Goal: Task Accomplishment & Management: Manage account settings

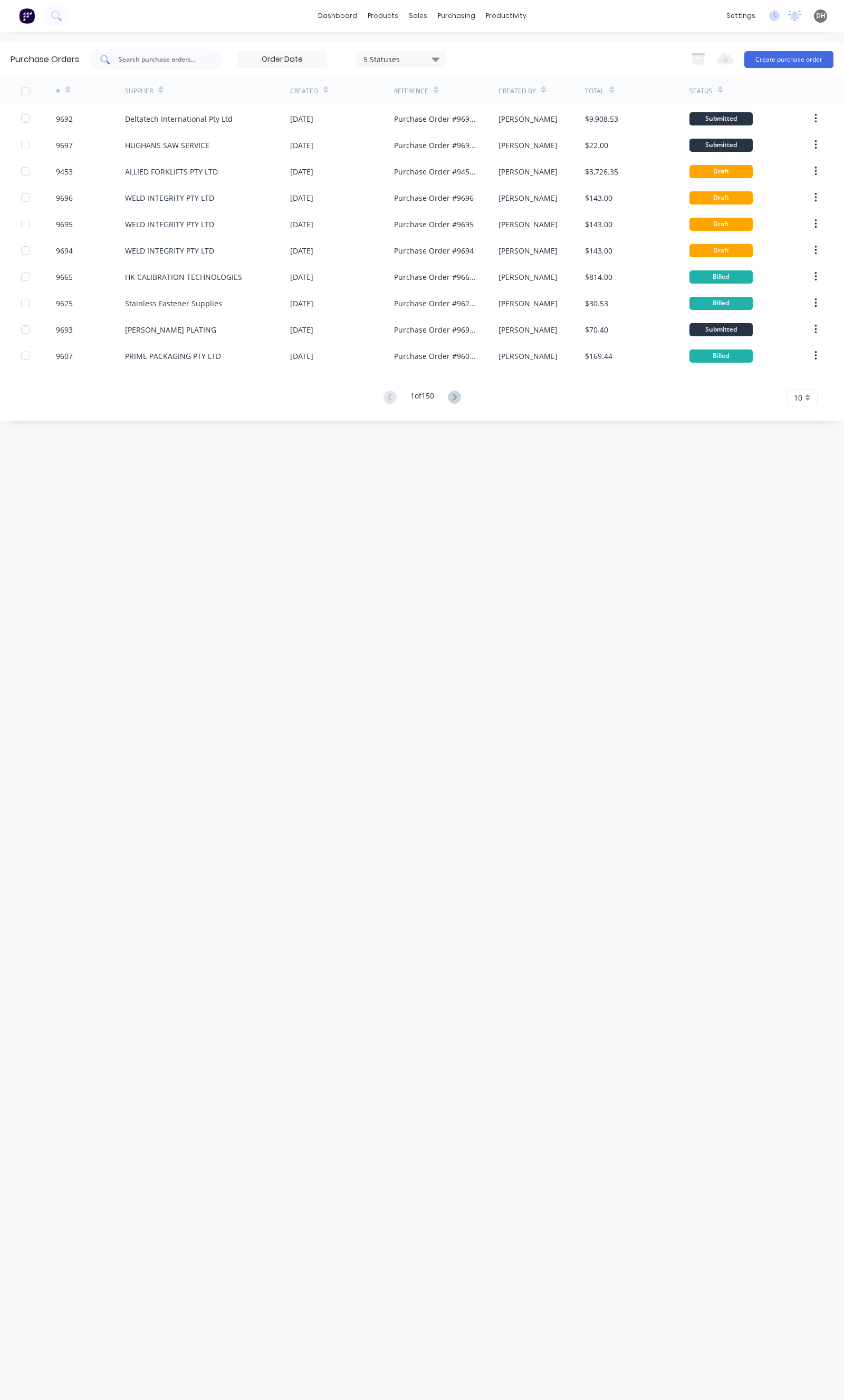
click at [142, 52] on div at bounding box center [155, 59] width 131 height 21
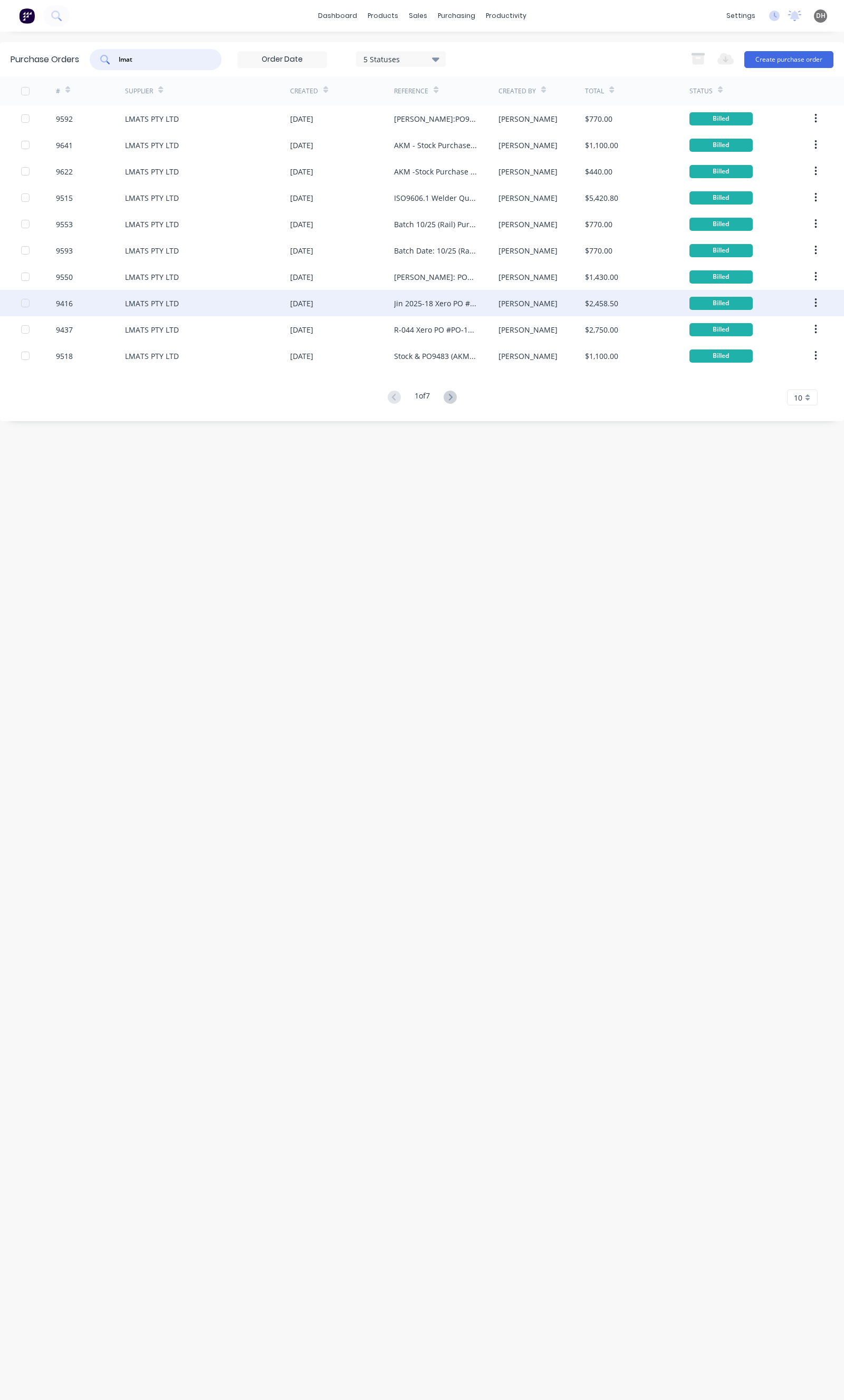
type input "lmat"
click at [409, 305] on div "Jin 2025-18 Xero PO # PO-1369" at bounding box center [436, 302] width 83 height 11
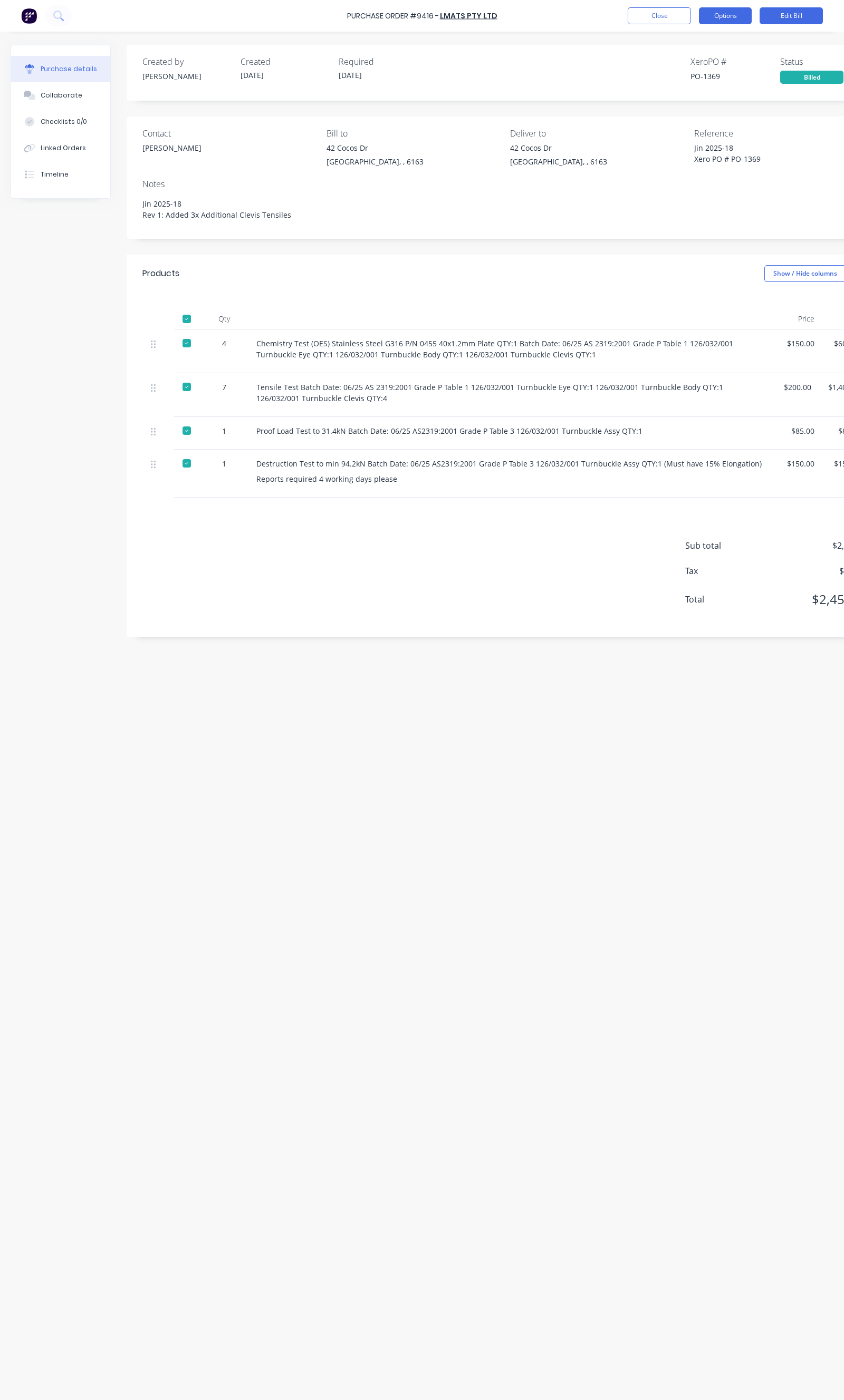
click at [741, 20] on button "Options" at bounding box center [724, 15] width 52 height 17
click at [689, 110] on div "Duplicate" at bounding box center [702, 111] width 81 height 15
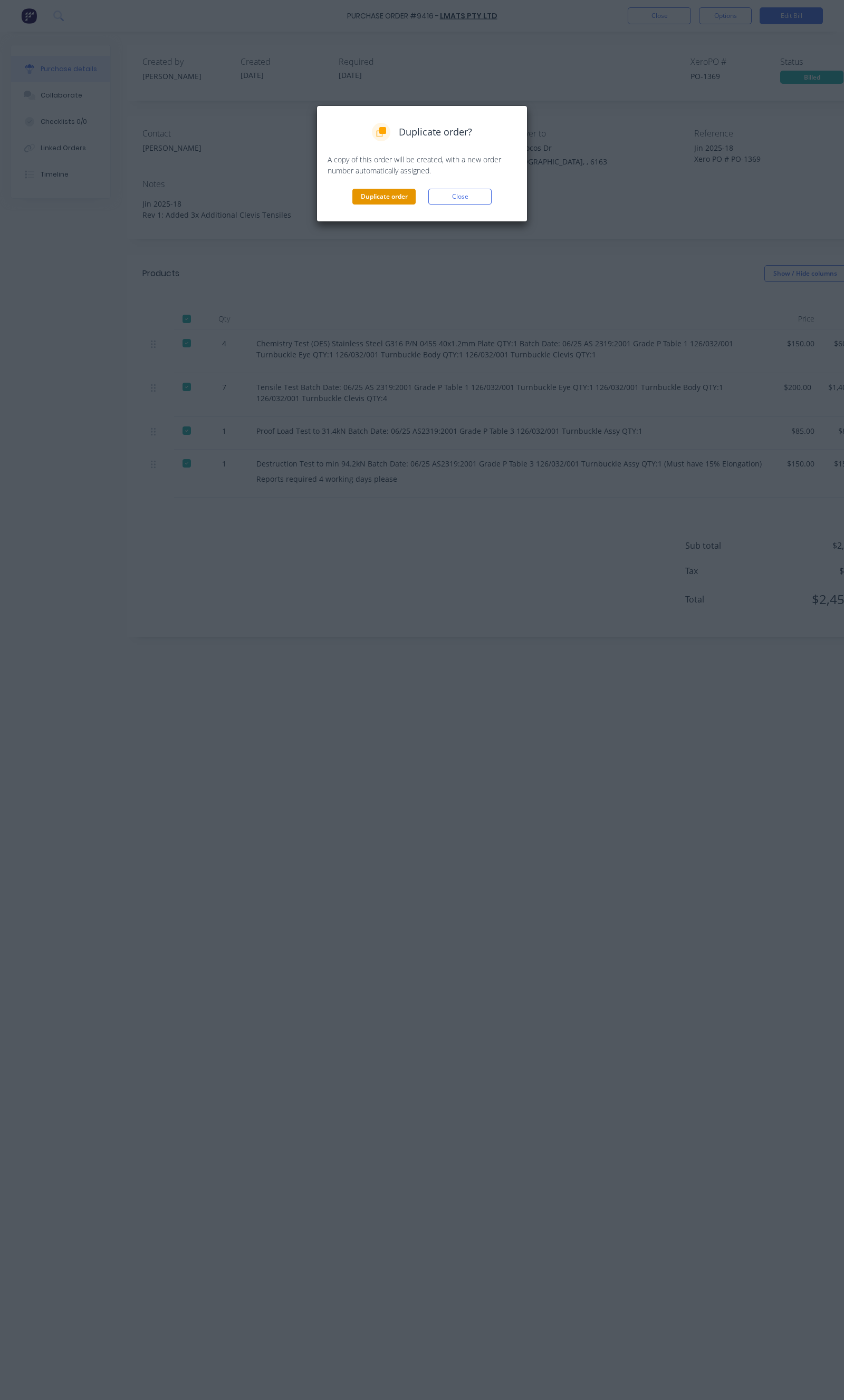
click at [383, 200] on button "Duplicate order" at bounding box center [383, 197] width 63 height 16
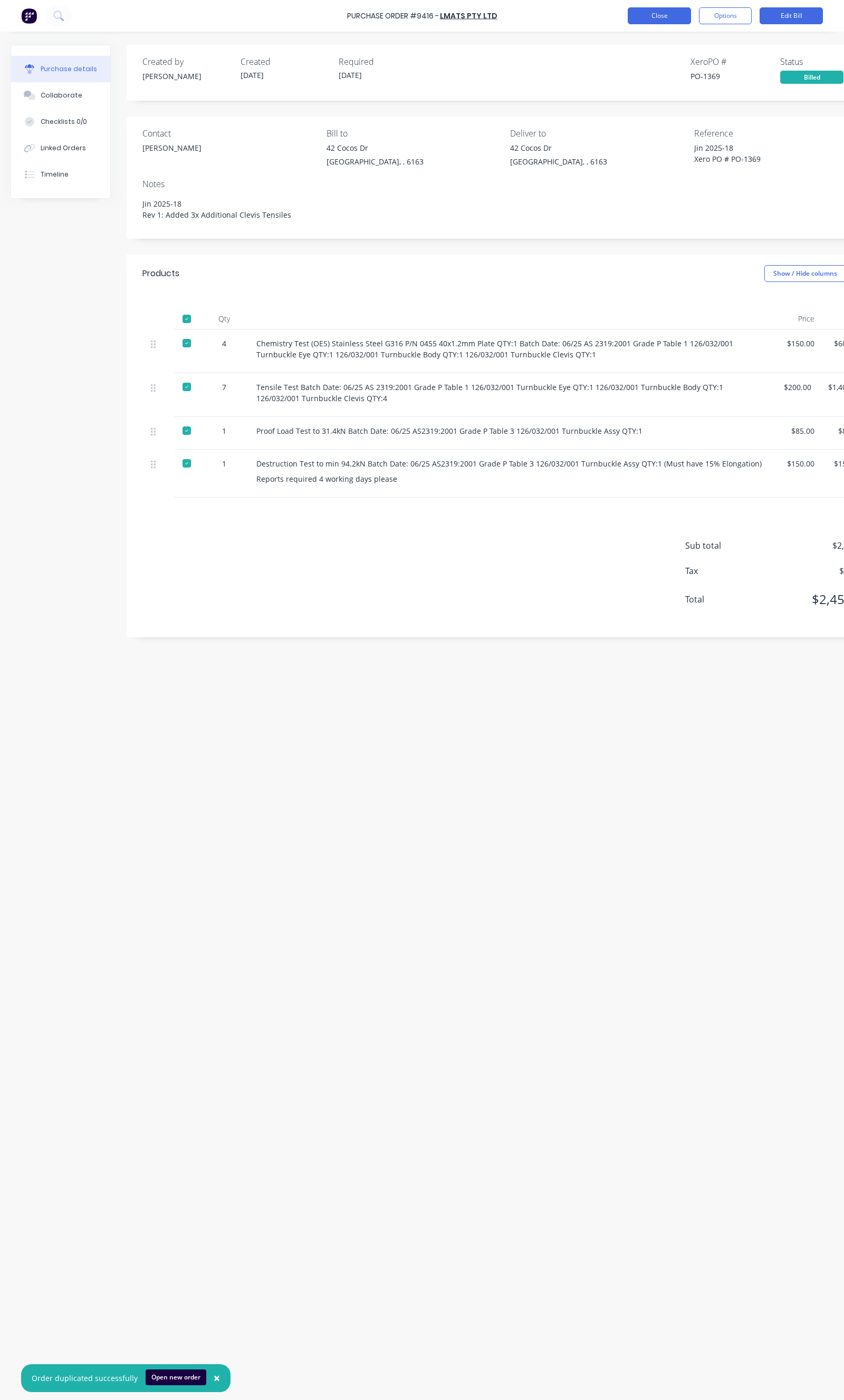
click at [657, 15] on button "Close" at bounding box center [659, 15] width 63 height 17
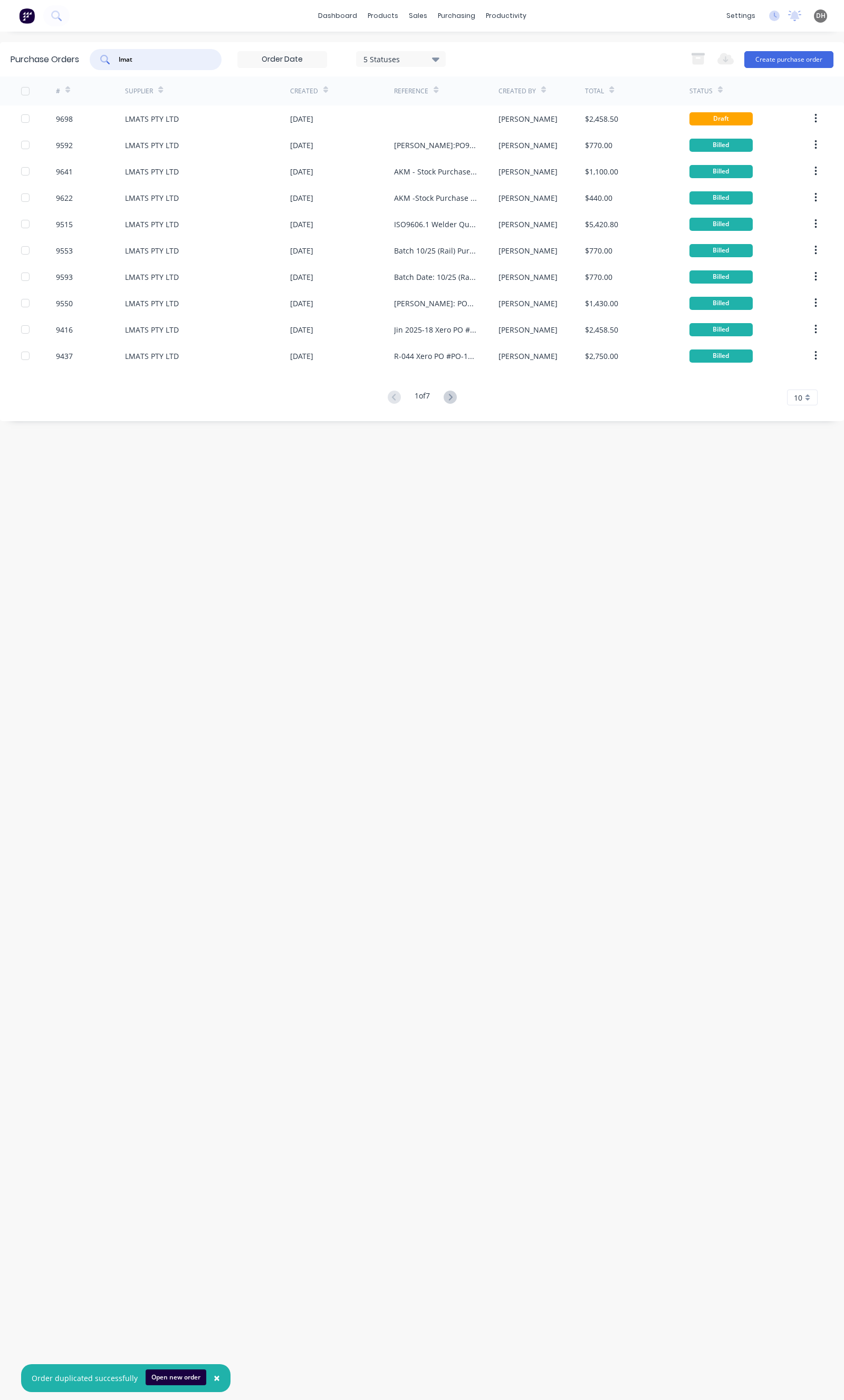
click at [160, 54] on input "lmat" at bounding box center [161, 59] width 88 height 11
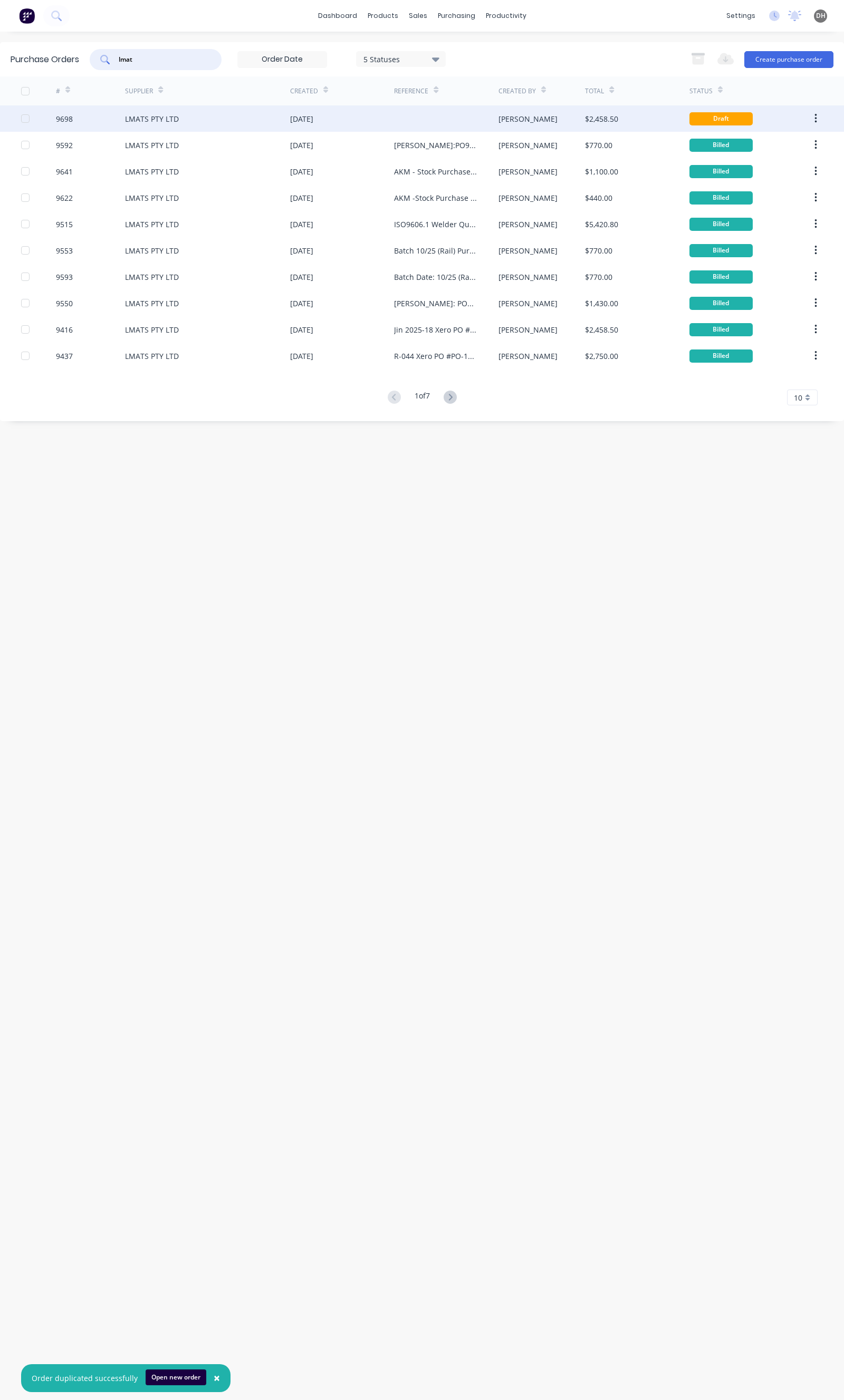
click at [155, 120] on div "LMATS PTY LTD" at bounding box center [151, 119] width 53 height 11
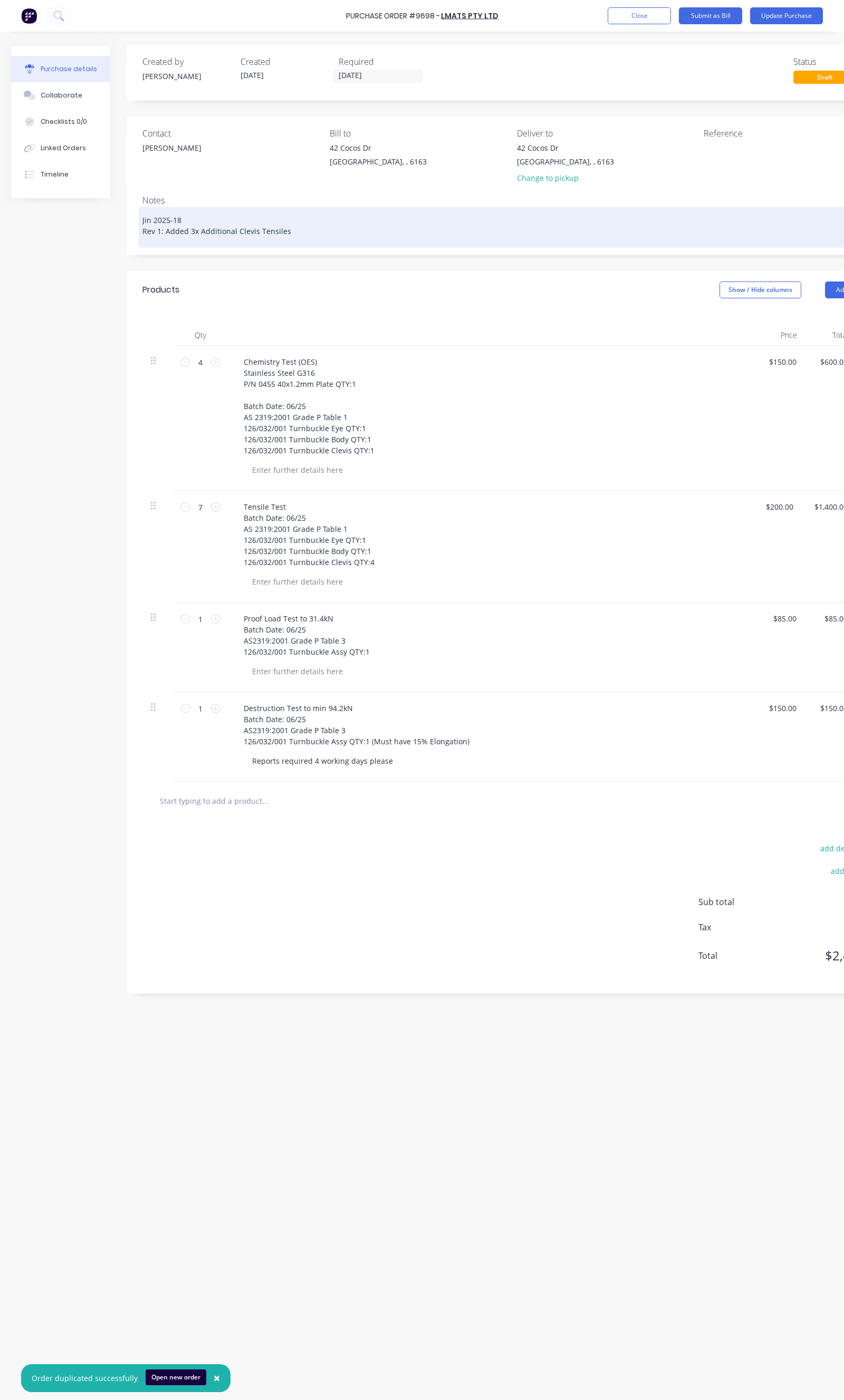
drag, startPoint x: 288, startPoint y: 230, endPoint x: 172, endPoint y: 220, distance: 116.4
click at [172, 220] on textarea "Jin 2025-18 Rev 1: Added 3x Additional Clevis Tensiles" at bounding box center [512, 225] width 740 height 33
type textarea "x"
type textarea "Jin 2025-2"
type textarea "x"
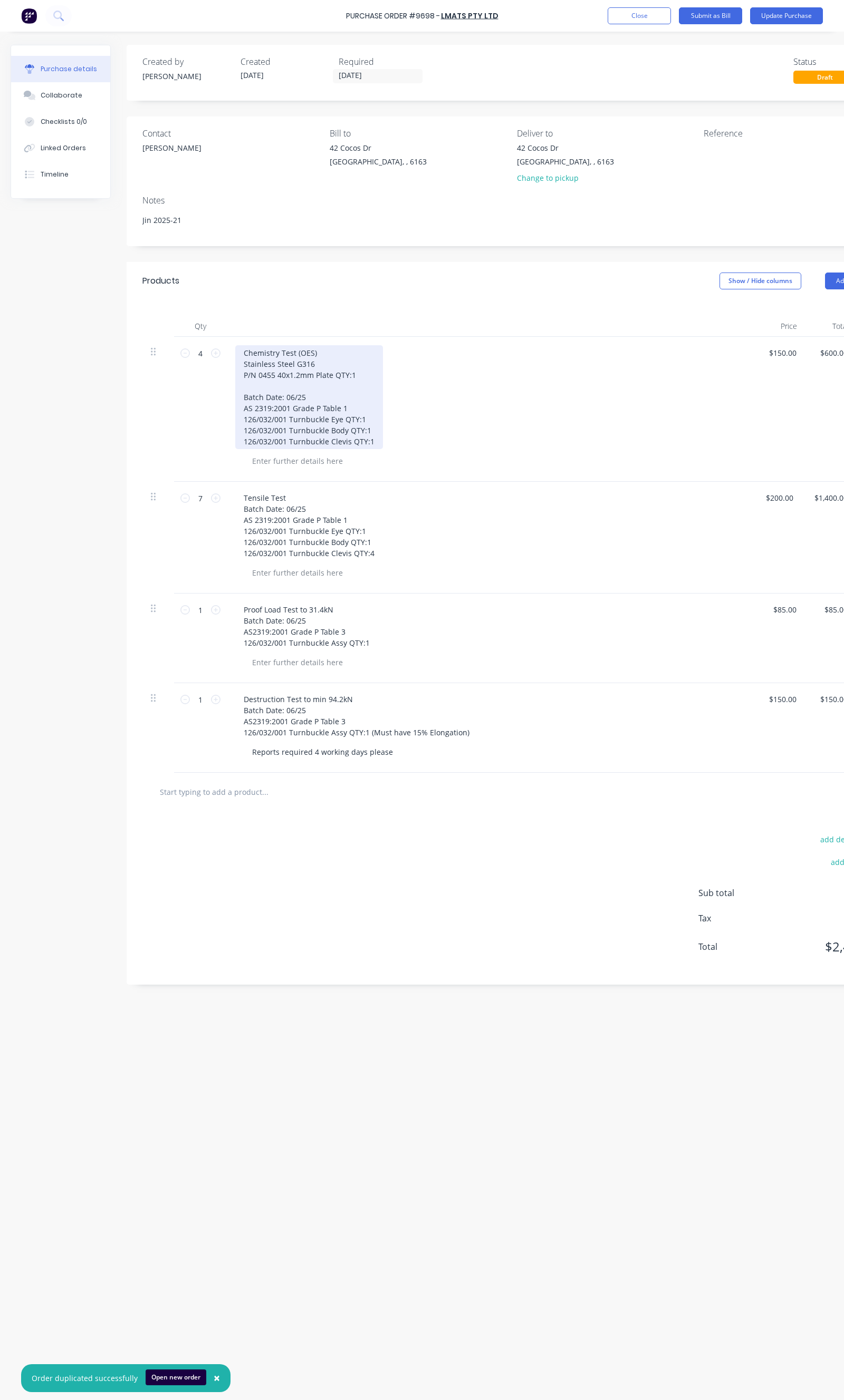
type textarea "Jin 2025-21"
type textarea "x"
type textarea "Jin 2025-21"
drag, startPoint x: 355, startPoint y: 374, endPoint x: 244, endPoint y: 366, distance: 111.3
click at [244, 366] on div "Chemistry Test (OES) Stainless Steel G316 P/N 0455 40x1.2mm Plate QTY:1 Batch D…" at bounding box center [308, 397] width 147 height 104
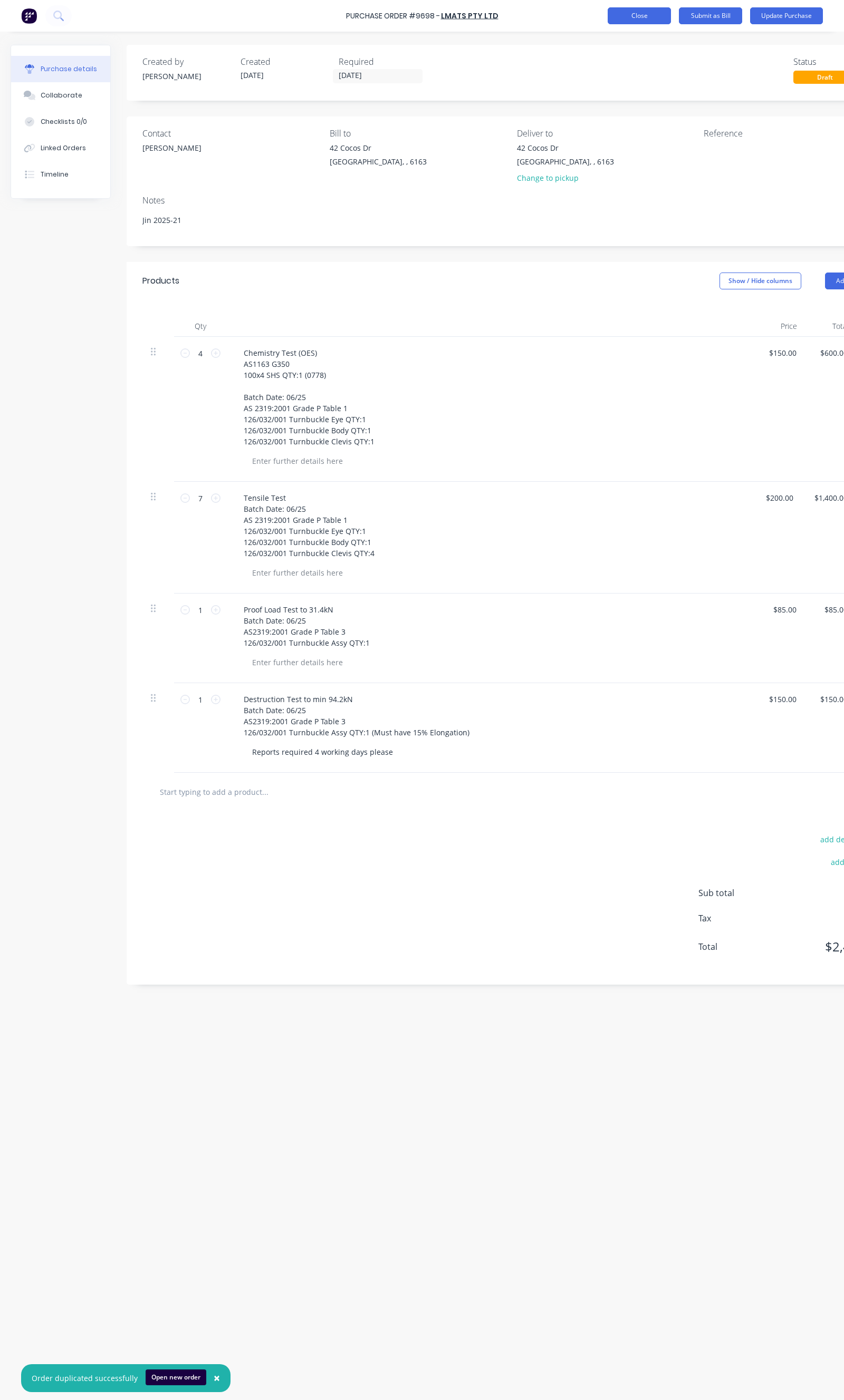
click at [654, 13] on button "Close" at bounding box center [639, 15] width 63 height 17
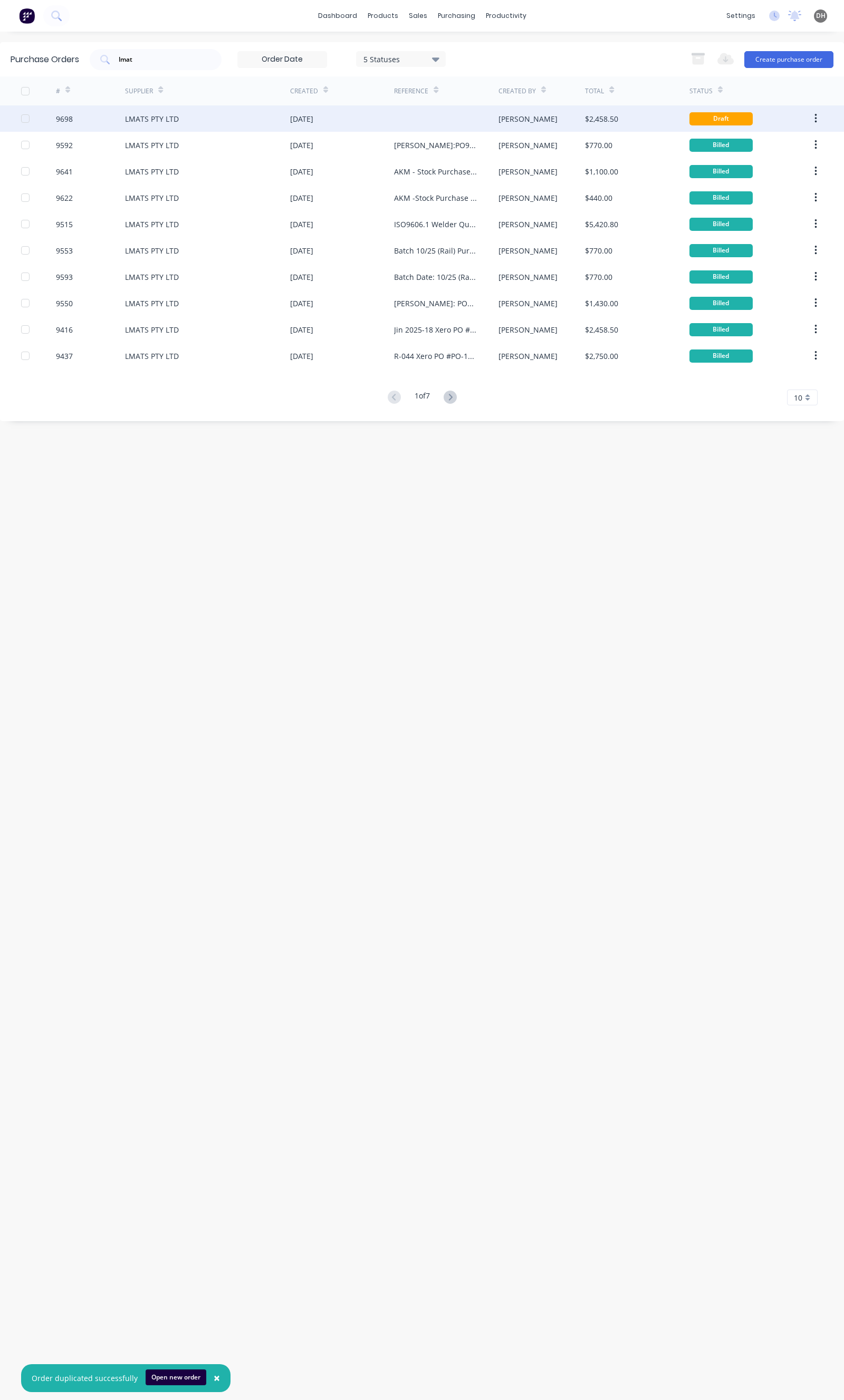
click at [162, 111] on div "LMATS PTY LTD" at bounding box center [207, 119] width 165 height 27
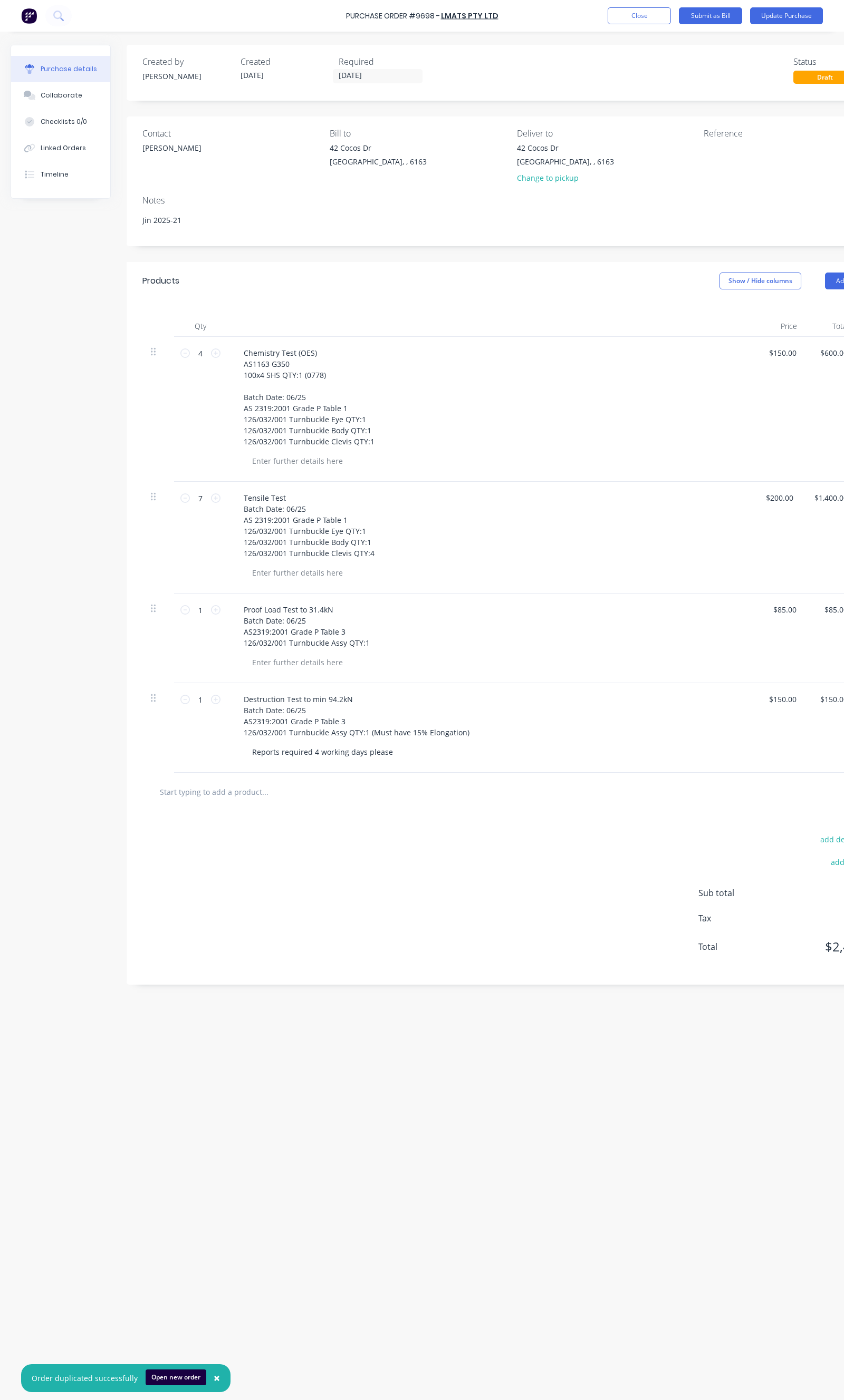
click at [231, 374] on div "Chemistry Test (OES) AS1163 G350 100x4 SHS QTY:1 (0778) Batch Date: 06/25 AS 23…" at bounding box center [490, 409] width 528 height 145
drag, startPoint x: 340, startPoint y: 378, endPoint x: 230, endPoint y: 351, distance: 113.3
click at [230, 351] on div "Chemistry Test (OES) AS1163 G350 100x4 SHS QTY:1 (0778) Batch Date: 06/25 AS 23…" at bounding box center [490, 409] width 528 height 145
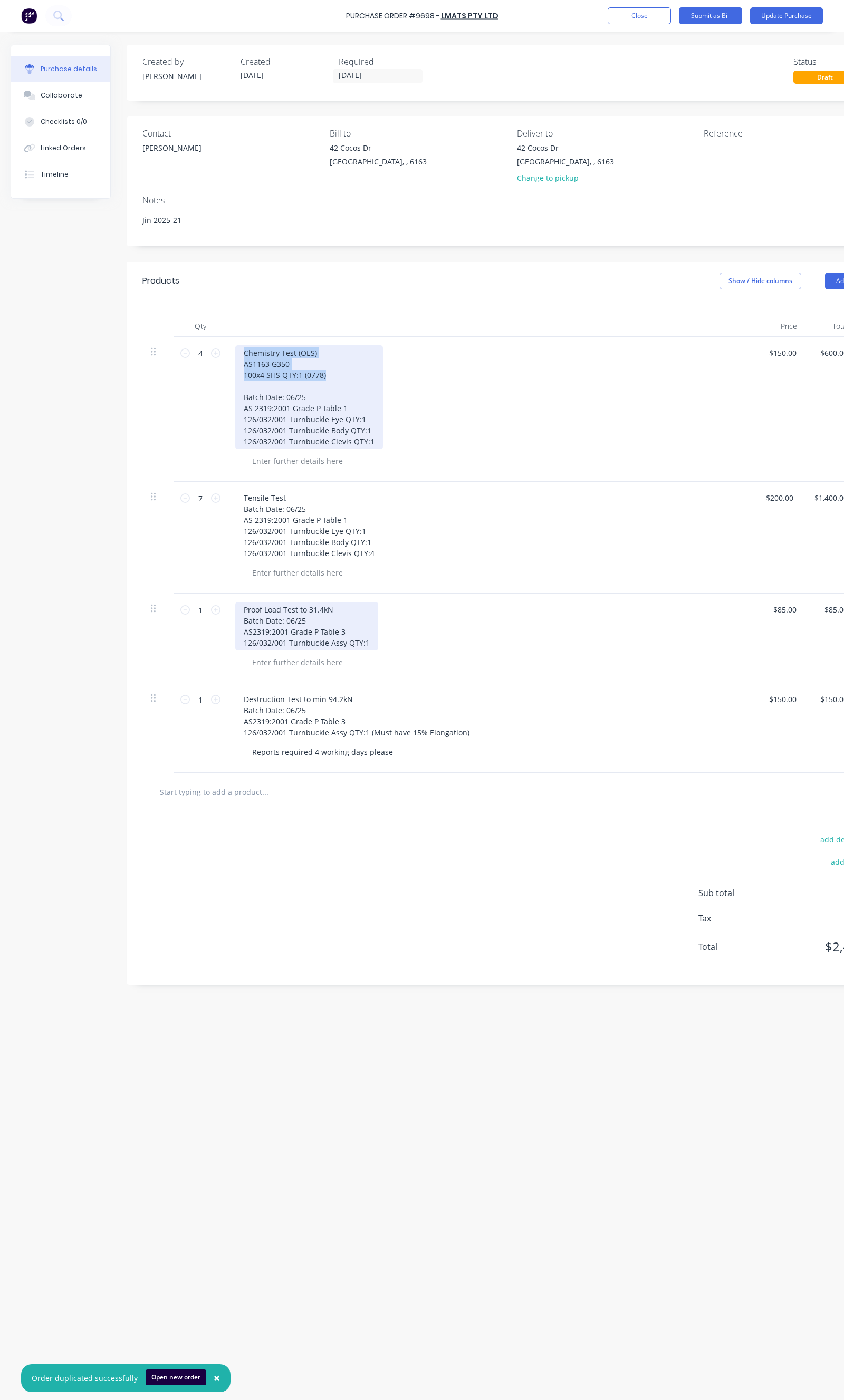
copy div "Chemistry Test (OES) AS1163 G350 100x4 SHS QTY:1 (0778)"
type textarea "x"
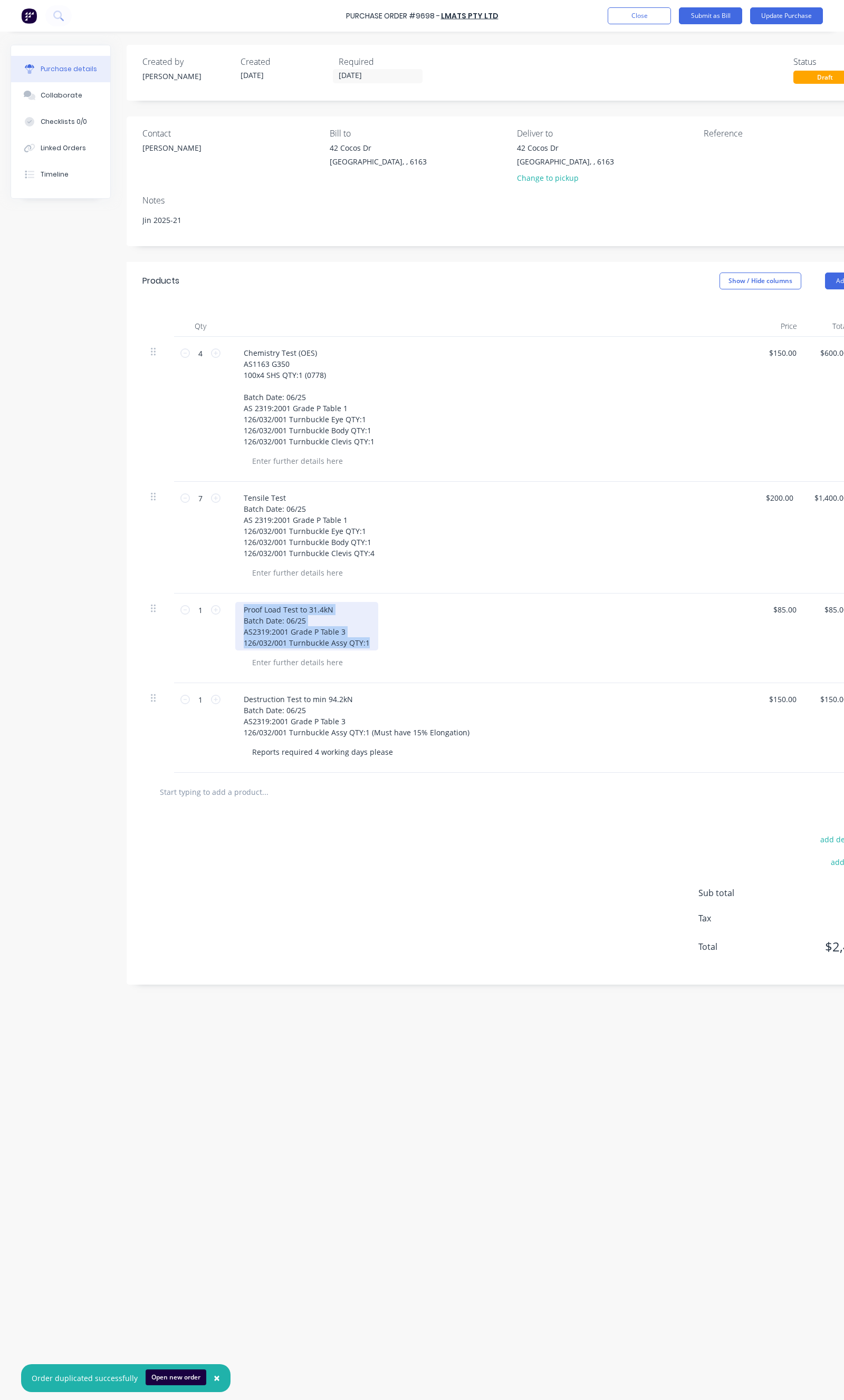
drag, startPoint x: 365, startPoint y: 641, endPoint x: 234, endPoint y: 614, distance: 133.8
click at [235, 614] on div "Proof Load Test to 31.4kN Batch Date: 06/25 AS2319:2001 Grade P Table 3 126/032…" at bounding box center [306, 625] width 143 height 48
paste div
click at [243, 618] on div "Chemistry Test (OES) AS1163 G350 100x4 SHS QTY:1 (0778)" at bounding box center [285, 620] width 99 height 38
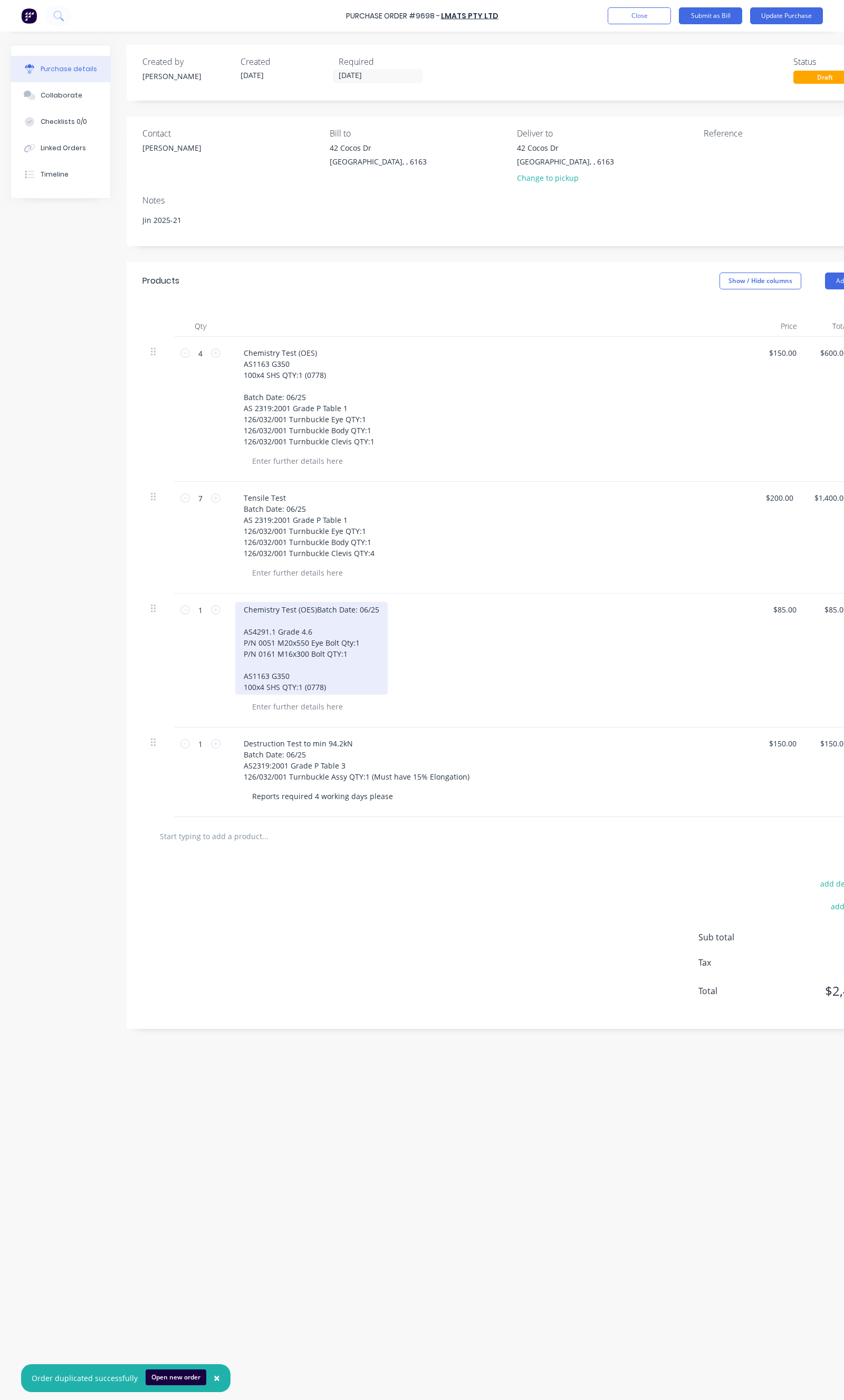
click at [320, 610] on div "Chemistry Test (OES) Batch Date: 06/25 AS4291.1 Grade 4.6 P/N 0051 M20x550 Eye …" at bounding box center [311, 648] width 152 height 93
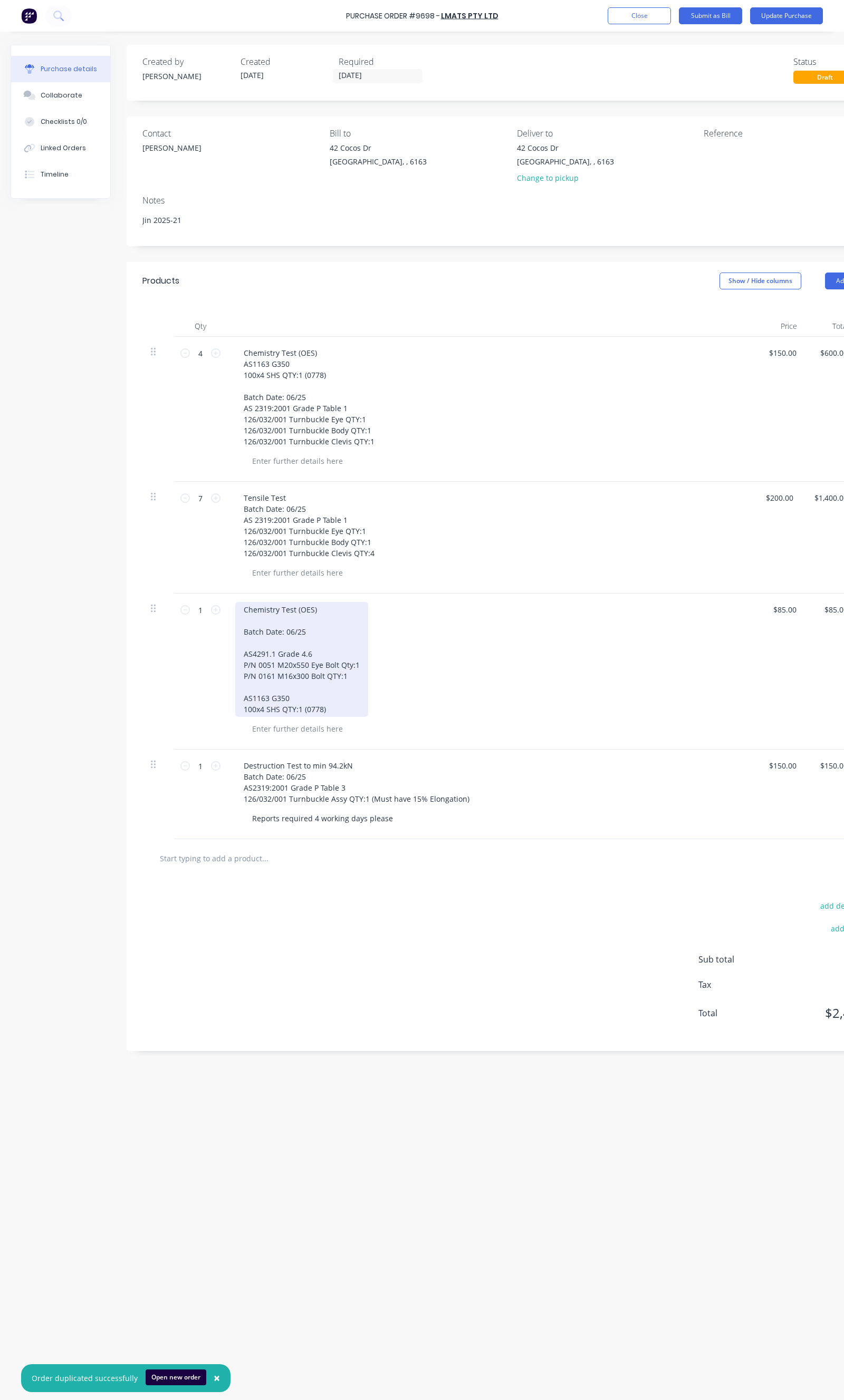
click at [293, 686] on div "Chemistry Test (OES) Batch Date: 06/25 AS4291.1 Grade 4.6 P/N 0051 M20x550 Eye …" at bounding box center [301, 659] width 132 height 115
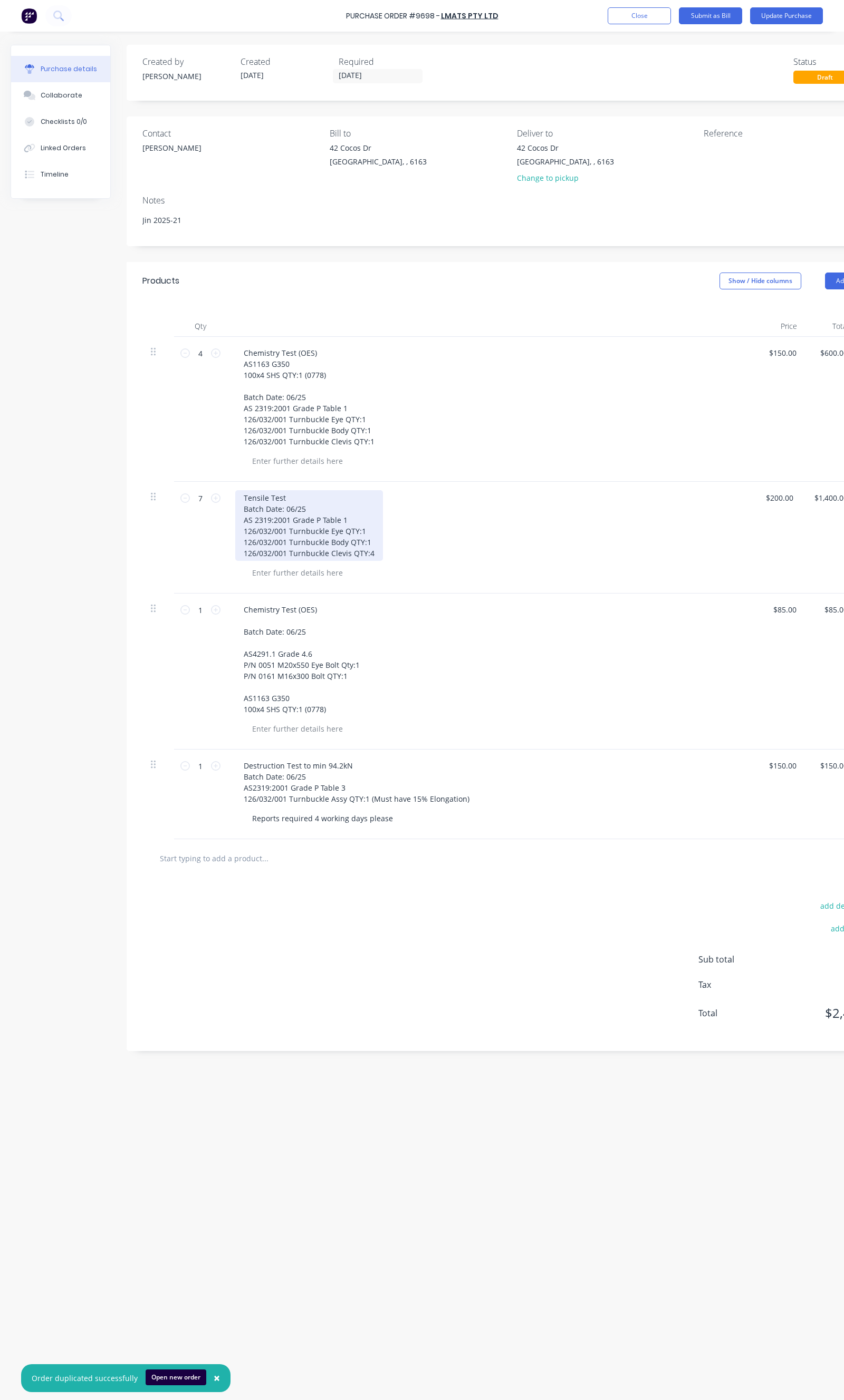
type textarea "x"
drag, startPoint x: 373, startPoint y: 550, endPoint x: 232, endPoint y: 491, distance: 152.8
click at [232, 491] on div "Tensile Test Batch Date: 06/25 AS 2319:2001 Grade P Table 1 126/032/001 Turnbuc…" at bounding box center [490, 537] width 528 height 112
paste div
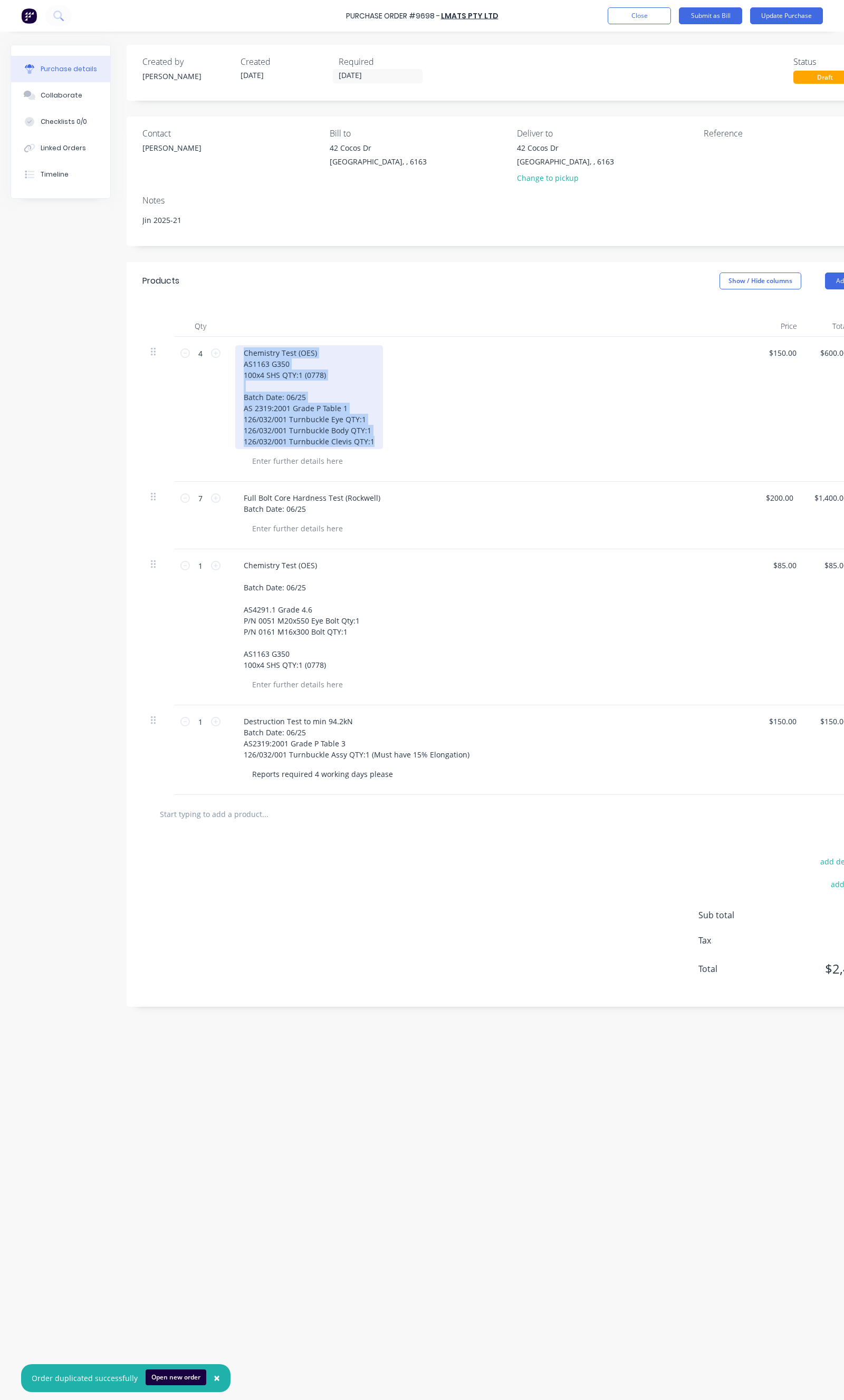
drag, startPoint x: 373, startPoint y: 441, endPoint x: 242, endPoint y: 349, distance: 160.1
click at [242, 349] on div "Chemistry Test (OES) AS1163 G350 100x4 SHS QTY:1 (0778) Batch Date: 06/25 AS 23…" at bounding box center [308, 397] width 147 height 104
type textarea "x"
drag, startPoint x: 371, startPoint y: 441, endPoint x: 235, endPoint y: 354, distance: 161.4
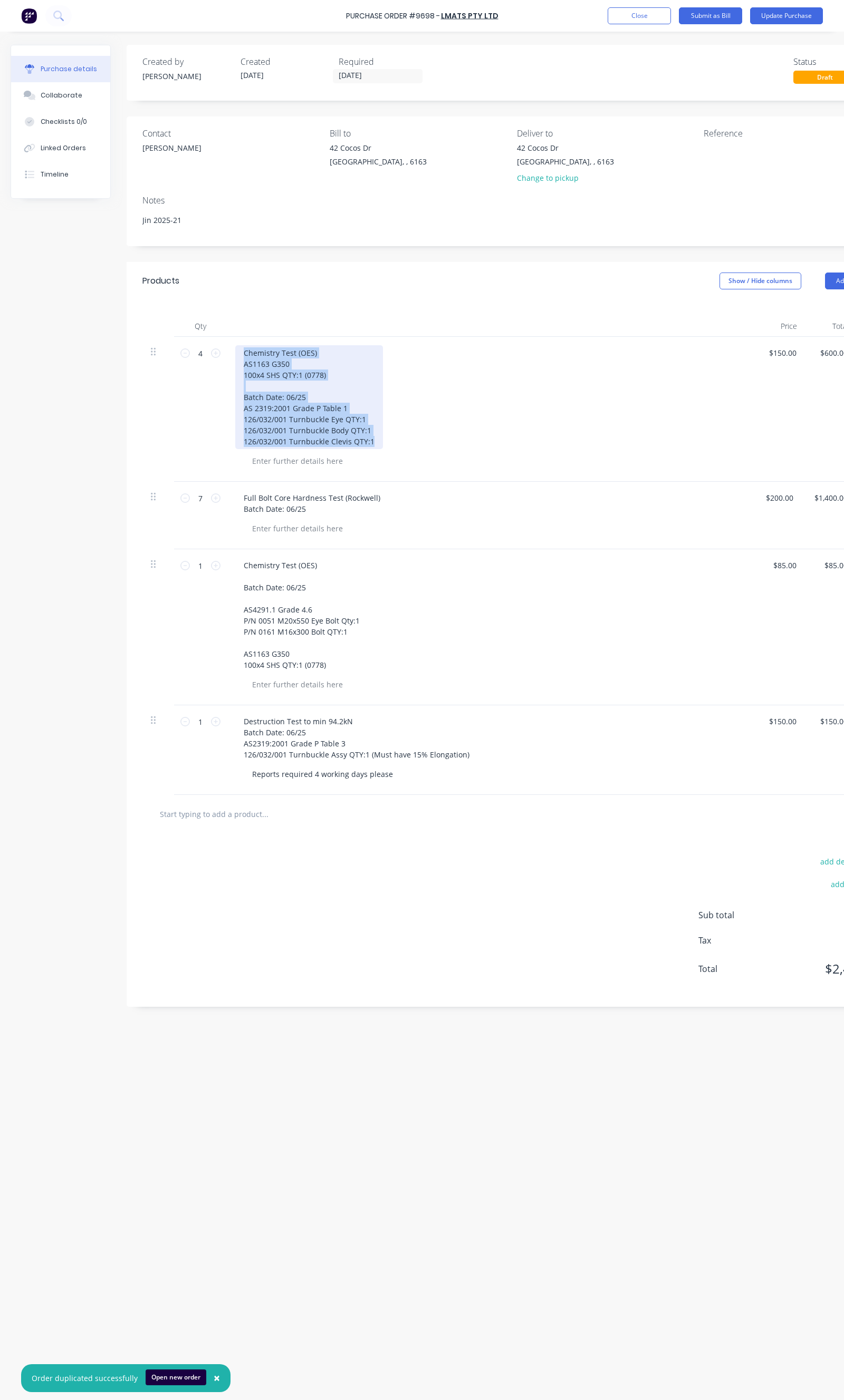
click at [235, 354] on div "Chemistry Test (OES) AS1163 G350 100x4 SHS QTY:1 (0778) Batch Date: 06/25 AS 23…" at bounding box center [308, 397] width 147 height 104
paste div
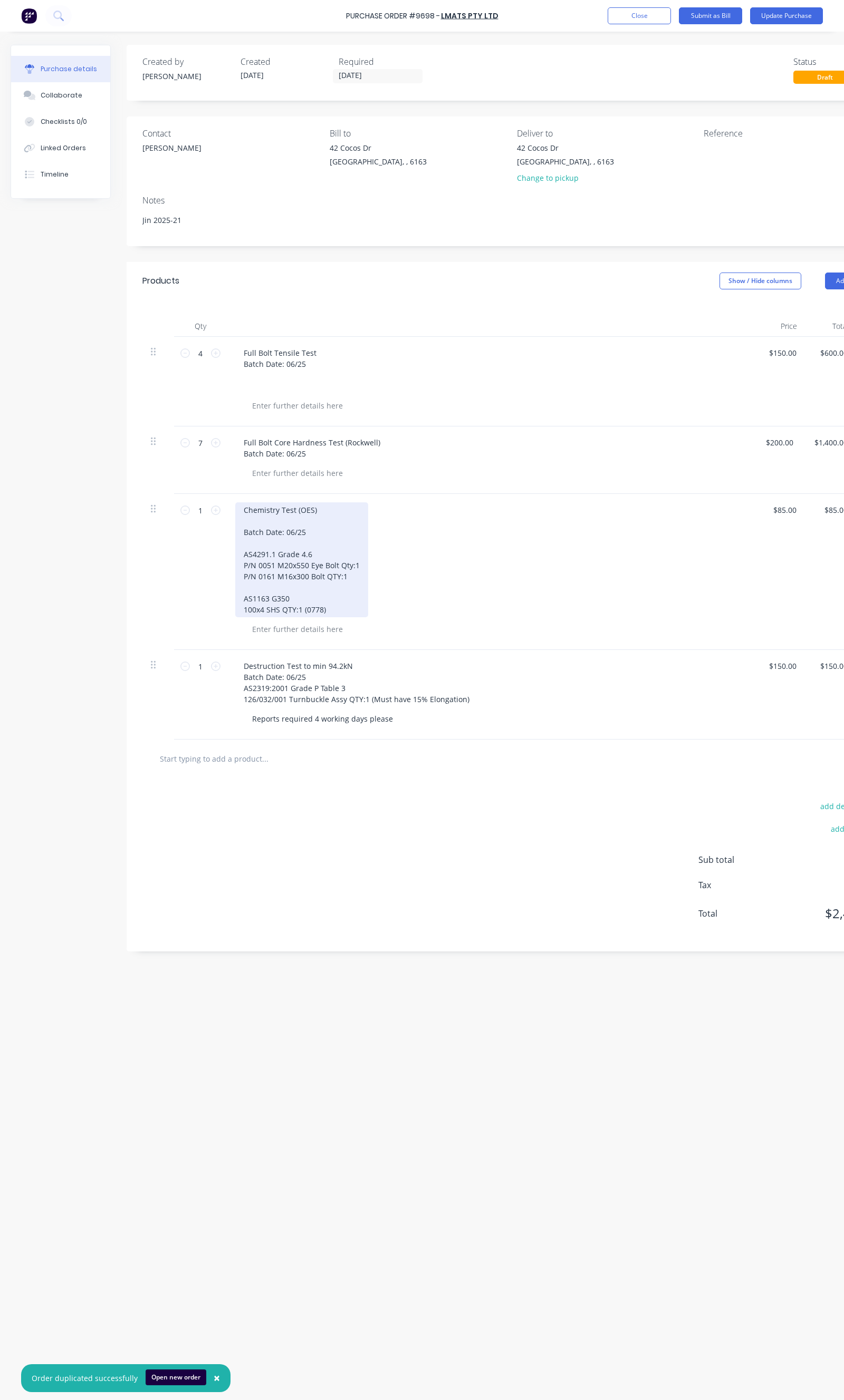
click at [266, 523] on div "Chemistry Test (OES) Batch Date: 06/25 AS4291.1 Grade 4.6 P/N 0051 M20x550 Eye …" at bounding box center [301, 560] width 132 height 115
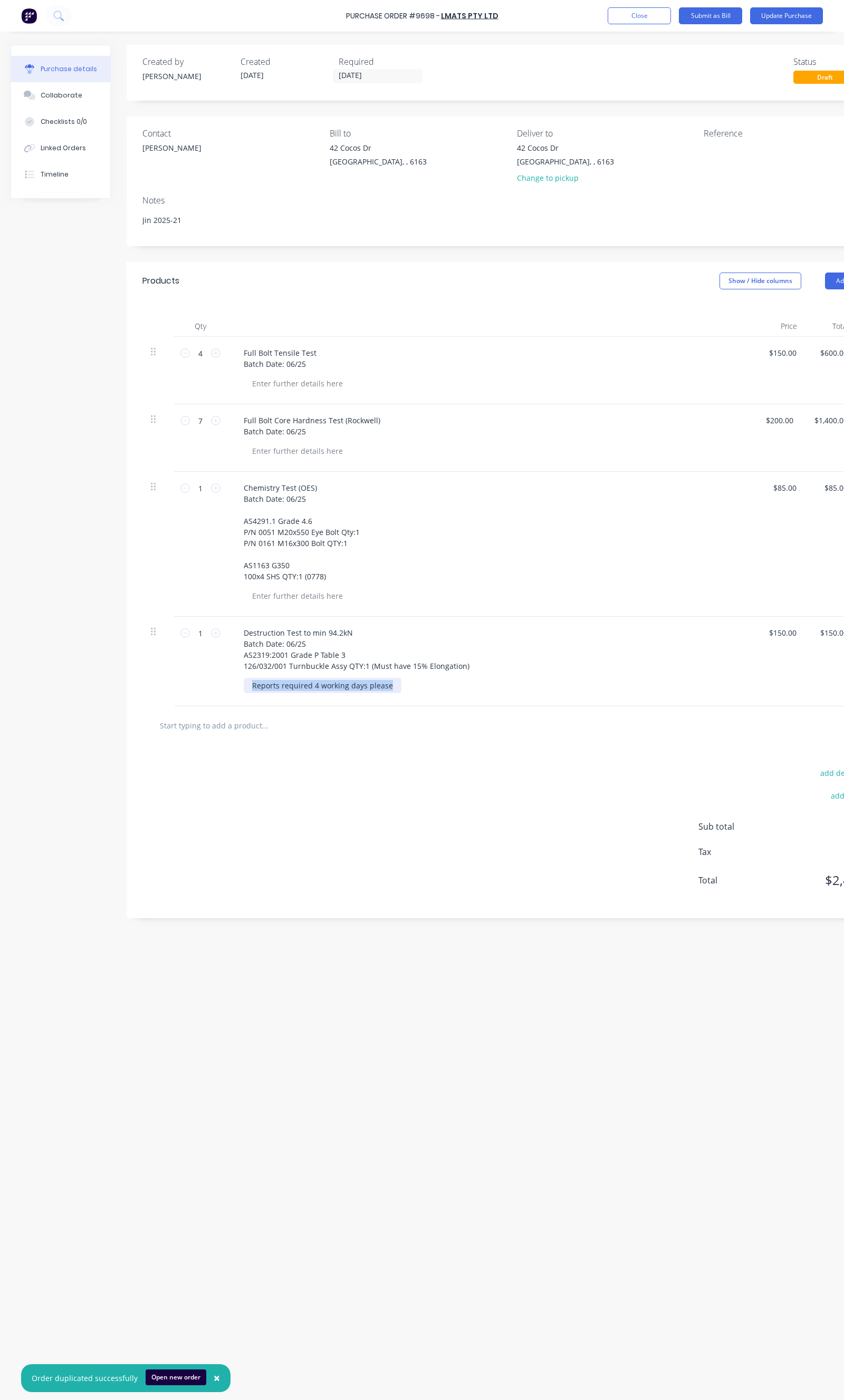
drag, startPoint x: 387, startPoint y: 684, endPoint x: 240, endPoint y: 686, distance: 147.0
click at [240, 686] on div "Destruction Test to min 94.2kN Batch Date: 06/25 AS2319:2001 Grade P Table 3 12…" at bounding box center [490, 661] width 528 height 90
copy div "Reports required 4 working days please"
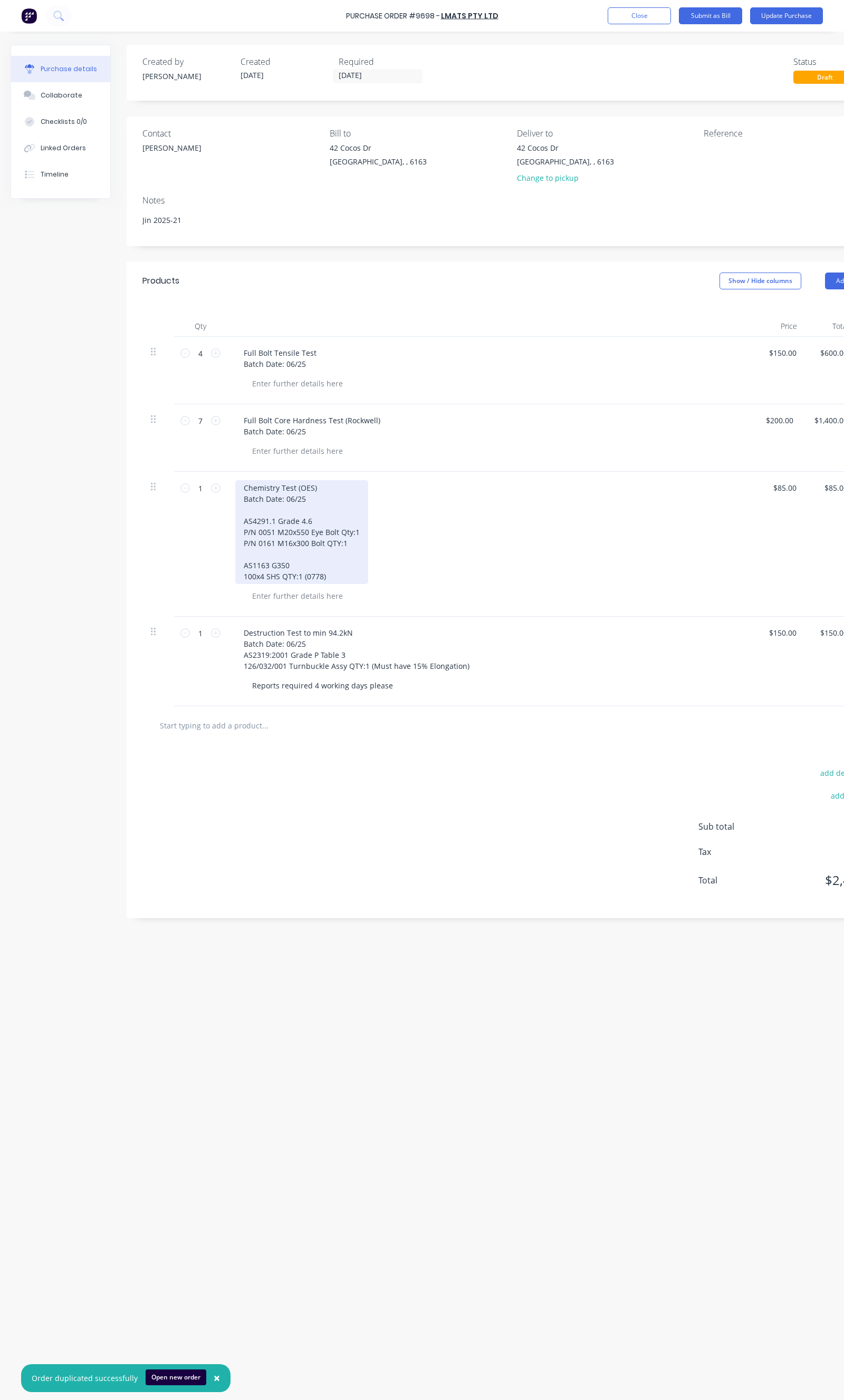
click at [333, 572] on div "Chemistry Test (OES) Batch Date: 06/25 AS4291.1 Grade 4.6 P/N 0051 M20x550 Eye …" at bounding box center [301, 532] width 132 height 104
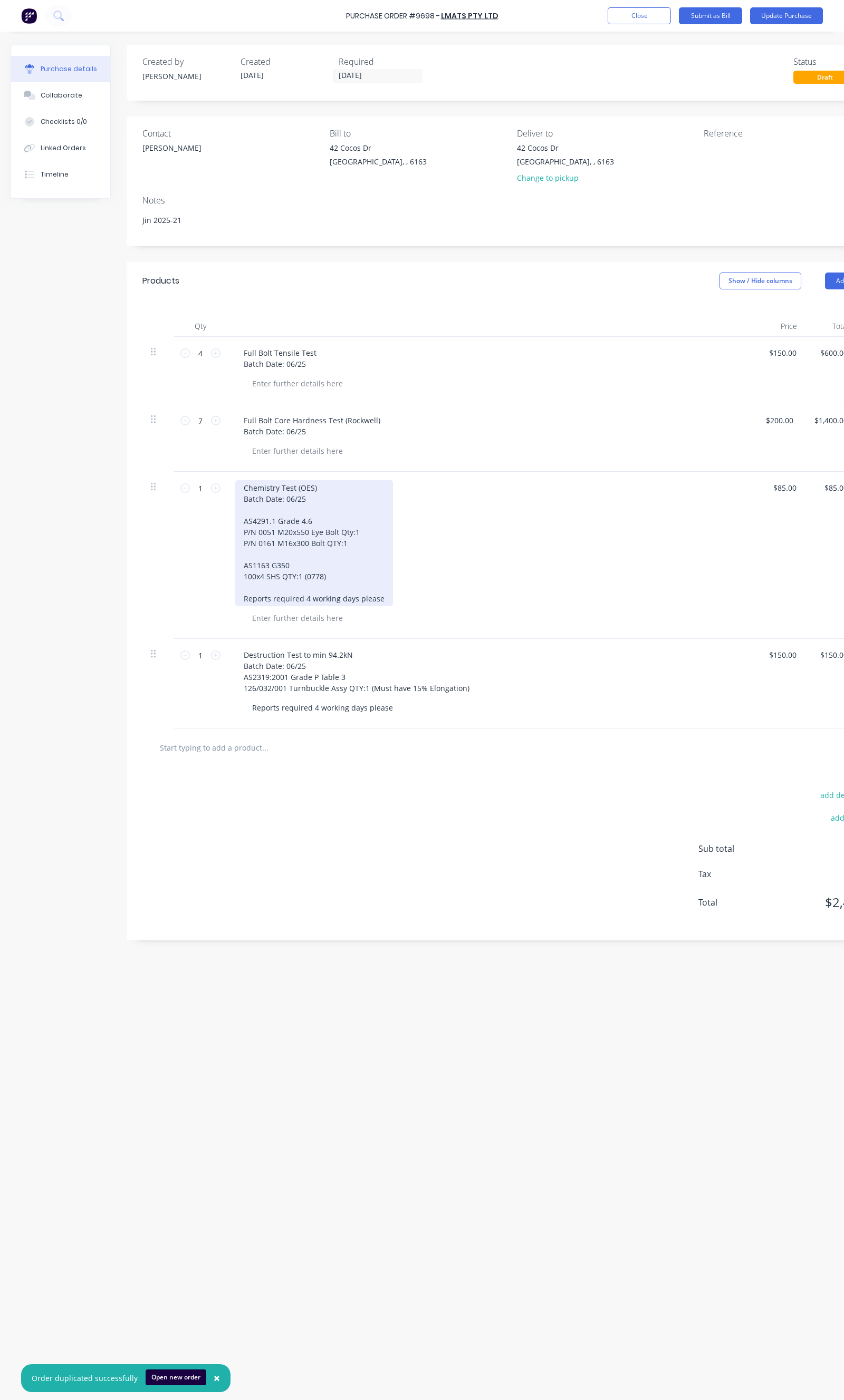
scroll to position [0, 64]
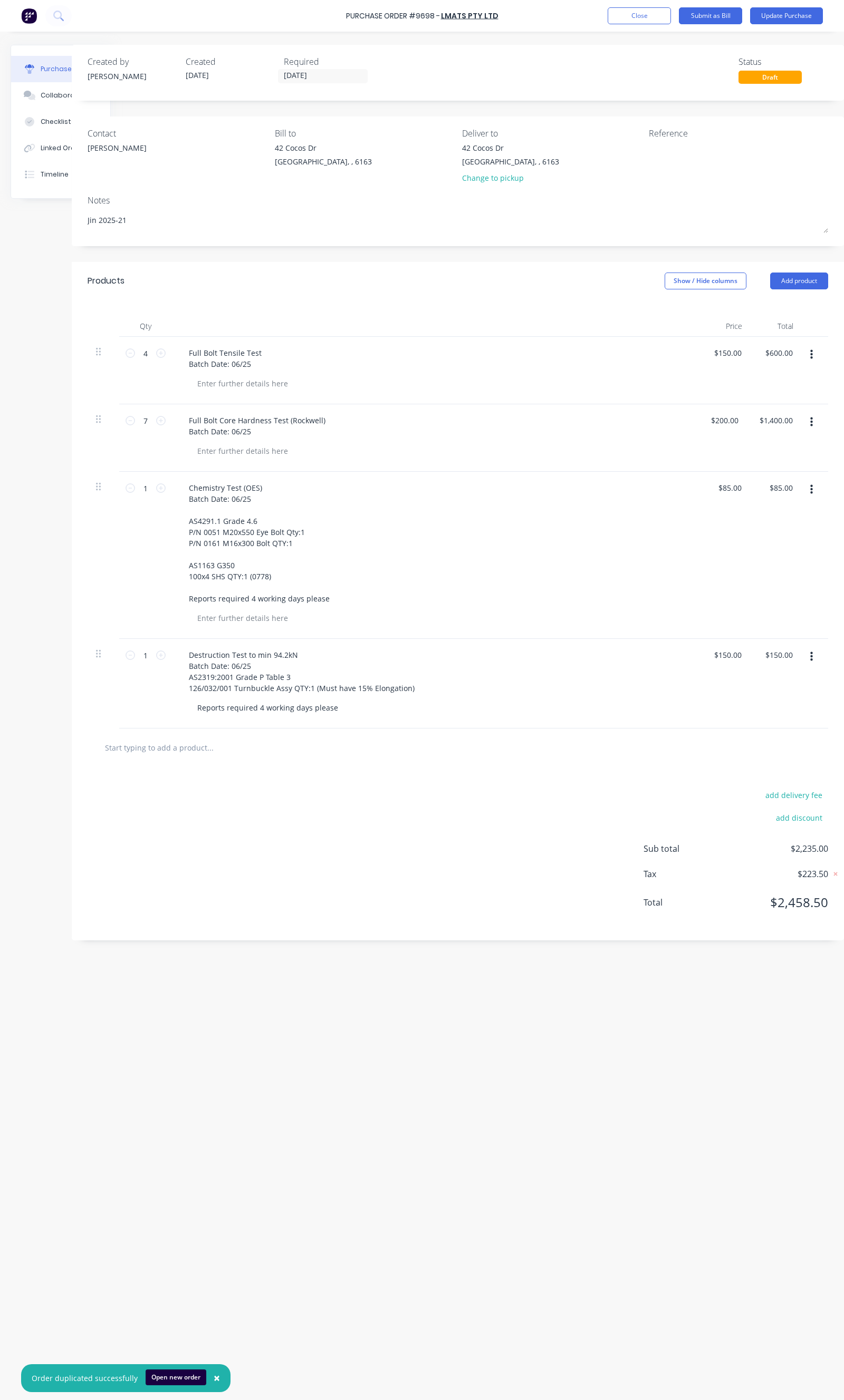
click at [810, 660] on icon "button" at bounding box center [811, 657] width 3 height 12
click at [743, 741] on button "Delete" at bounding box center [779, 747] width 90 height 21
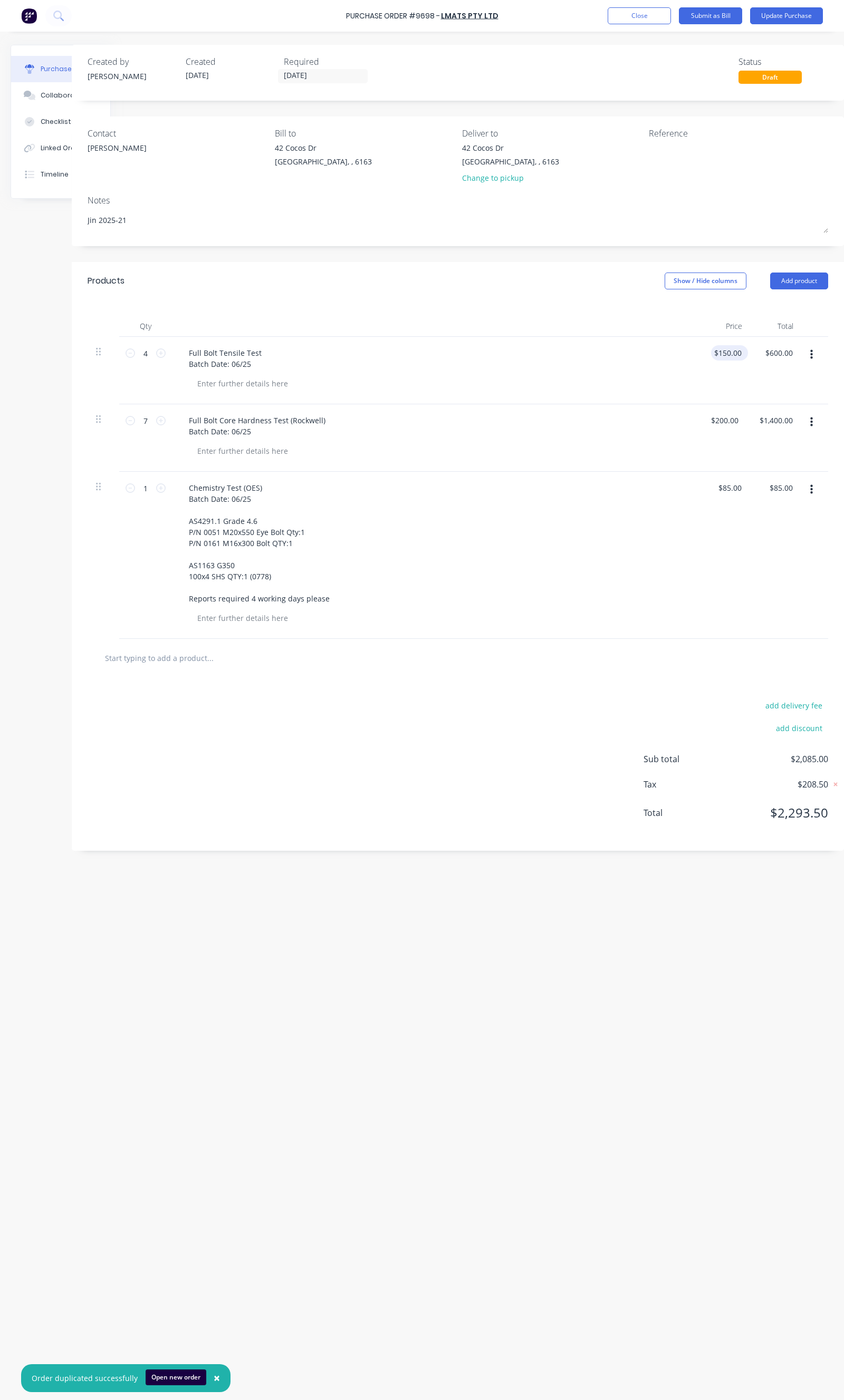
type textarea "x"
type input "150.00"
click at [719, 354] on input "150.00" at bounding box center [729, 353] width 29 height 15
type textarea "x"
click at [719, 354] on input "150.00" at bounding box center [729, 353] width 29 height 15
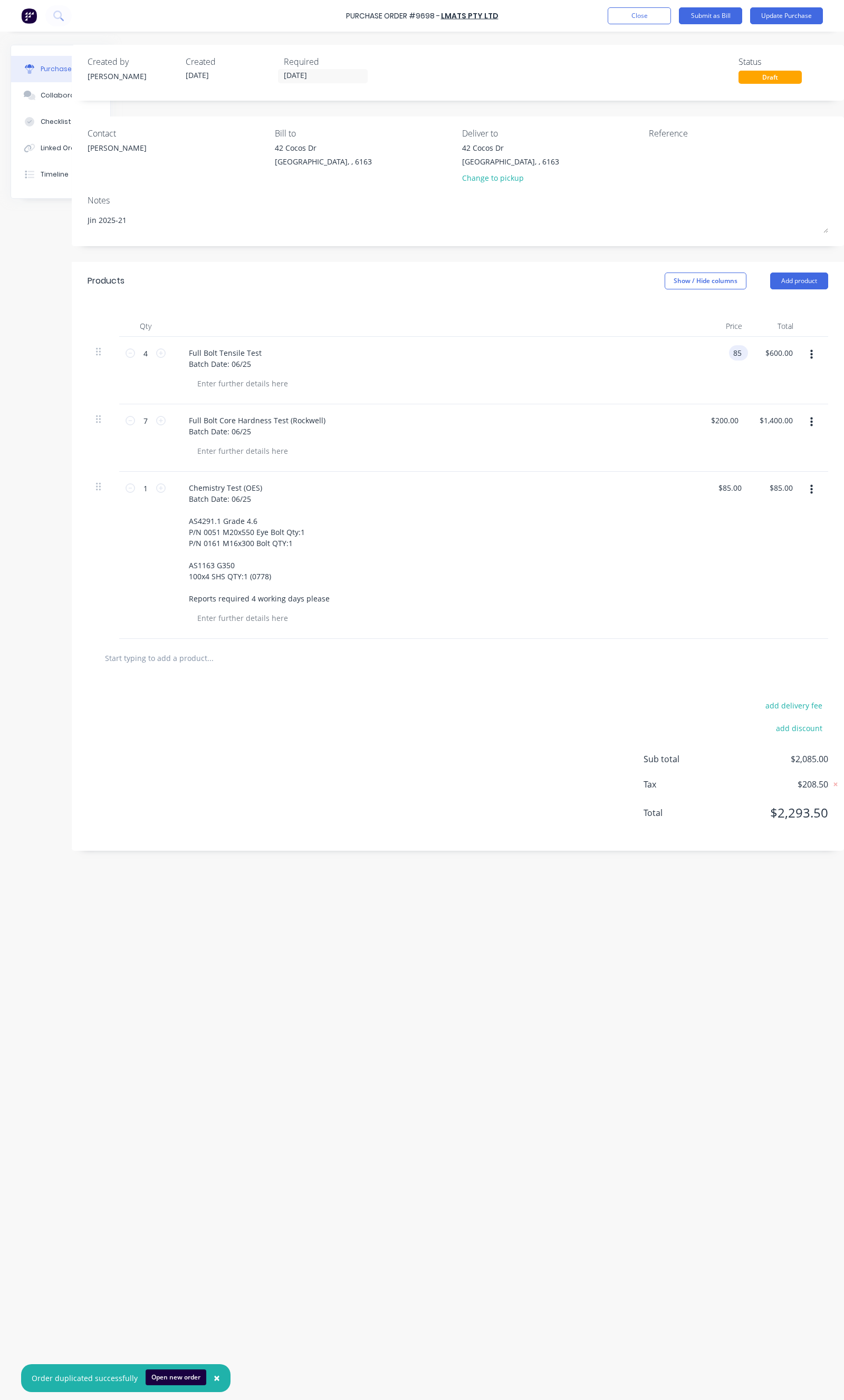
type input "85"
type textarea "x"
type input "$85.00"
type input "340.00"
type textarea "x"
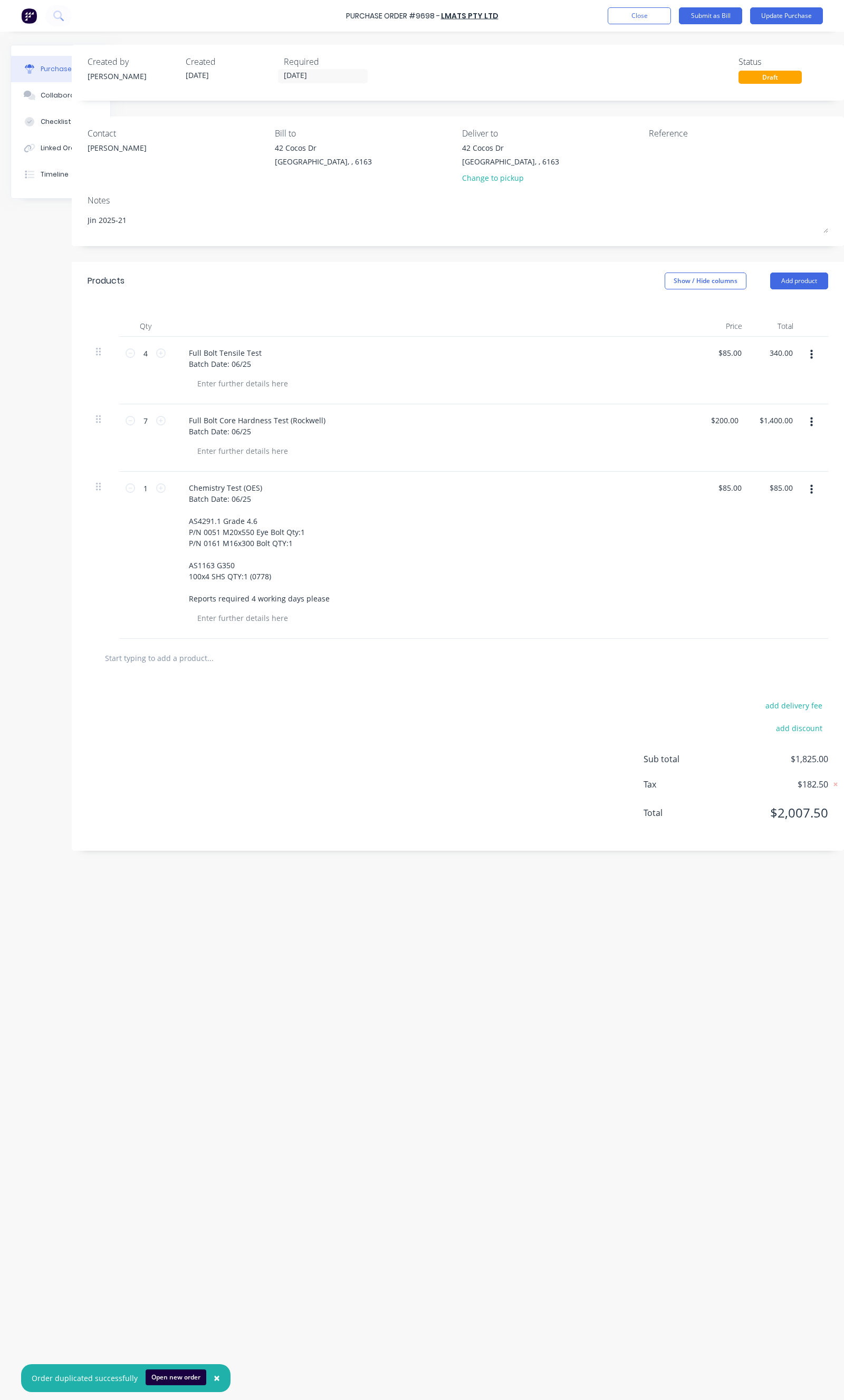
type input "$340.00"
click at [805, 356] on button "button" at bounding box center [810, 355] width 25 height 19
click at [764, 407] on button "Duplicate" at bounding box center [779, 403] width 90 height 21
type textarea "x"
type input "1"
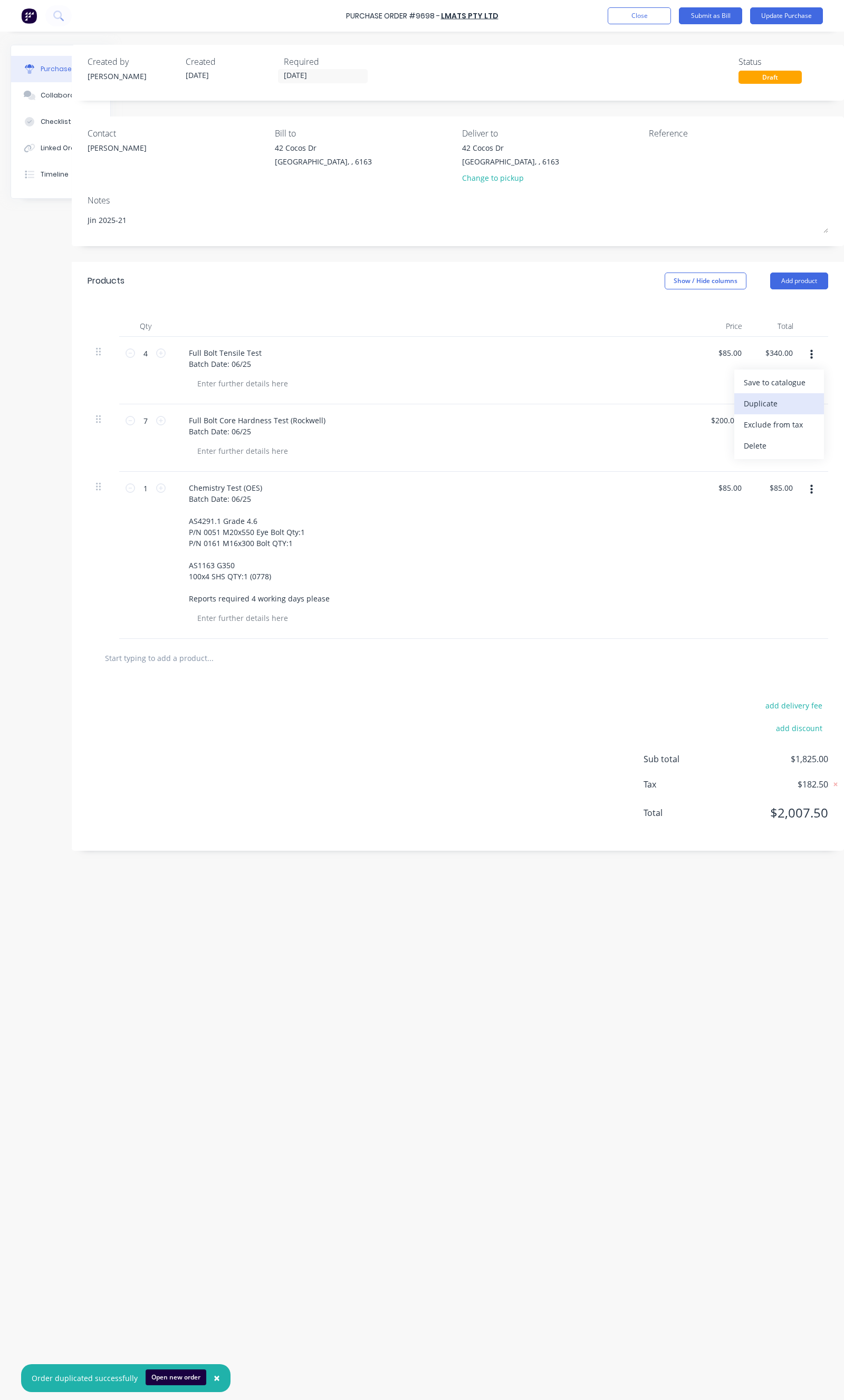
type input "$85.00"
type input "7"
type input "$200.00"
type input "$1,400.00"
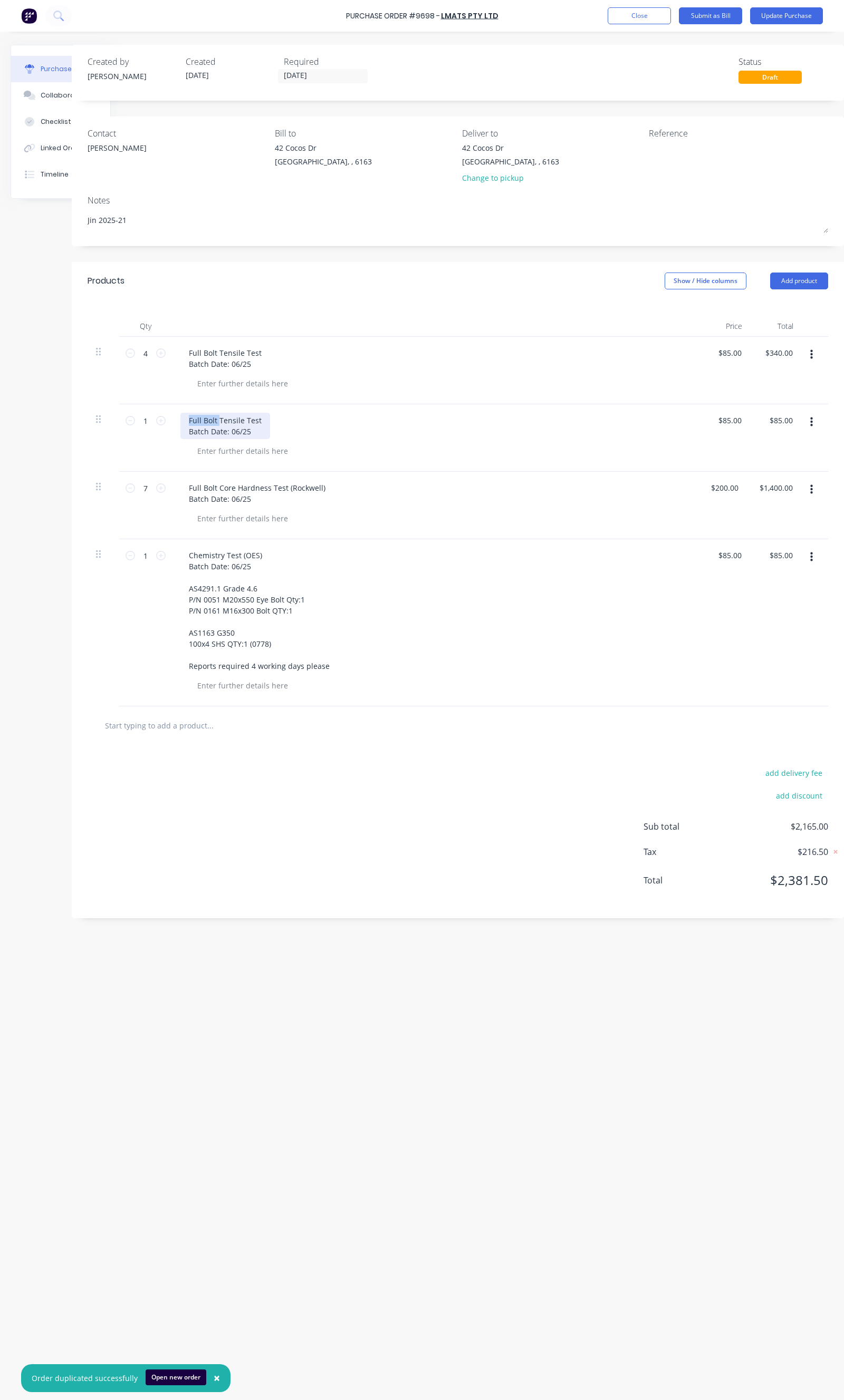
drag, startPoint x: 209, startPoint y: 419, endPoint x: 171, endPoint y: 419, distance: 38.0
click at [180, 419] on div "Full Bolt Tensile Test Batch Date: 06/25" at bounding box center [224, 426] width 90 height 27
click at [229, 370] on div "Full Bolt Tensile Test Batch Date: 06/25" at bounding box center [224, 359] width 90 height 27
click at [230, 433] on div "Tensile Test Batch Date: 06/25" at bounding box center [219, 426] width 79 height 27
click at [229, 499] on div "Full Bolt Core Hardness Test (Rockwell) Batch Date: 06/25" at bounding box center [256, 493] width 153 height 27
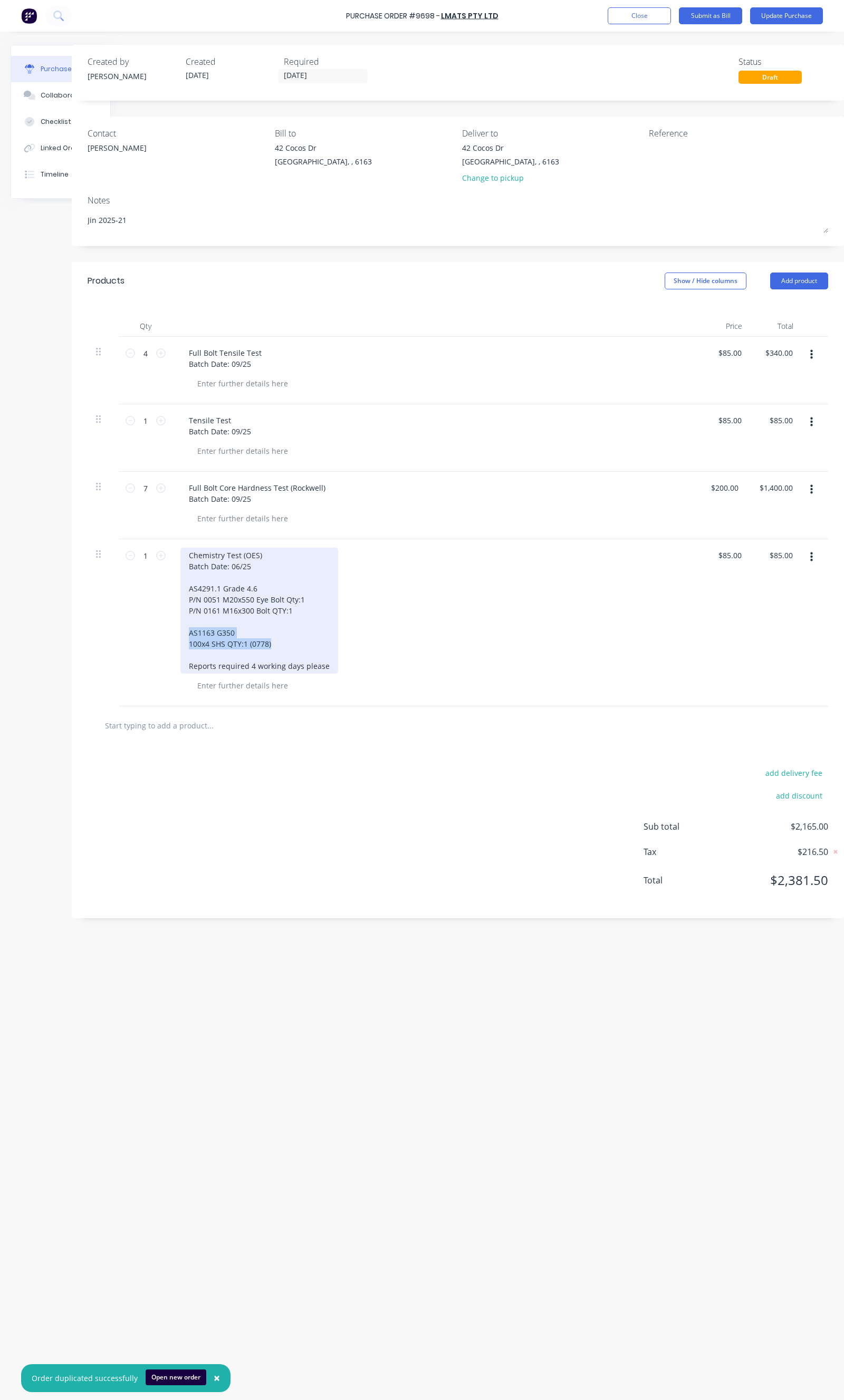
drag, startPoint x: 209, startPoint y: 644, endPoint x: 170, endPoint y: 633, distance: 40.5
click at [172, 633] on div "Chemistry Test (OES) Batch Date: 06/25 AS4291.1 Grade 4.6 P/N 0051 M20x550 Eye …" at bounding box center [436, 622] width 528 height 167
copy div "AS1163 G350 100x4 SHS QTY:1 (0778)"
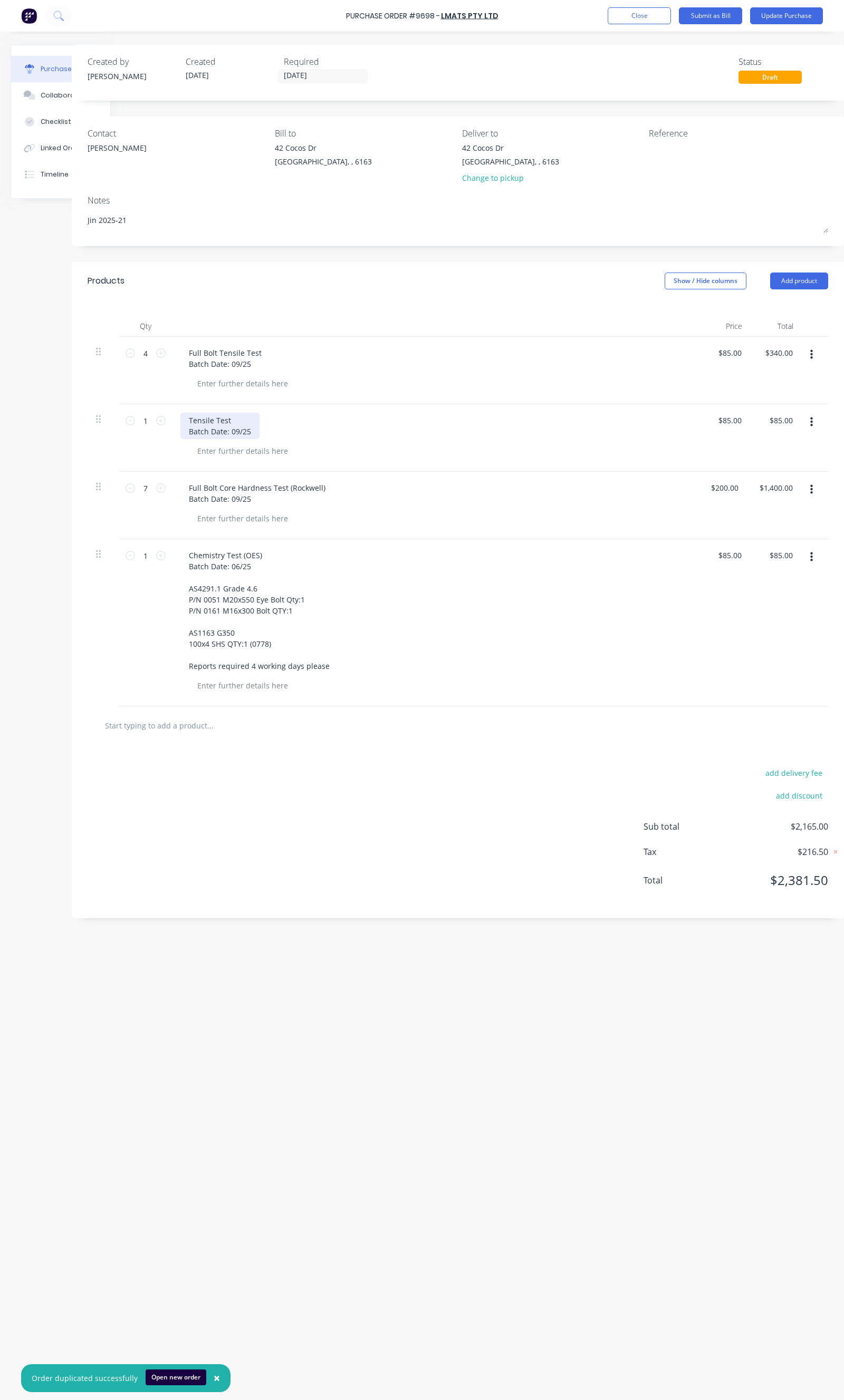
click at [245, 430] on div "Tensile Test Batch Date: 09/25" at bounding box center [219, 426] width 79 height 27
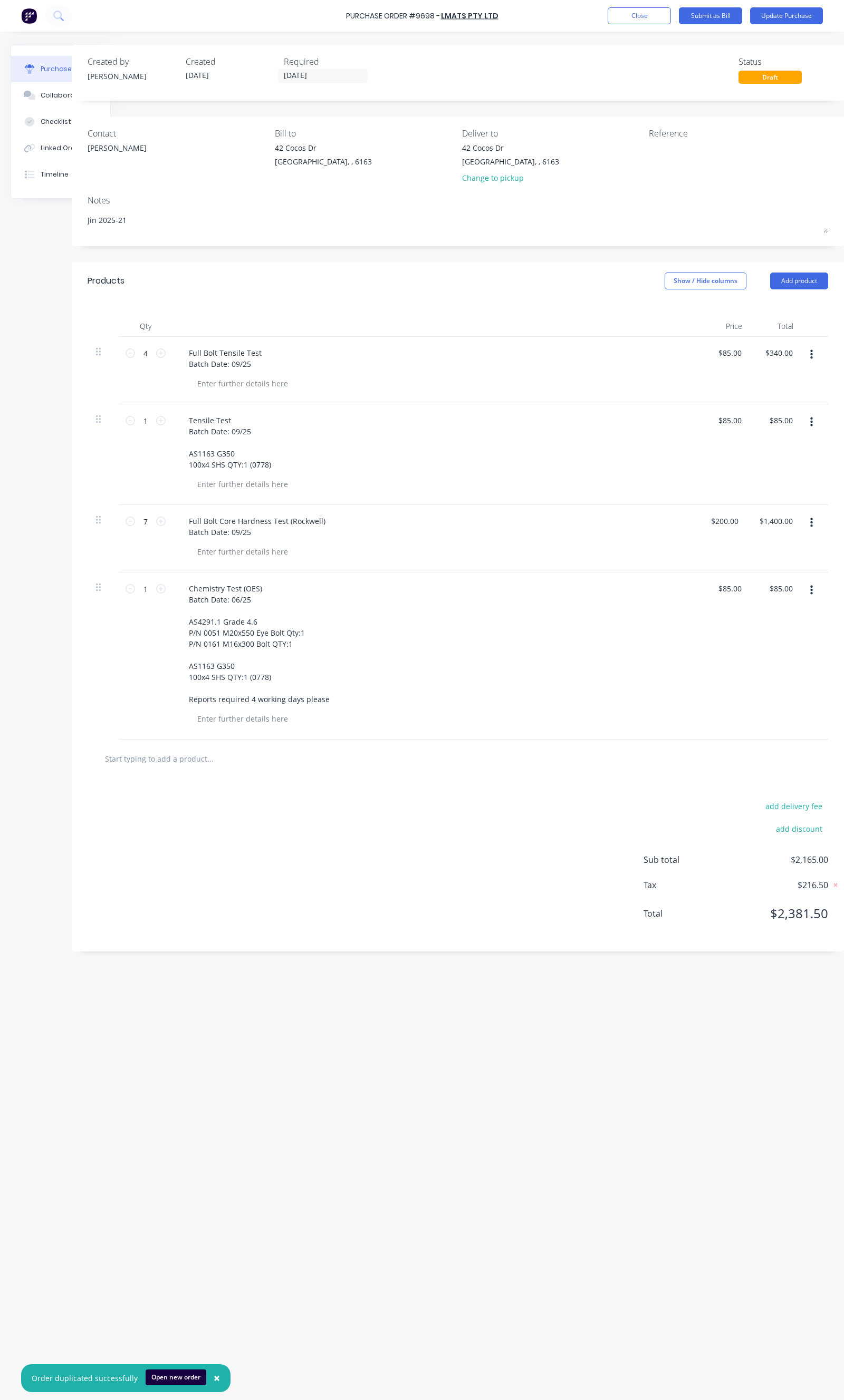
click at [343, 470] on div "Tensile Test Batch Date: 09/25 AS1163 G350 100x4 SHS QTY:1 (0778)" at bounding box center [435, 443] width 511 height 59
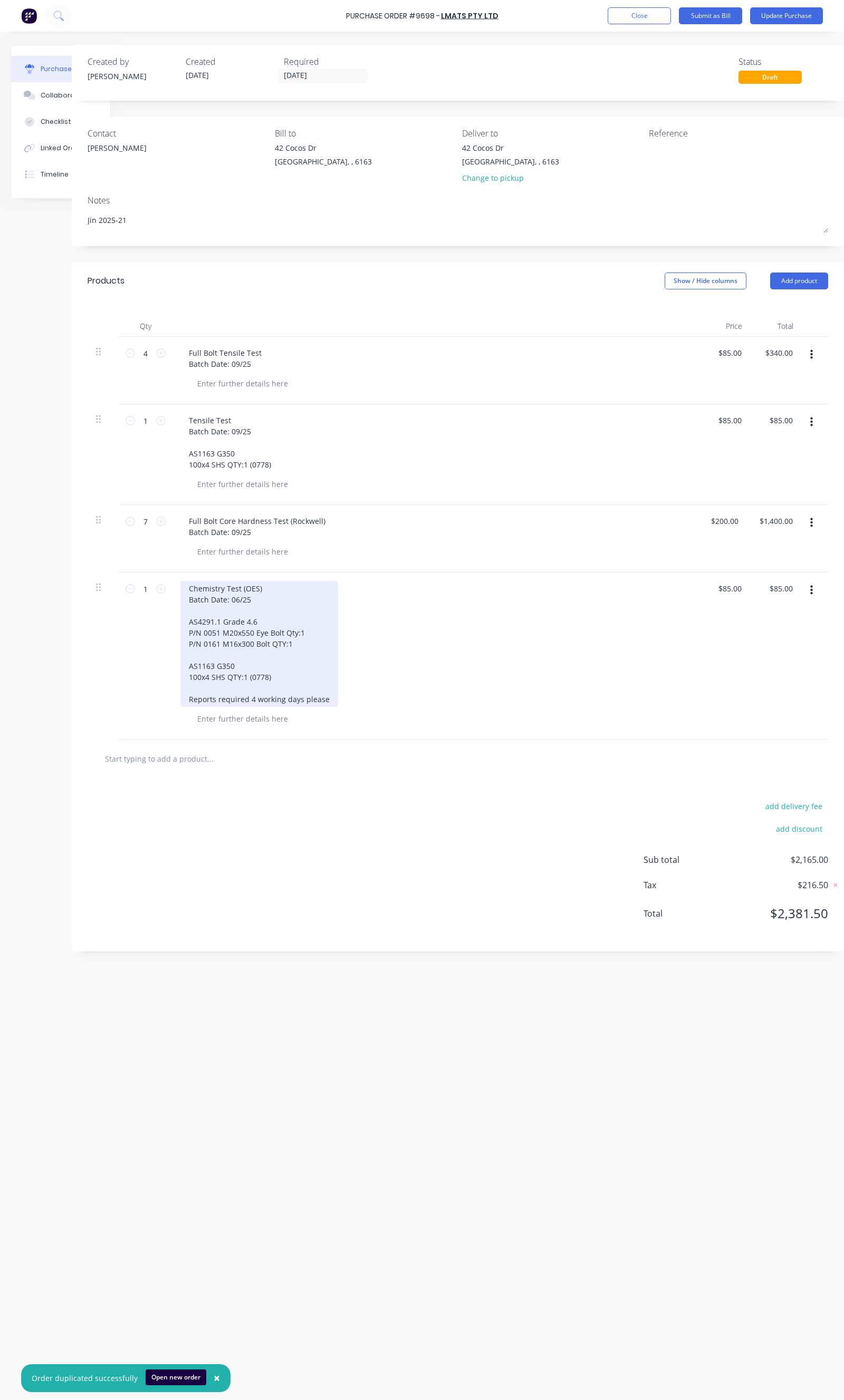
type textarea "x"
drag, startPoint x: 302, startPoint y: 631, endPoint x: 196, endPoint y: 635, distance: 106.1
click at [196, 635] on div "Chemistry Test (OES) Batch Date: 06/25 AS4291.1 Grade 4.6 P/N 0051 M20x550 Eye …" at bounding box center [259, 644] width 158 height 126
click at [196, 644] on div "Chemistry Test (OES) Batch Date: 06/25 AS4291.1 Grade 4.6 P/N 0062 M16x260 Pin …" at bounding box center [259, 649] width 158 height 137
click at [196, 627] on div "Chemistry Test (OES) Batch Date: 06/25 AS4291.1 Grade 4.6 P/N 0062 M16x260 Pin …" at bounding box center [259, 649] width 158 height 137
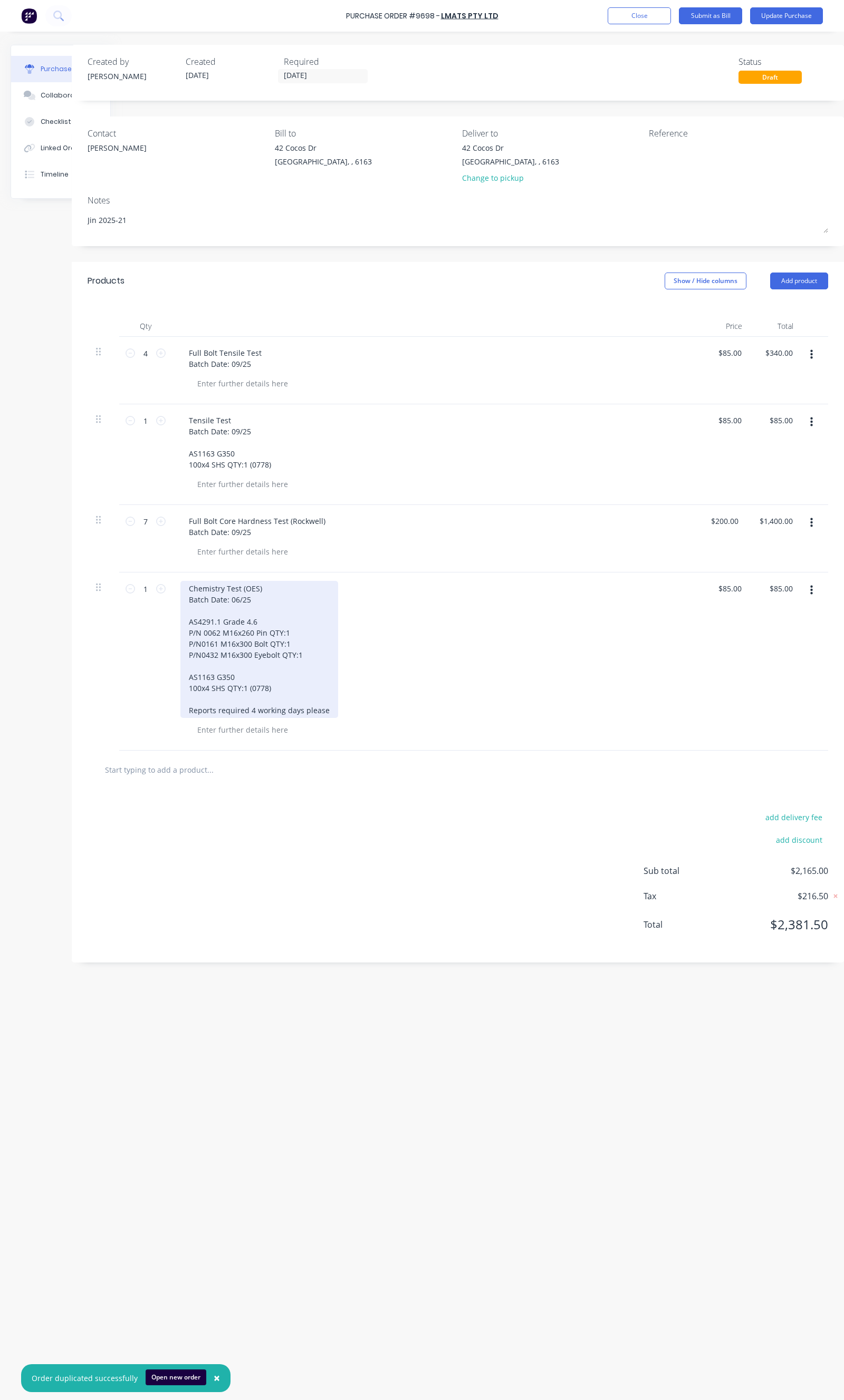
click at [193, 626] on div "Chemistry Test (OES) Batch Date: 06/25 AS4291.1 Grade 4.6 P/N 0062 M16x260 Pin …" at bounding box center [259, 649] width 158 height 137
click at [193, 630] on div "Chemistry Test (OES) Batch Date: 06/25 AS4291.1 Grade 4.6 P/N 0062 M16x260 Pin …" at bounding box center [259, 649] width 158 height 137
click at [302, 656] on div "Chemistry Test (OES) Batch Date: 06/25 AS4291.1 Grade 4.6 P/N0062 M16x260 Pin Q…" at bounding box center [259, 649] width 158 height 137
click at [294, 664] on div "Chemistry Test (OES) Batch Date: 06/25 AS4291.1 Grade 4.6 P/N0062 M16x260 Pin Q…" at bounding box center [259, 655] width 158 height 148
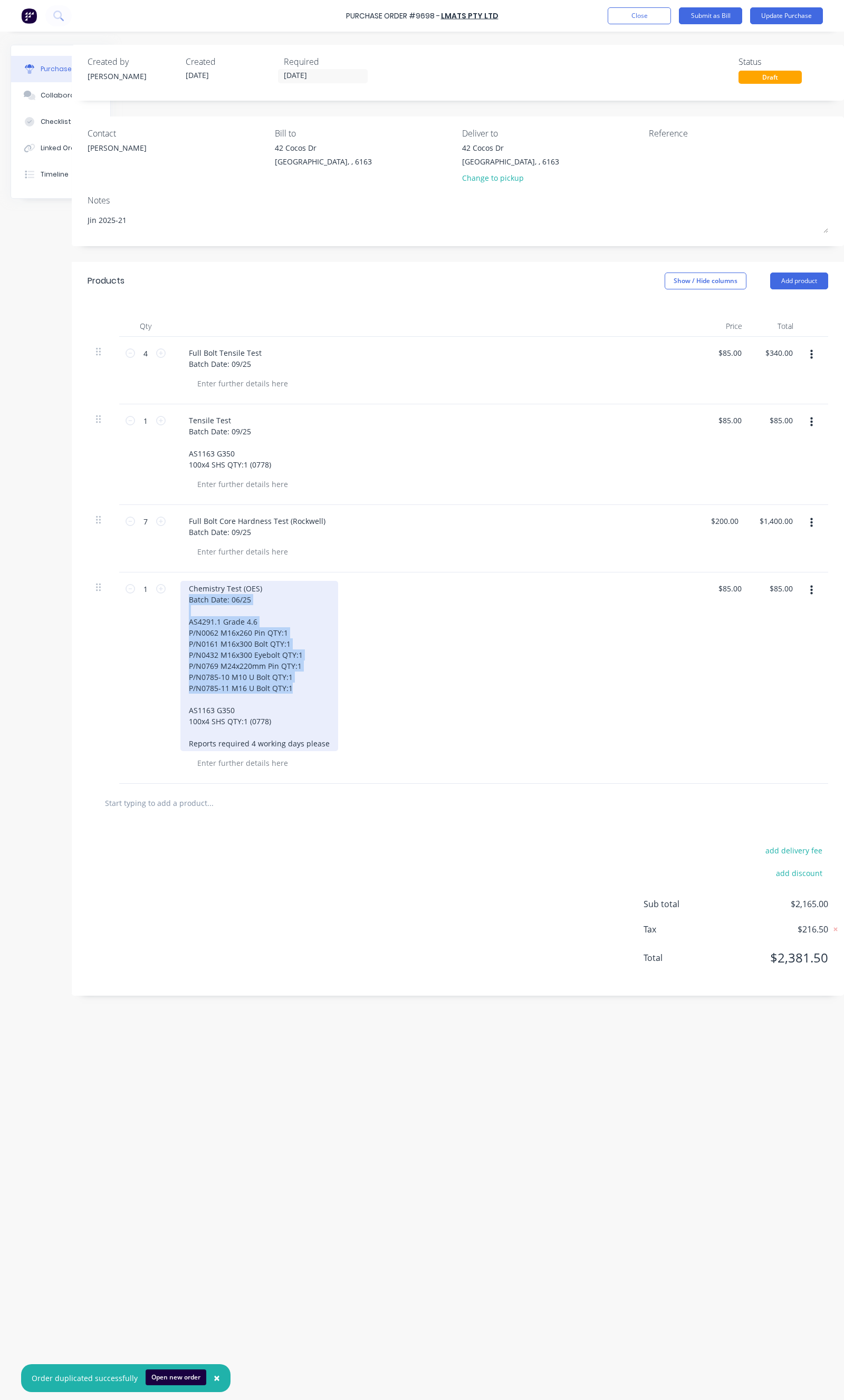
drag, startPoint x: 284, startPoint y: 689, endPoint x: 179, endPoint y: 599, distance: 138.3
click at [180, 599] on div "Chemistry Test (OES) Batch Date: 06/25 AS4291.1 Grade 4.6 P/N0062 M16x260 Pin Q…" at bounding box center [259, 666] width 158 height 170
click at [226, 604] on div "Chemistry Test (OES) Batch Date: 06/25 AS4291.1 Grade 4.6 P/N0062 M16x260 Pin Q…" at bounding box center [259, 666] width 158 height 170
drag, startPoint x: 288, startPoint y: 687, endPoint x: 170, endPoint y: 622, distance: 134.7
click at [172, 622] on div "Chemistry Test (OES) Batch Date: 09/25 AS4291.1 Grade 4.6 P/N0062 M16x260 Pin Q…" at bounding box center [436, 678] width 528 height 211
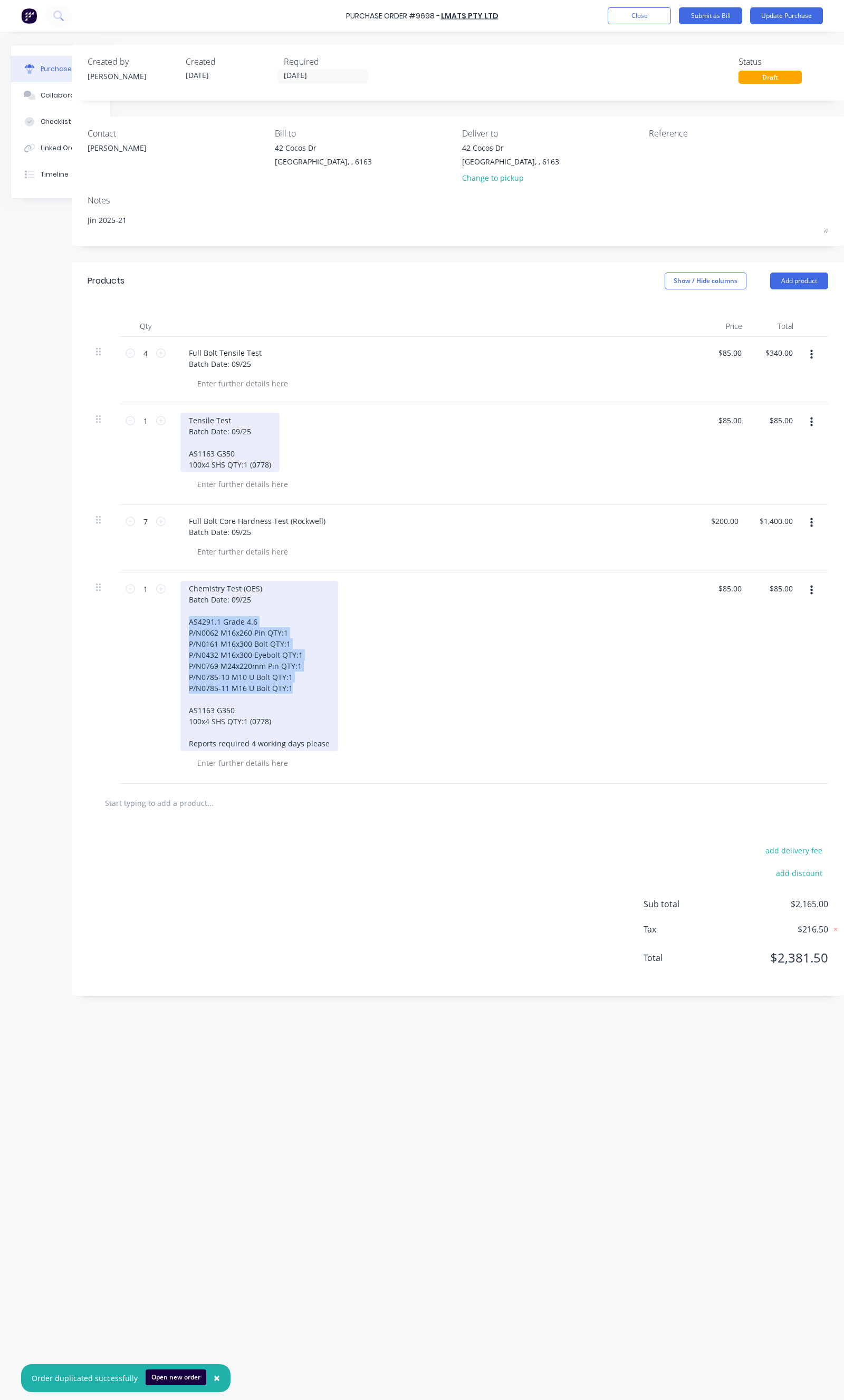
copy div "AS4291.1 Grade 4.6 P/N0062 M16x260 Pin QTY:1 P/N0161 M16x300 Bolt QTY:1 P/N0432…"
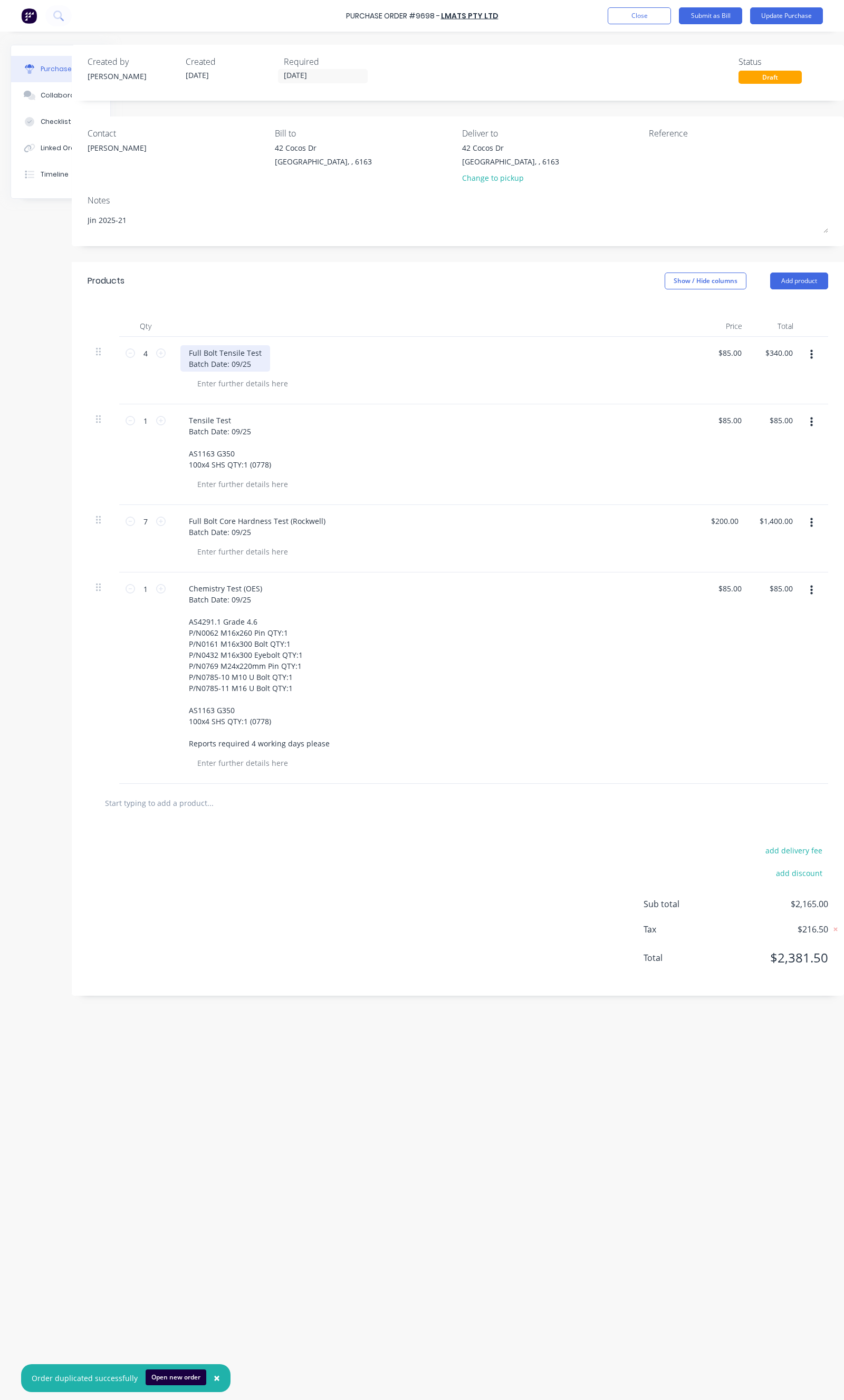
click at [240, 366] on div "Full Bolt Tensile Test Batch Date: 09/25" at bounding box center [224, 359] width 90 height 27
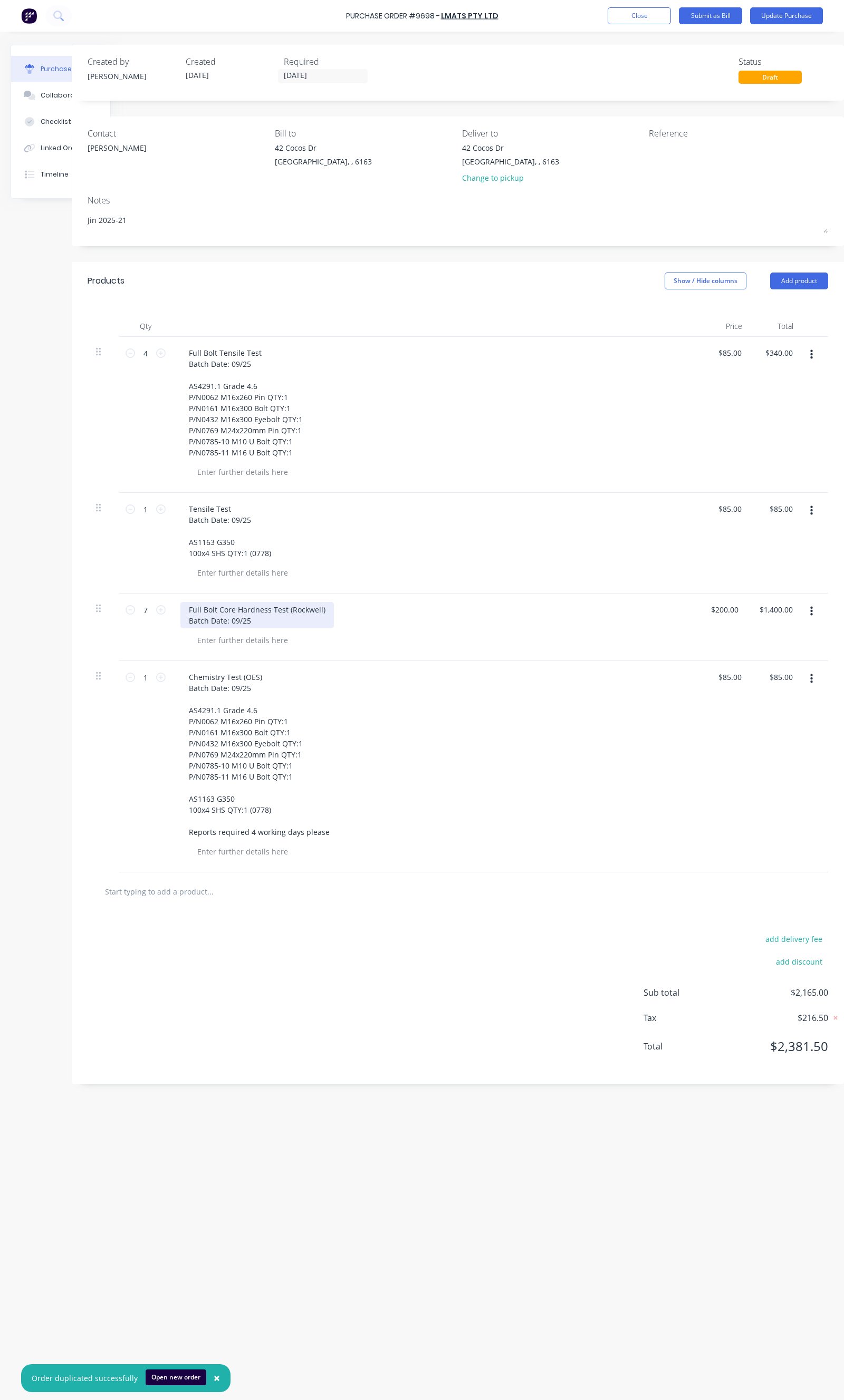
click at [255, 617] on div "Full Bolt Core Hardness Test (Rockwell) Batch Date: 09/25" at bounding box center [256, 615] width 153 height 27
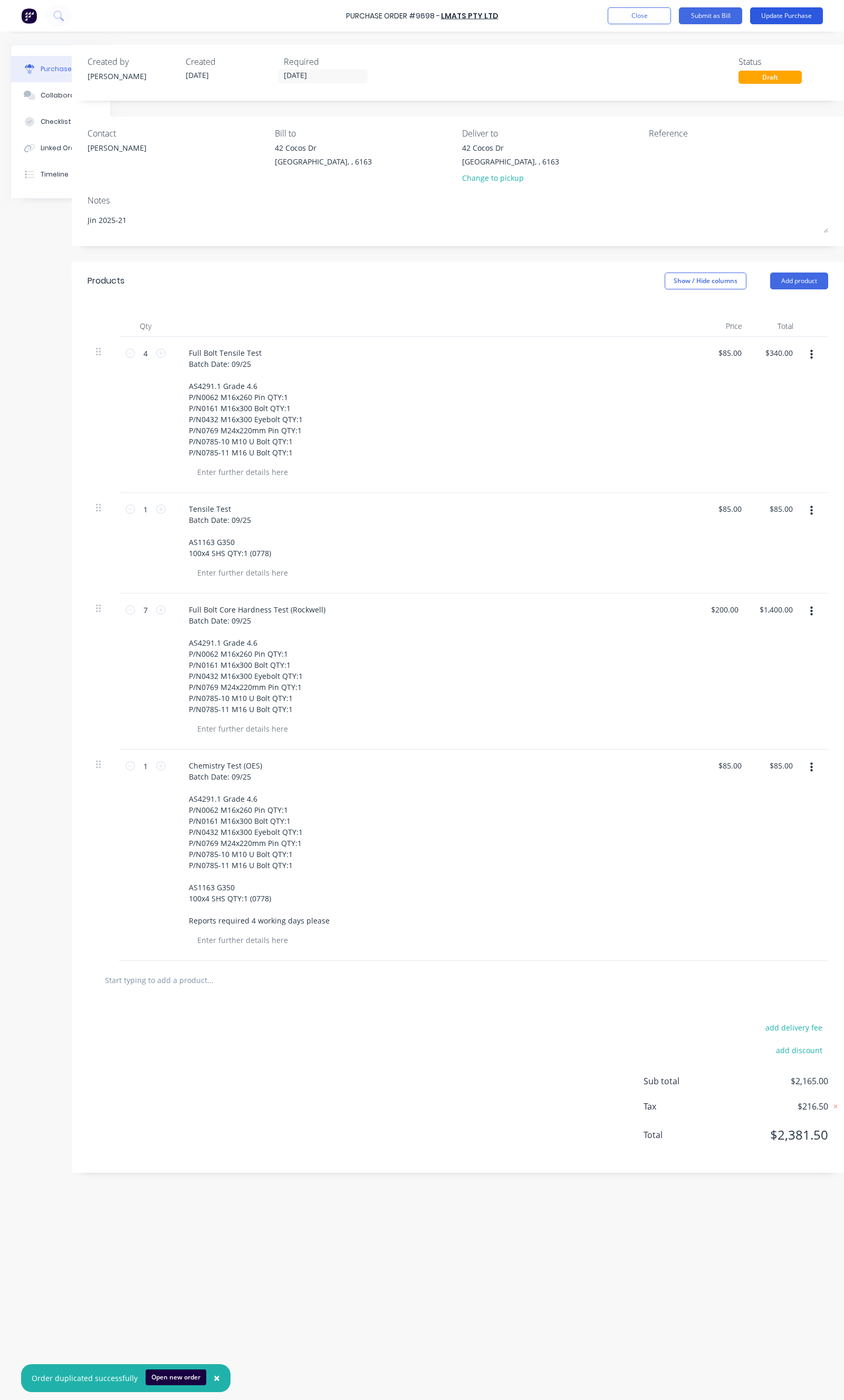
click at [776, 17] on button "Update Purchase" at bounding box center [787, 15] width 73 height 17
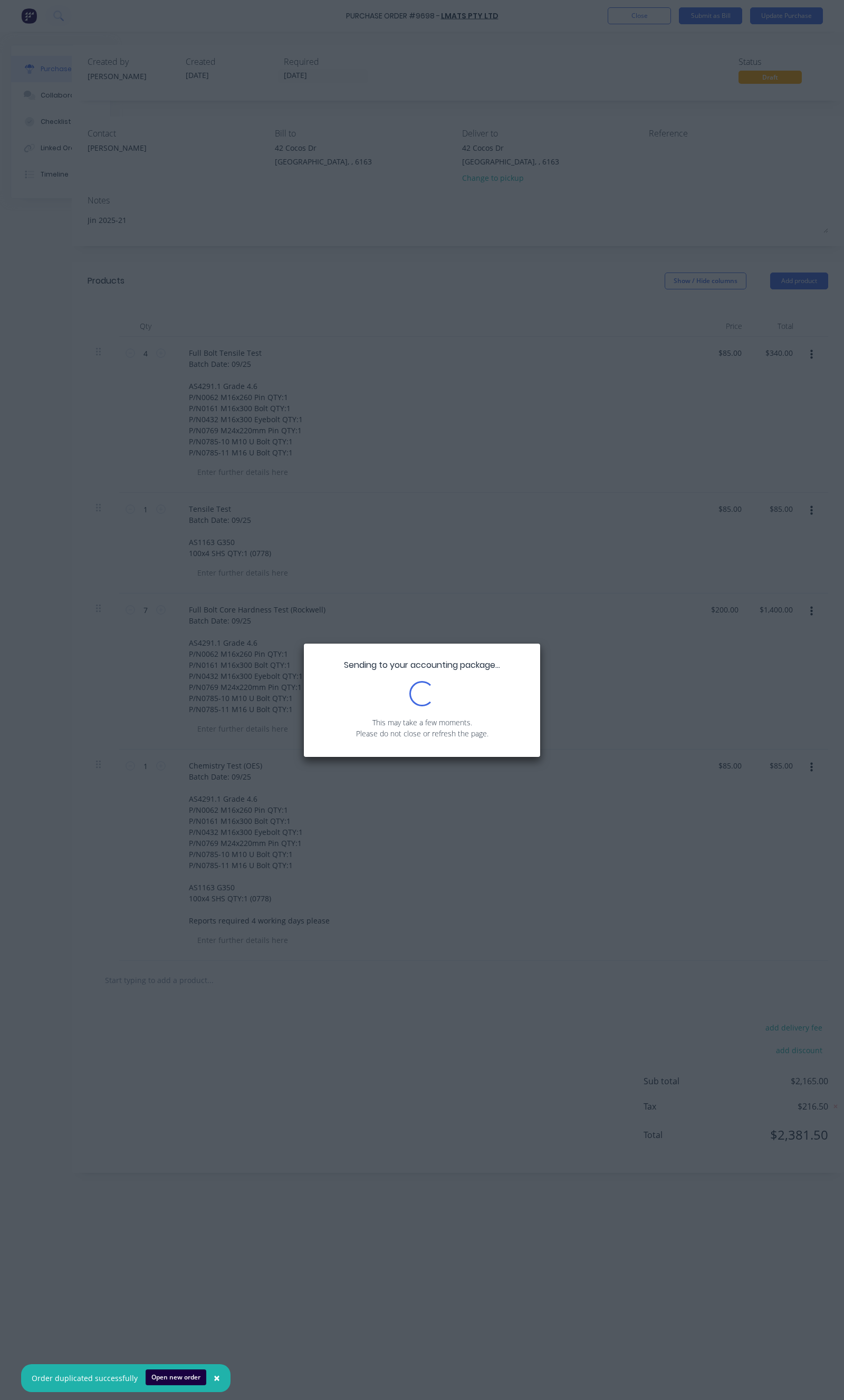
scroll to position [0, 0]
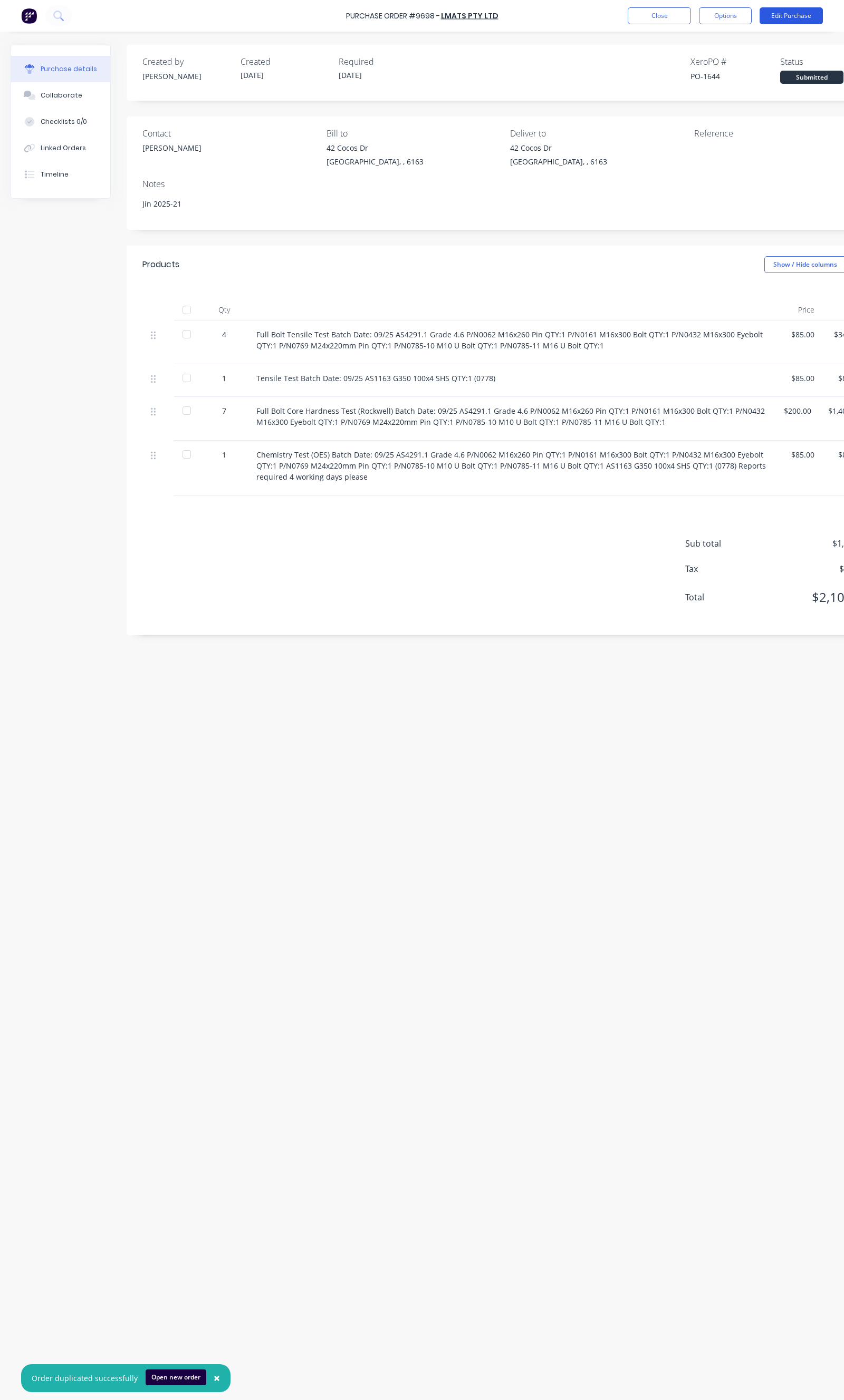
click at [783, 12] on button "Edit Purchase" at bounding box center [791, 15] width 63 height 17
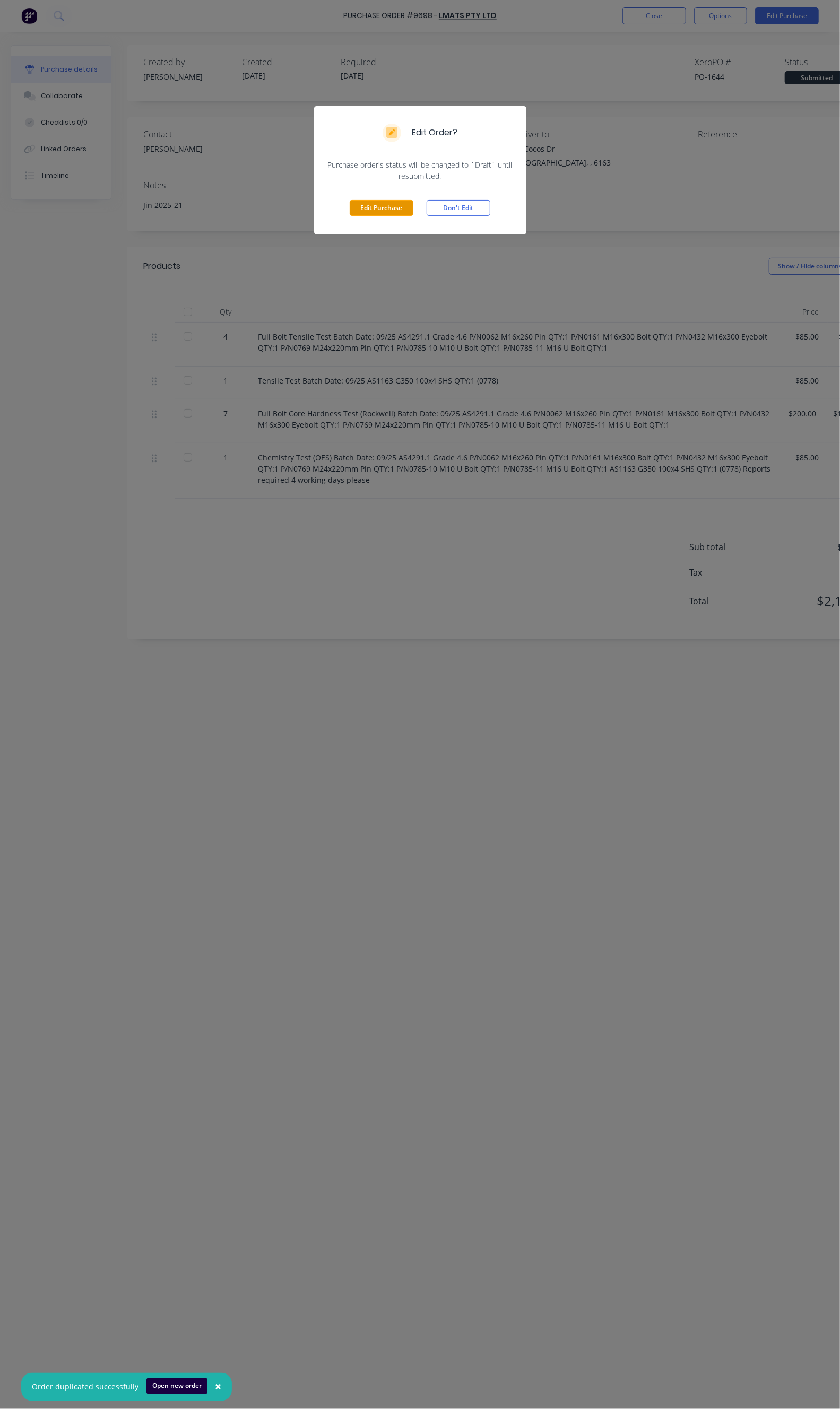
click at [350, 203] on button "Edit Purchase" at bounding box center [382, 208] width 64 height 16
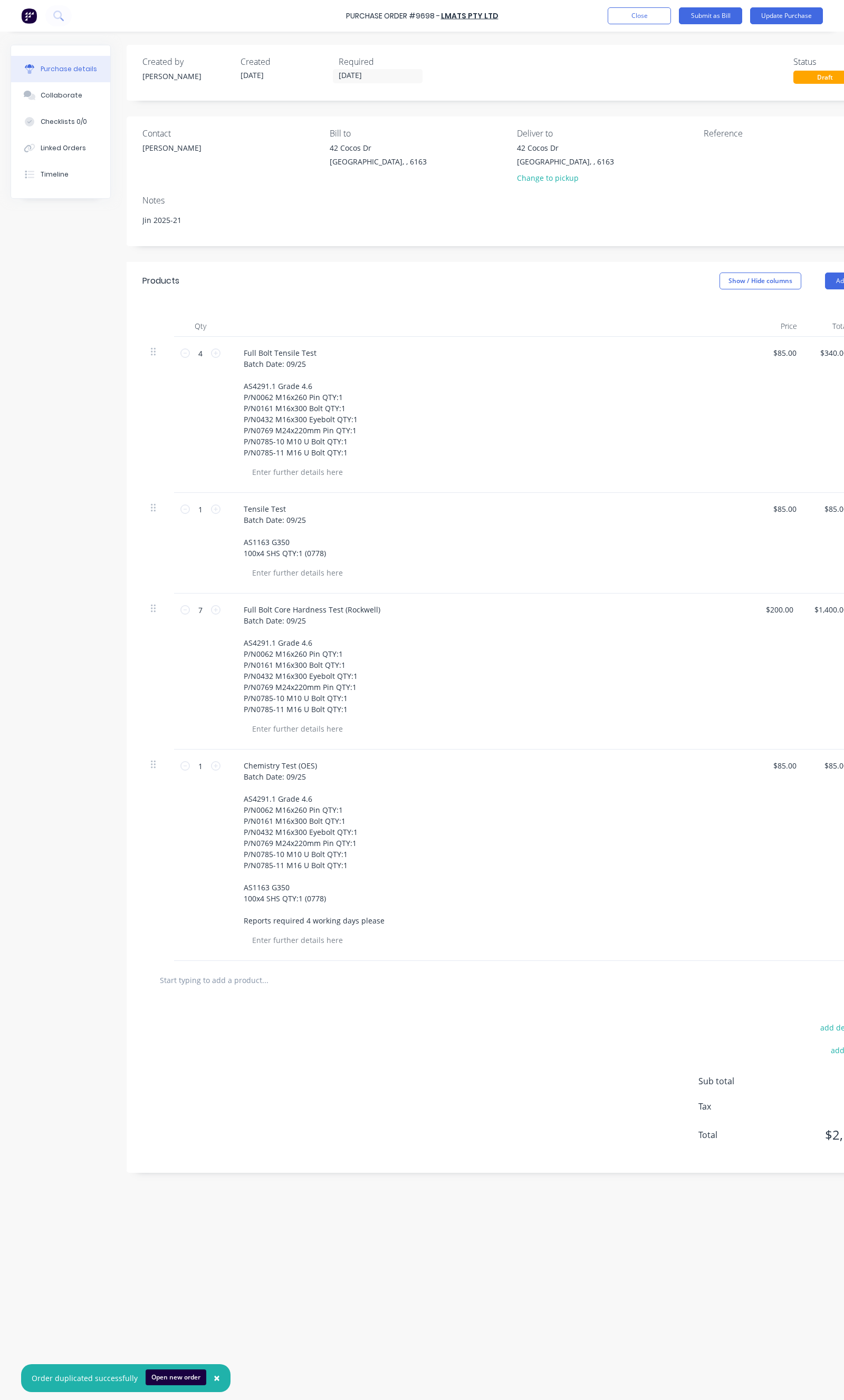
type textarea "x"
drag, startPoint x: 435, startPoint y: 14, endPoint x: 333, endPoint y: 15, distance: 102.0
click at [333, 15] on div "Purchase Order #9698 - LMATS PTY LTD Add product Close Submit as Bill Update Pu…" at bounding box center [422, 16] width 844 height 32
copy div "Purchase Order #9698"
click at [717, 160] on textarea at bounding box center [769, 154] width 131 height 24
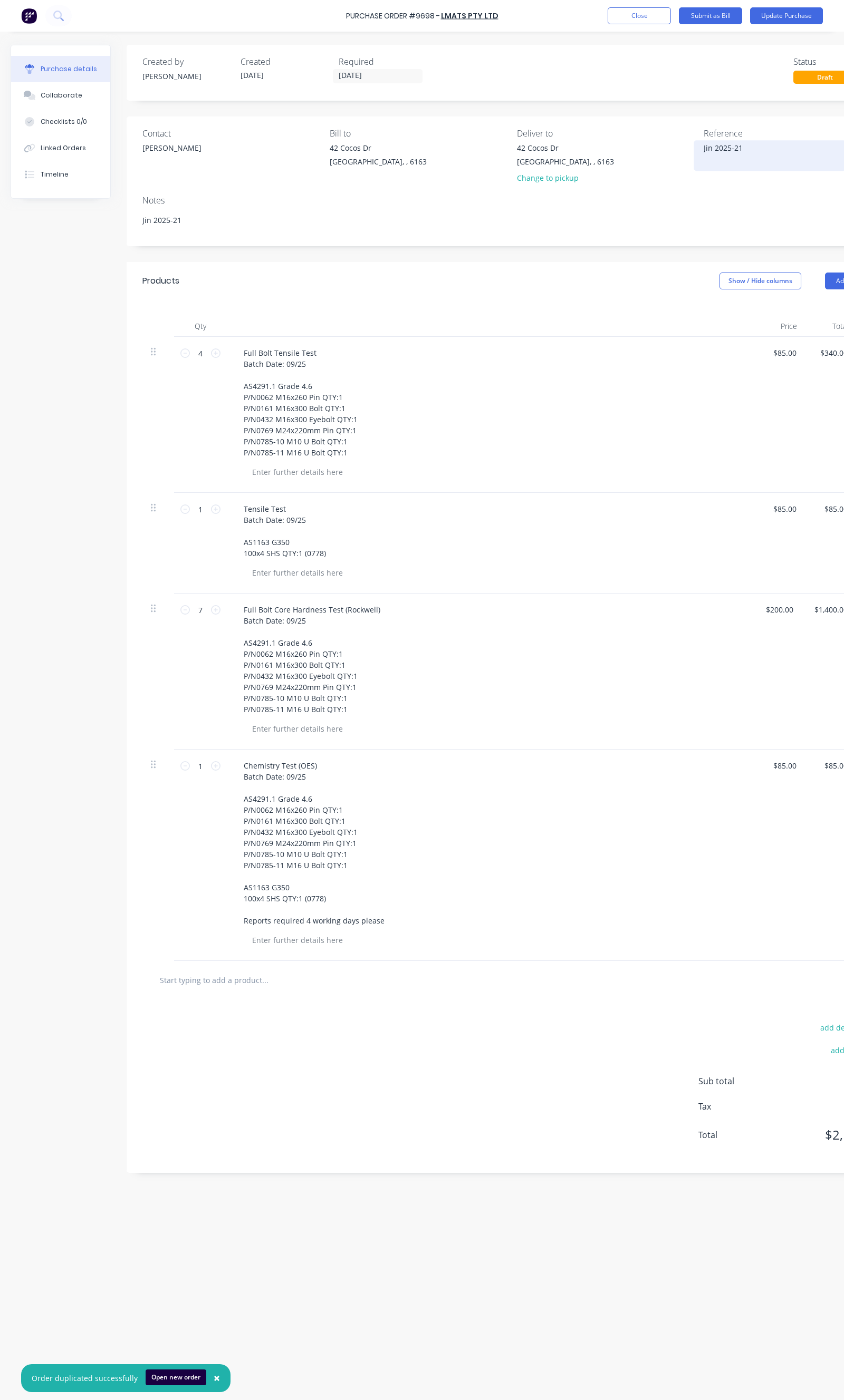
paste textarea "Purchase Order #9698"
type textarea "Jin 2025-21 Purchase Order #9698"
type textarea "x"
type textarea "Jin 2025-21 Purchase Order #9698"
click at [217, 359] on div "4 4" at bounding box center [201, 354] width 36 height 16
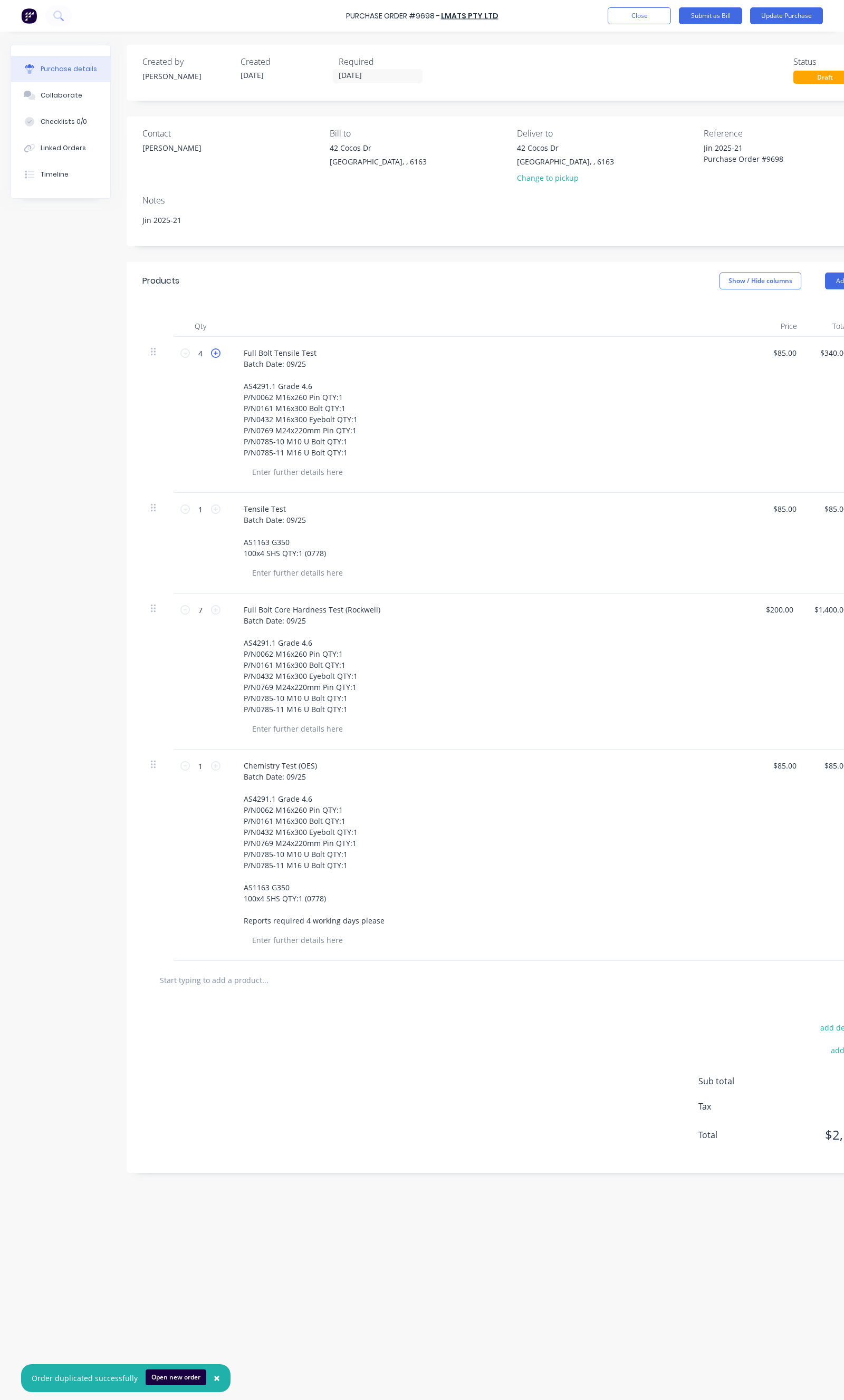
click at [217, 356] on icon at bounding box center [215, 354] width 10 height 10
type textarea "x"
type input "5"
type input "$425.00"
click at [217, 356] on icon at bounding box center [215, 354] width 10 height 10
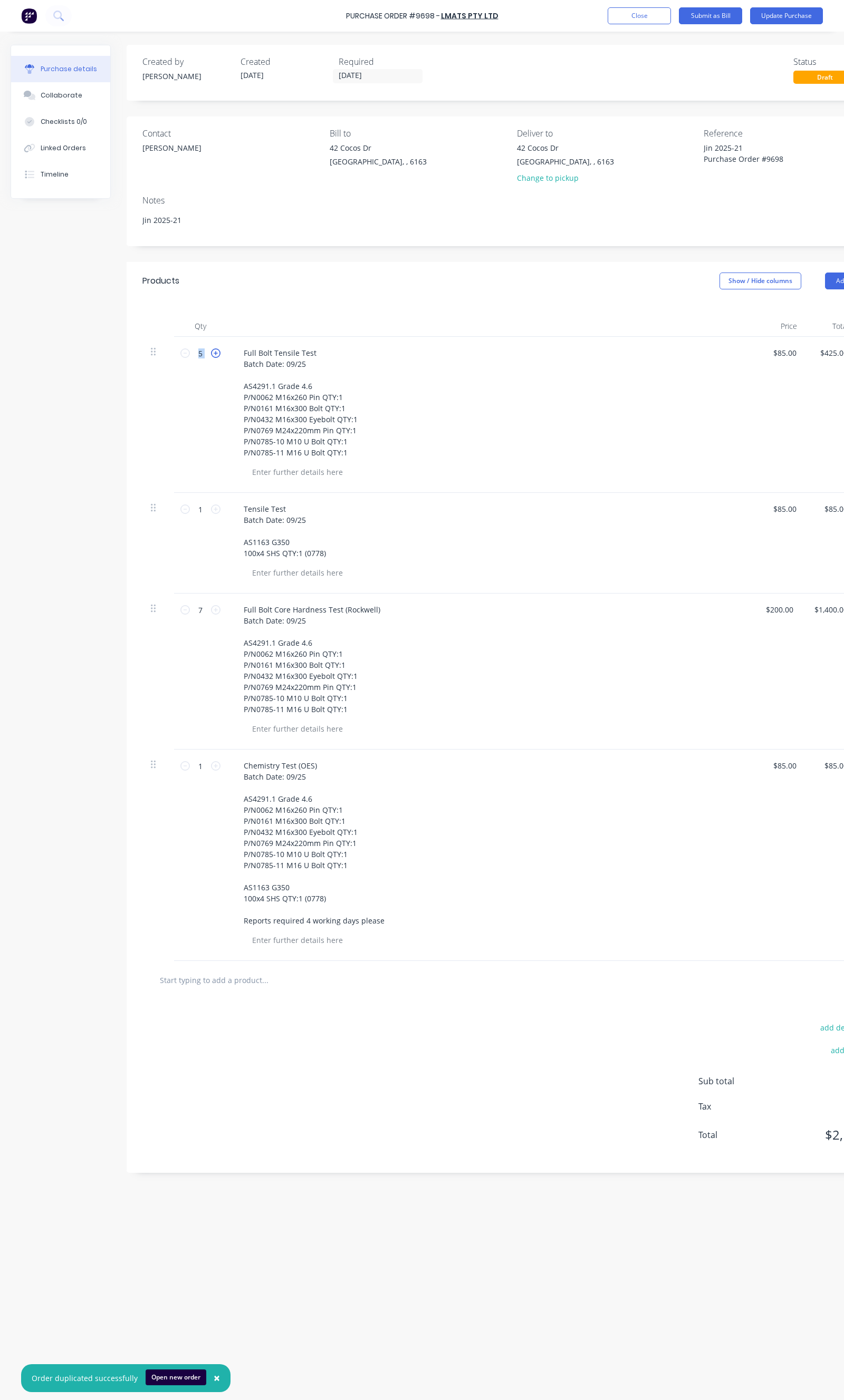
type textarea "x"
type input "6"
type input "$510.00"
type textarea "x"
type input "85.00"
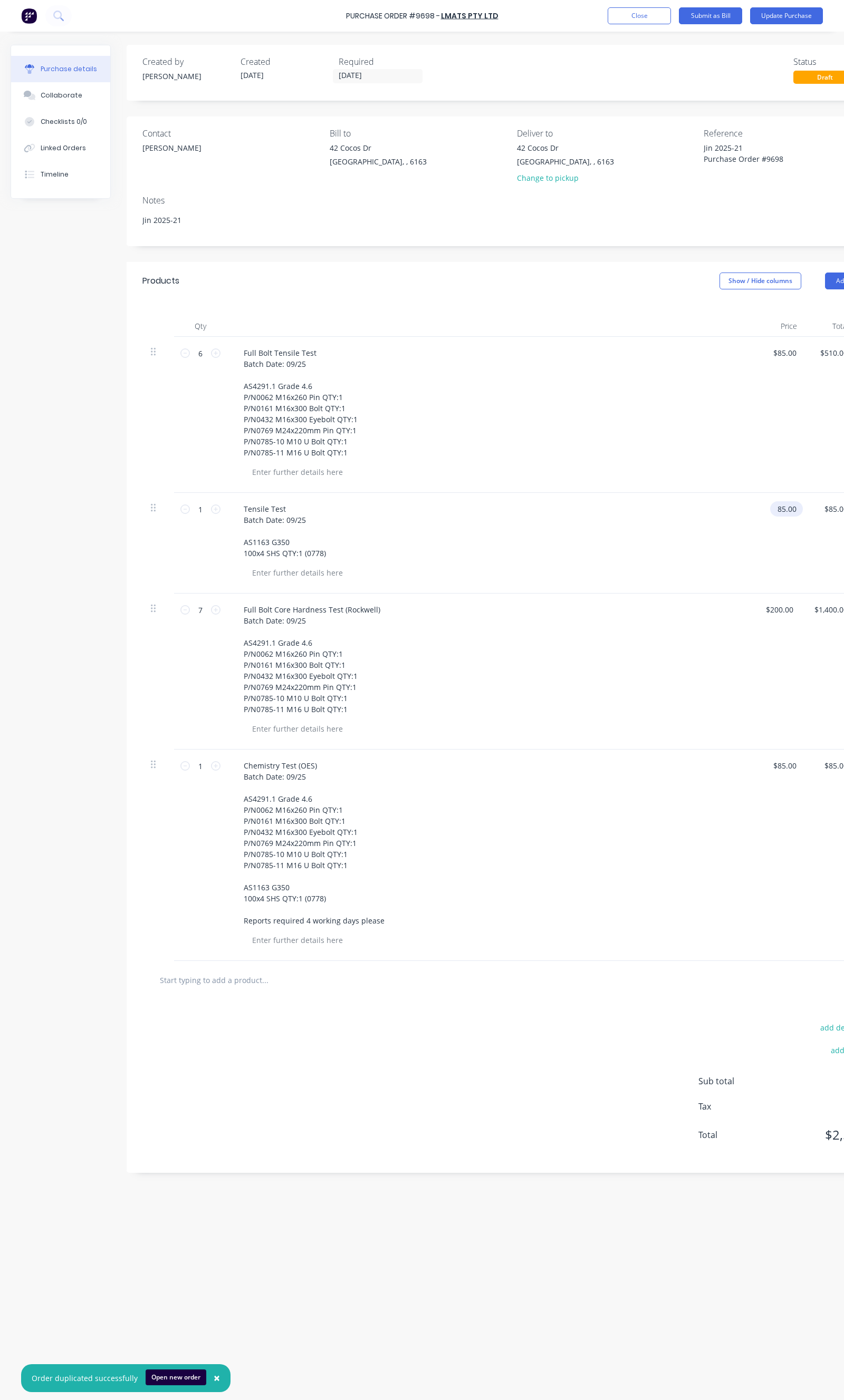
click at [789, 512] on input "85.00" at bounding box center [784, 508] width 29 height 15
type textarea "x"
click at [789, 512] on input "85.00" at bounding box center [786, 508] width 25 height 15
type input "150"
type textarea "x"
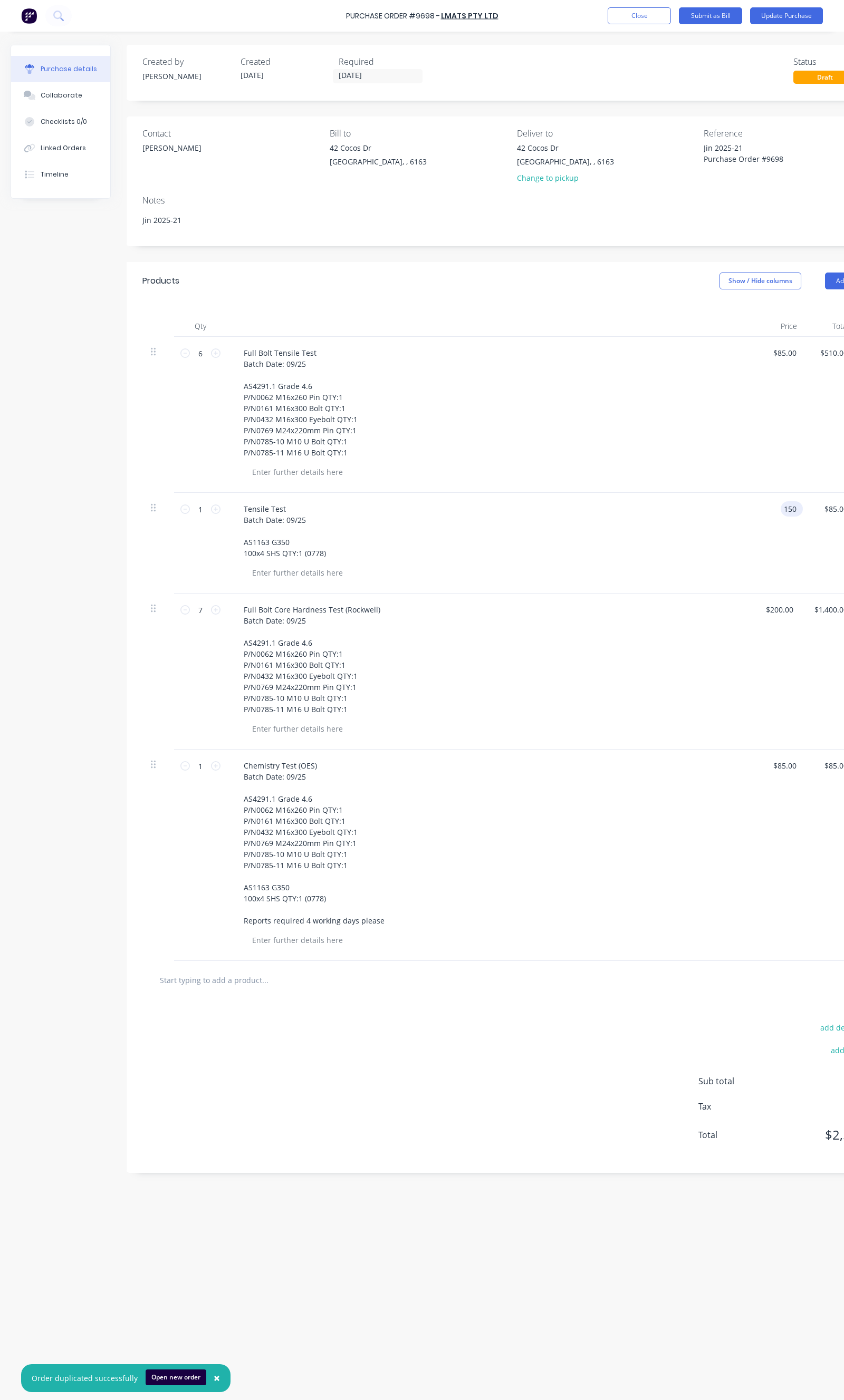
type input "$150.00"
type input "150.00"
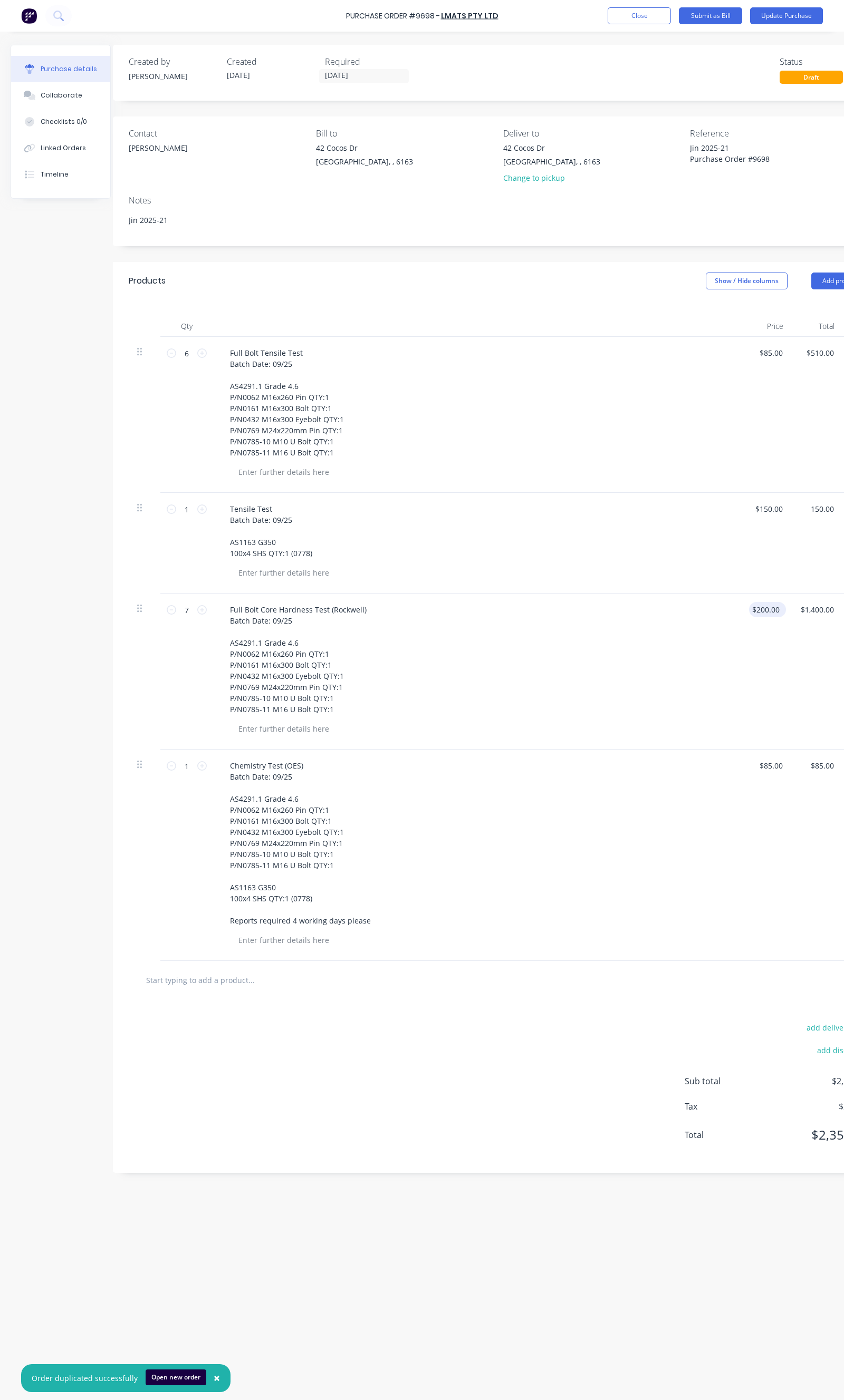
type textarea "x"
type input "$150.00"
type input "200.00"
click at [765, 611] on input "200.00" at bounding box center [765, 609] width 33 height 15
type textarea "x"
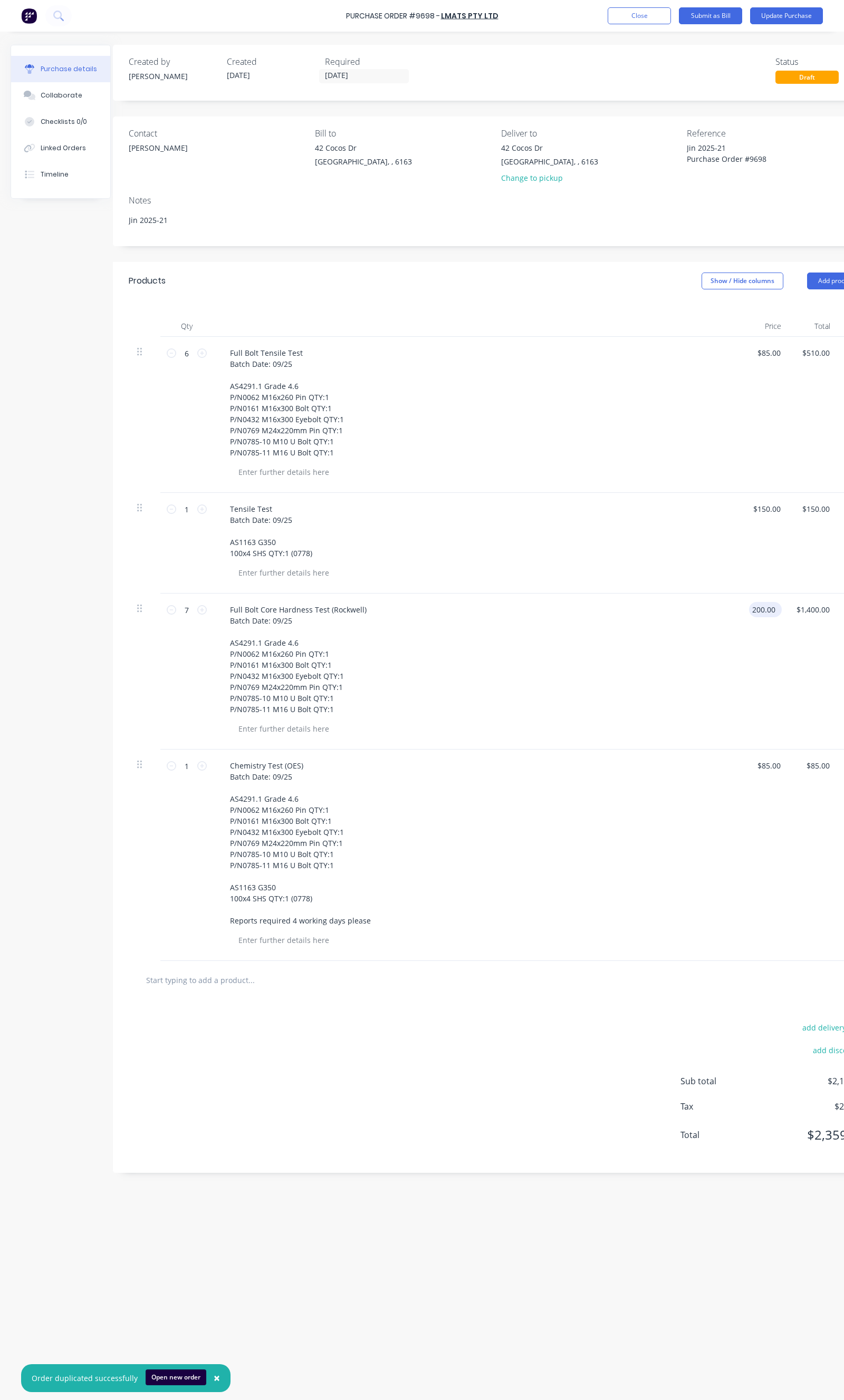
click at [765, 611] on input "200.00" at bounding box center [763, 609] width 29 height 15
type input "65"
type textarea "x"
type input "$65.00"
type input "455.00"
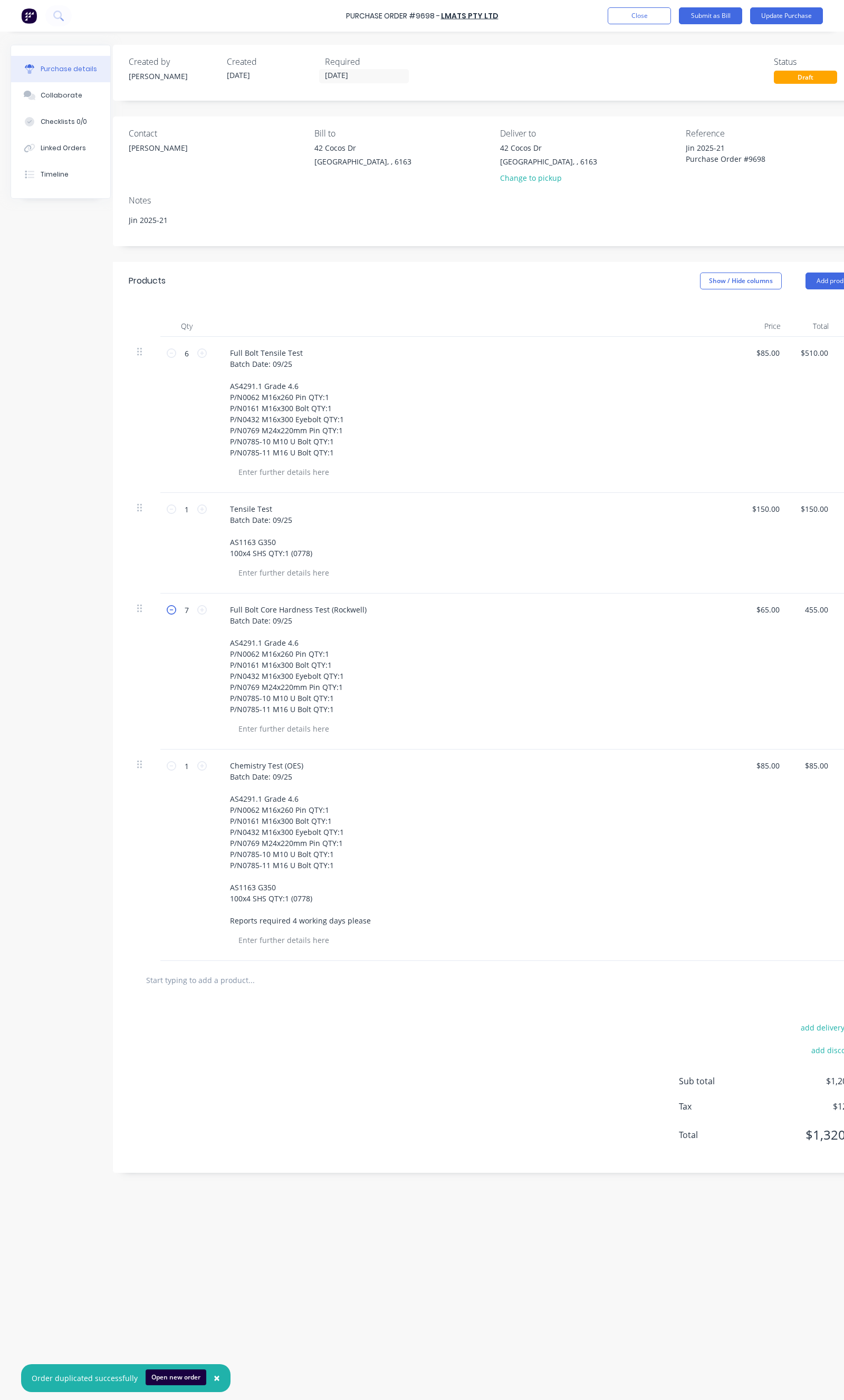
type textarea "x"
type input "$455.00"
click at [171, 612] on icon at bounding box center [172, 611] width 10 height 10
type textarea "x"
type input "6"
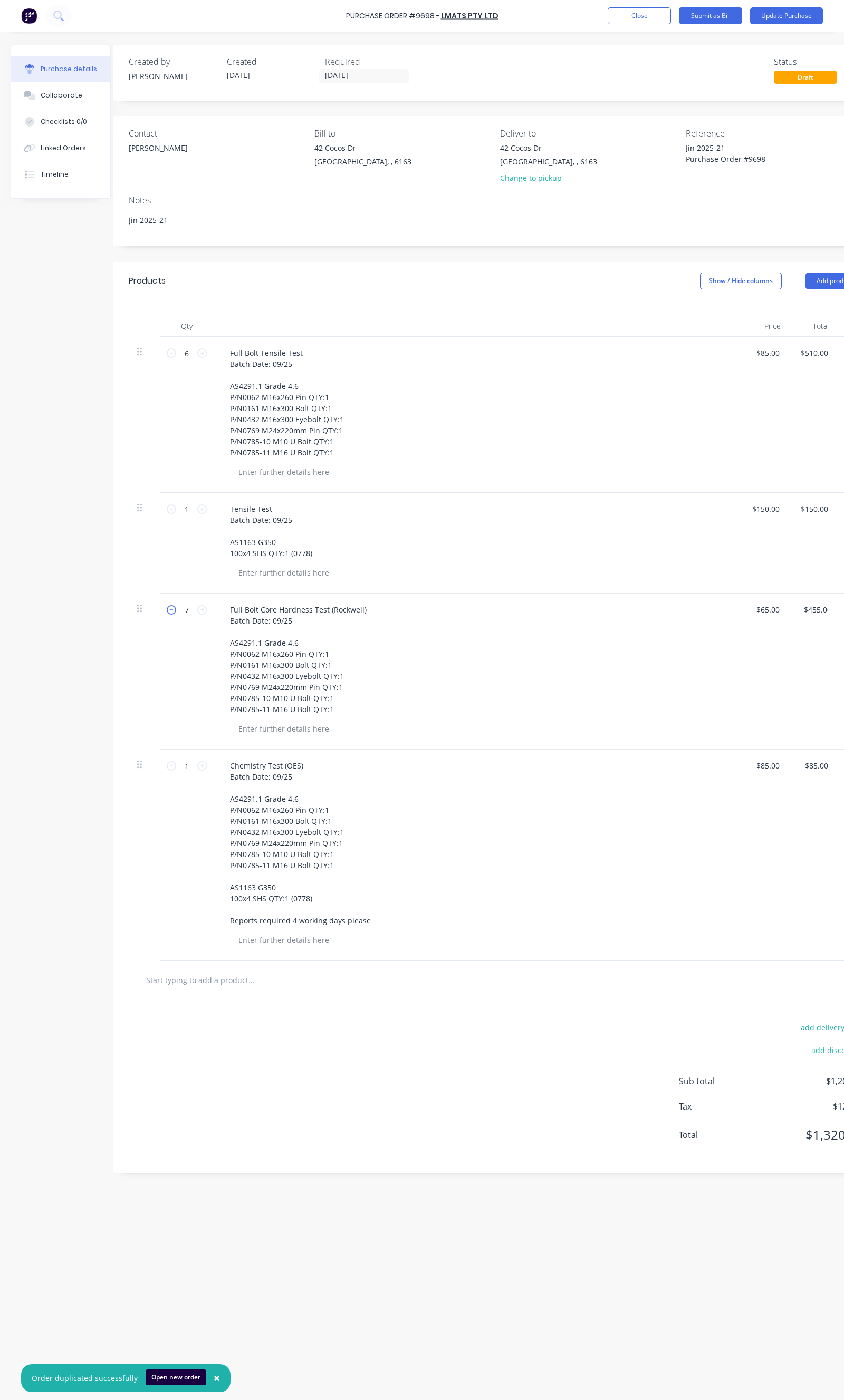
type input "$390.00"
click at [199, 768] on icon at bounding box center [203, 767] width 10 height 10
type textarea "x"
type input "2"
type input "$170.00"
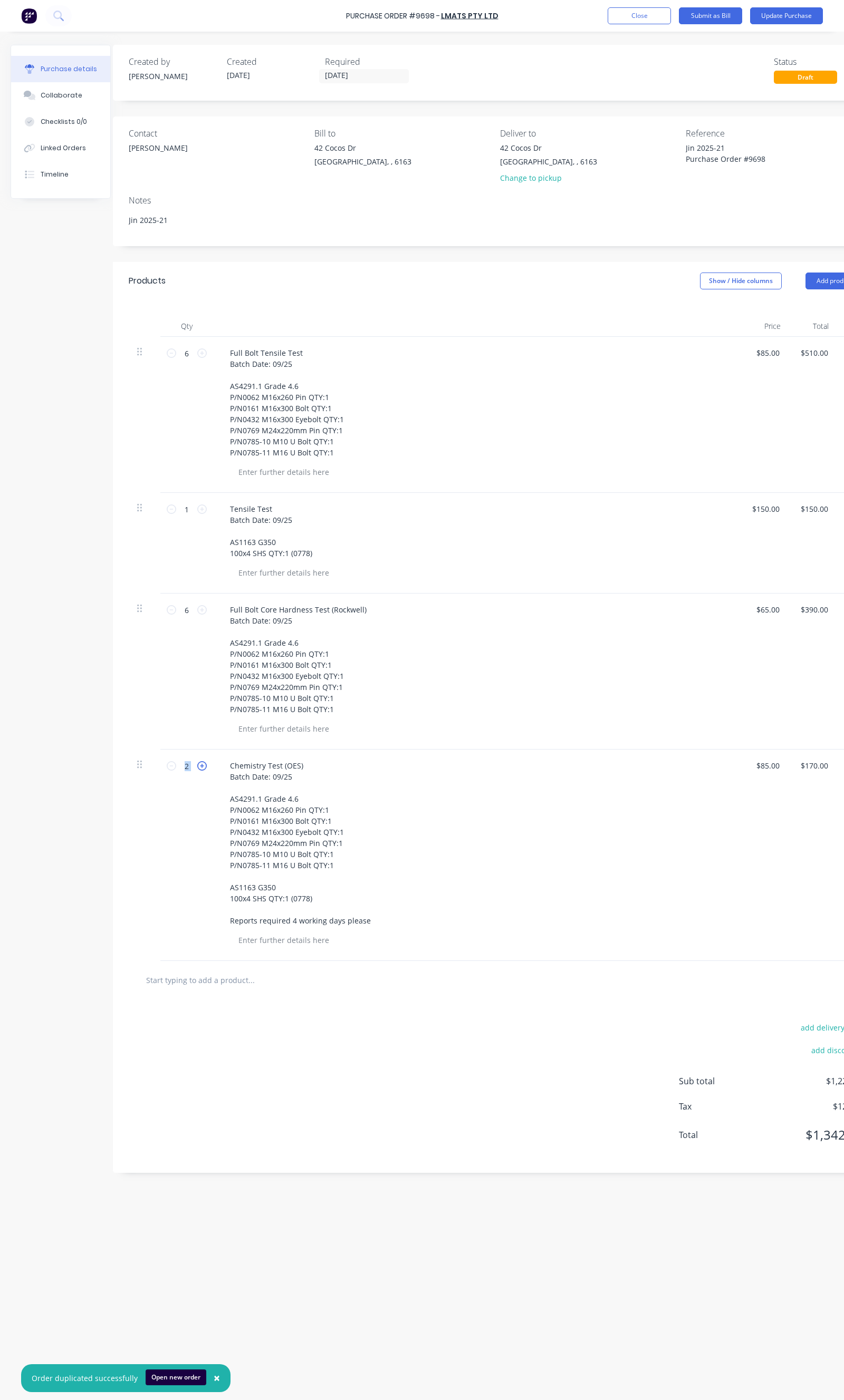
click at [199, 768] on icon at bounding box center [203, 767] width 10 height 10
type textarea "x"
type input "3"
type input "$255.00"
click at [199, 768] on icon at bounding box center [203, 767] width 10 height 10
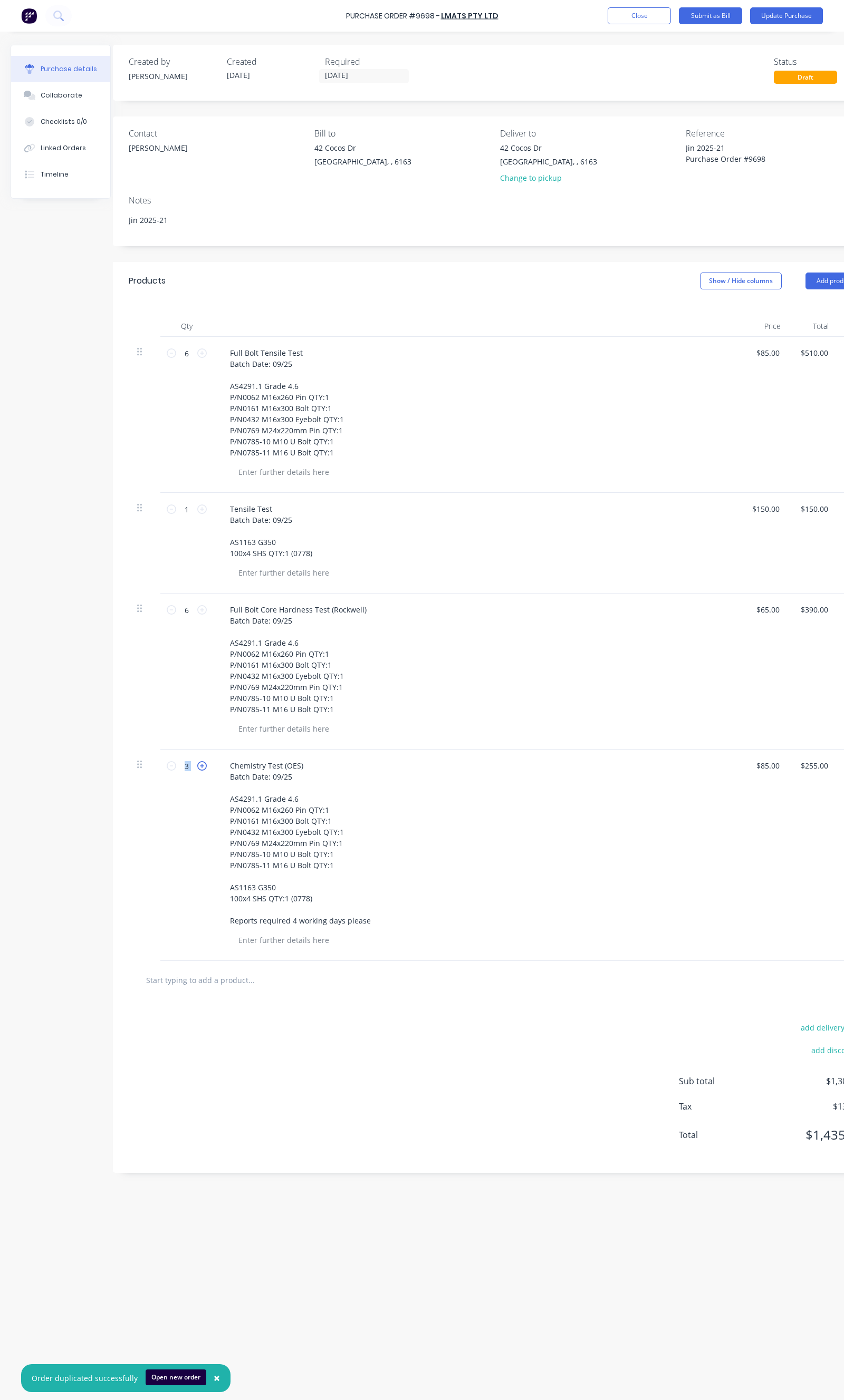
type textarea "x"
type input "4"
type input "$340.00"
click at [199, 768] on icon at bounding box center [203, 767] width 10 height 10
type textarea "x"
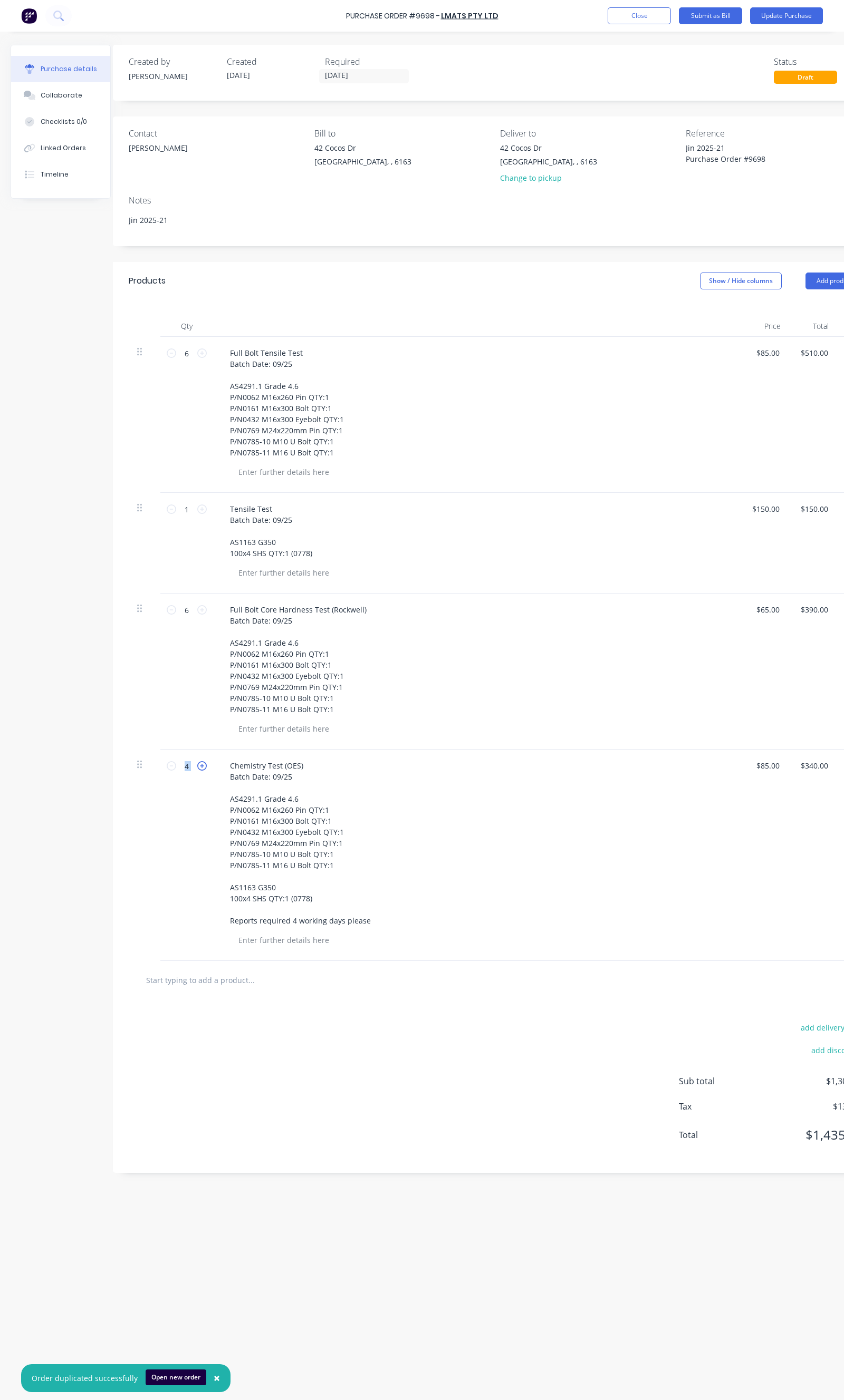
type input "5"
type input "$425.00"
click at [199, 768] on icon at bounding box center [203, 767] width 10 height 10
type textarea "x"
type input "6"
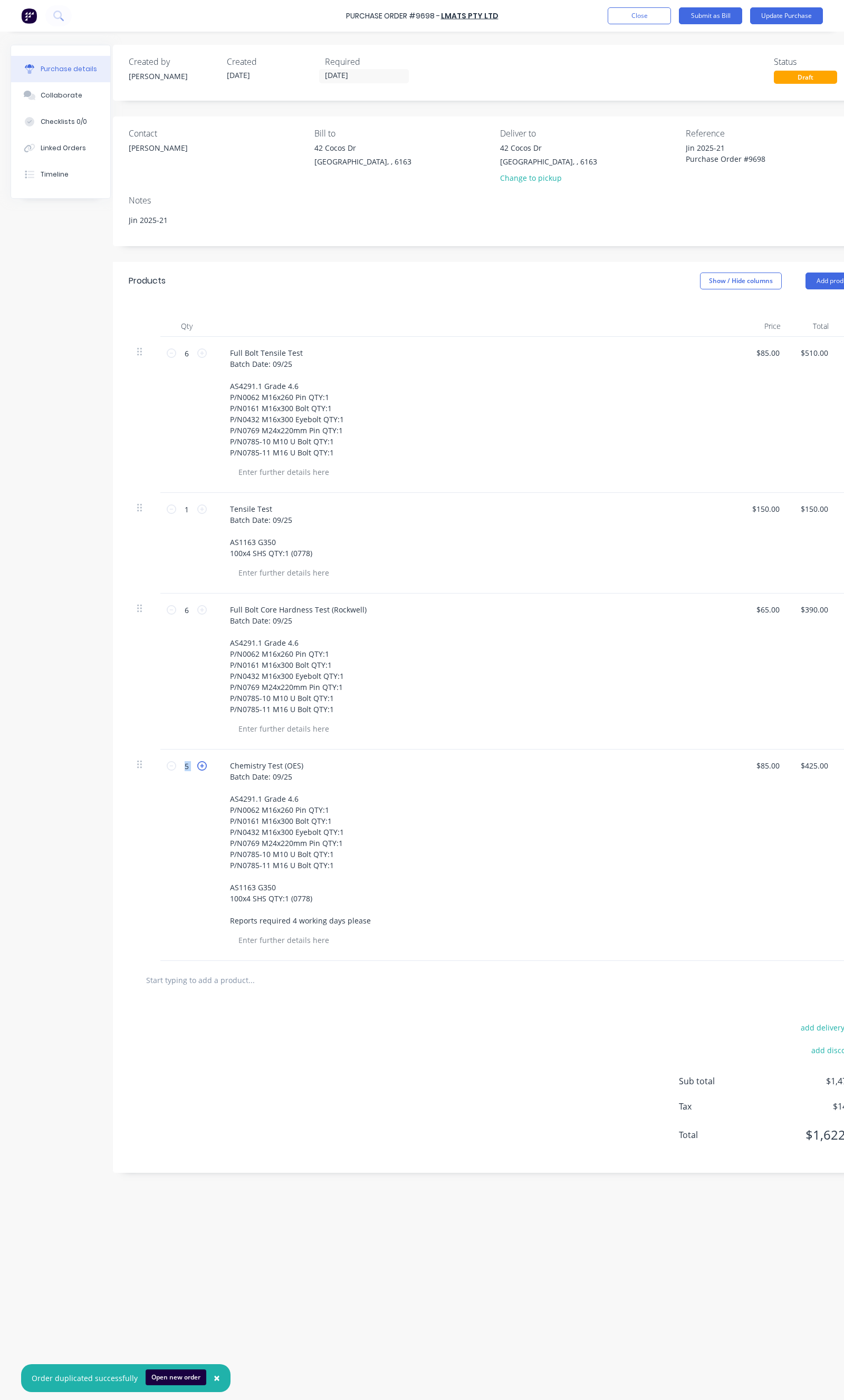
type input "$510.00"
click at [199, 768] on icon at bounding box center [203, 767] width 10 height 10
type textarea "x"
type input "7"
type input "$595.00"
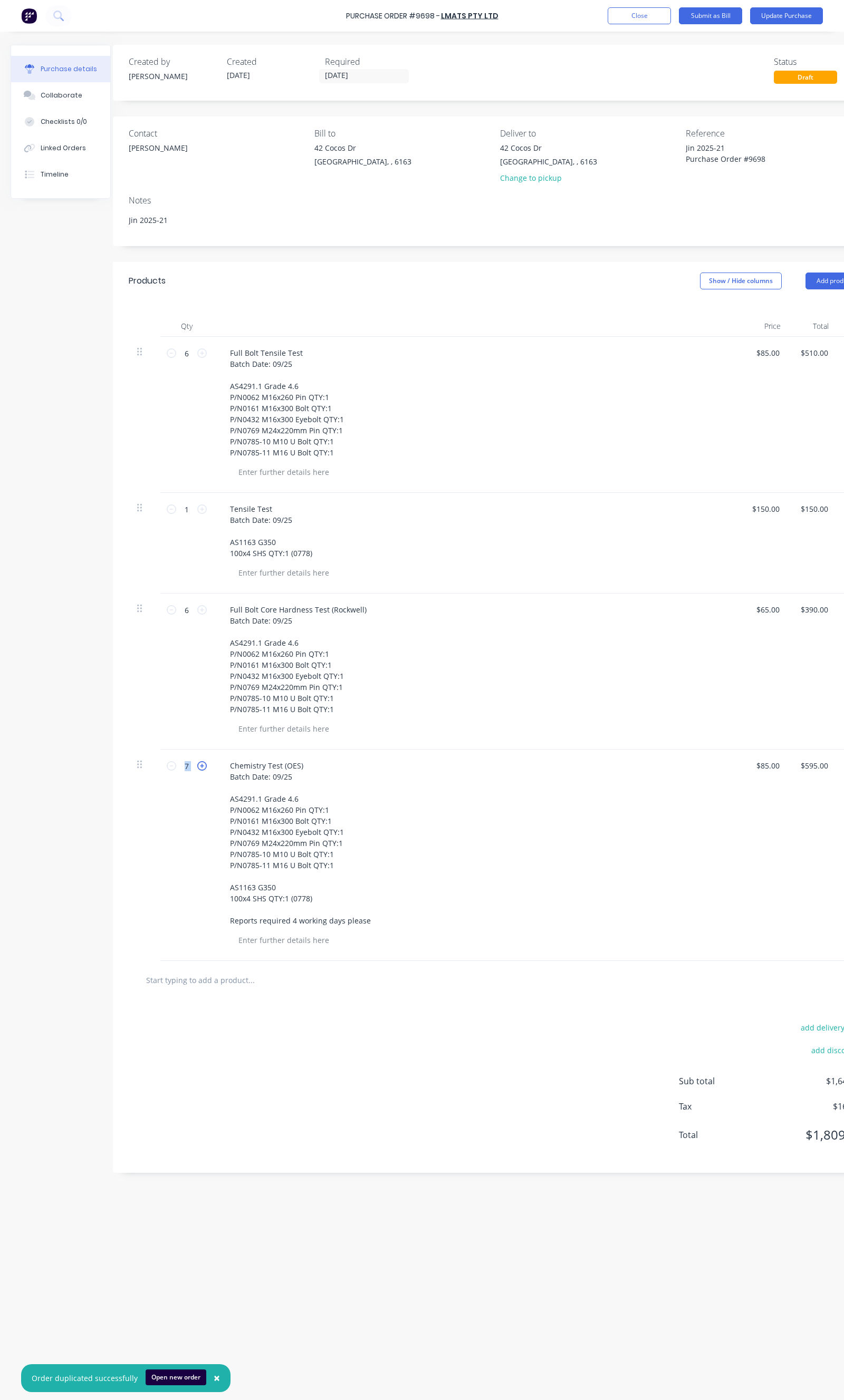
click at [199, 768] on icon at bounding box center [203, 767] width 10 height 10
type textarea "x"
type input "8"
type input "$680.00"
click at [172, 771] on icon at bounding box center [172, 767] width 10 height 10
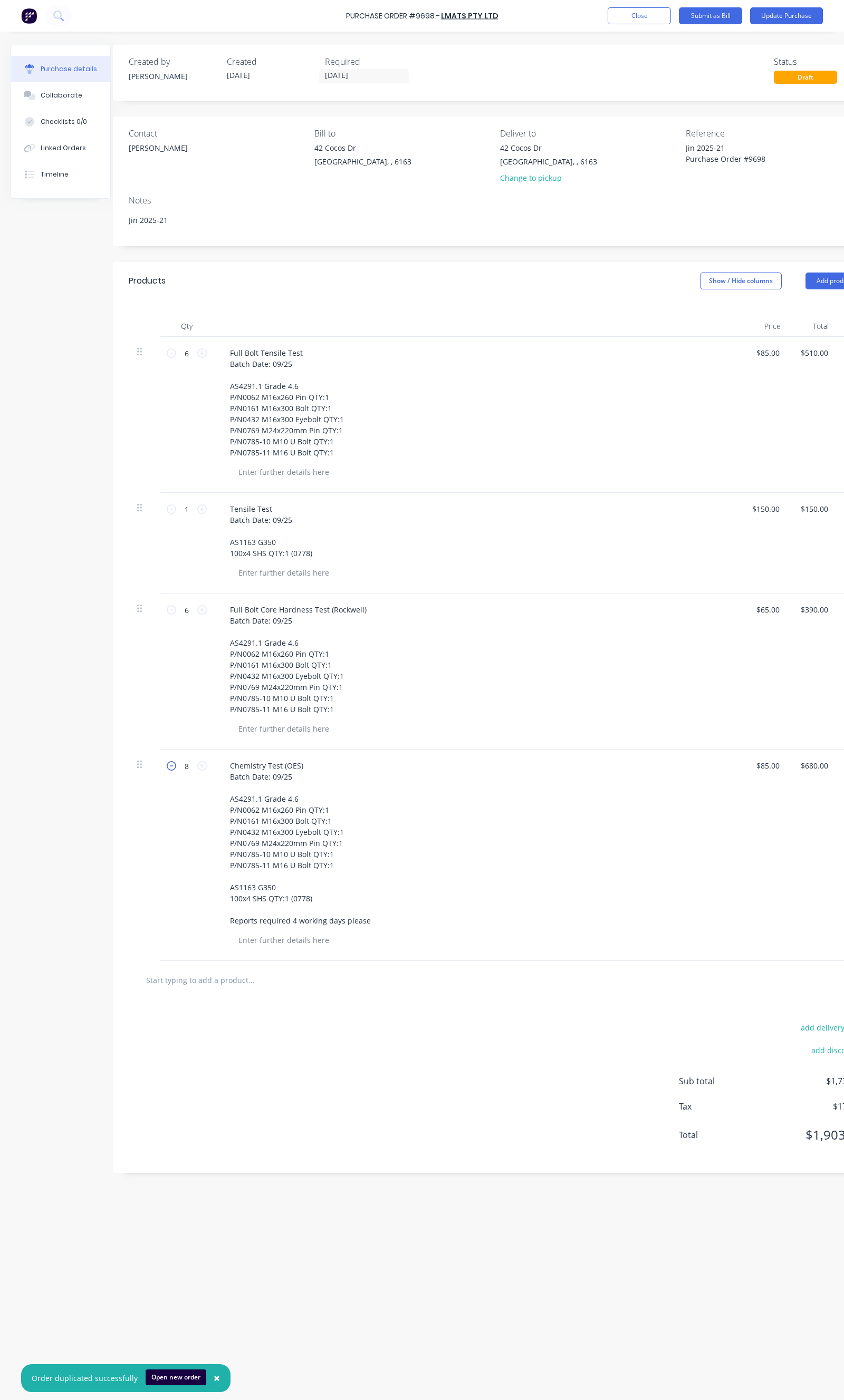
type textarea "x"
type input "7"
type input "$595.00"
click at [777, 755] on div "$85.00 $85.00" at bounding box center [764, 856] width 48 height 211
type textarea "x"
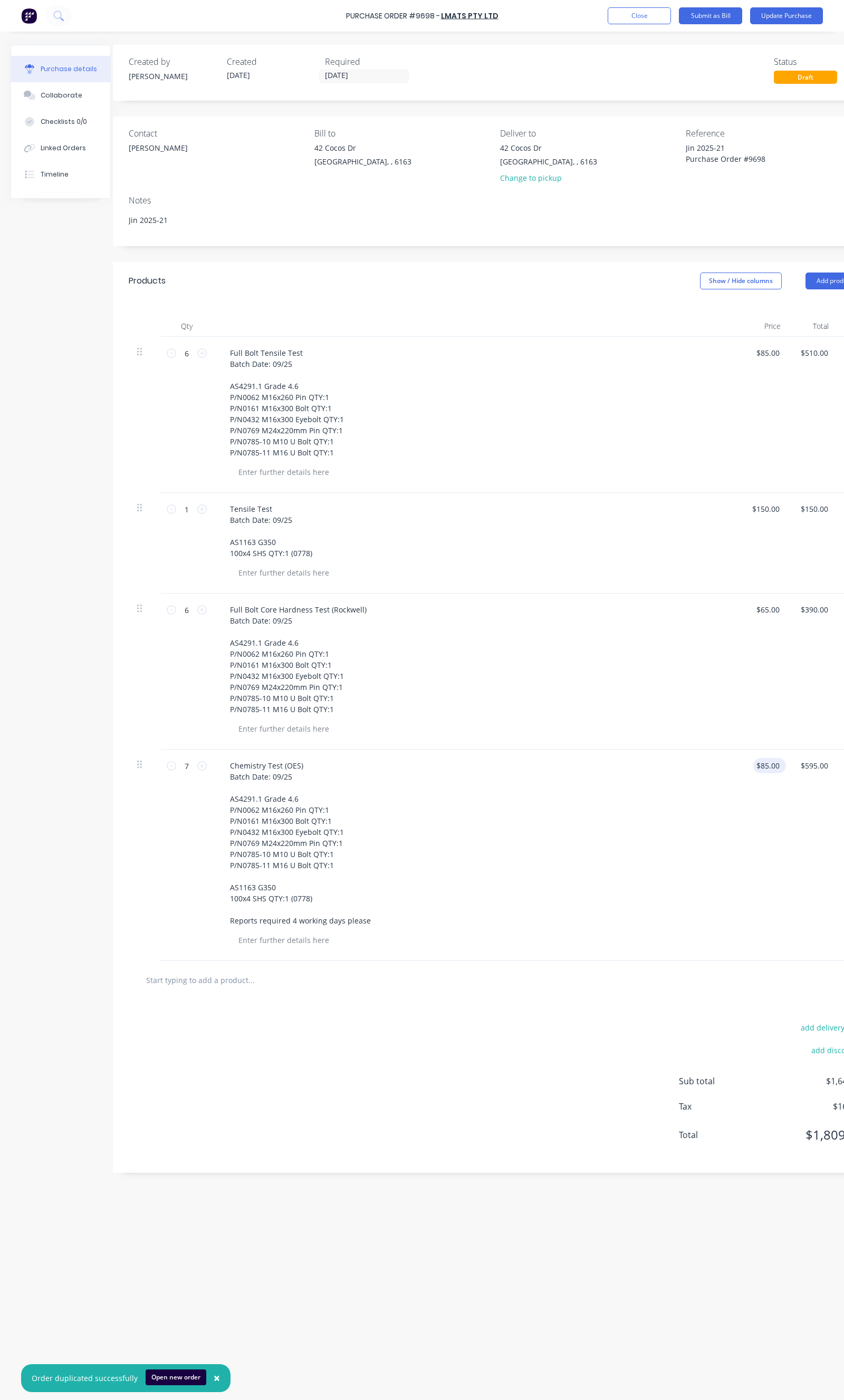
type input "85.00"
click at [768, 762] on input "85.00" at bounding box center [767, 765] width 29 height 15
type textarea "x"
click at [768, 762] on input "85.00" at bounding box center [769, 765] width 25 height 15
type input "150"
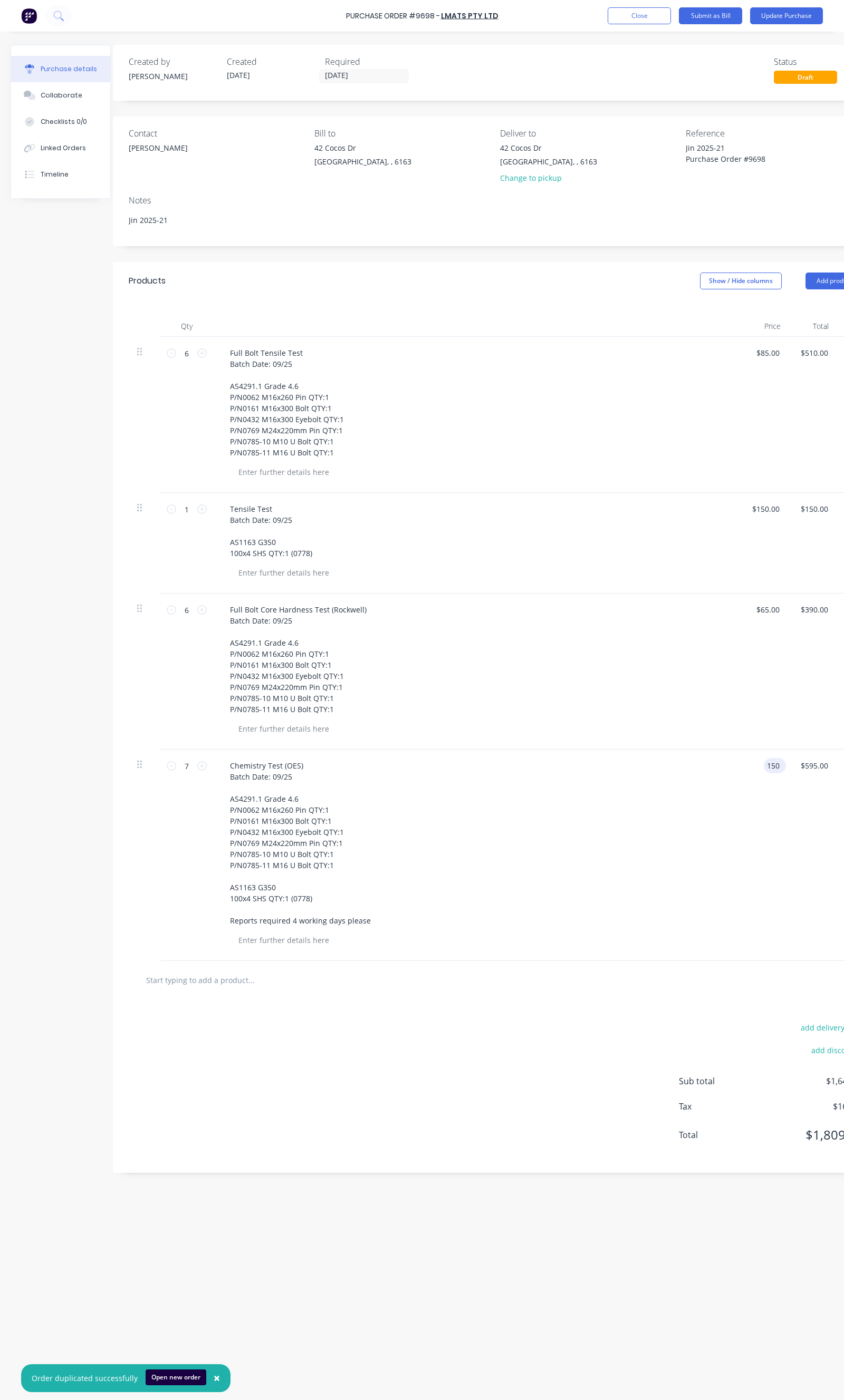
type textarea "x"
type input "$150.00"
type input "1050.00"
type textarea "x"
type input "$1,050.00"
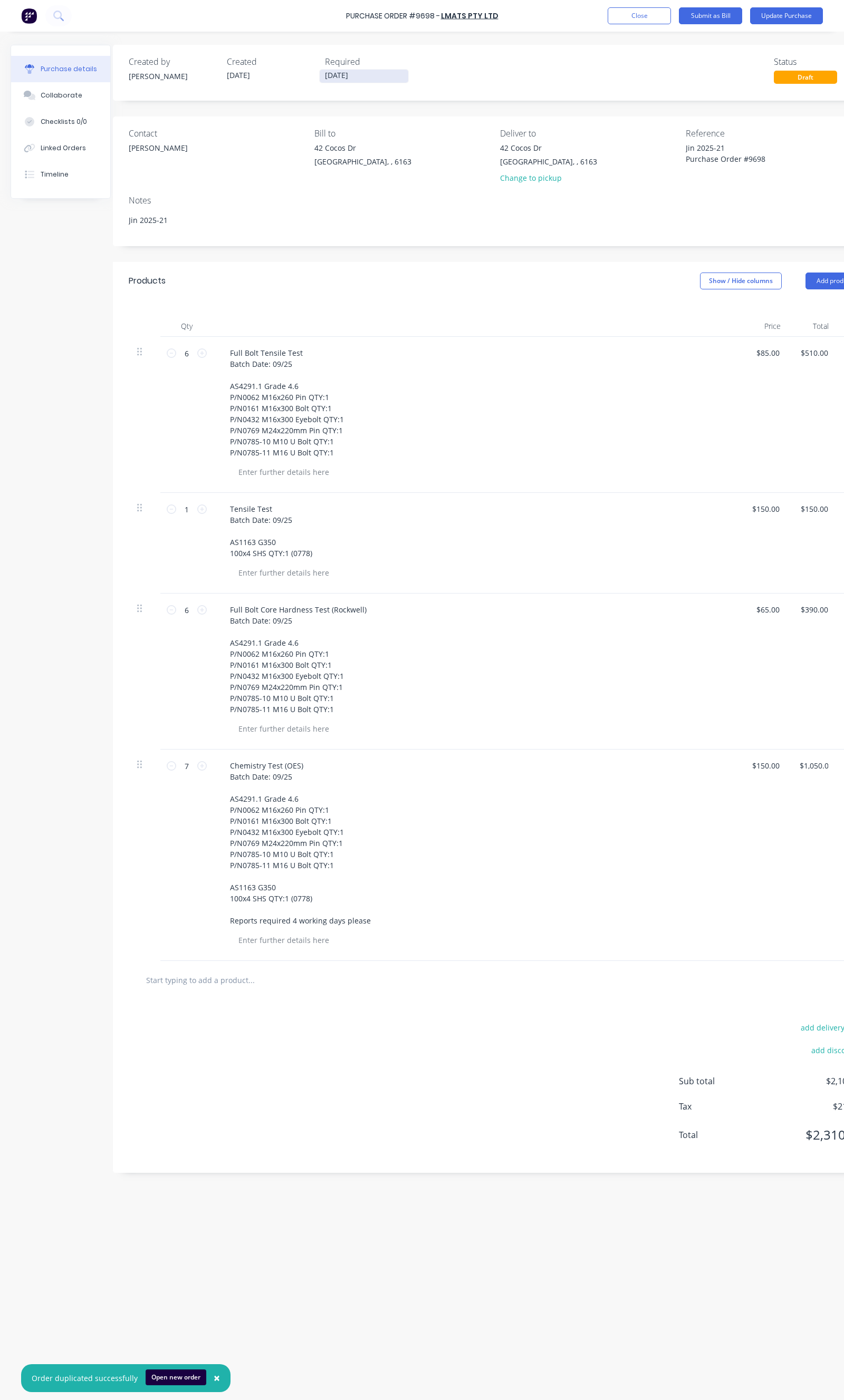
click at [343, 71] on input "23/09/25" at bounding box center [364, 75] width 89 height 13
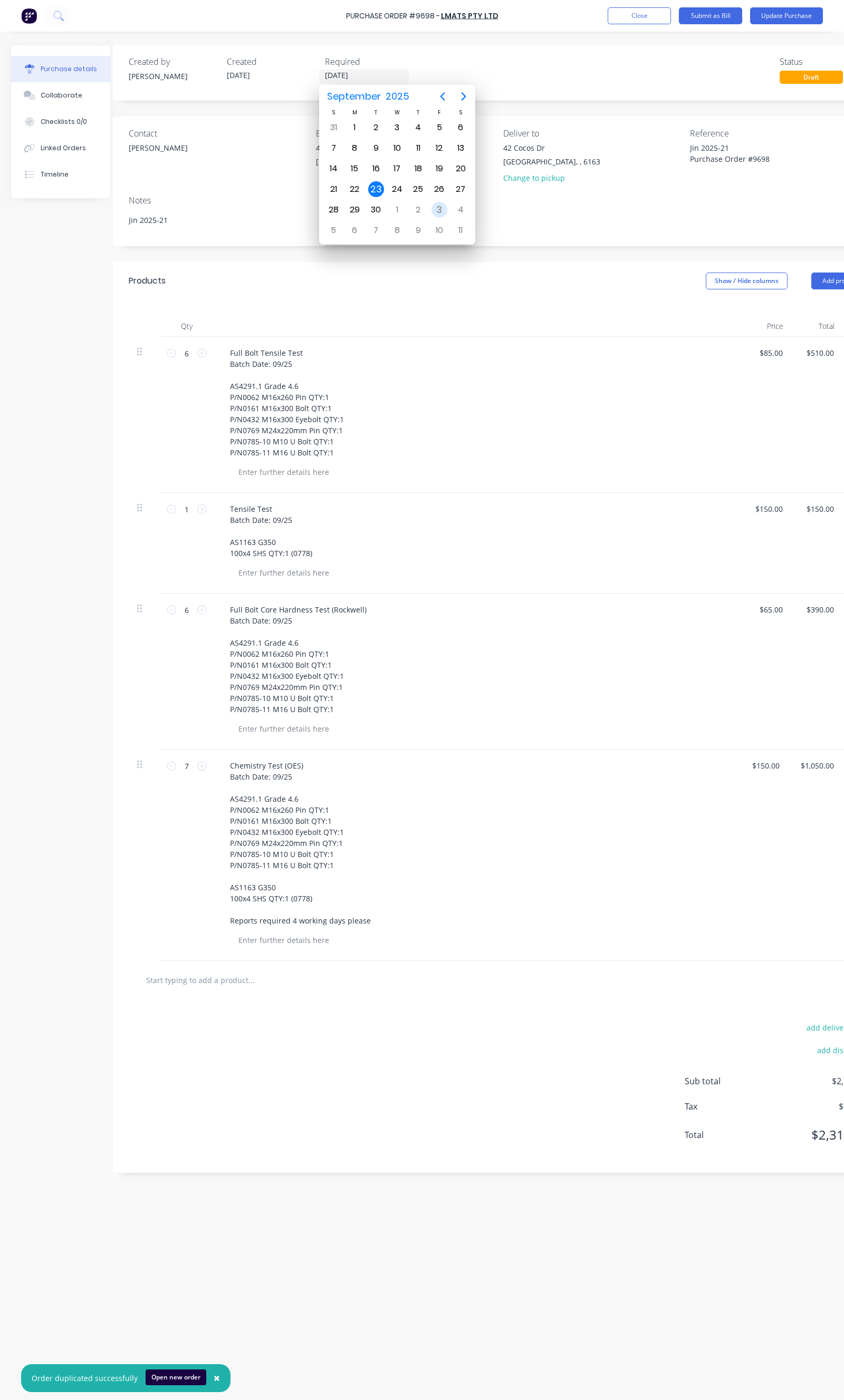
click at [439, 202] on div "3" at bounding box center [439, 209] width 16 height 16
type textarea "x"
type input "03/10/25"
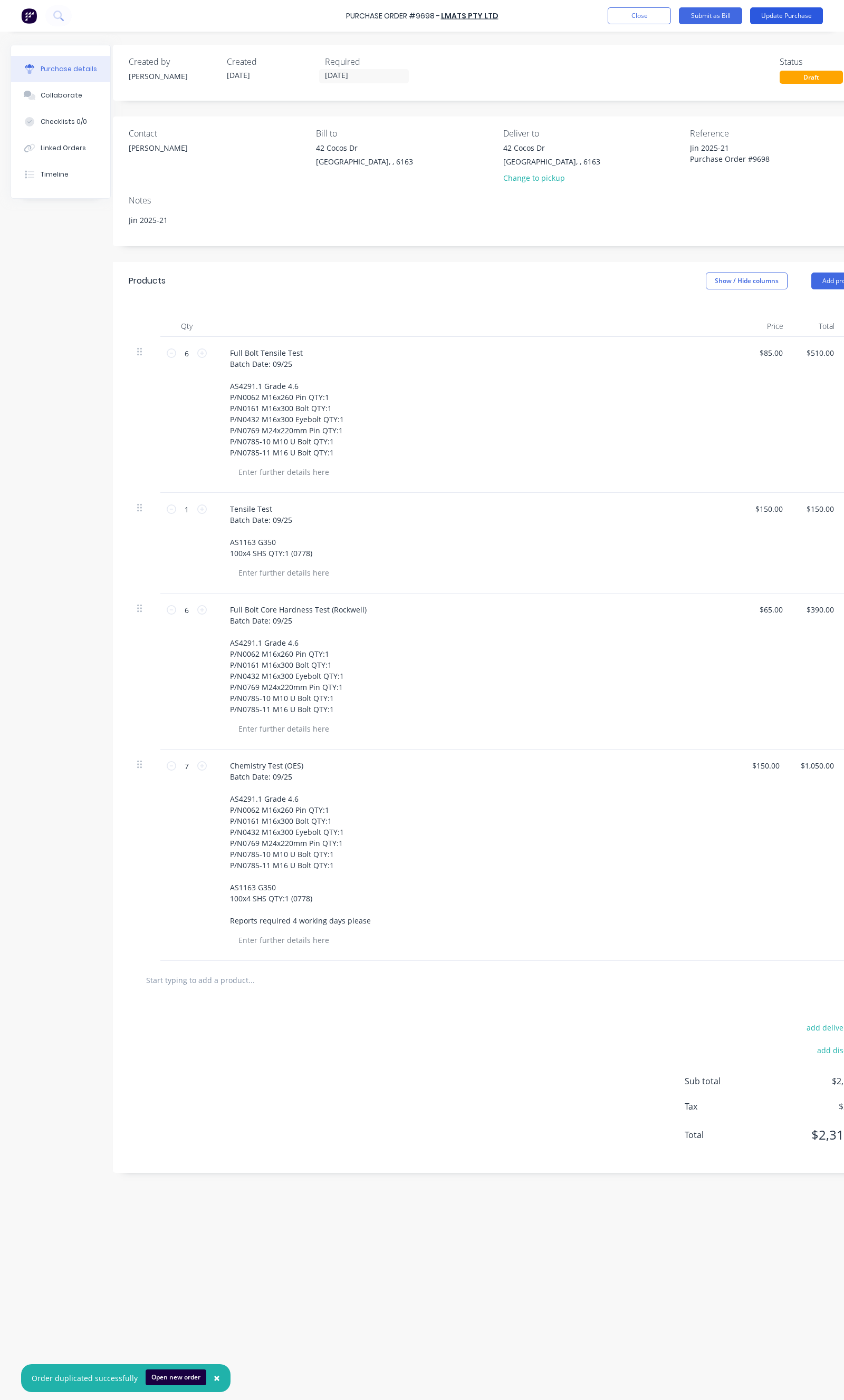
click at [781, 12] on button "Update Purchase" at bounding box center [787, 15] width 73 height 17
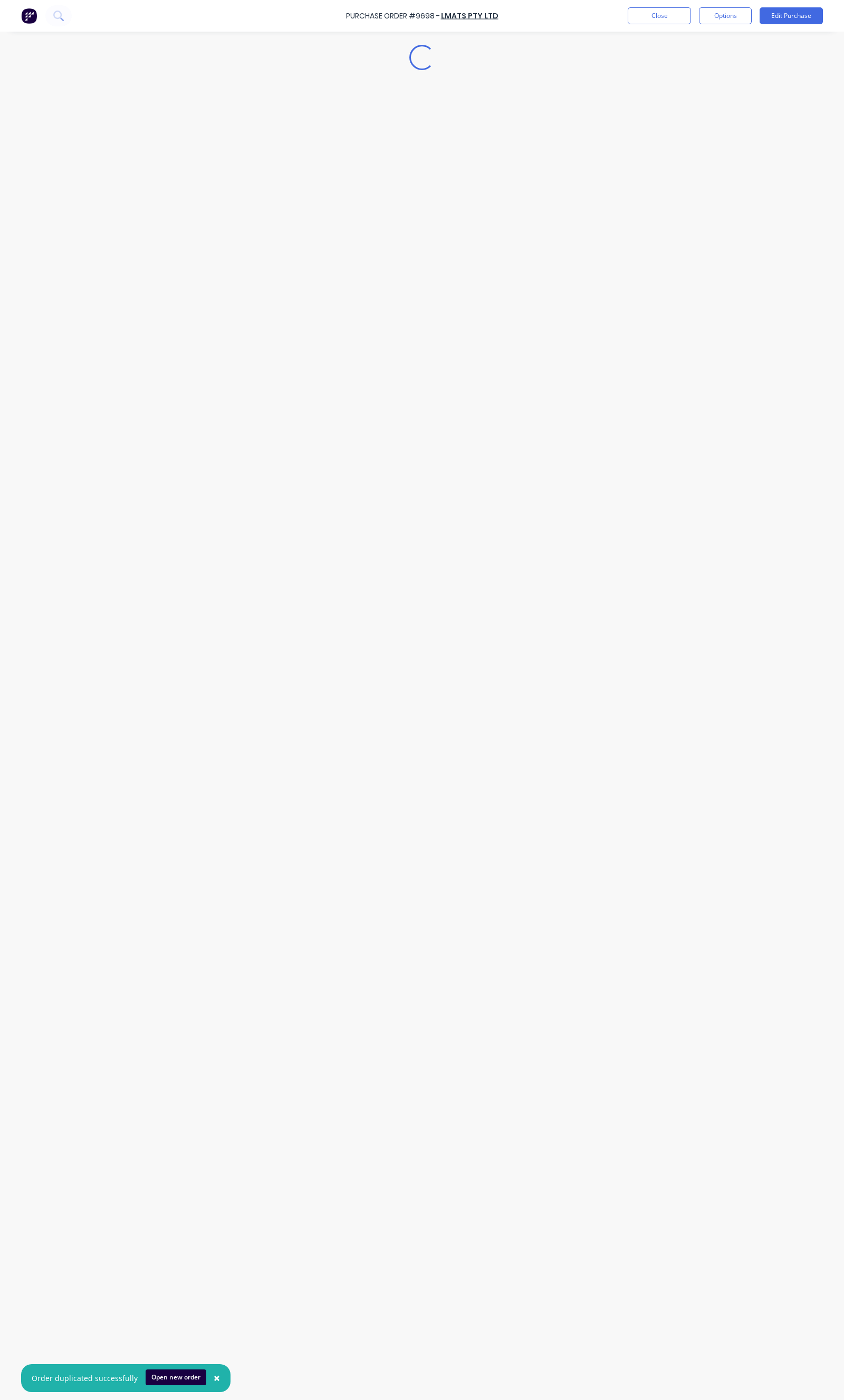
scroll to position [0, 0]
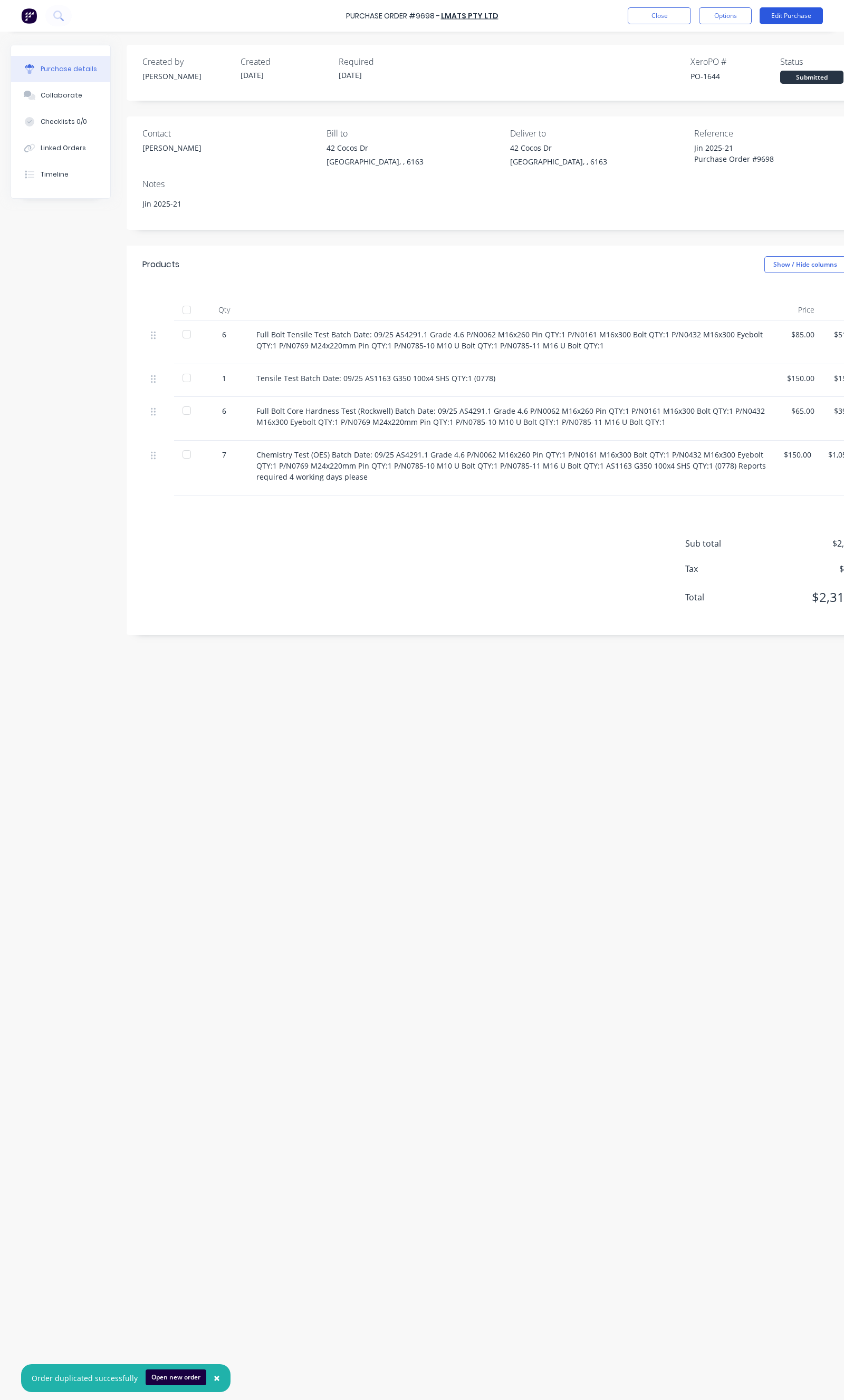
click at [788, 22] on button "Edit Purchase" at bounding box center [791, 15] width 63 height 17
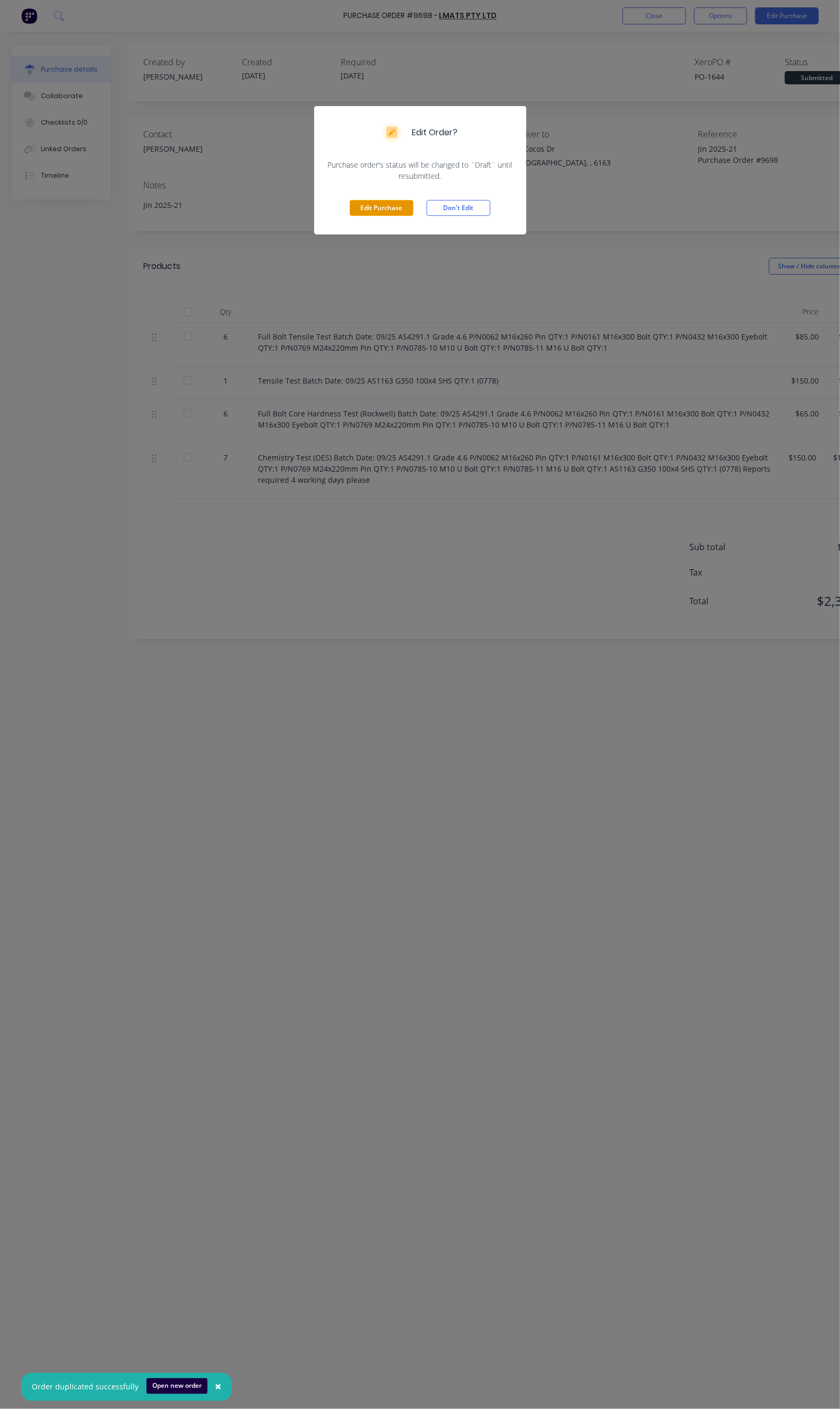
click at [400, 205] on button "Edit Purchase" at bounding box center [382, 208] width 64 height 16
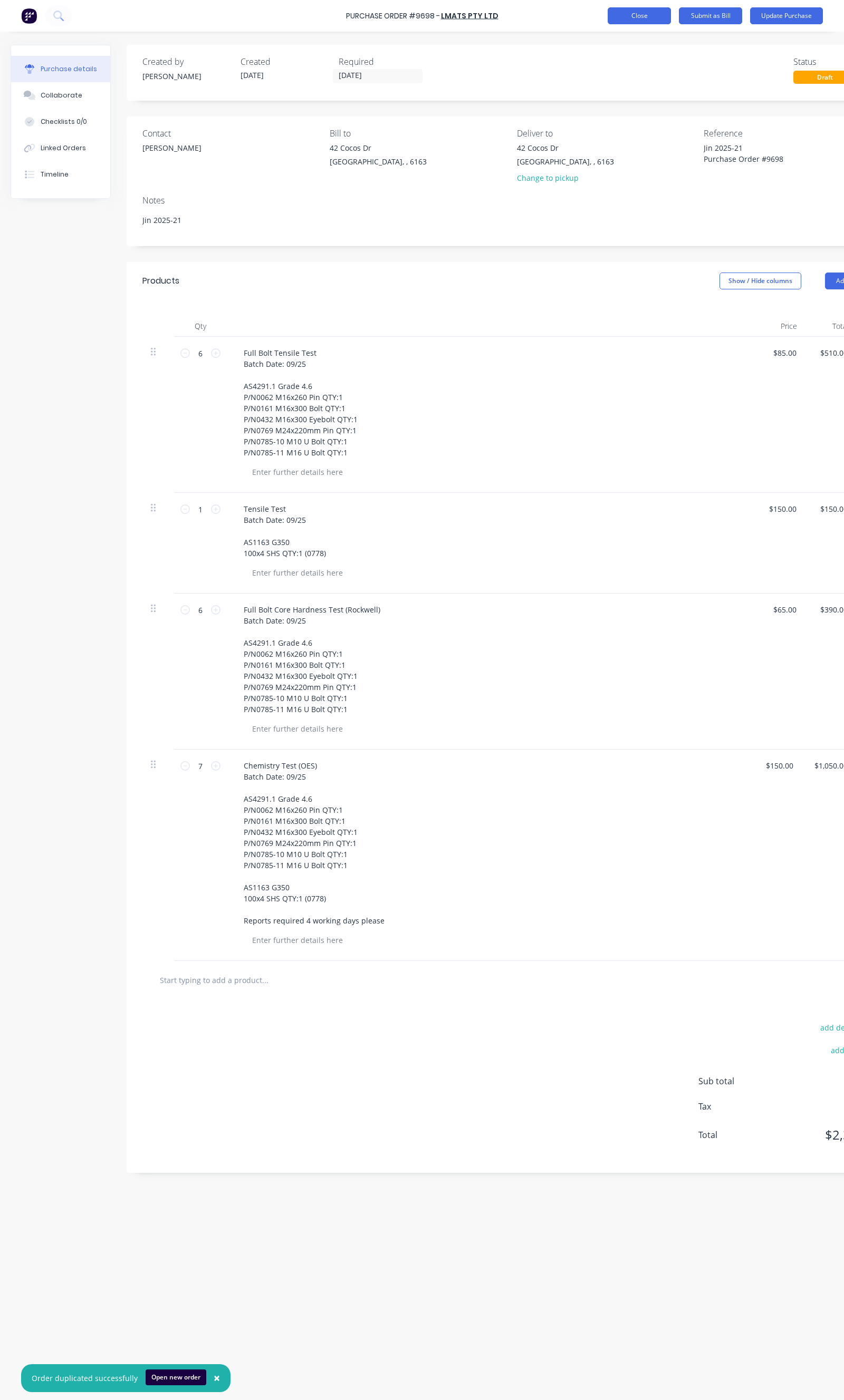
click at [624, 10] on button "Close" at bounding box center [639, 15] width 63 height 17
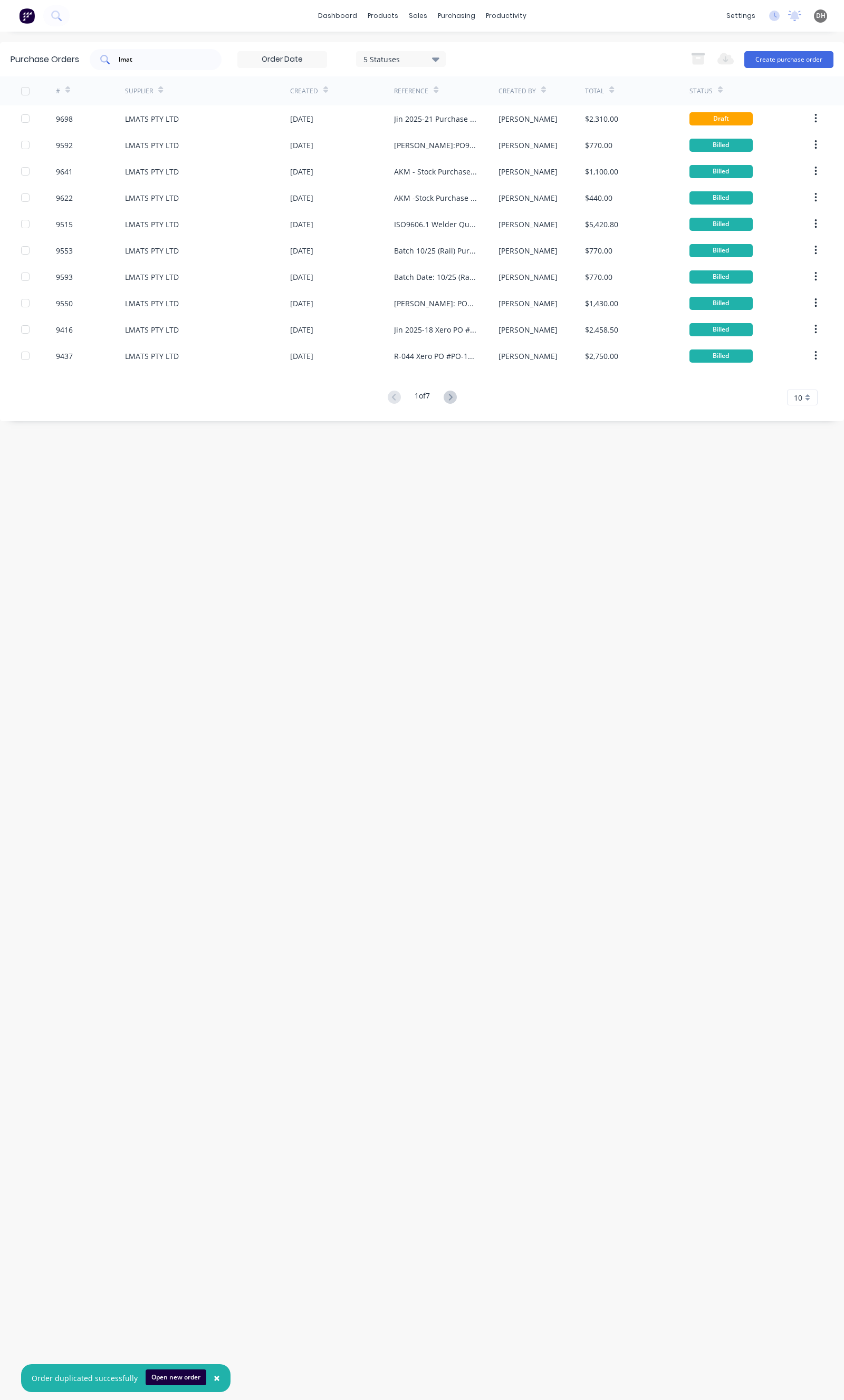
click at [175, 61] on input "lmat" at bounding box center [161, 59] width 88 height 11
click at [183, 66] on div "lmat" at bounding box center [155, 59] width 131 height 21
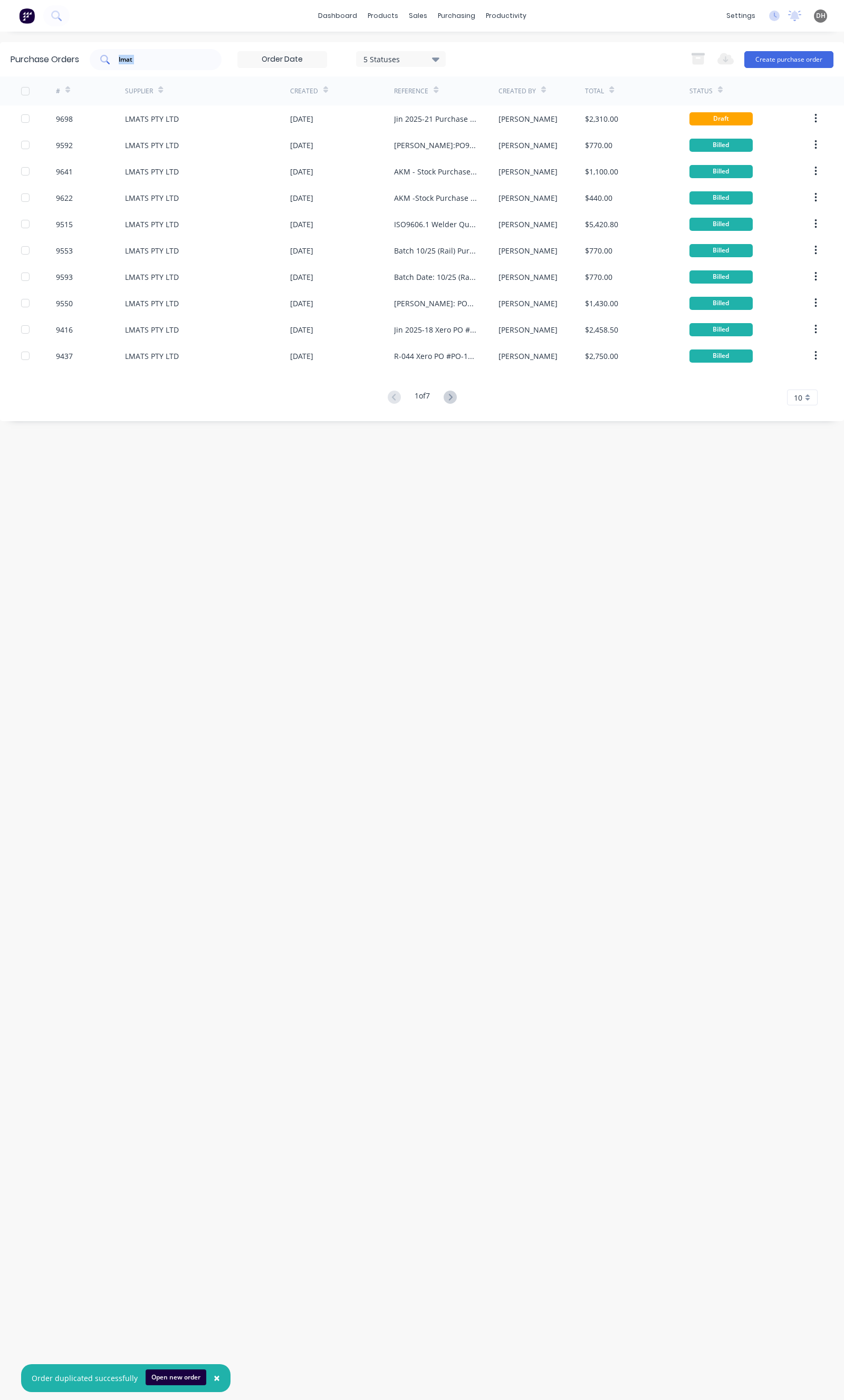
click at [183, 66] on div "lmat" at bounding box center [155, 59] width 131 height 21
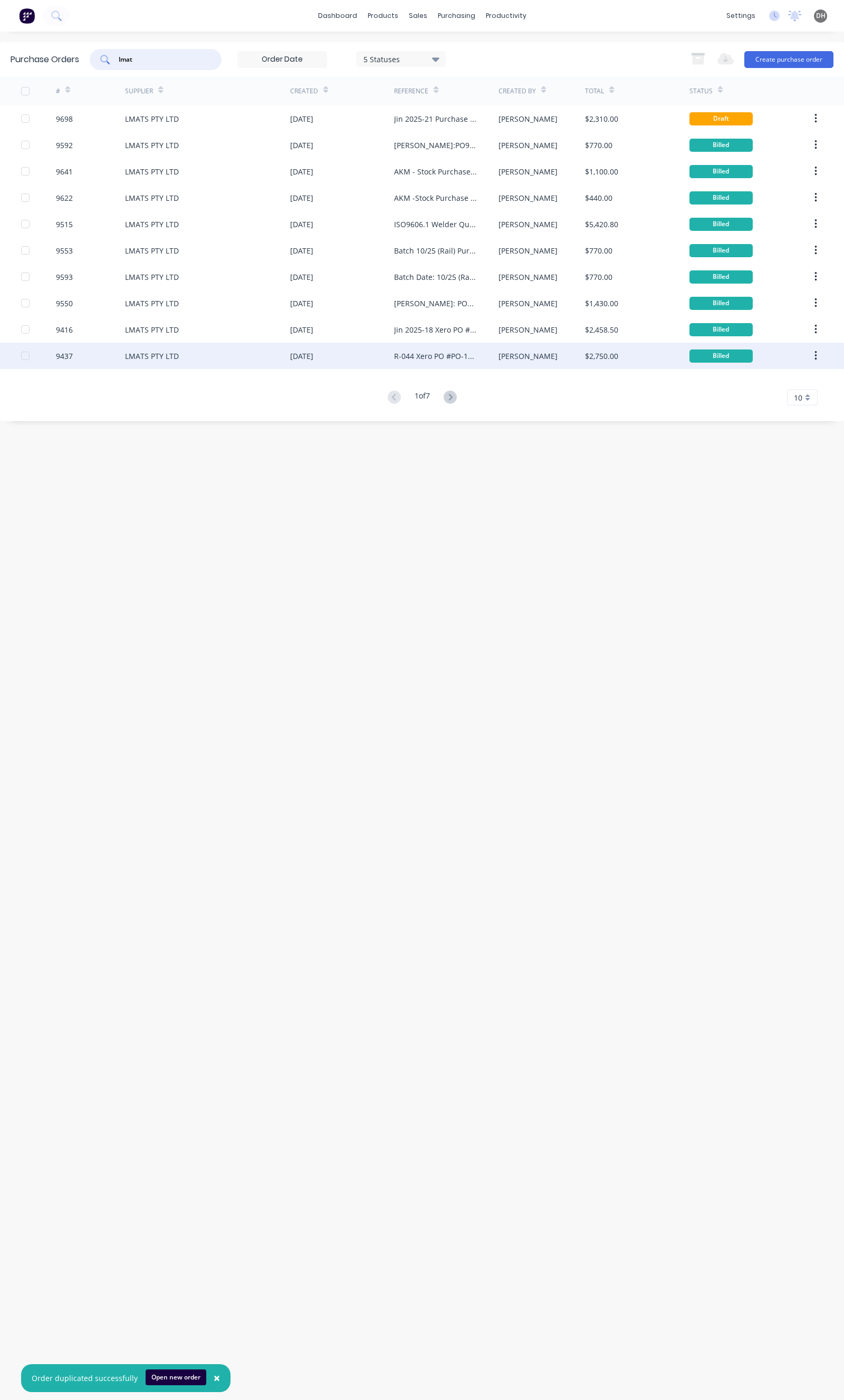
click at [438, 362] on div "R-044 Xero PO #PO-1390" at bounding box center [446, 356] width 104 height 27
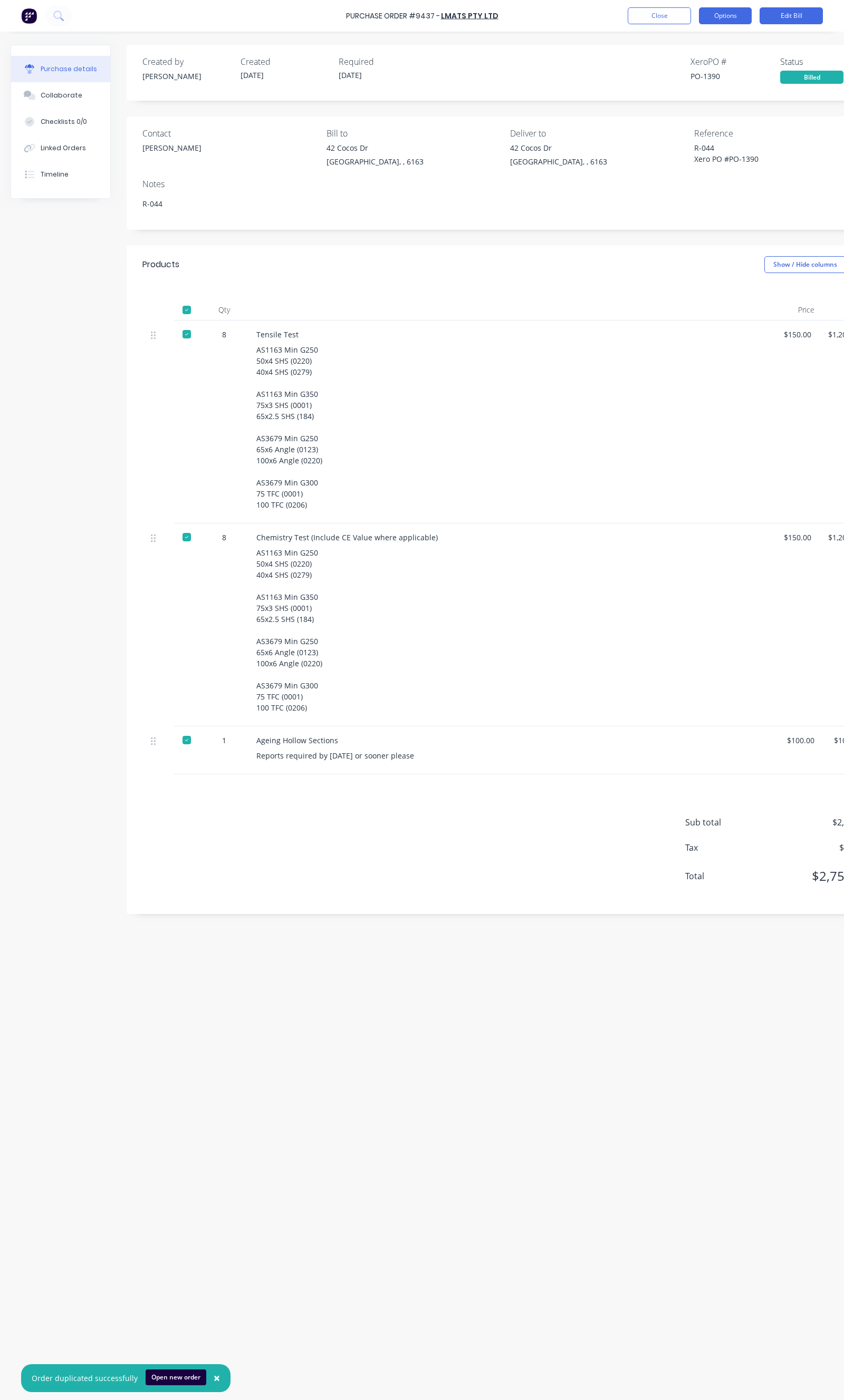
click at [705, 19] on button "Options" at bounding box center [724, 15] width 52 height 17
click at [653, 113] on button "Duplicate" at bounding box center [701, 111] width 100 height 21
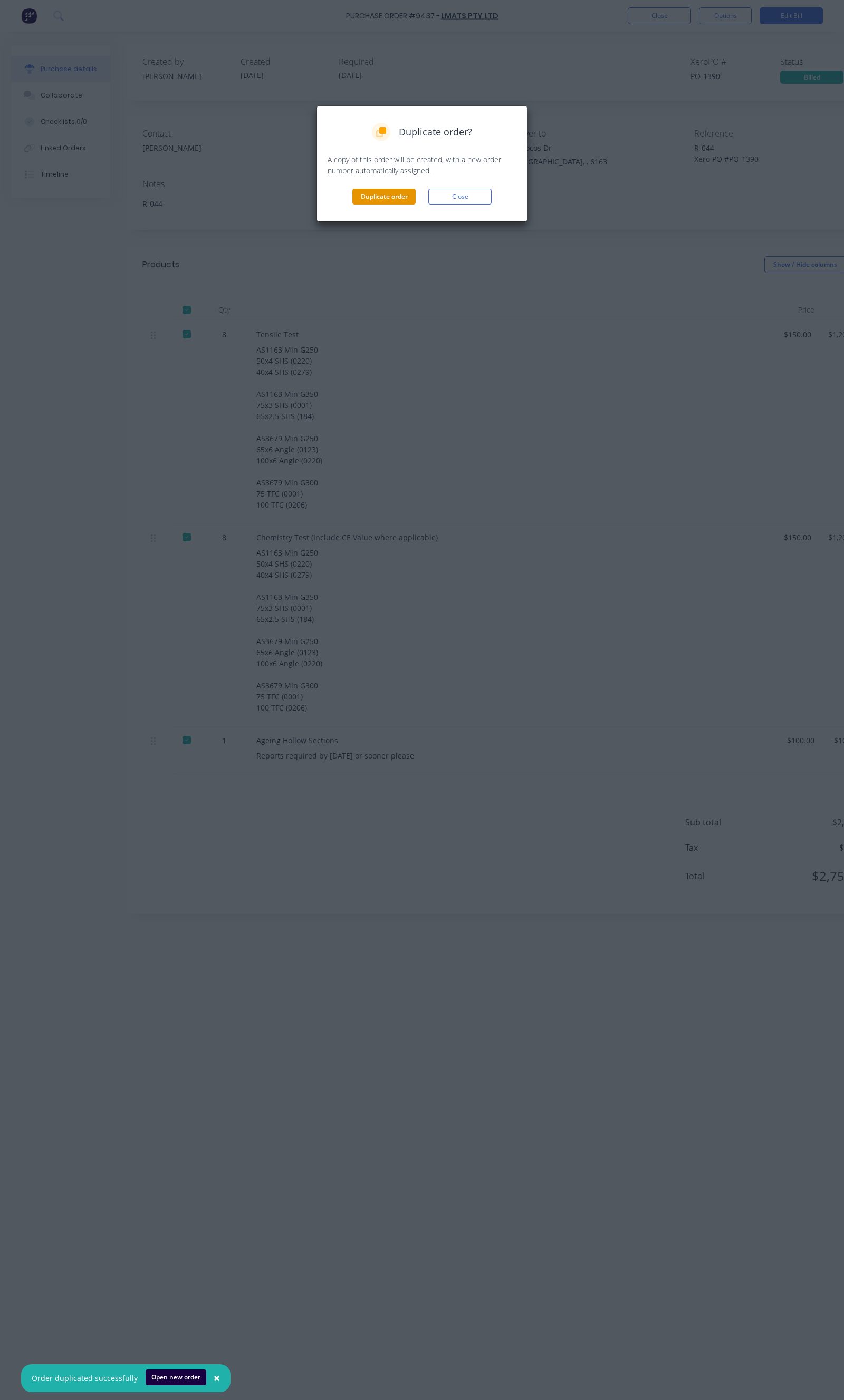
click at [389, 197] on button "Duplicate order" at bounding box center [383, 197] width 63 height 16
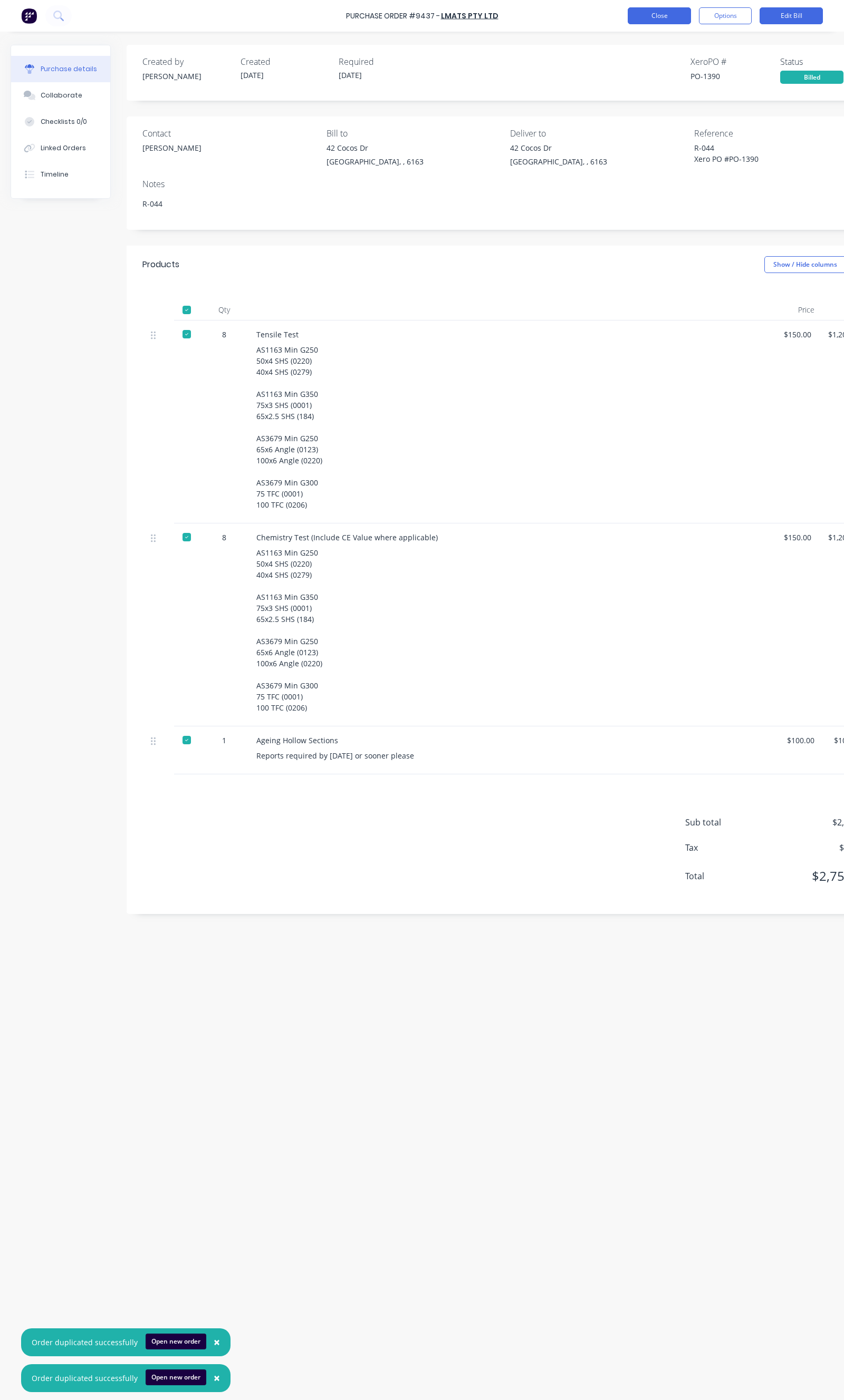
click at [634, 22] on button "Close" at bounding box center [659, 15] width 63 height 17
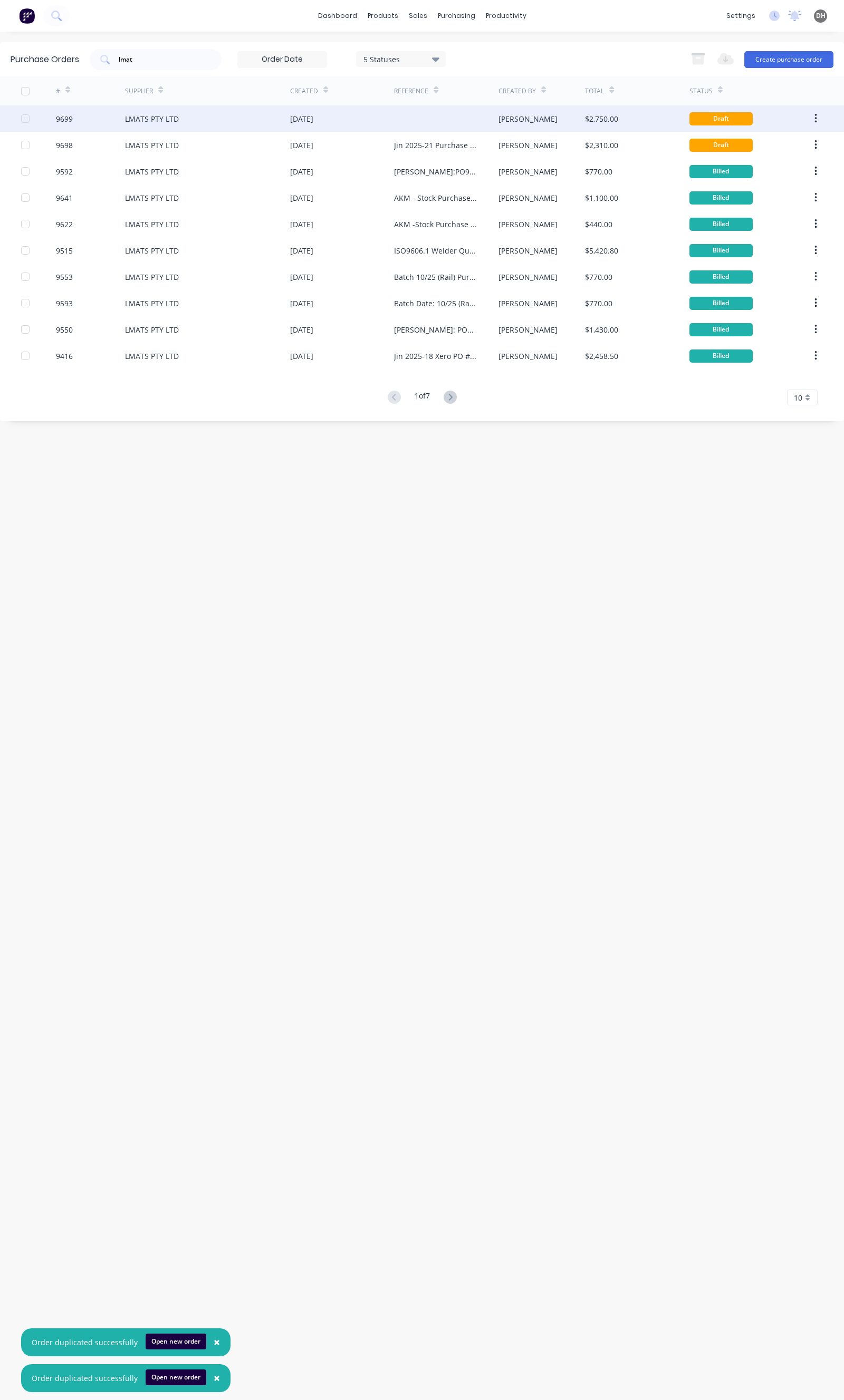
click at [198, 128] on div "LMATS PTY LTD" at bounding box center [207, 119] width 165 height 27
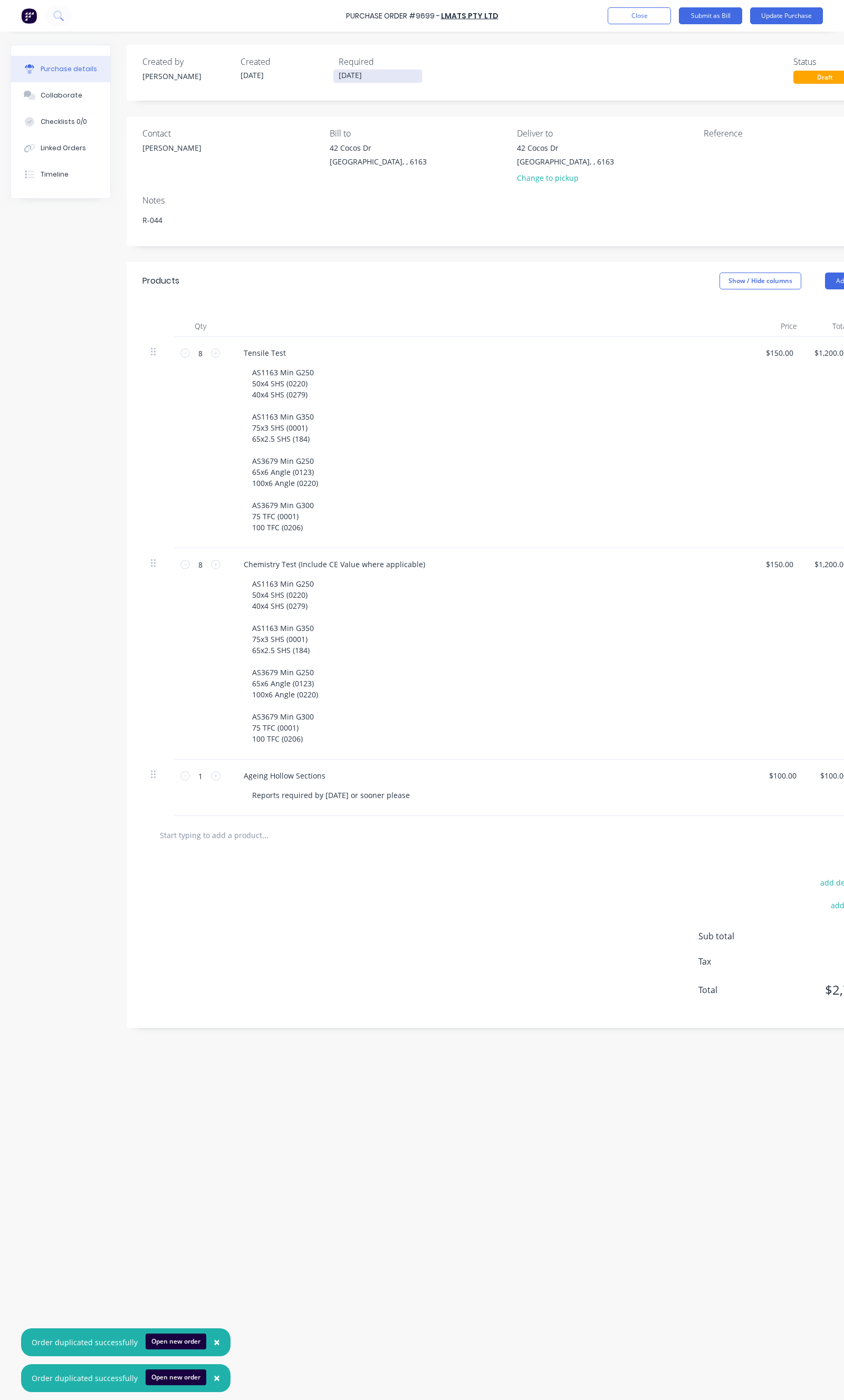
click at [355, 74] on input "23/09/25" at bounding box center [378, 75] width 89 height 13
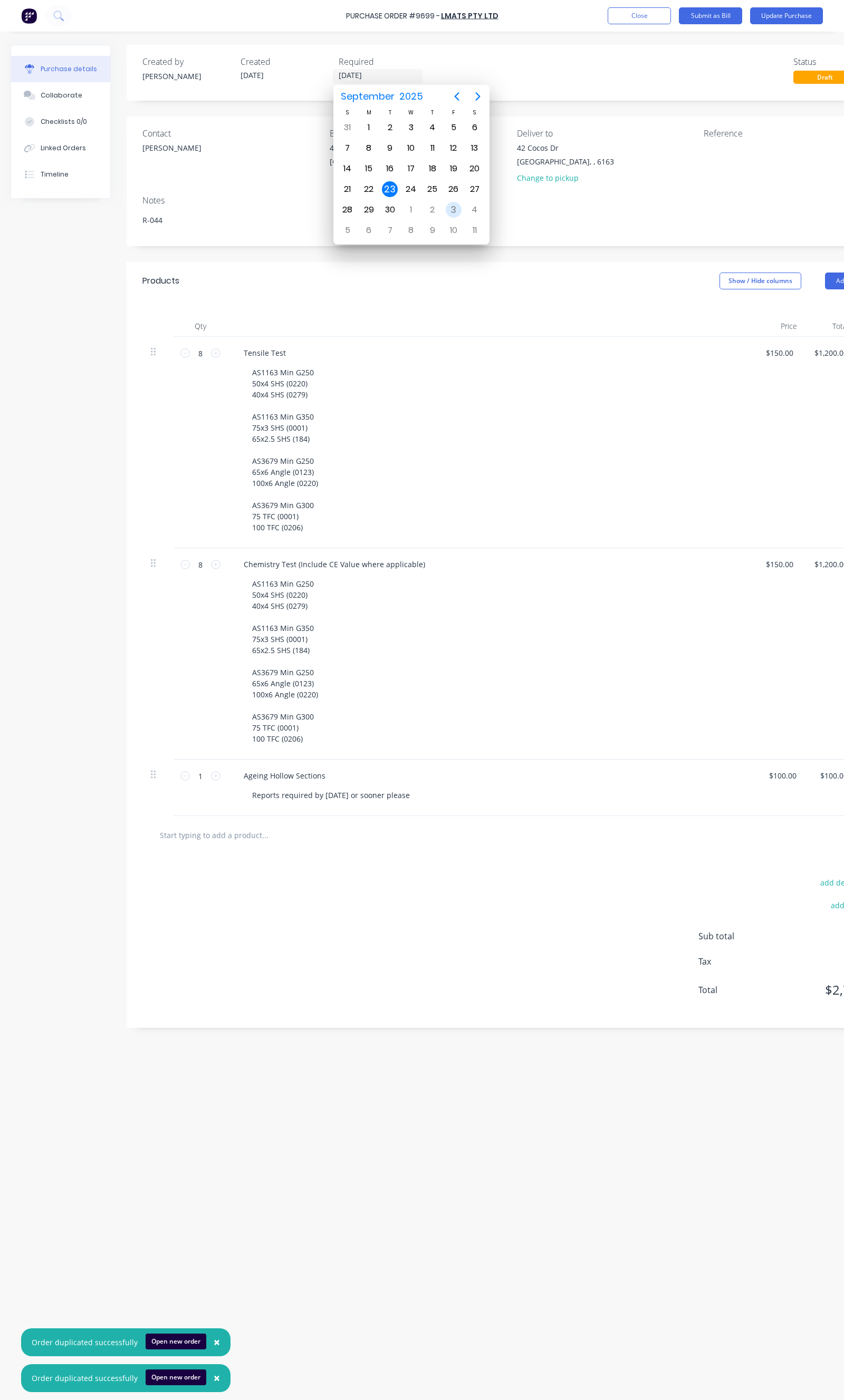
click at [456, 208] on div "3" at bounding box center [454, 209] width 16 height 16
type textarea "x"
type input "03/10/25"
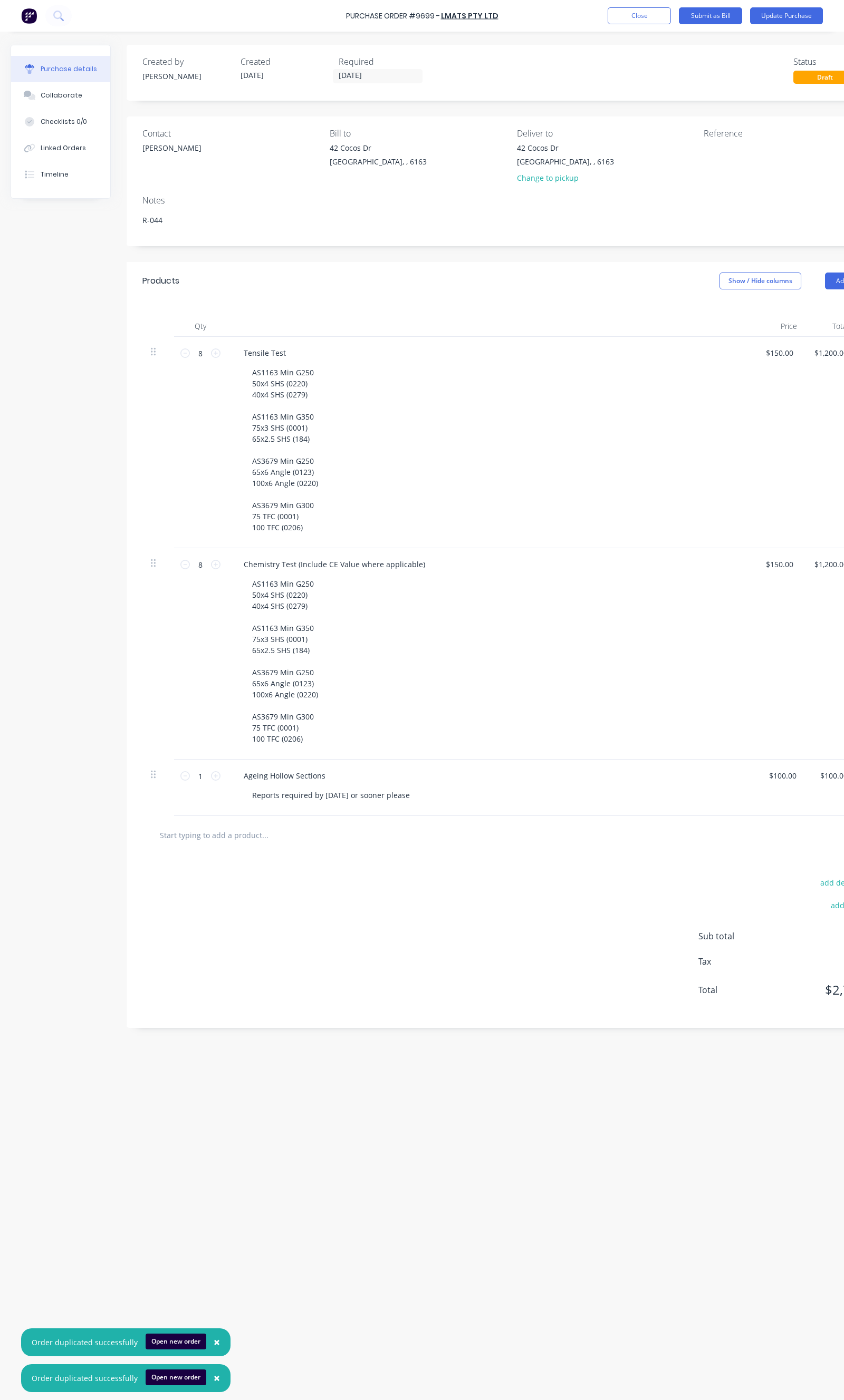
click at [426, 467] on div "AS1163 Min G250 50x4 SHS (0220) 40x4 SHS (0279) AS1163 Min G350 75x3 SHS (0001)…" at bounding box center [495, 450] width 502 height 170
click at [294, 415] on div "AS1163 Min G250 50x4 SHS (0220) 40x4 SHS (0279) AS1163 Min G350 75x3 SHS (0001)…" at bounding box center [286, 450] width 83 height 170
click at [304, 389] on div "AS1163 Min G250 50x4 SHS (0220) 40x4 SHS (0279) AS1163 Min G350 75x3 SHS (0001)…" at bounding box center [286, 450] width 83 height 170
type textarea "x"
drag, startPoint x: 293, startPoint y: 391, endPoint x: 248, endPoint y: 381, distance: 46.1
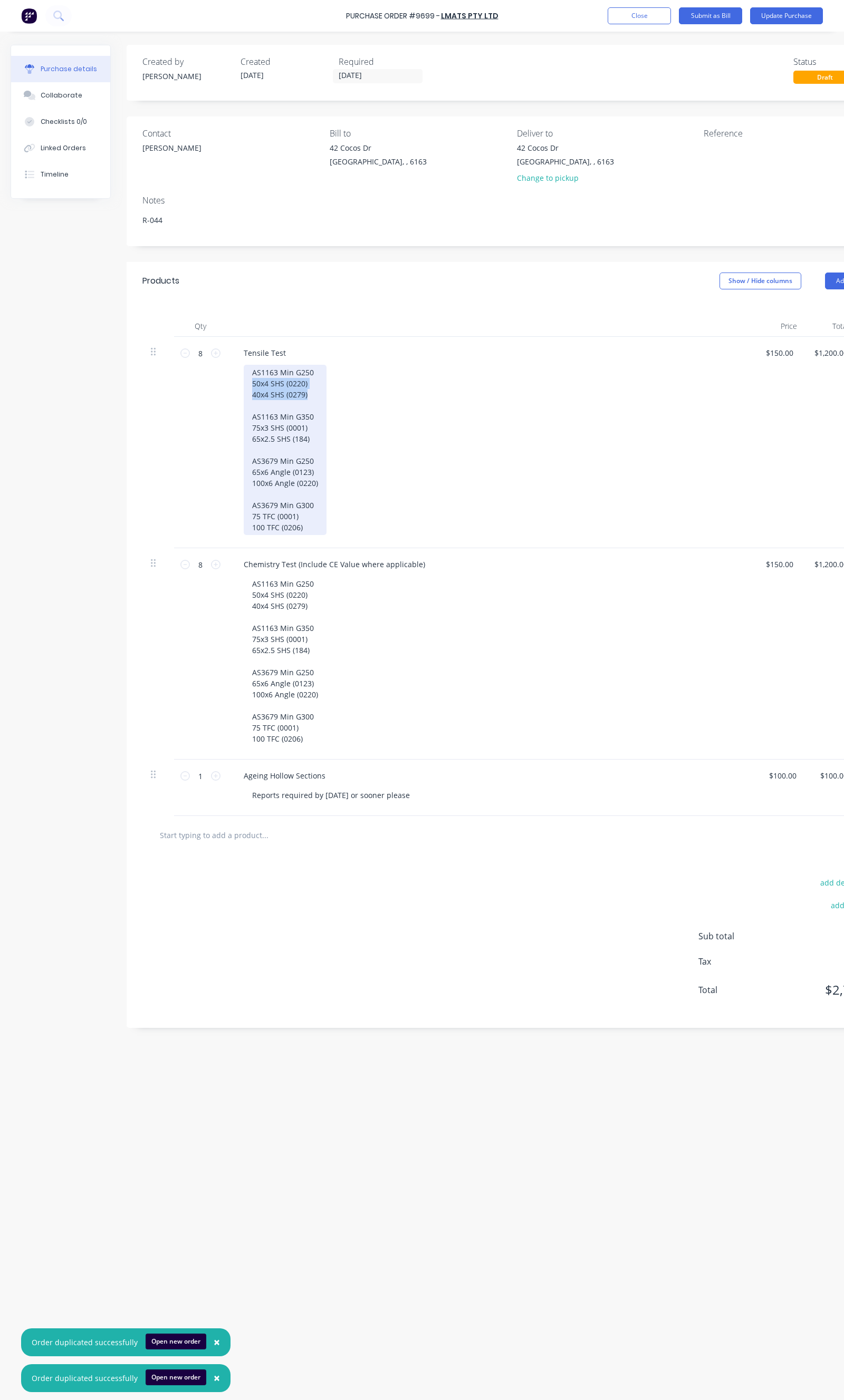
click at [248, 381] on div "AS1163 Min G250 50x4 SHS (0220) 40x4 SHS (0279) AS1163 Min G350 75x3 SHS (0001)…" at bounding box center [286, 450] width 83 height 170
drag, startPoint x: 320, startPoint y: 483, endPoint x: 252, endPoint y: 485, distance: 68.0
click at [252, 485] on div "AS1163 Min G250 20NB Med Pipe (0193) 40NB Hvy Pipe (0204) AS1163 Min G350 75x3 …" at bounding box center [292, 450] width 95 height 170
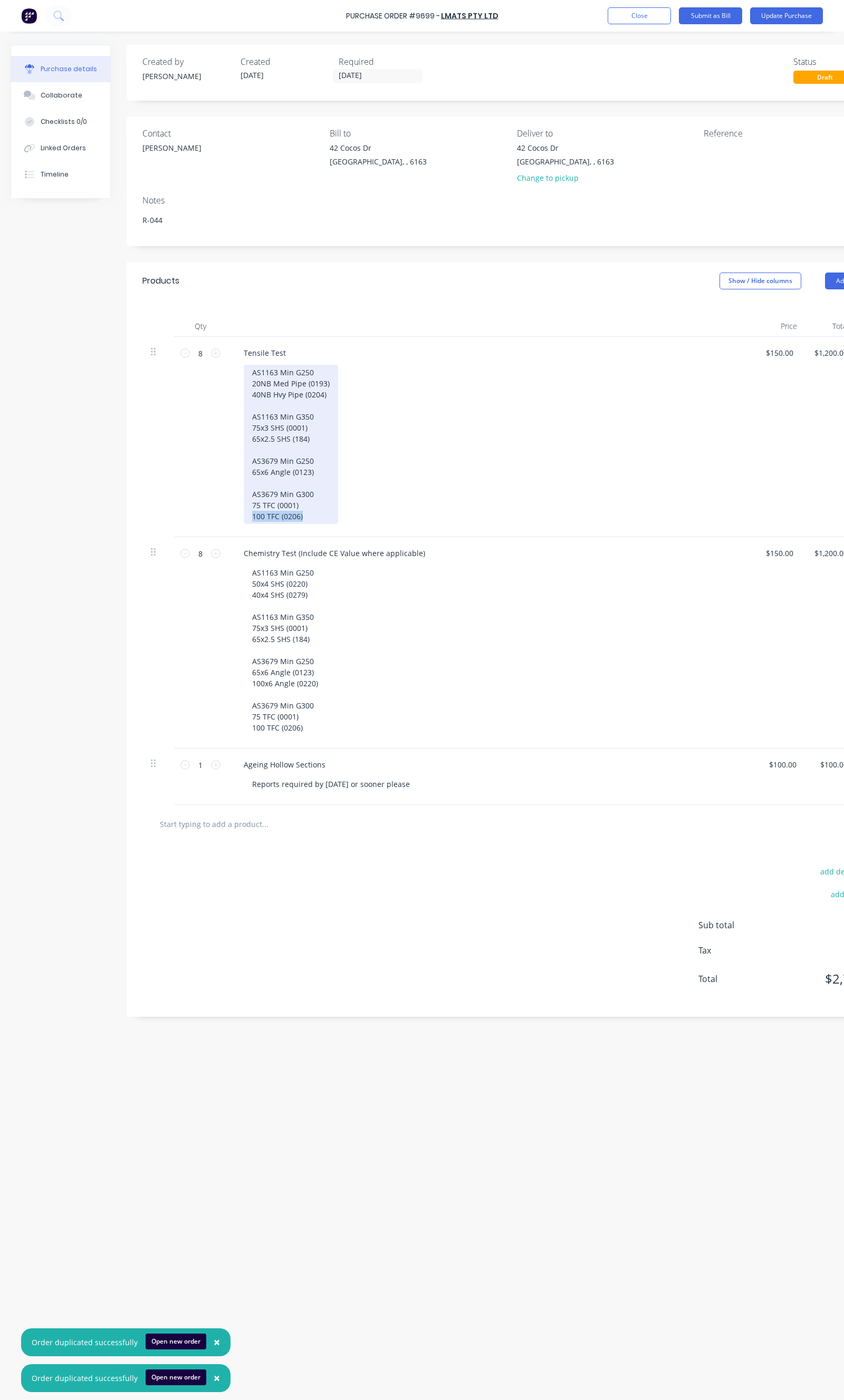
drag, startPoint x: 305, startPoint y: 520, endPoint x: 250, endPoint y: 522, distance: 55.0
click at [250, 522] on div "AS1163 Min G250 20NB Med Pipe (0193) 40NB Hvy Pipe (0204) AS1163 Min G350 75x3 …" at bounding box center [292, 444] width 95 height 159
click at [327, 397] on div "AS1163 Min G250 20NB Med Pipe (0193) 40NB Hvy Pipe (0204) AS1163 Min G350 75x3 …" at bounding box center [292, 444] width 95 height 159
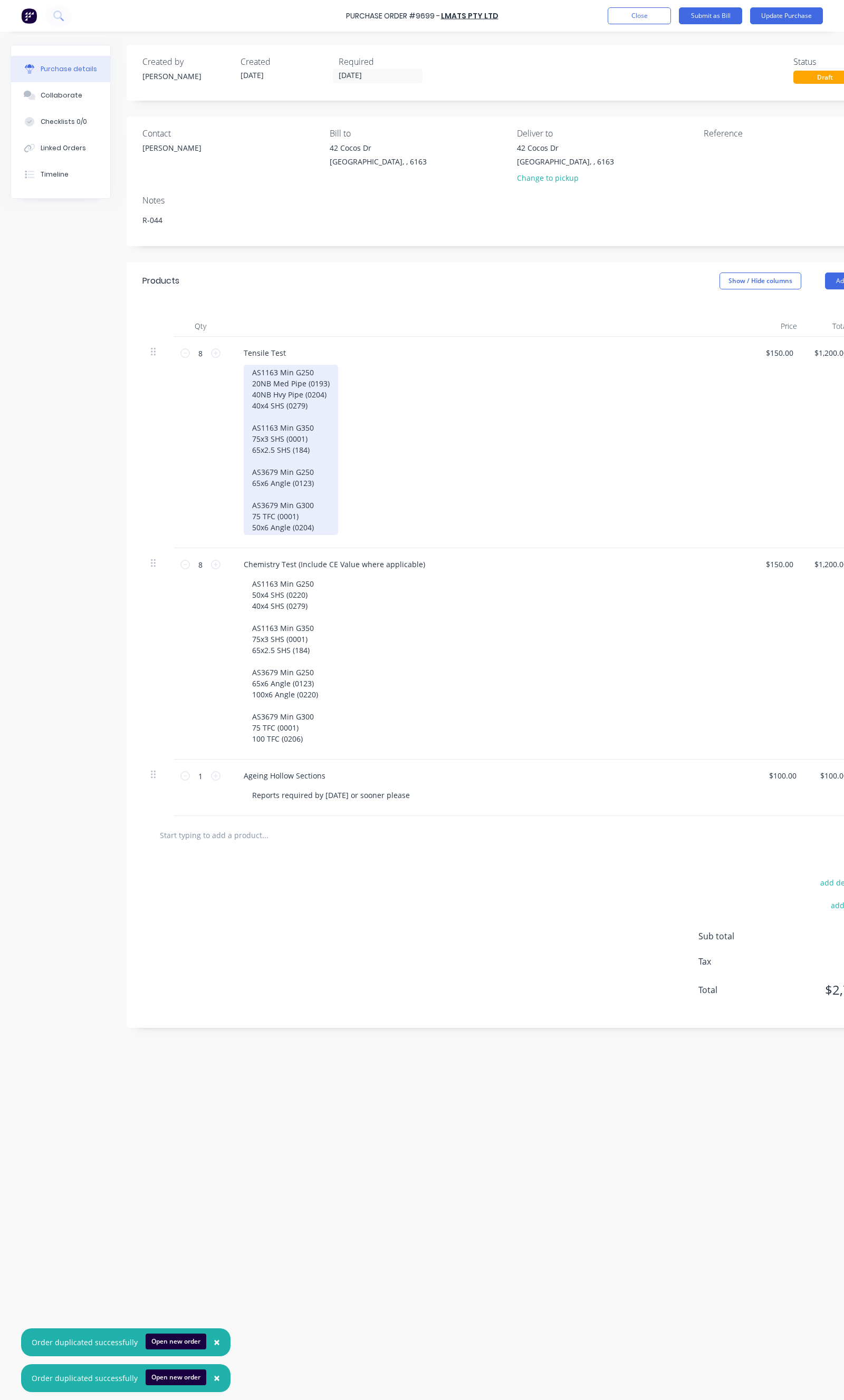
click at [312, 451] on div "AS1163 Min G250 20NB Med Pipe (0193) 40NB Hvy Pipe (0204) 40x4 SHS (0279) AS116…" at bounding box center [292, 450] width 95 height 170
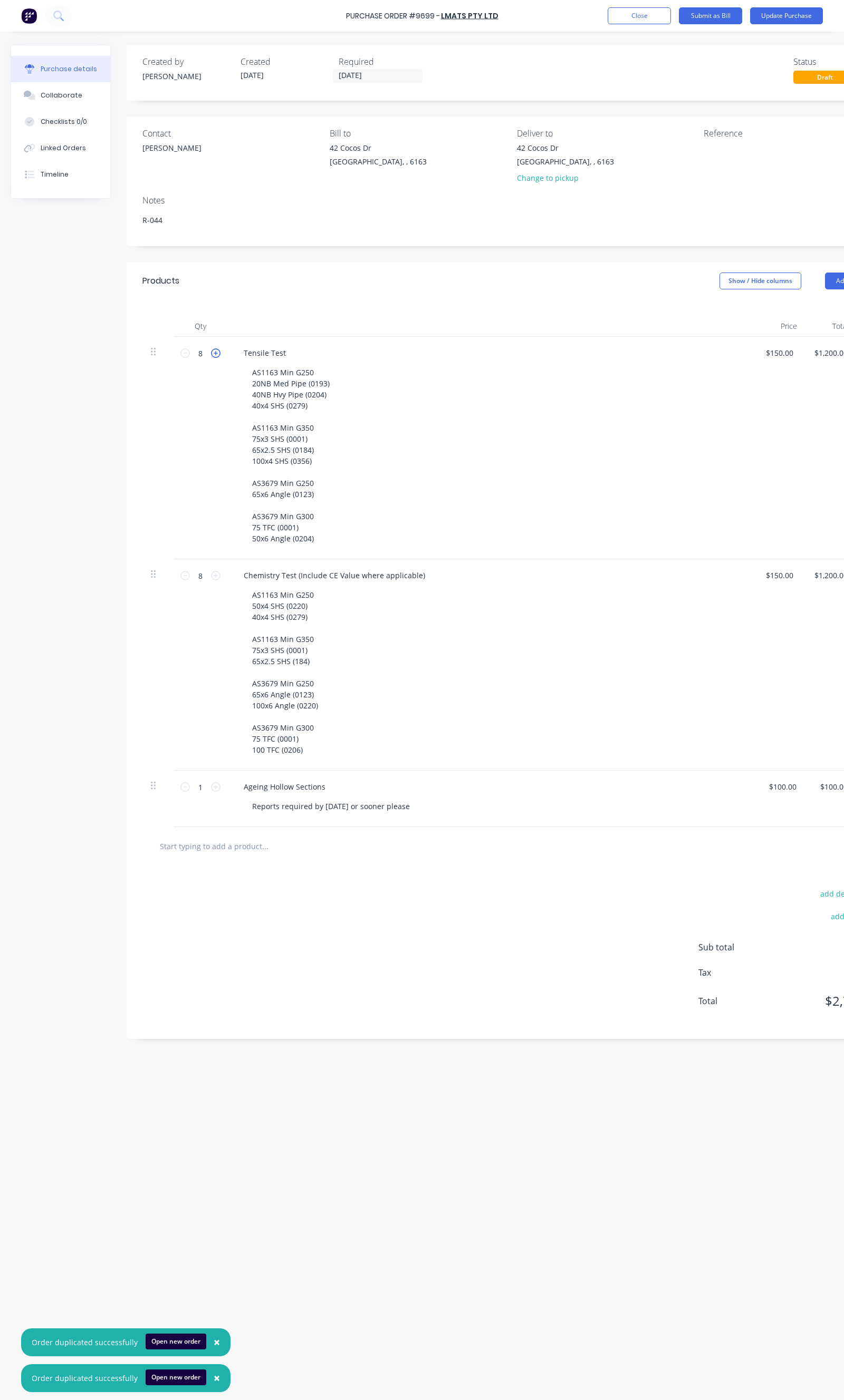
click at [218, 352] on icon at bounding box center [215, 354] width 10 height 10
type textarea "x"
type input "9"
type input "$1,350.00"
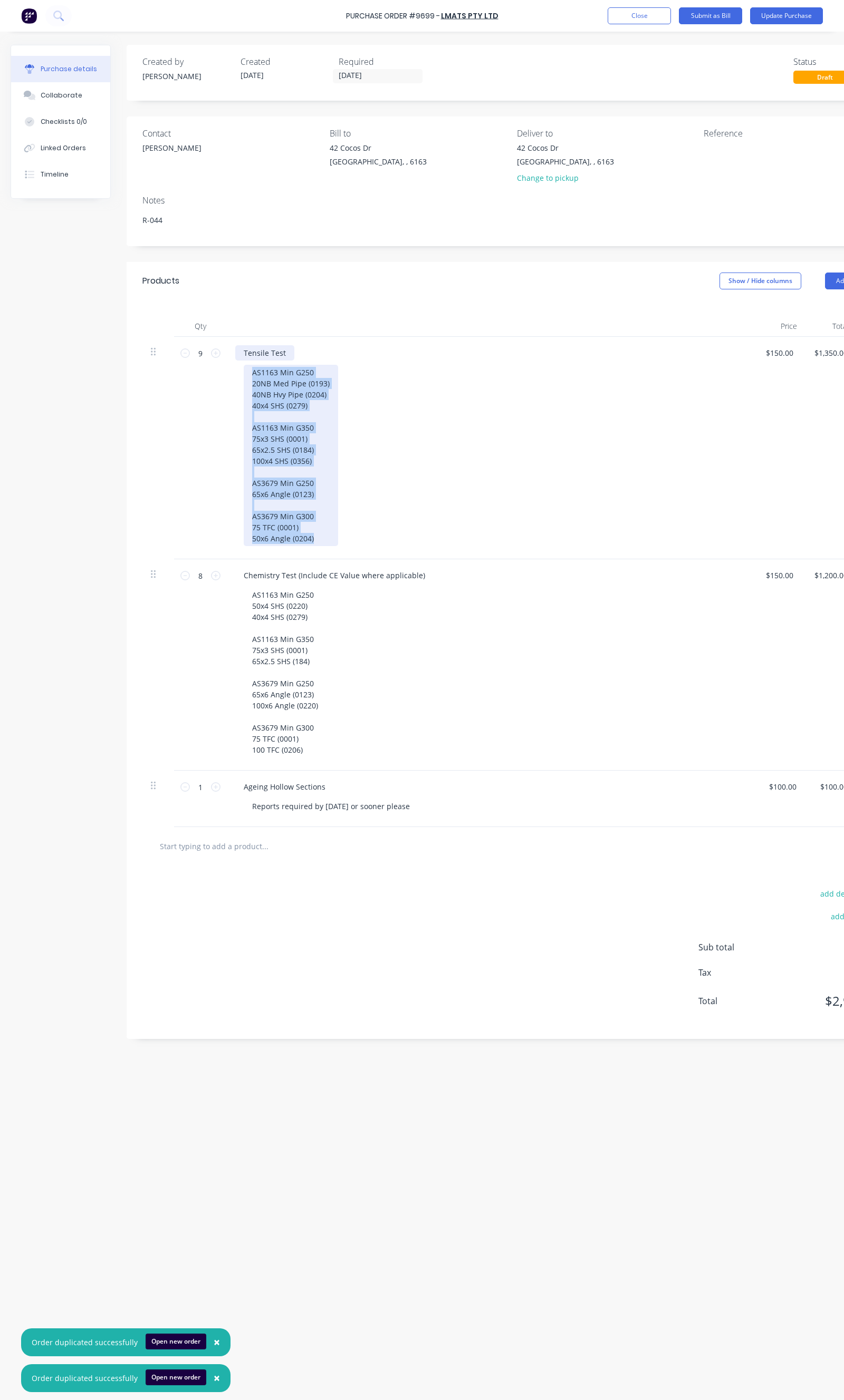
drag, startPoint x: 320, startPoint y: 538, endPoint x: 245, endPoint y: 359, distance: 194.1
click at [245, 359] on div "Tensile Test AS1163 Min G250 20NB Med Pipe (0193) 40NB Hvy Pipe (0204) 40x4 SHS…" at bounding box center [490, 448] width 528 height 222
copy div "AS1163 Min G250 20NB Med Pipe (0193) 40NB Hvy Pipe (0204) 40x4 SHS (0279) AS116…"
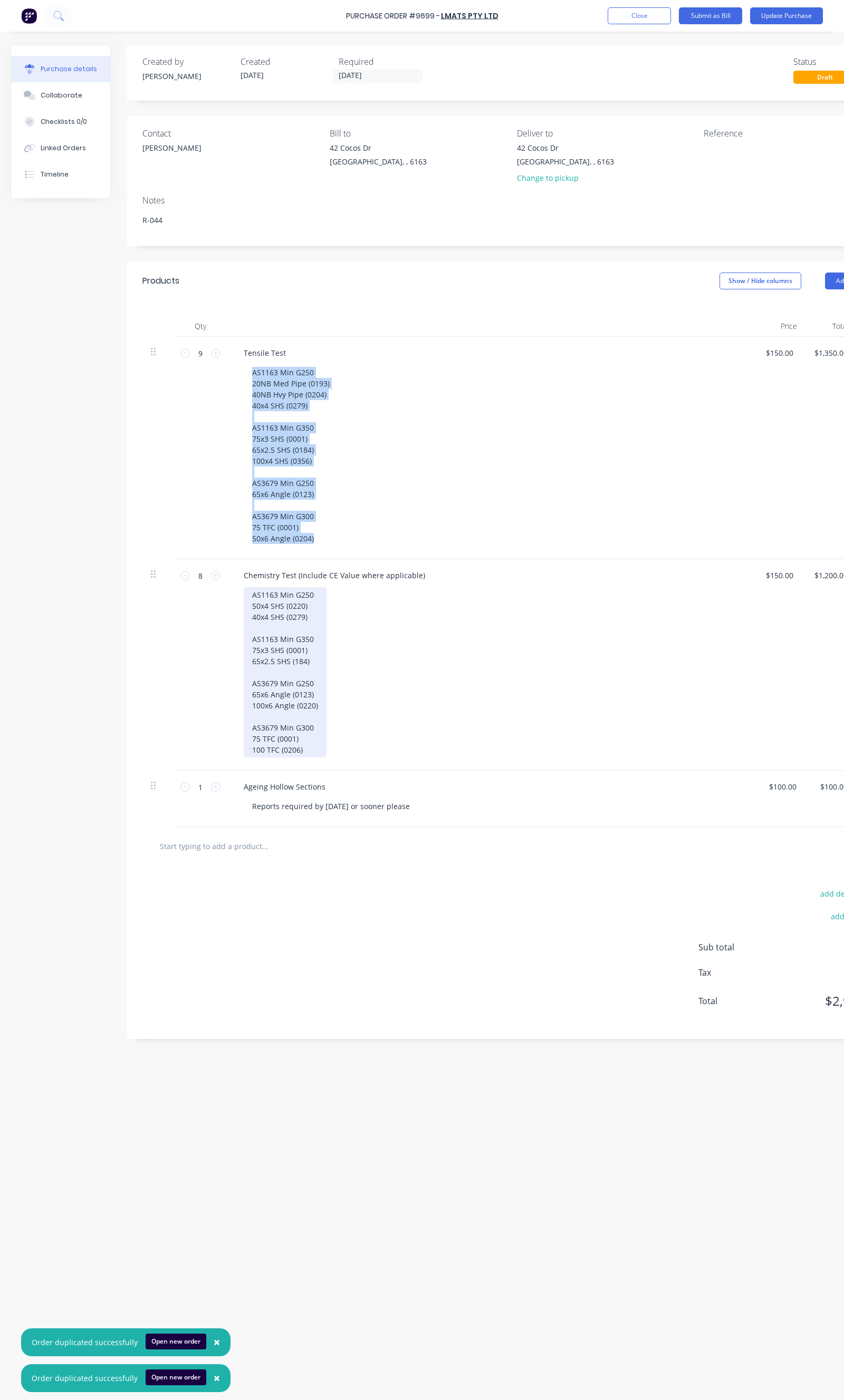
type textarea "x"
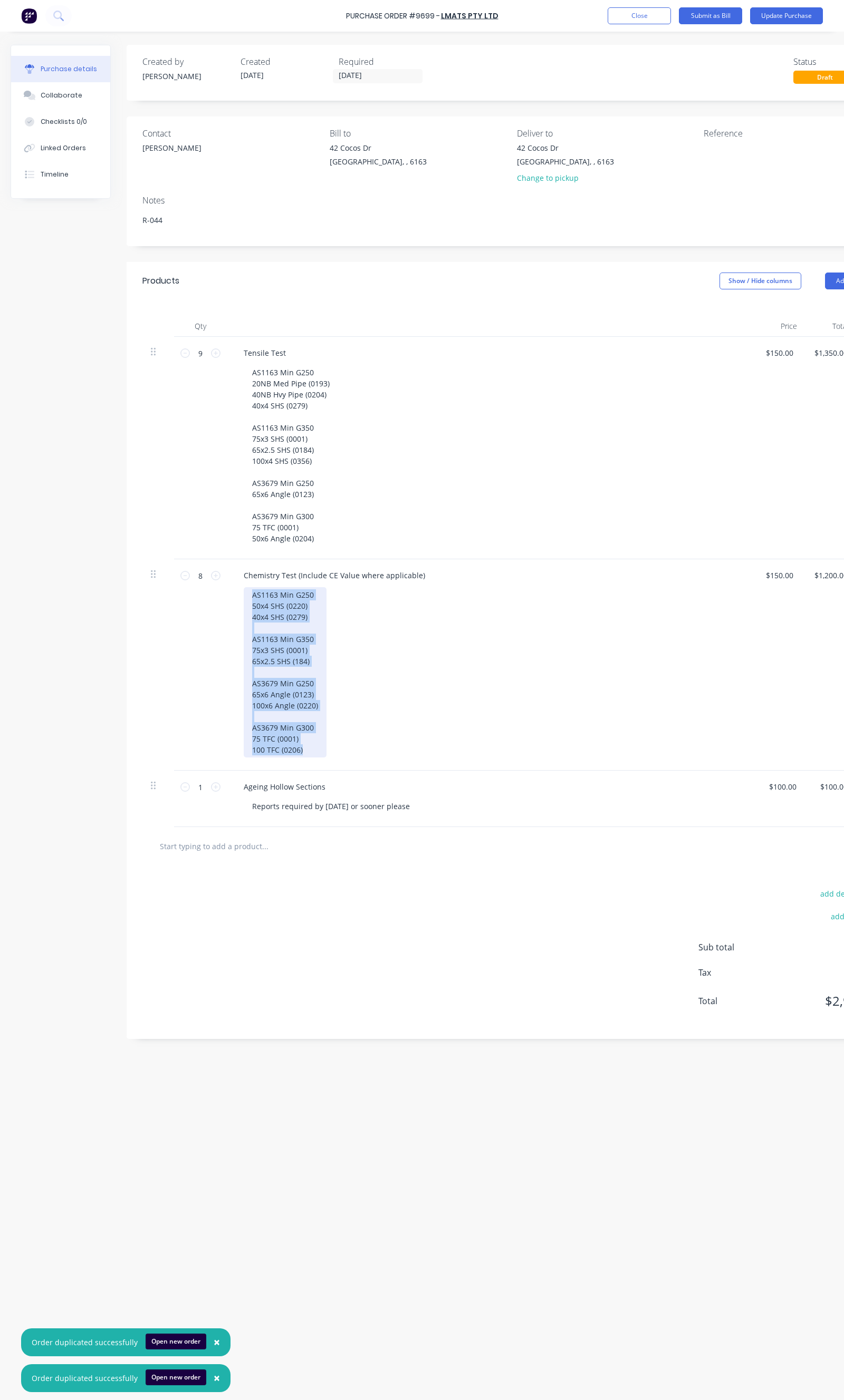
drag, startPoint x: 313, startPoint y: 755, endPoint x: 245, endPoint y: 598, distance: 171.1
click at [245, 598] on div "AS1163 Min G250 50x4 SHS (0220) 40x4 SHS (0279) AS1163 Min G350 75x3 SHS (0001)…" at bounding box center [286, 672] width 83 height 170
paste div
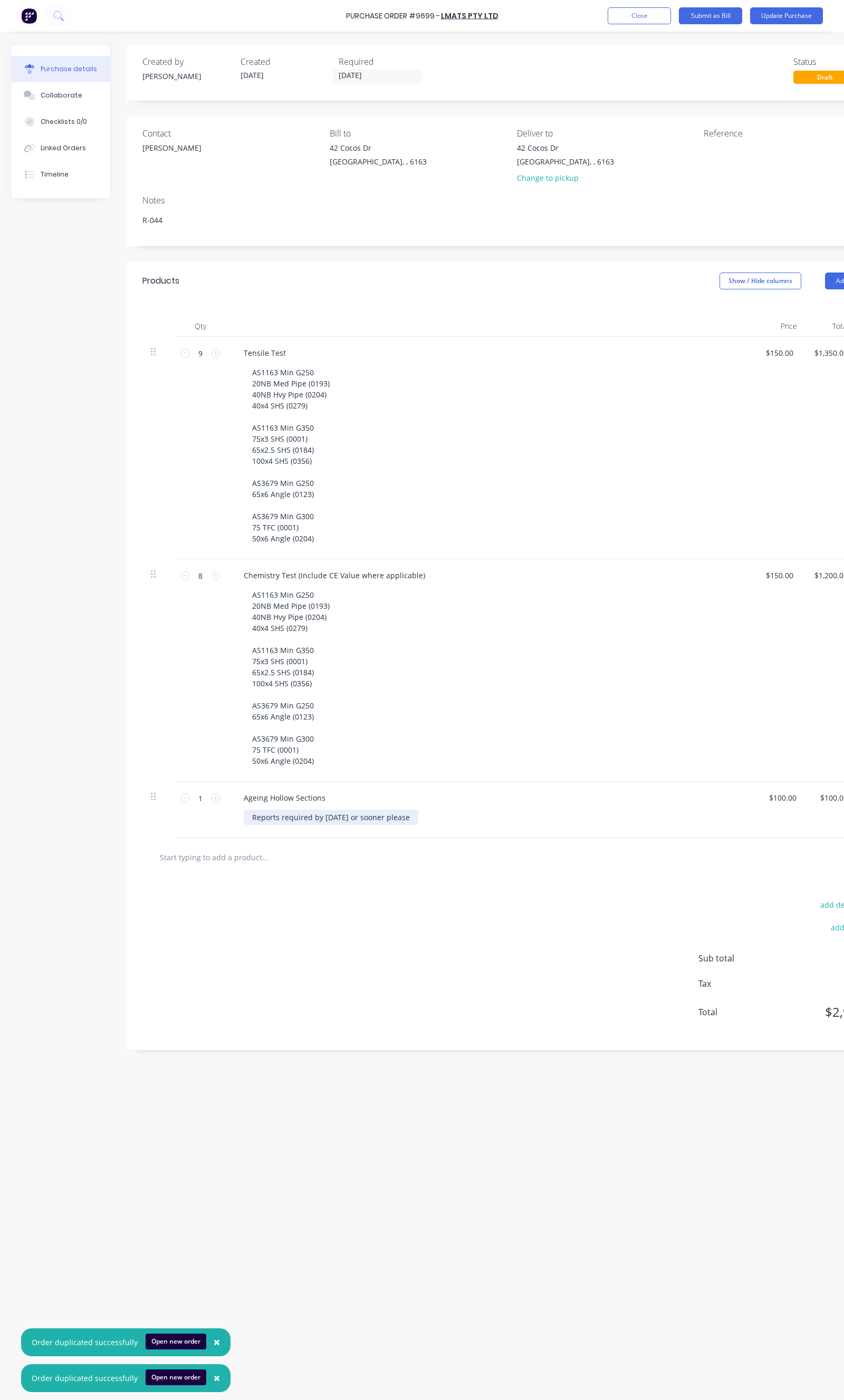
type textarea "x"
drag, startPoint x: 445, startPoint y: 818, endPoint x: 312, endPoint y: 822, distance: 133.1
click at [312, 822] on div "Reports required by Wednesday 20/08 or sooner please" at bounding box center [331, 817] width 175 height 15
click at [490, 715] on div "AS1163 Min G250 20NB Med Pipe (0193) 40NB Hvy Pipe (0204) 40x4 SHS (0279) AS116…" at bounding box center [495, 678] width 502 height 182
click at [796, 21] on button "Update Purchase" at bounding box center [787, 15] width 73 height 17
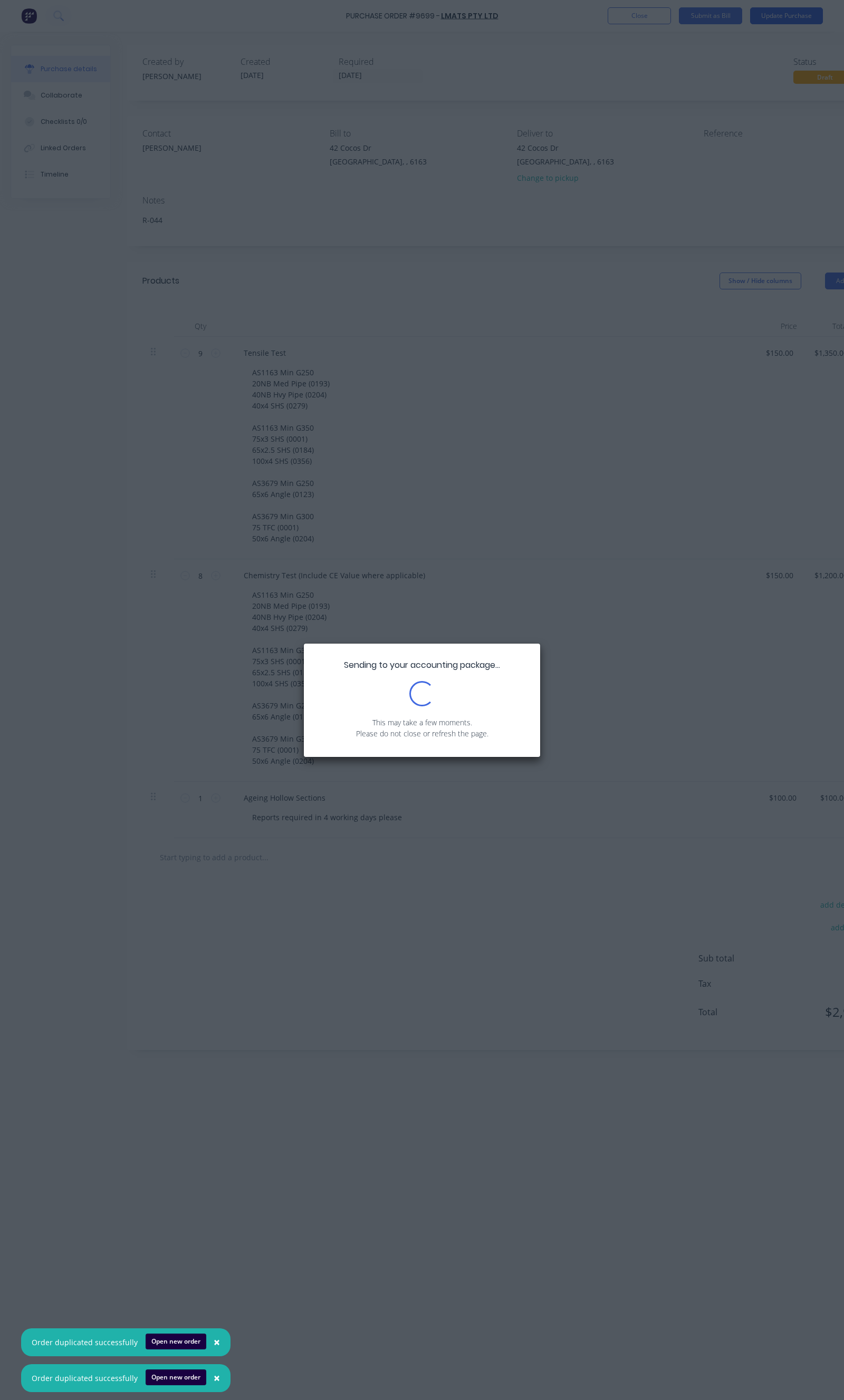
click at [796, 21] on div "Sending to your accounting package... Loading... This may take a few moments. P…" at bounding box center [422, 700] width 844 height 1400
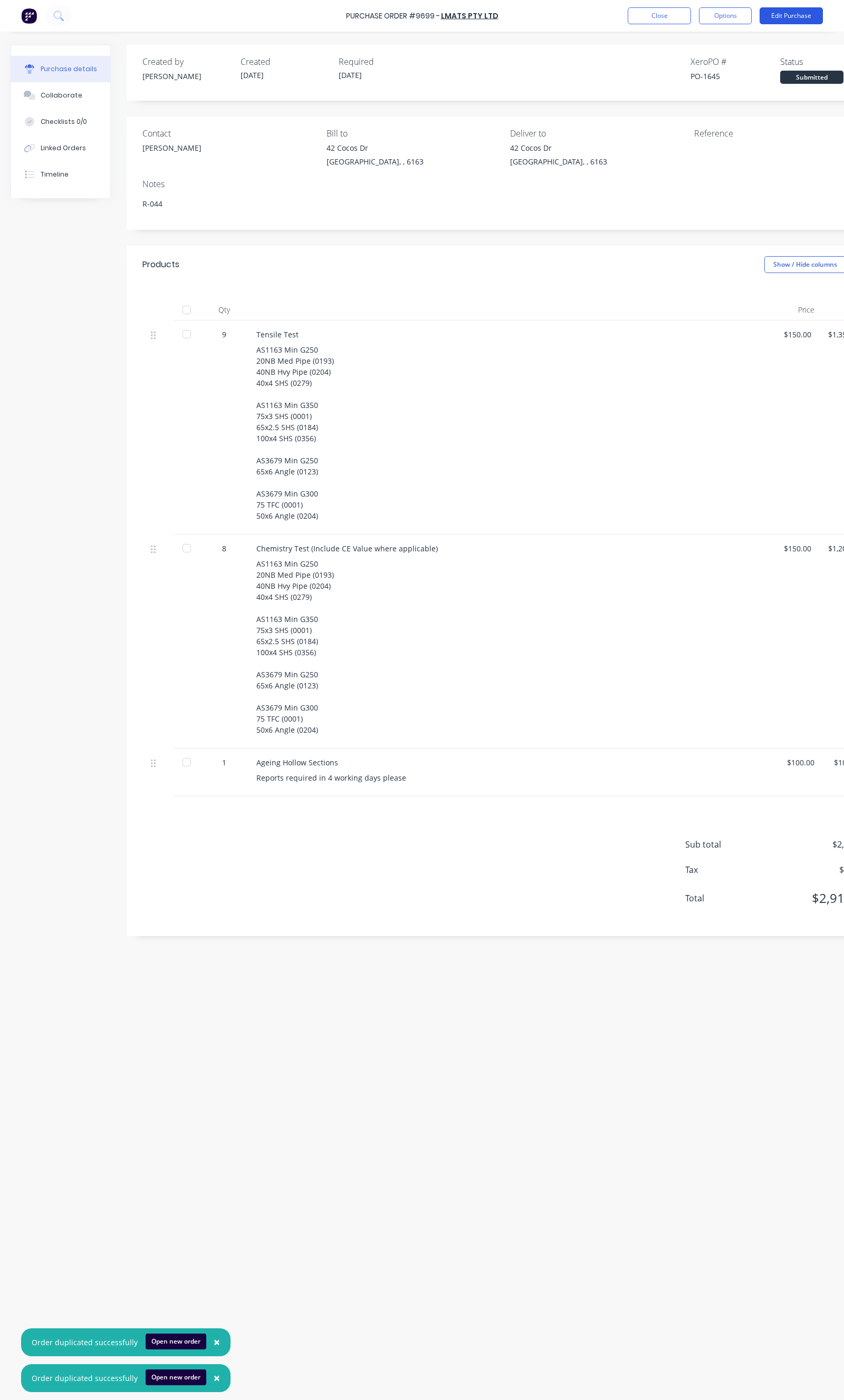
click at [768, 12] on button "Edit Purchase" at bounding box center [791, 15] width 63 height 17
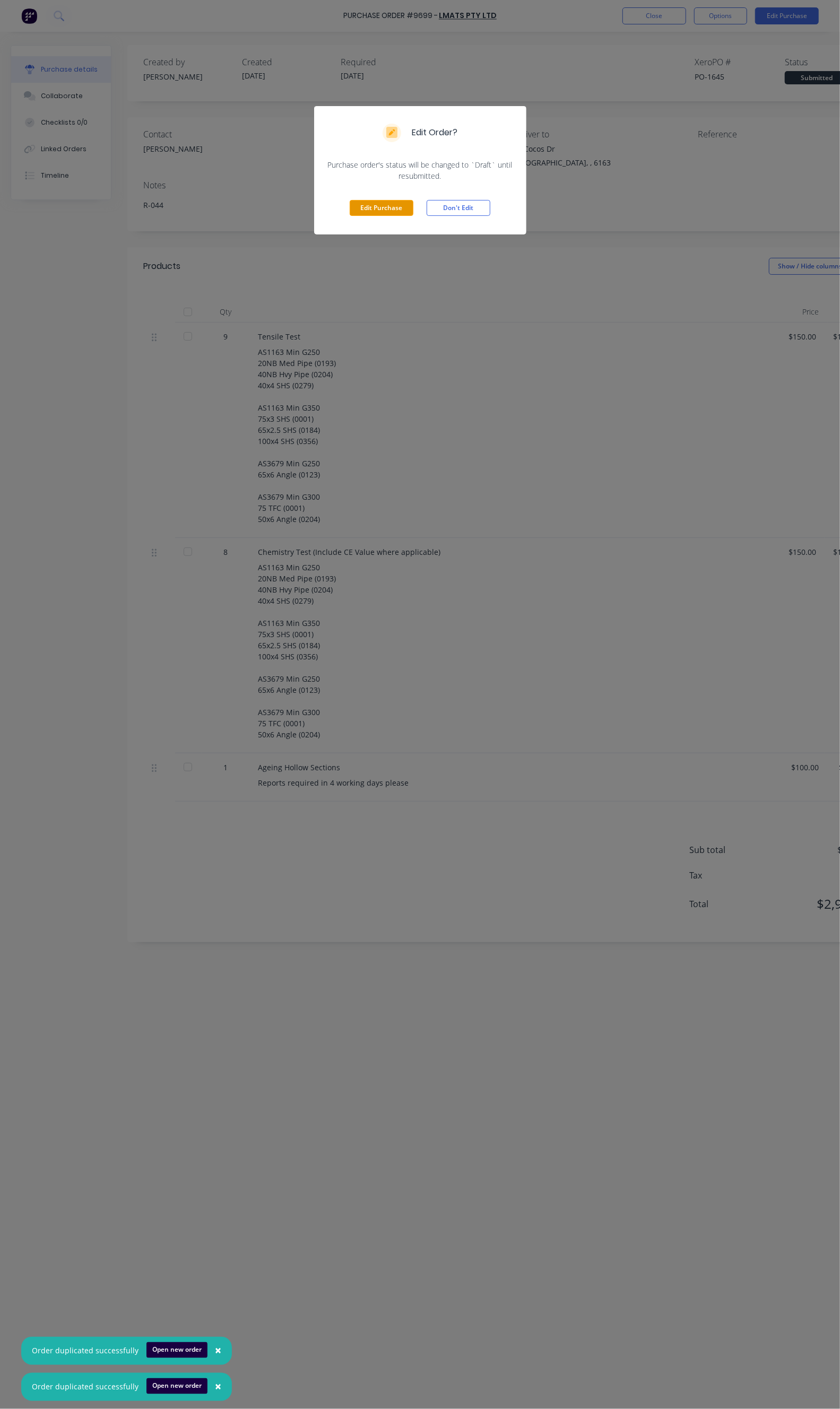
click at [372, 200] on button "Edit Purchase" at bounding box center [382, 208] width 64 height 16
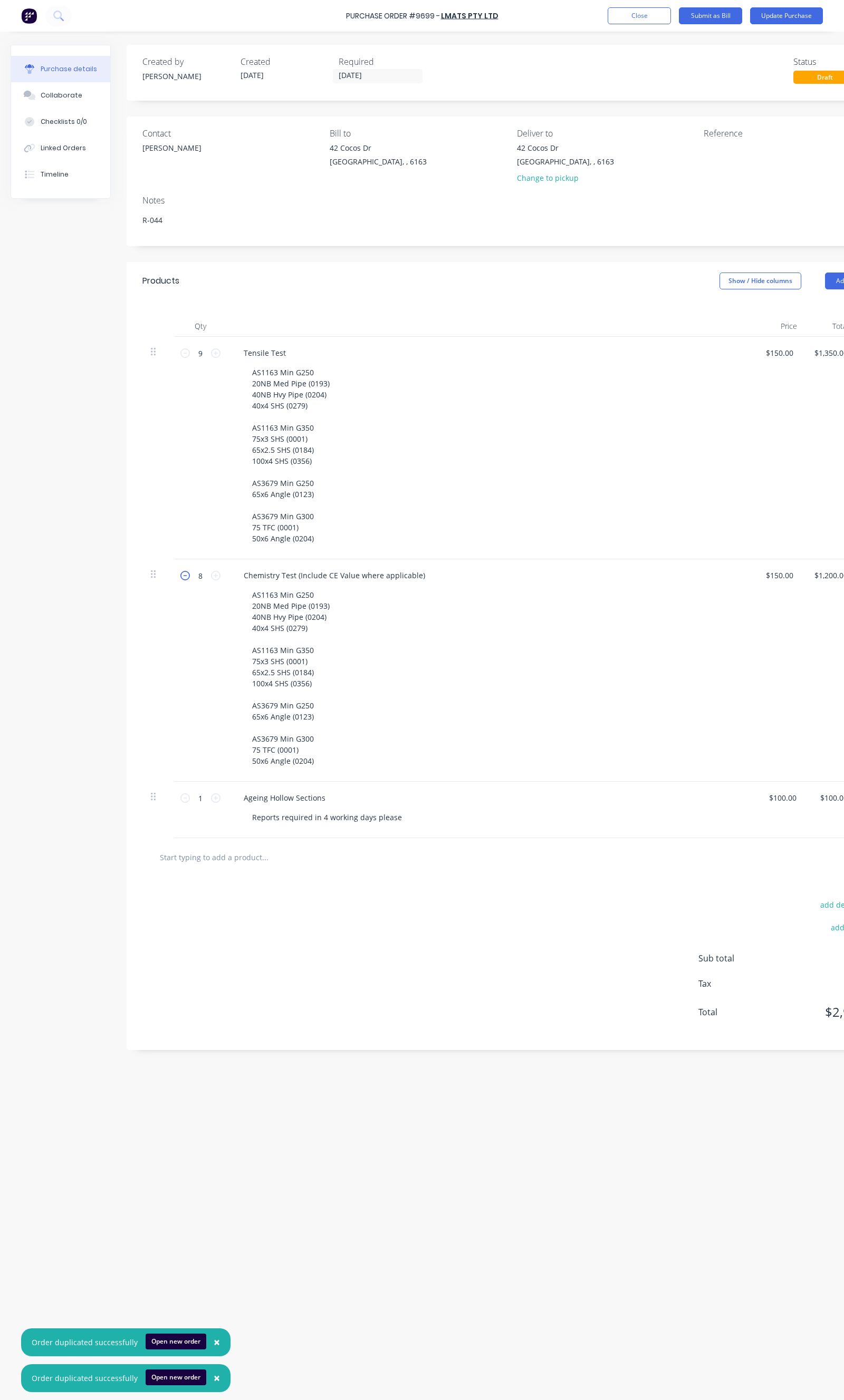
click at [183, 575] on icon at bounding box center [185, 576] width 10 height 10
type textarea "x"
type input "7"
type input "$1,050.00"
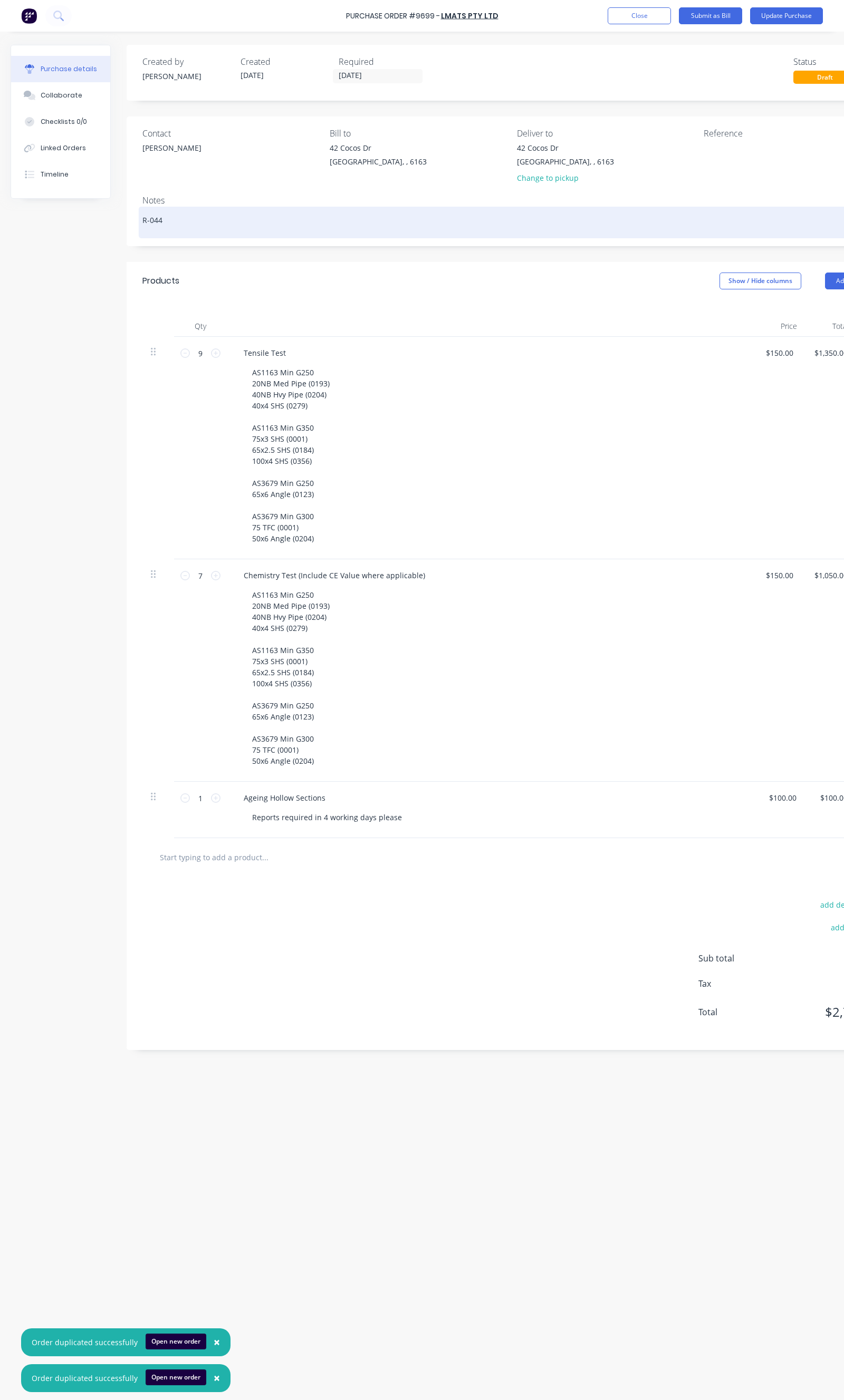
click at [172, 216] on textarea "R-044" at bounding box center [512, 221] width 740 height 24
type textarea "x"
type textarea "R-04"
type textarea "x"
type textarea "R-0"
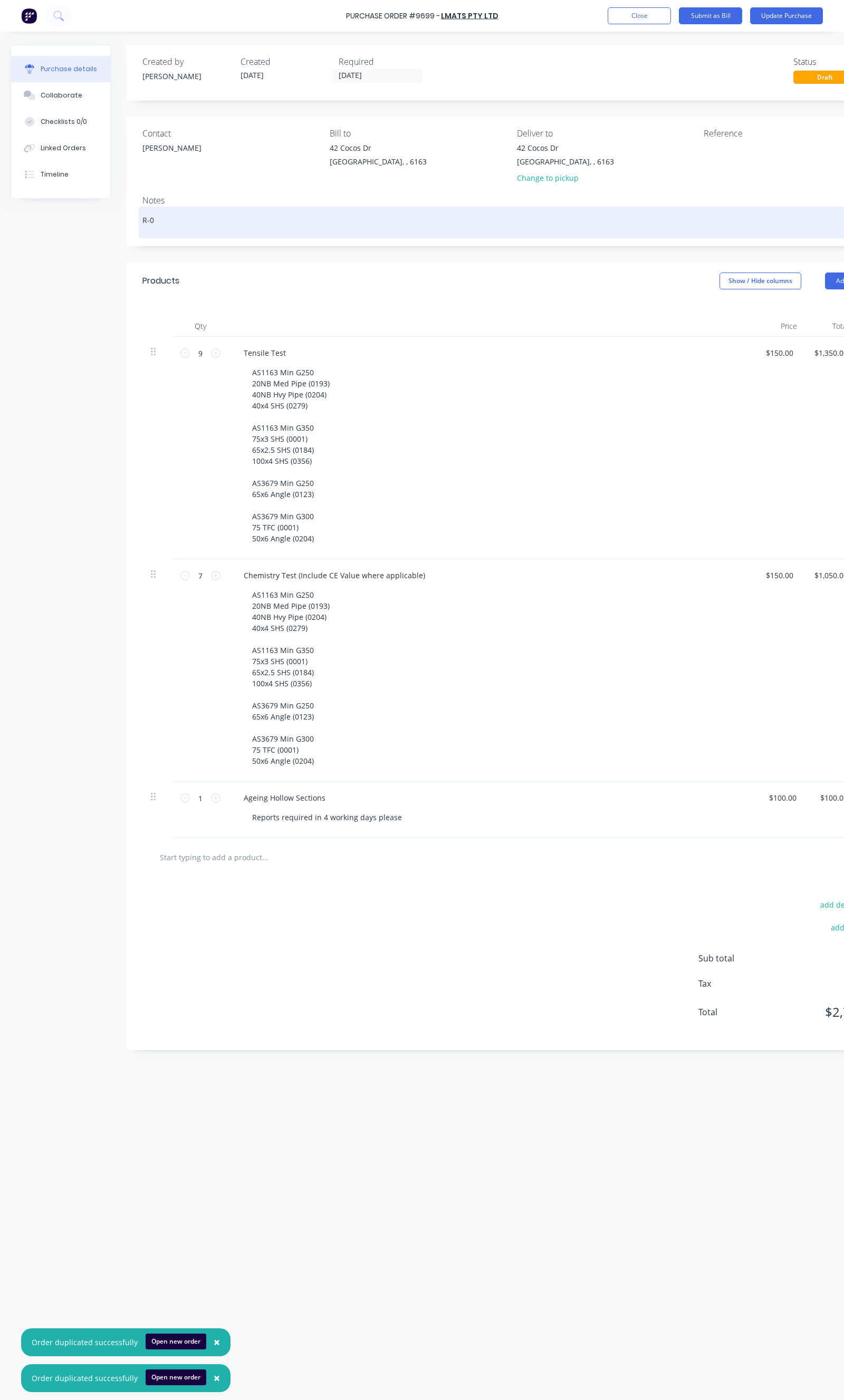
type textarea "x"
type textarea "R-08"
type textarea "x"
type textarea "R-086"
type textarea "x"
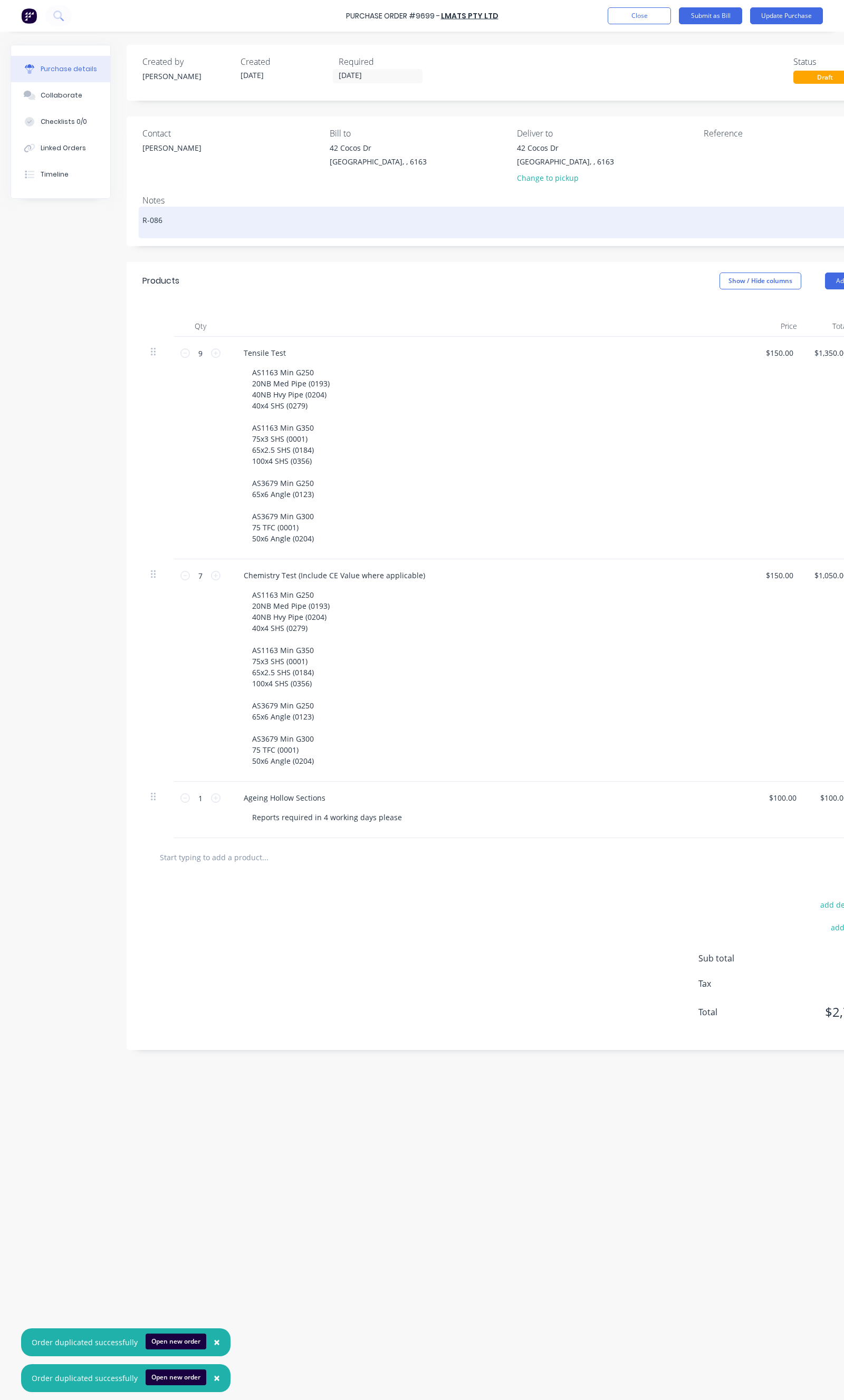
type textarea "R-086"
type textarea "x"
type textarea "R-086 &"
type textarea "x"
type textarea "R-086 &"
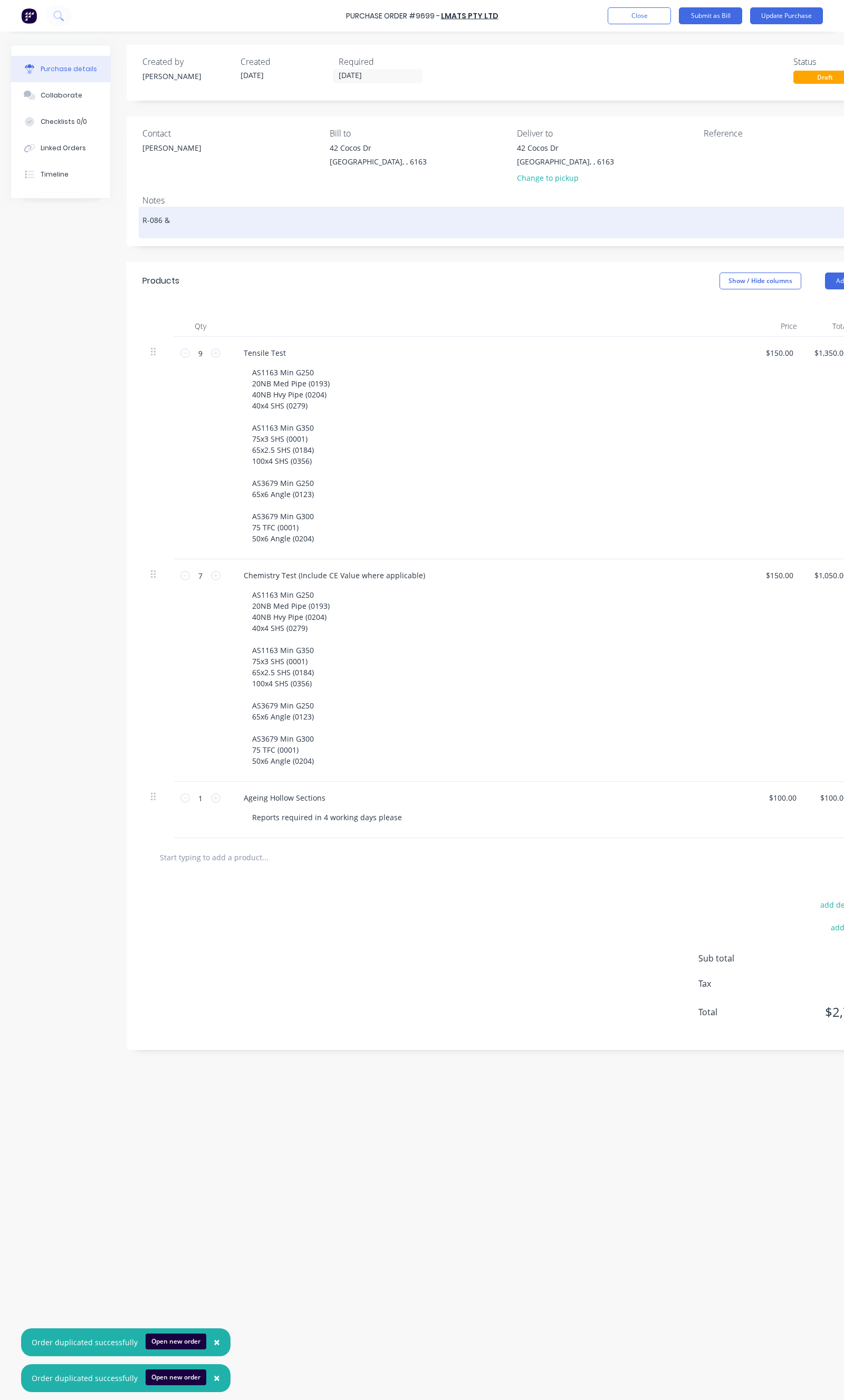
type textarea "x"
type textarea "R-086 & 0"
type textarea "x"
type textarea "R-086 & 08"
type textarea "x"
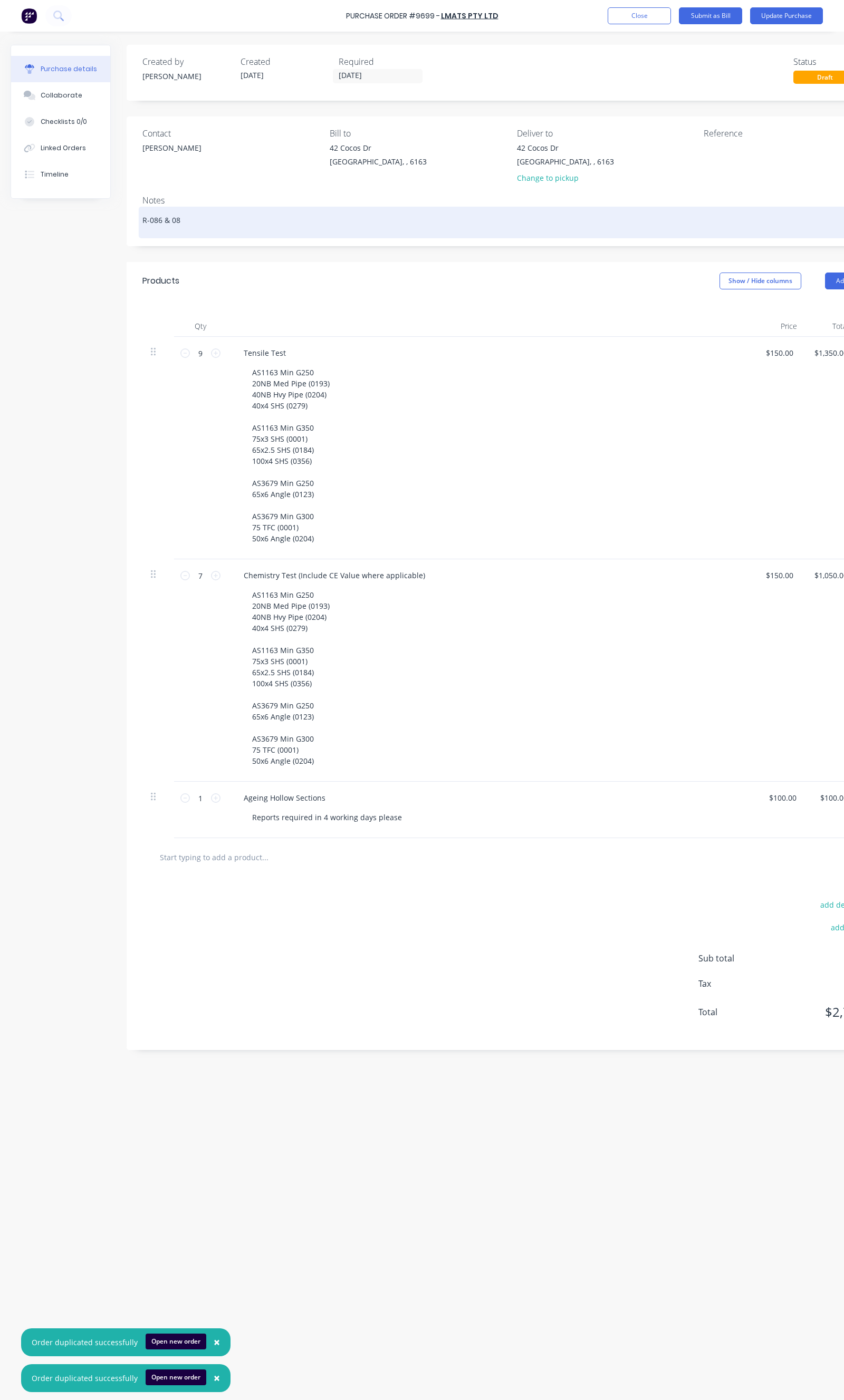
type textarea "R-086 & 087"
type textarea "x"
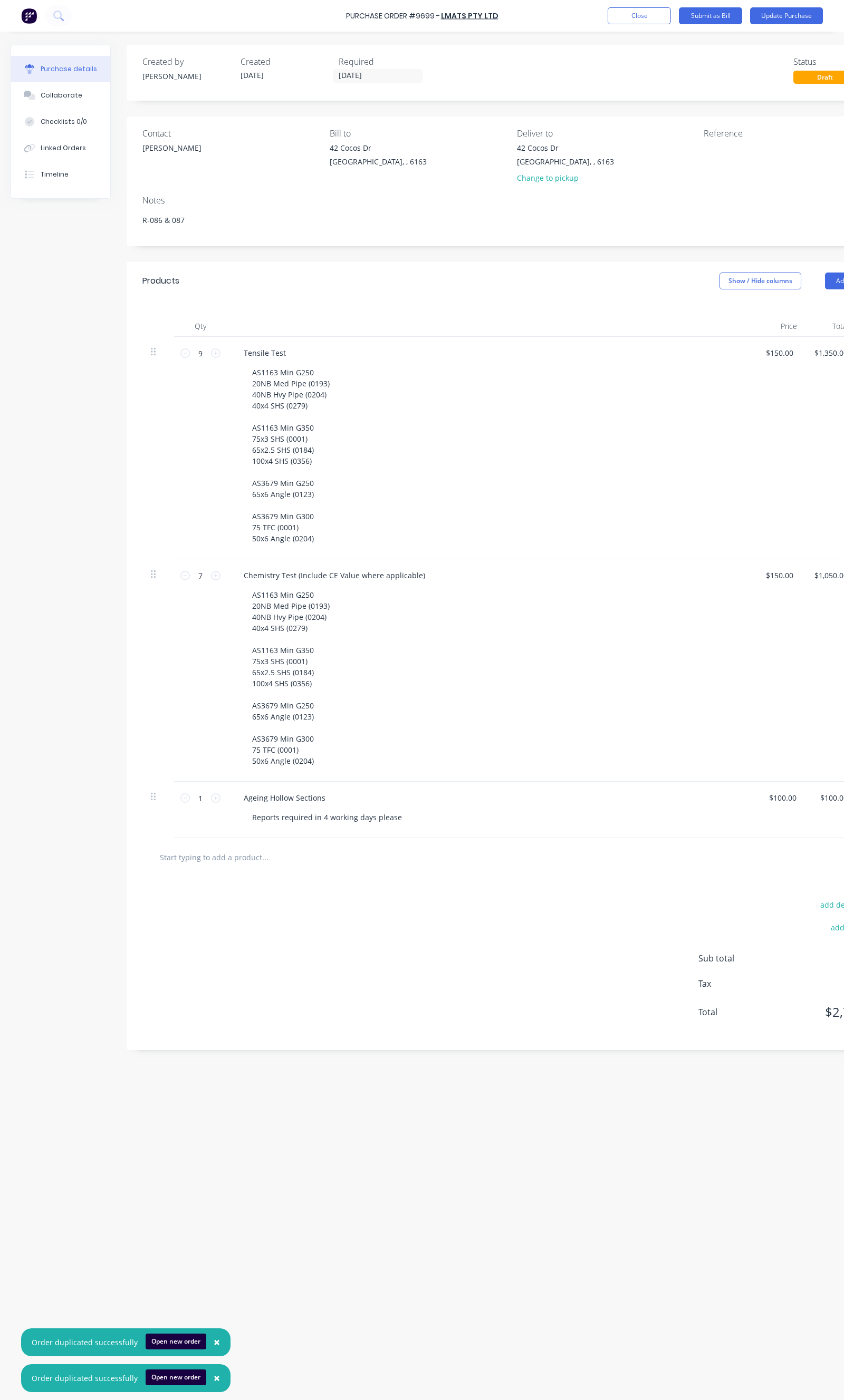
drag, startPoint x: 201, startPoint y: 222, endPoint x: 111, endPoint y: 222, distance: 90.0
click at [111, 222] on div "Created by Daniel Created 23/09/25 Required 03/10/25 Status Draft Contact Alex …" at bounding box center [455, 712] width 888 height 1337
type textarea "R-086 & 087"
type textarea "x"
type textarea "R-086 & 087"
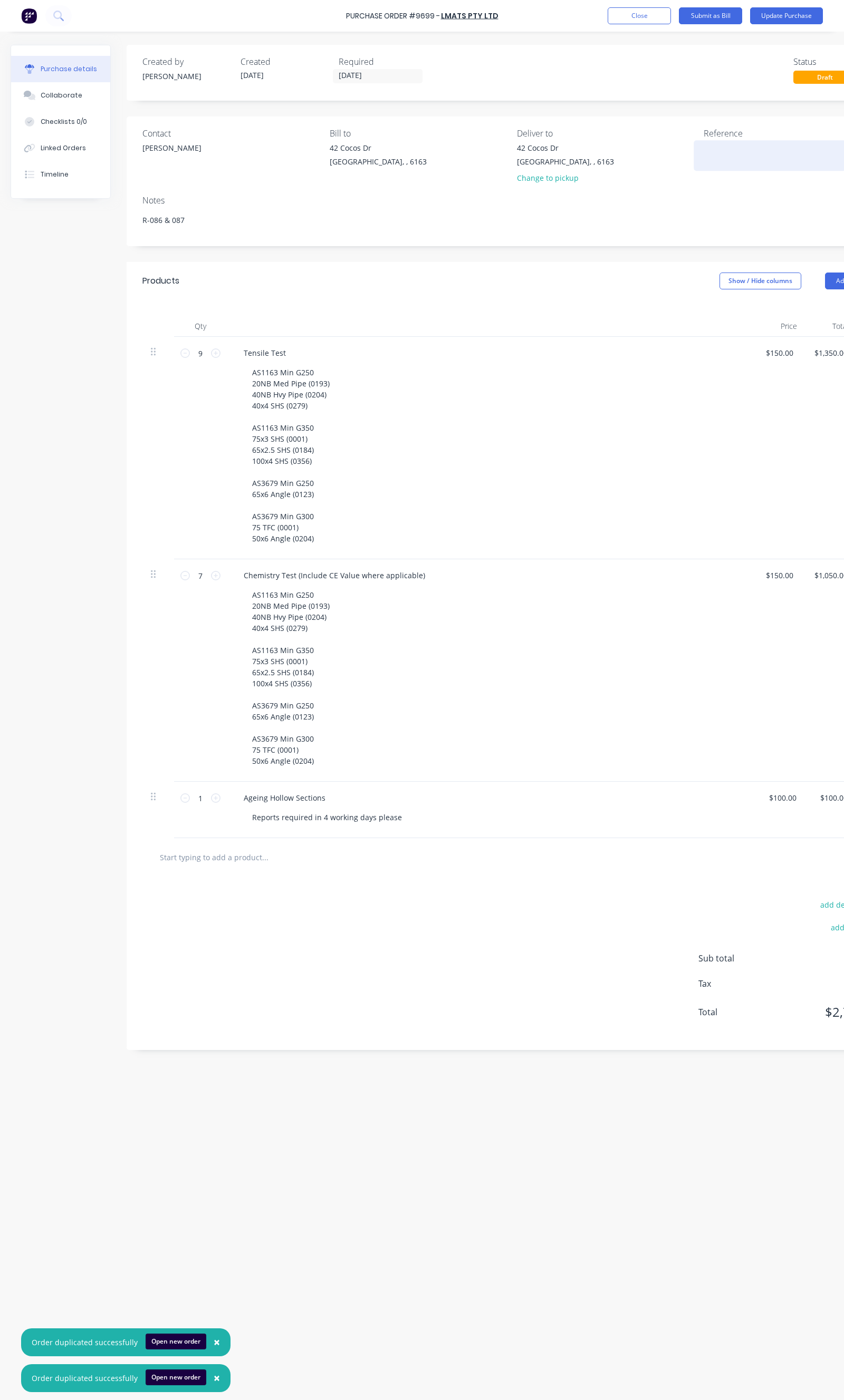
click at [711, 152] on textarea at bounding box center [769, 154] width 131 height 24
paste textarea "R-086 & 087"
type textarea "R-086 & 087"
type textarea "x"
drag, startPoint x: 435, startPoint y: 18, endPoint x: 322, endPoint y: 12, distance: 113.2
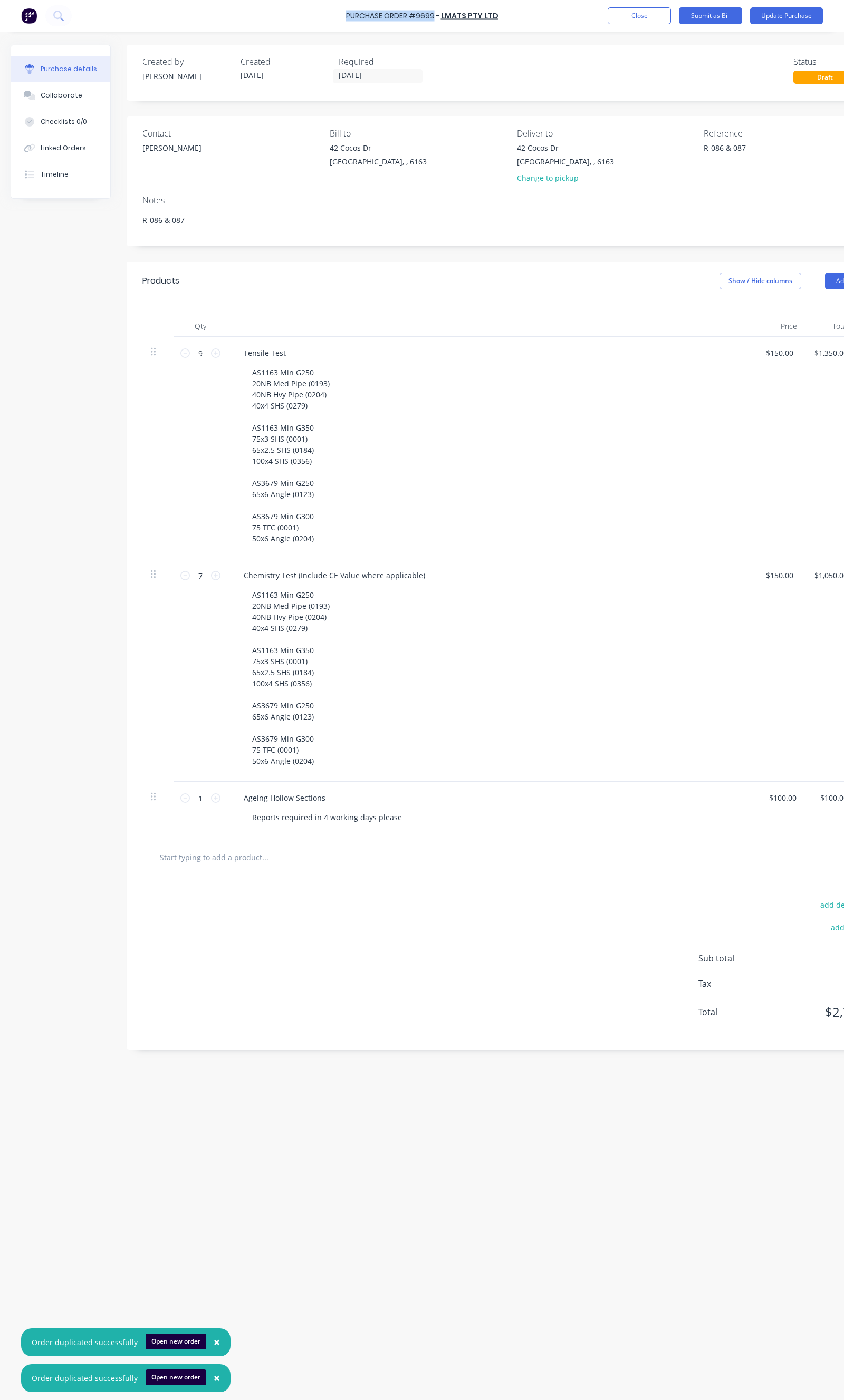
click at [322, 12] on div "Purchase Order #9699 - LMATS PTY LTD Add product Close Submit as Bill Update Pu…" at bounding box center [422, 16] width 844 height 32
copy div "Purchase Order #9699"
click at [759, 144] on textarea "R-086 & 087" at bounding box center [769, 154] width 131 height 24
paste textarea "Purchase Order #9699"
type textarea "R-086 & 087 Purchase Order #9699"
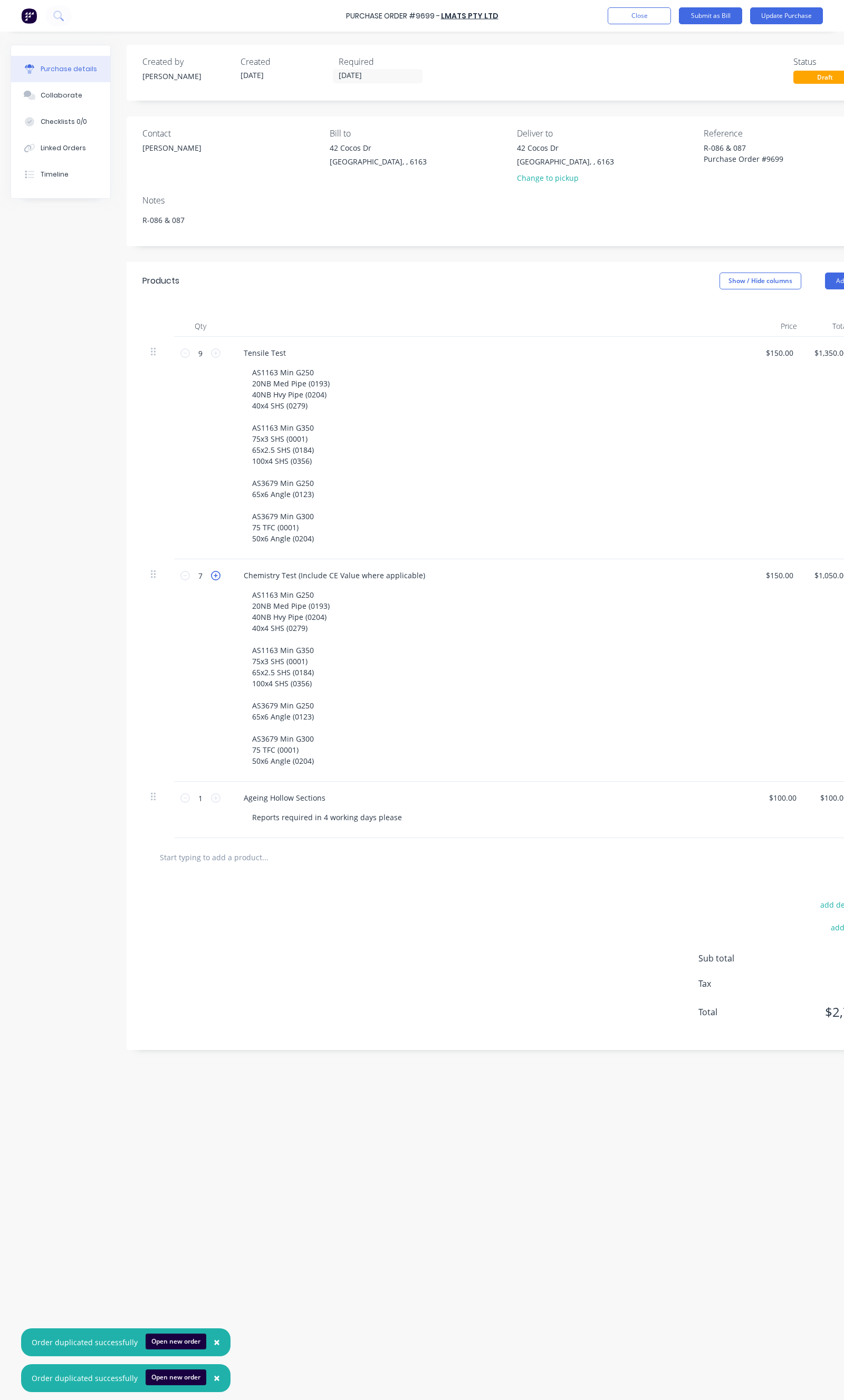
type textarea "x"
type textarea "R-086 & 087 Purchase Order #9699"
click at [220, 575] on icon at bounding box center [215, 576] width 10 height 10
type textarea "x"
type input "8"
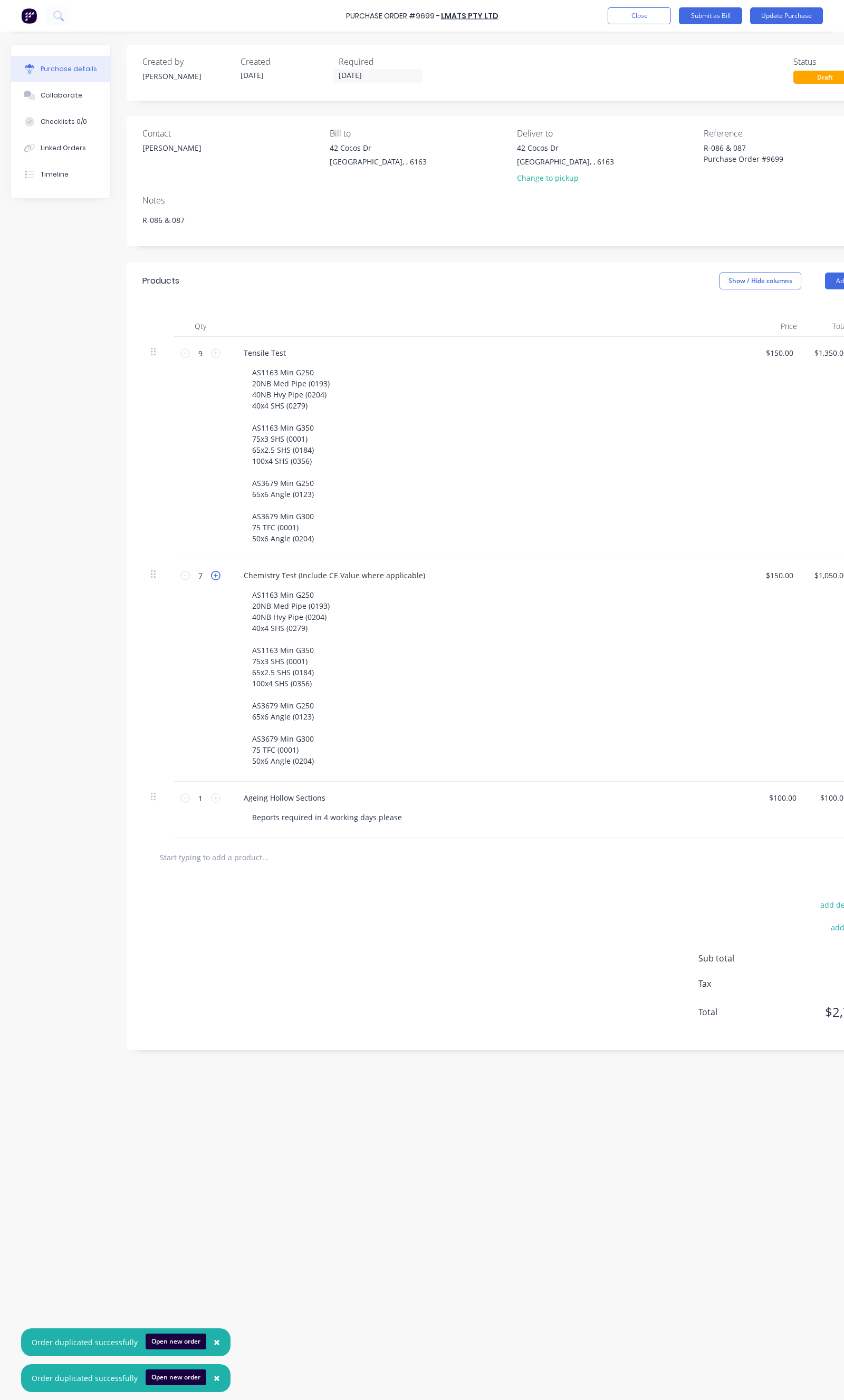
type input "$1,200.00"
click at [220, 575] on icon at bounding box center [215, 576] width 10 height 10
type textarea "x"
type input "9"
type input "$1,350.00"
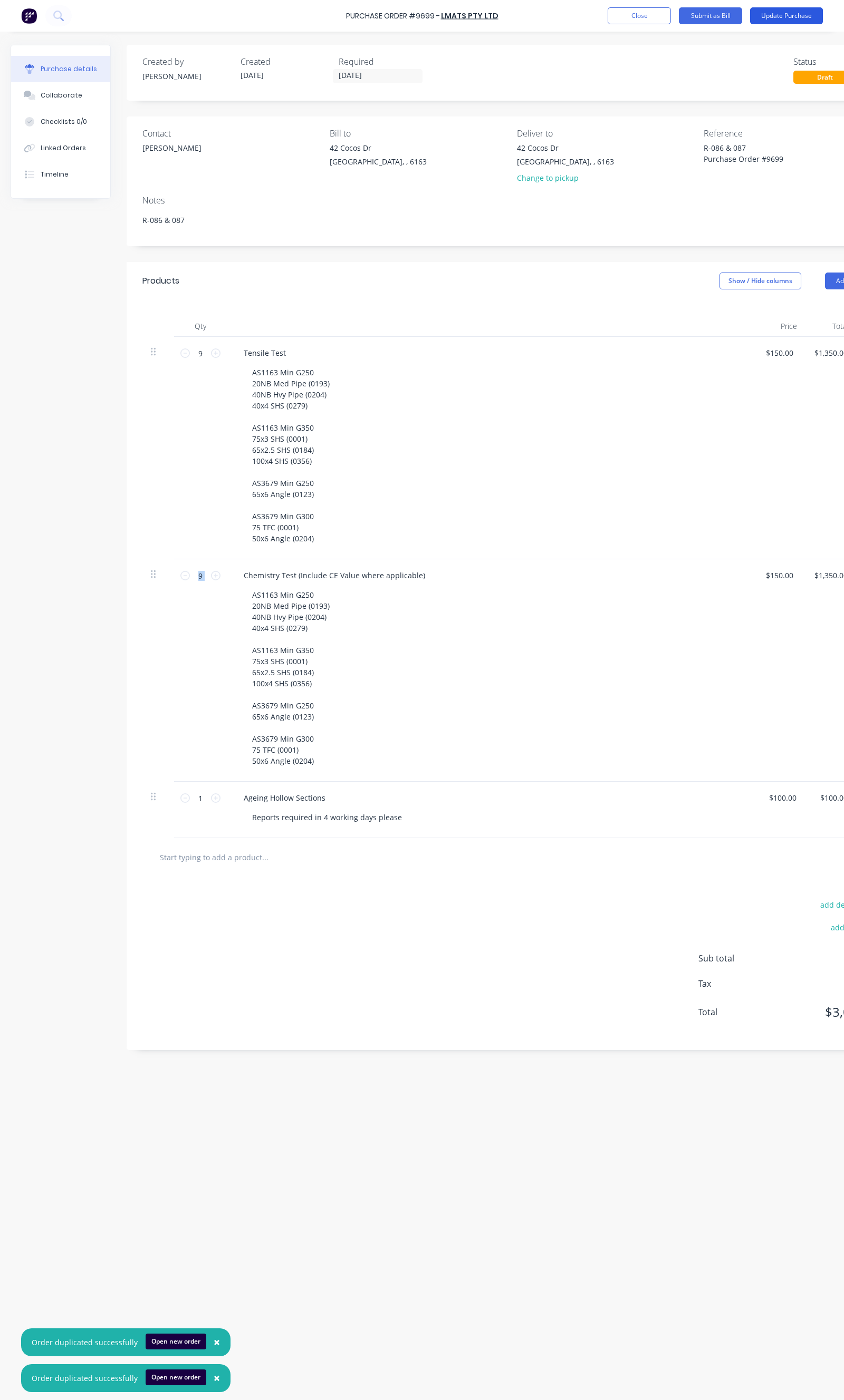
click at [788, 19] on button "Update Purchase" at bounding box center [787, 15] width 73 height 17
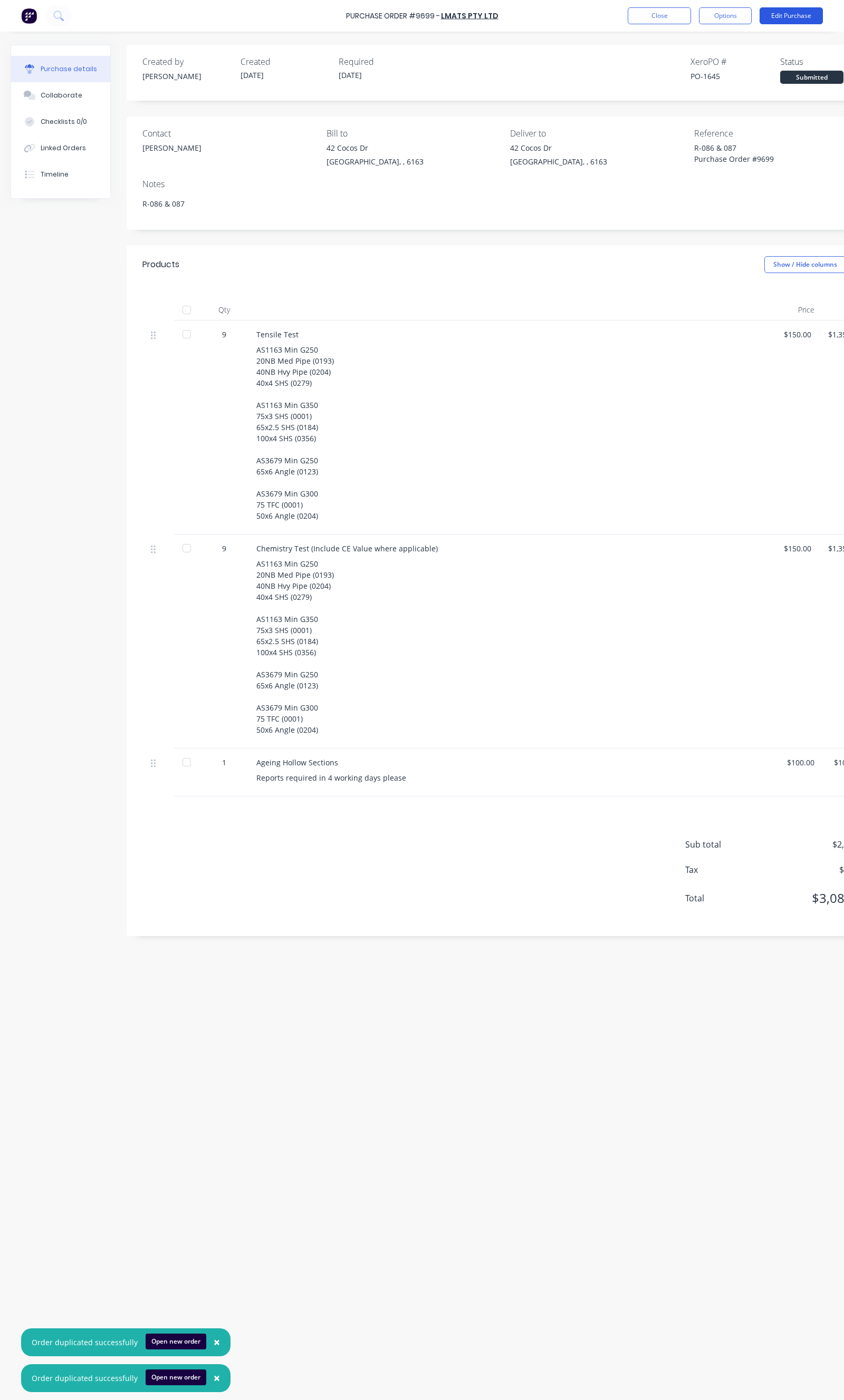
click at [802, 19] on button "Edit Purchase" at bounding box center [791, 15] width 63 height 17
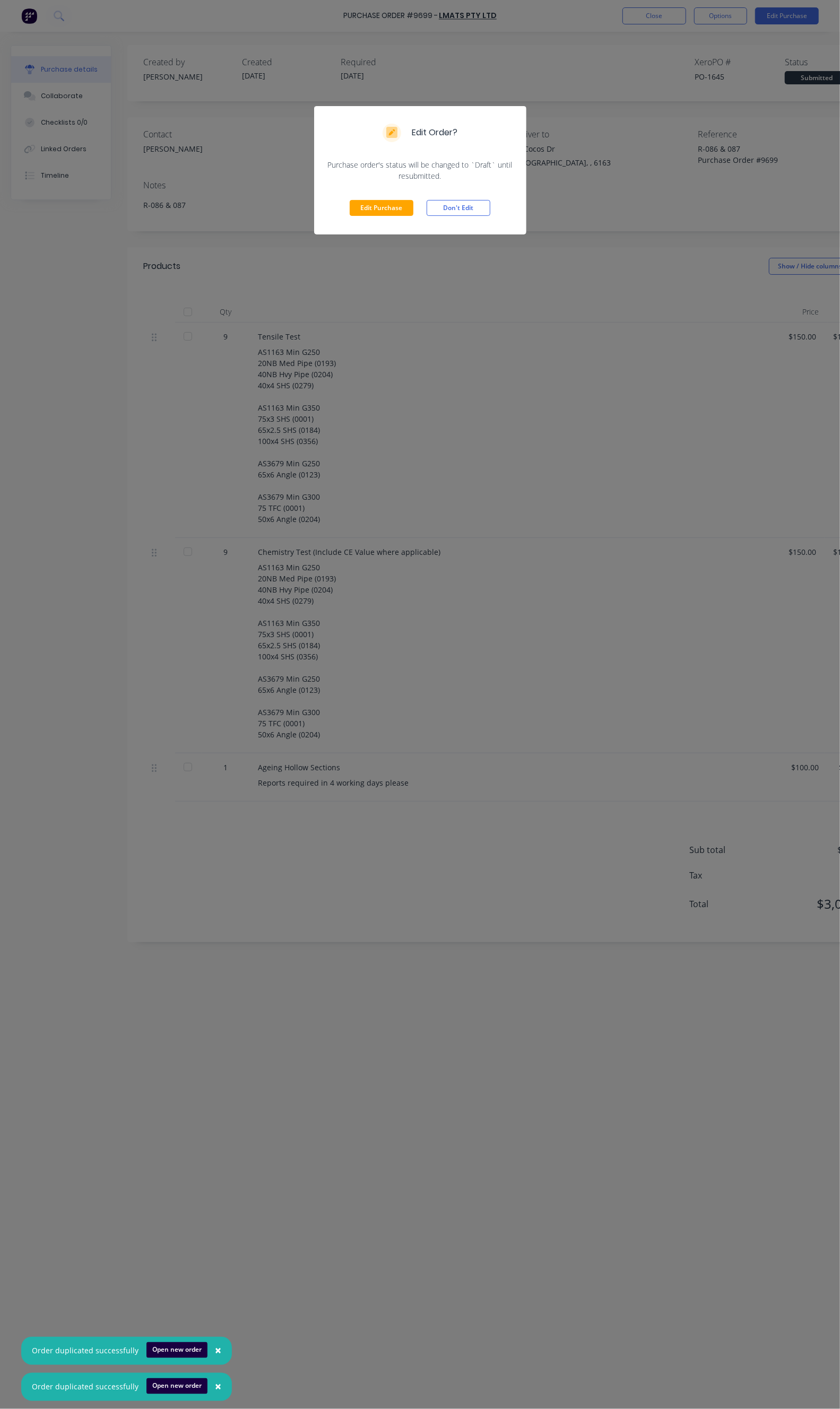
click at [369, 218] on div "Edit Purchase Don't Edit" at bounding box center [420, 207] width 212 height 53
click at [372, 215] on button "Edit Purchase" at bounding box center [382, 208] width 64 height 16
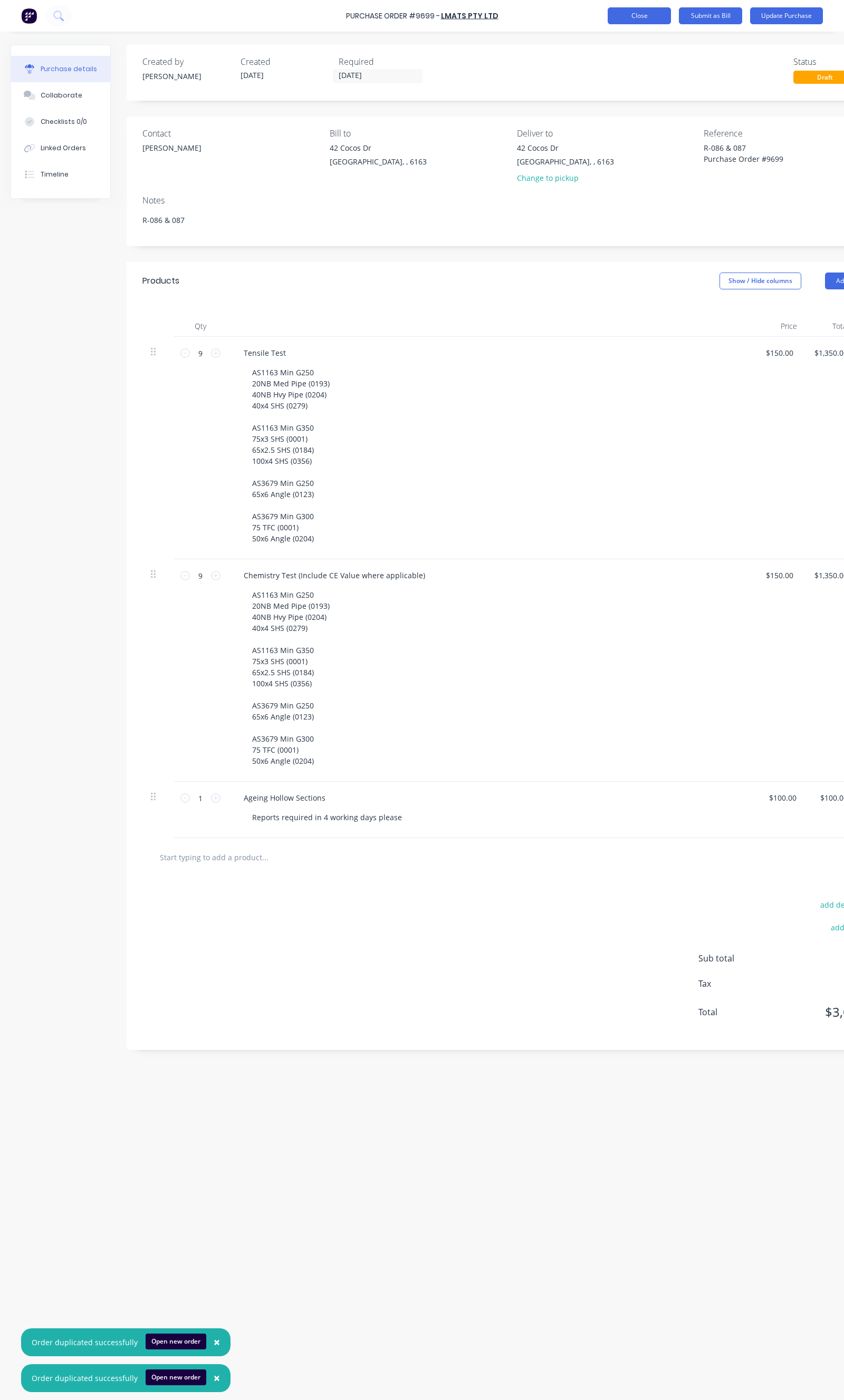
click at [627, 20] on button "Close" at bounding box center [639, 15] width 63 height 17
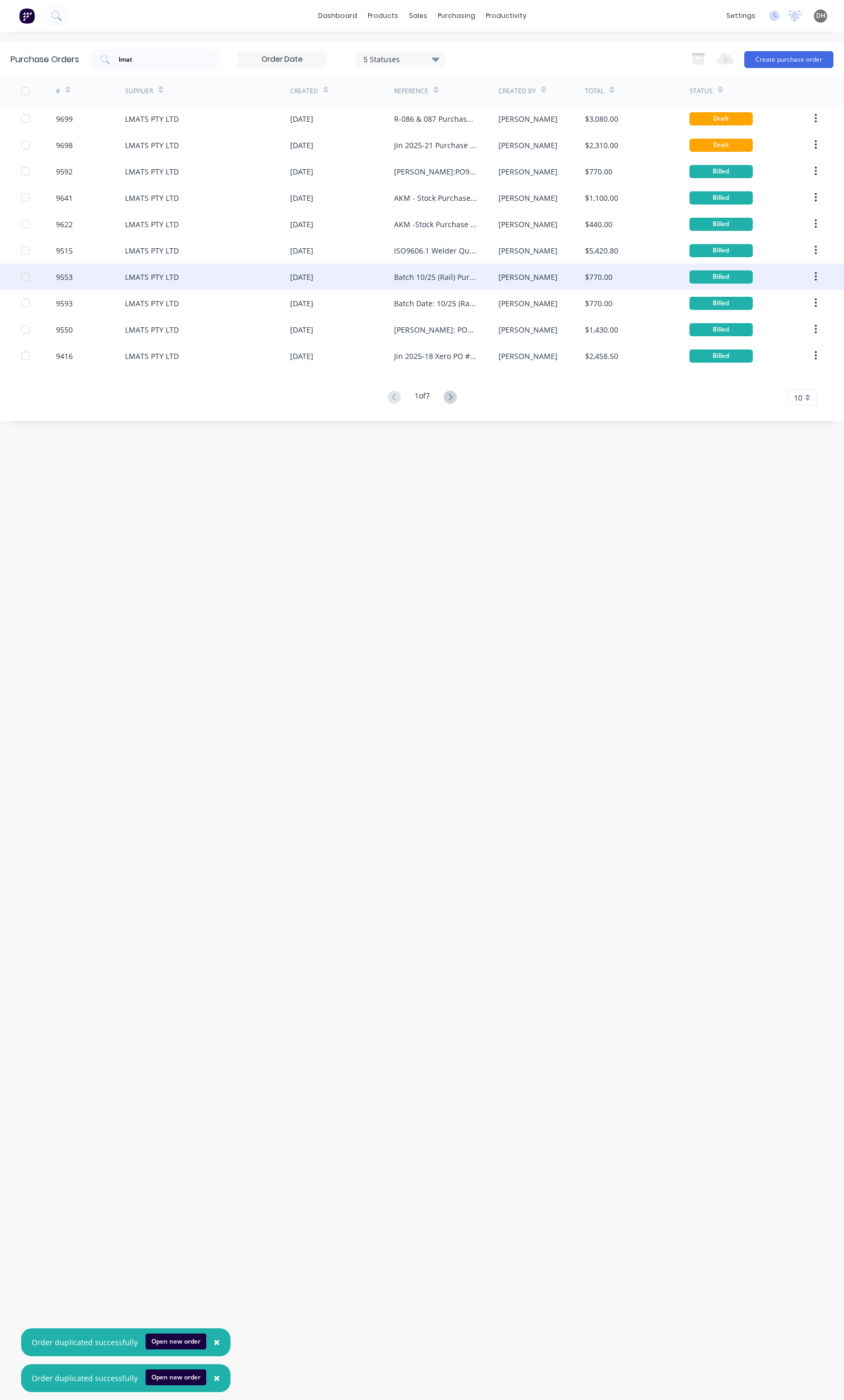
click at [397, 287] on div "Batch 10/25 (Rail) Purchase Order #9553" at bounding box center [446, 277] width 104 height 27
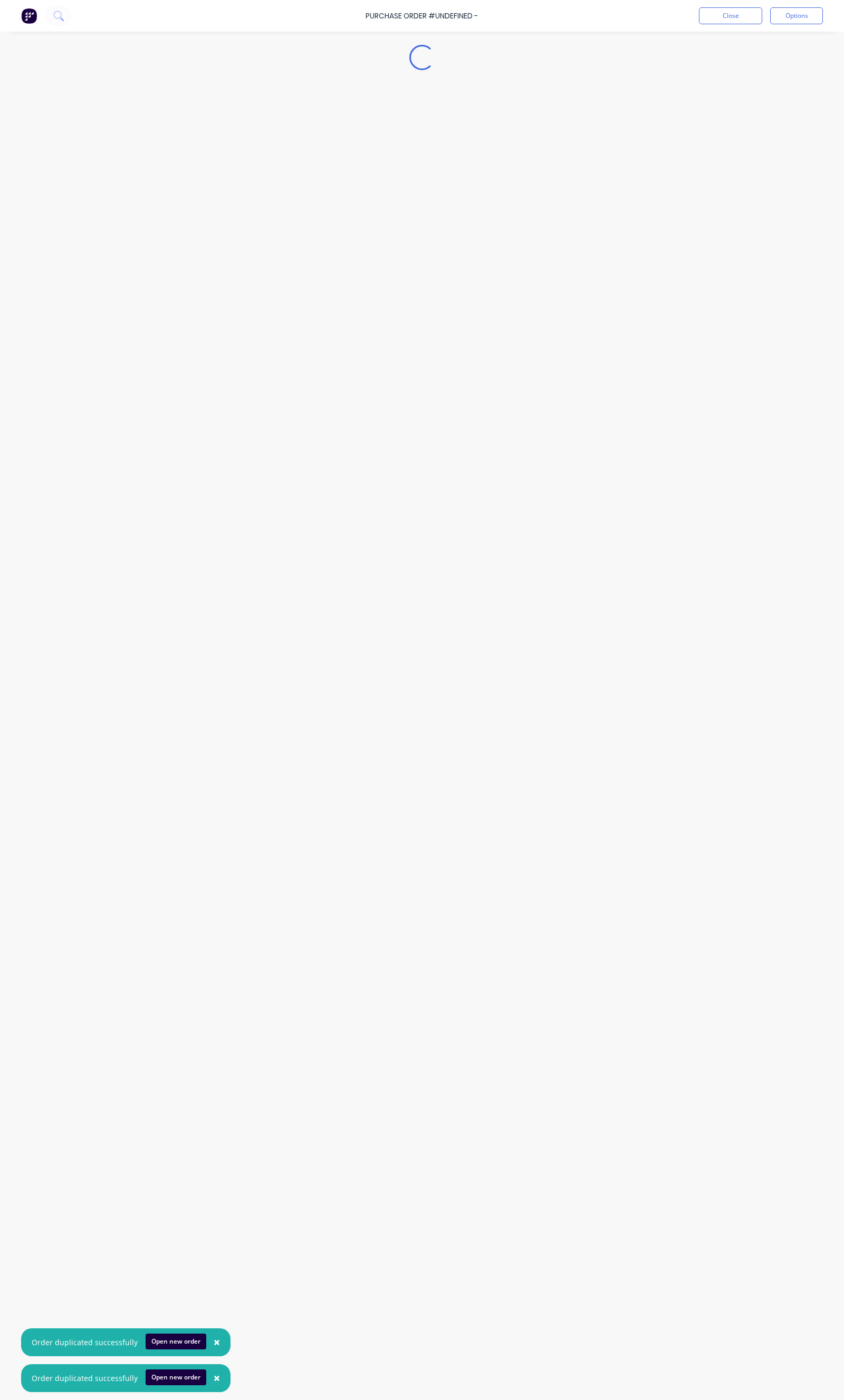
type textarea "x"
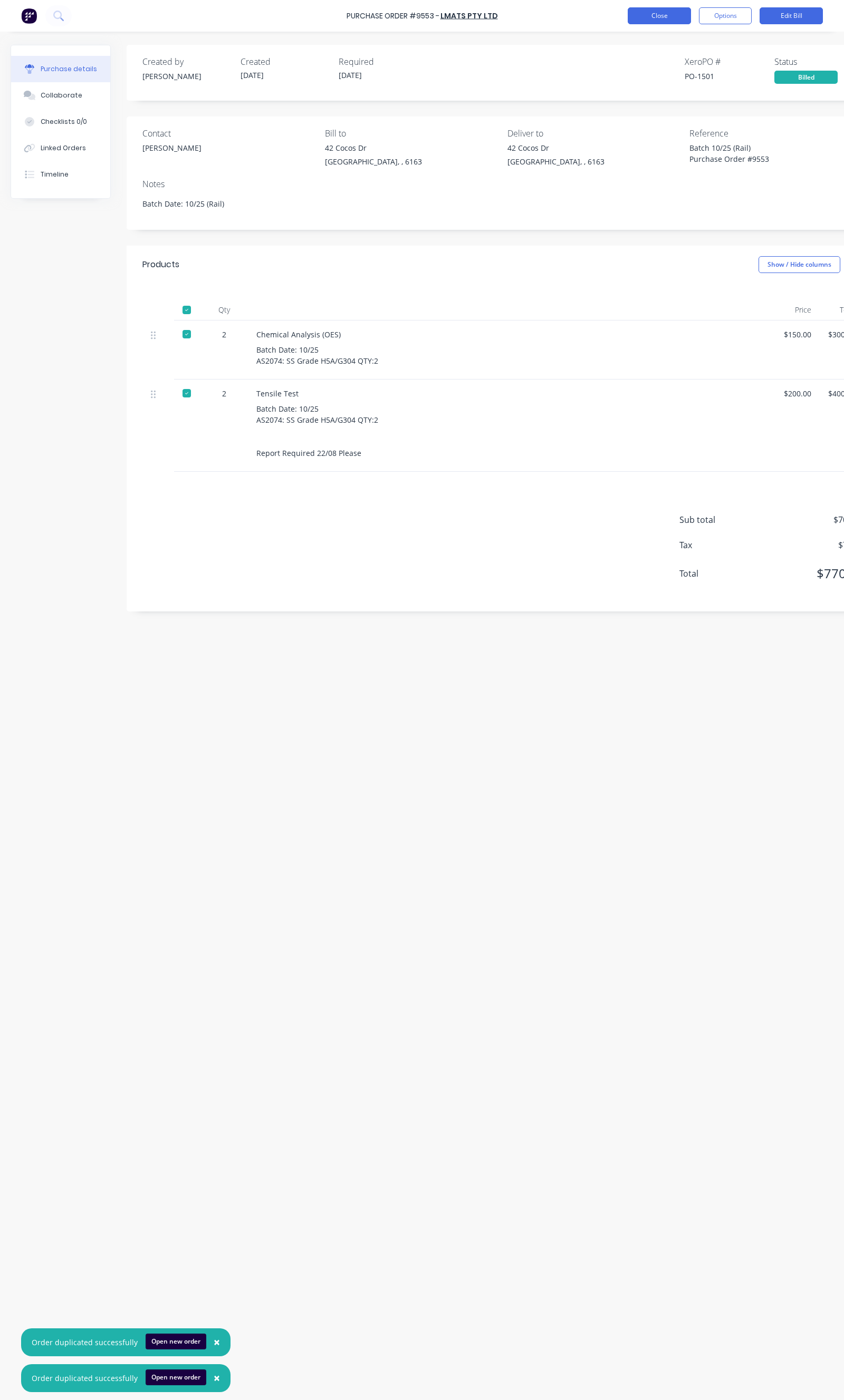
click at [643, 9] on button "Close" at bounding box center [659, 15] width 63 height 17
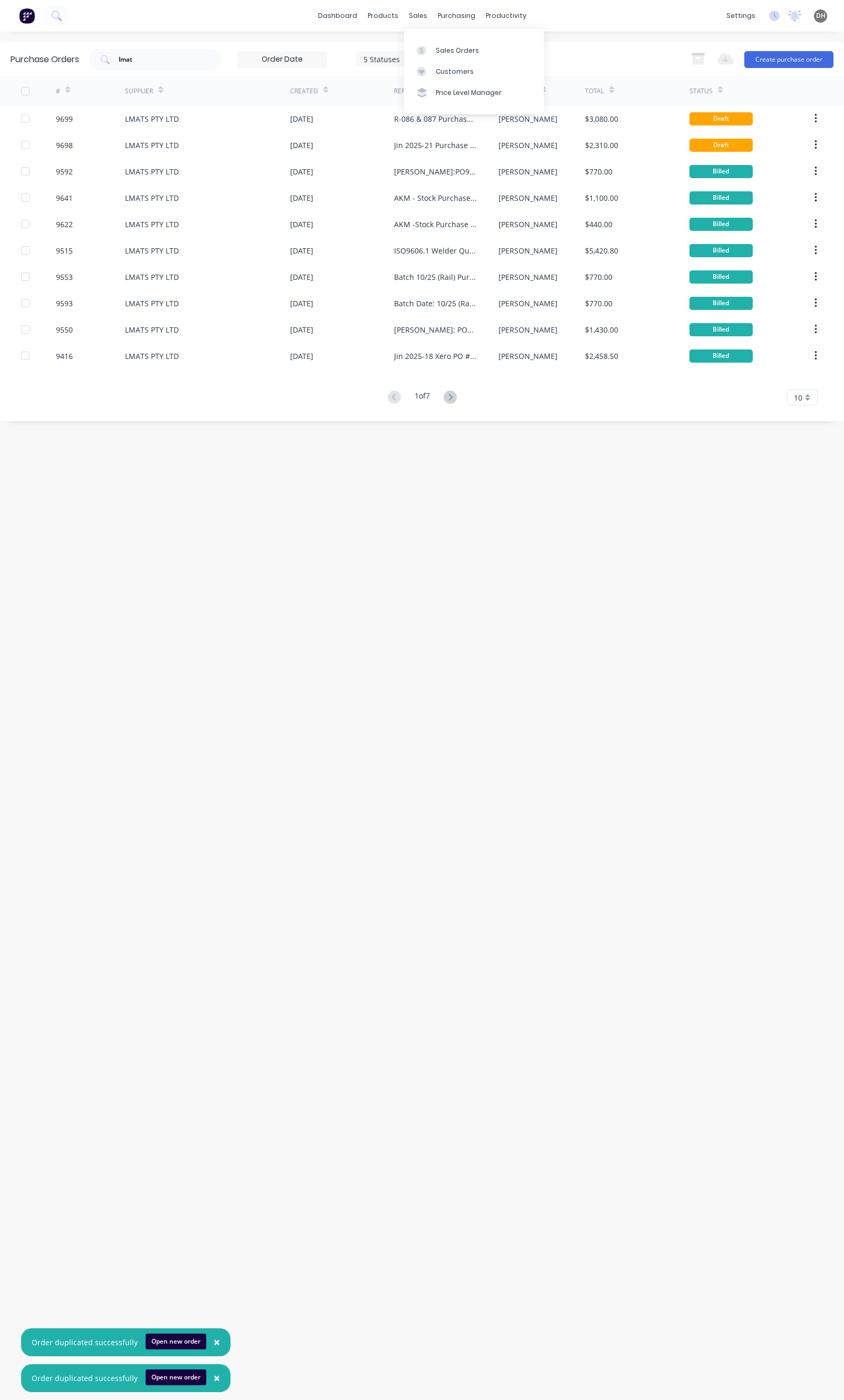
click at [445, 37] on div "Sales Orders Customers Price Level Manager" at bounding box center [473, 71] width 139 height 85
click at [446, 51] on div "Sales Orders" at bounding box center [458, 50] width 43 height 10
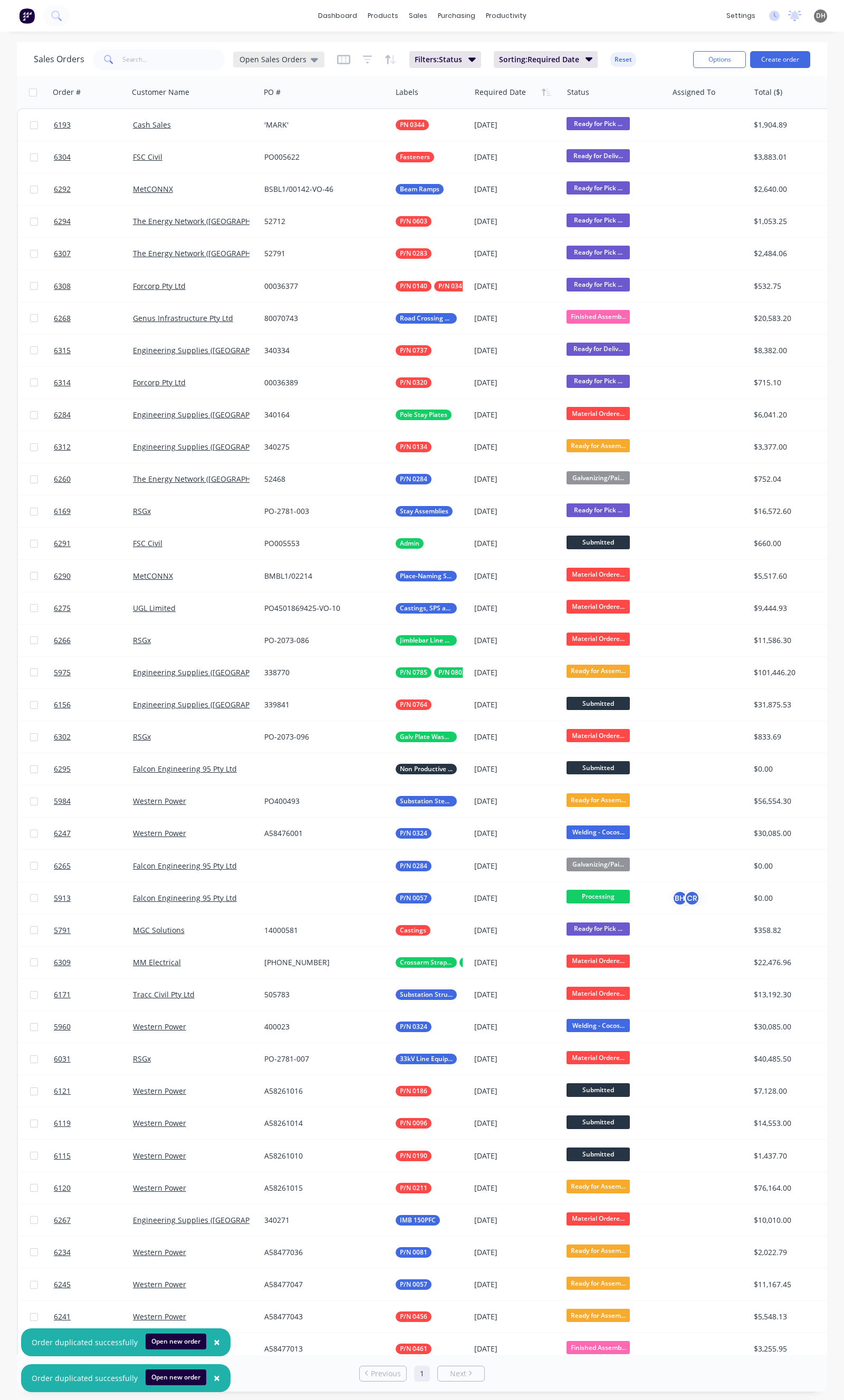
click at [270, 60] on span "Open Sales Orders" at bounding box center [273, 58] width 67 height 11
click at [260, 209] on button "Quotation Hub" at bounding box center [296, 212] width 121 height 12
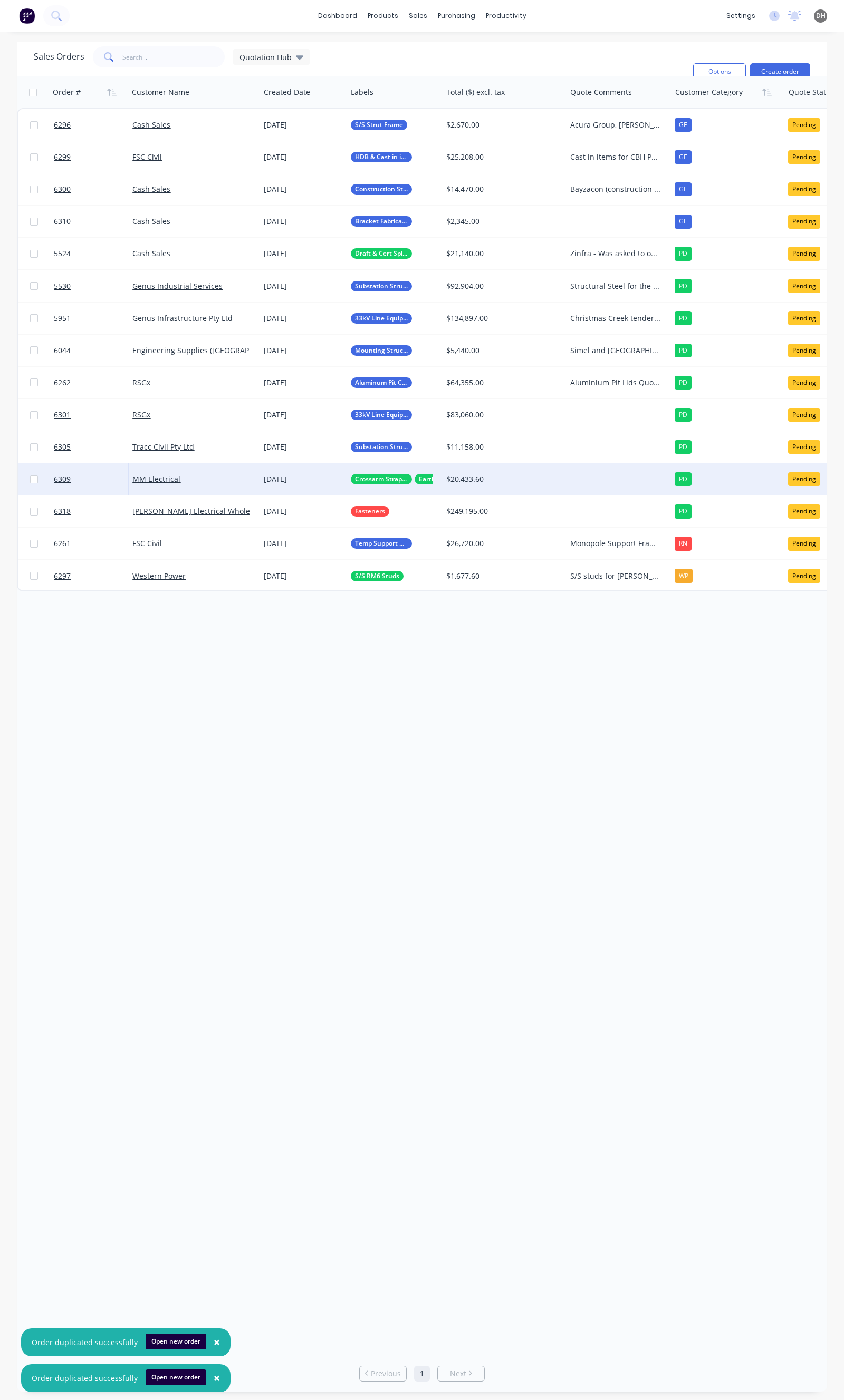
click at [241, 477] on div "MM Electrical" at bounding box center [191, 479] width 117 height 11
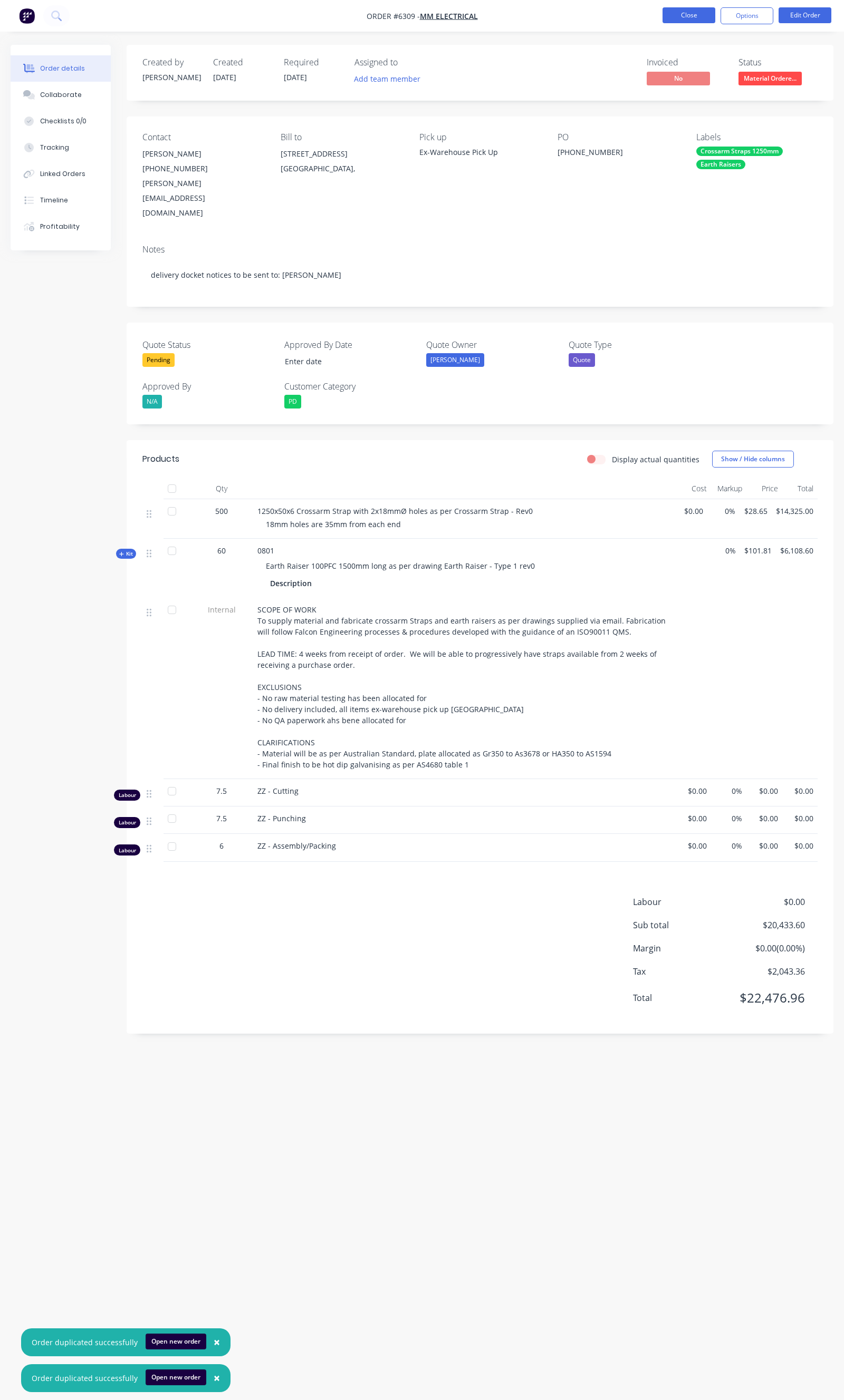
click at [685, 11] on button "Close" at bounding box center [688, 15] width 52 height 16
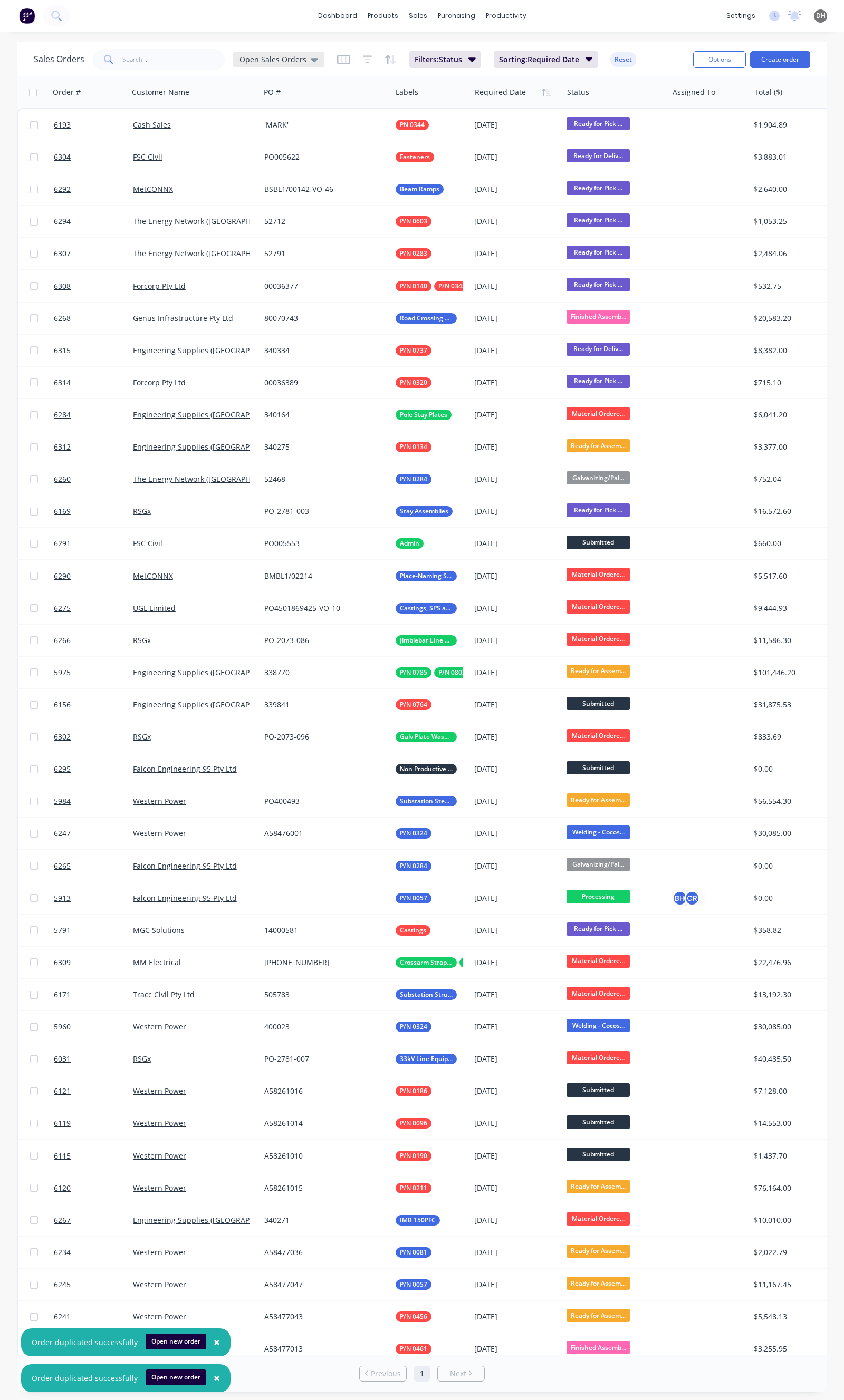
click at [258, 57] on span "Open Sales Orders" at bounding box center [273, 58] width 67 height 11
click at [267, 213] on button "Quotation Hub" at bounding box center [296, 212] width 121 height 12
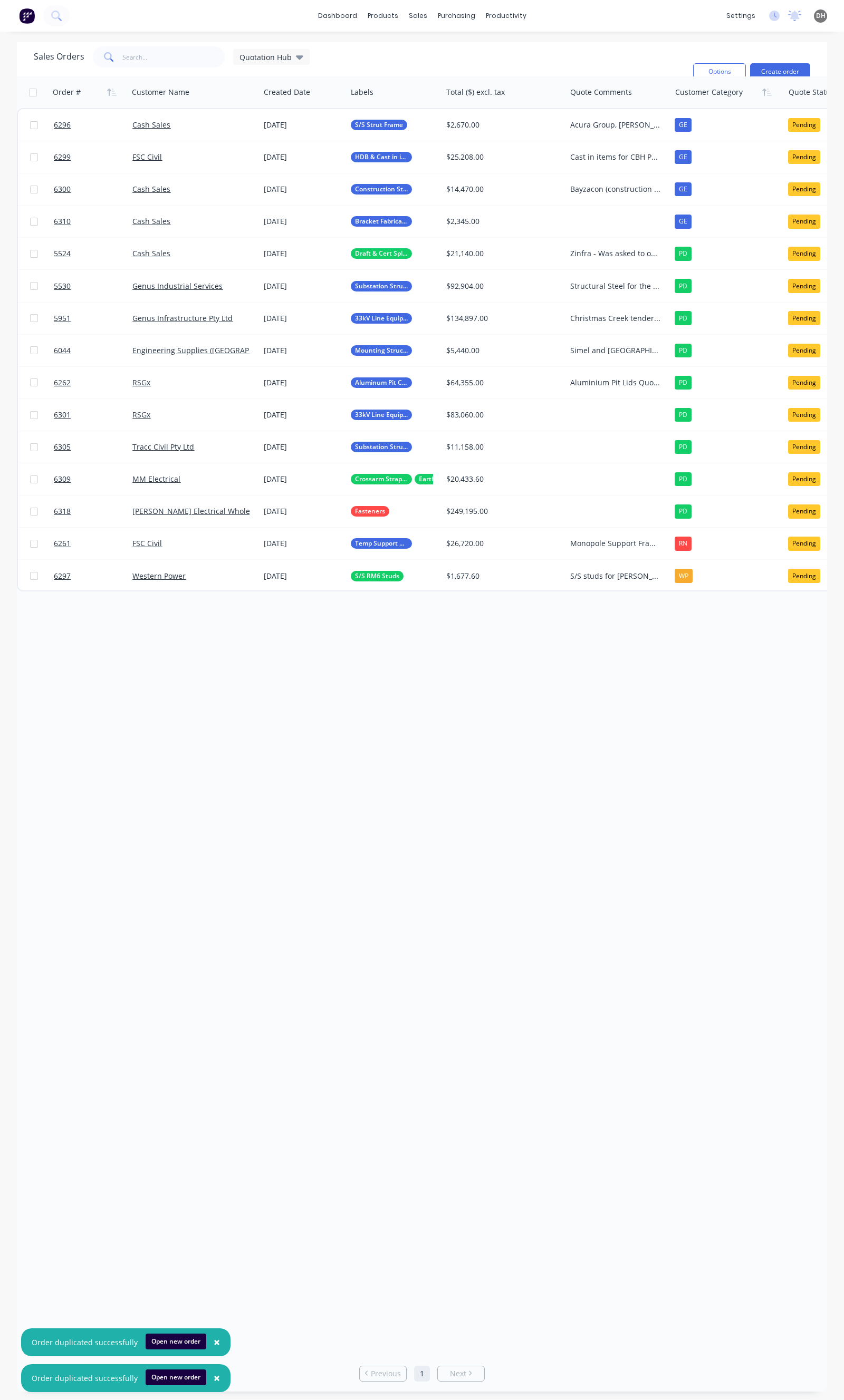
click at [580, 1356] on div "Rows per page 100 Previous 1 Next" at bounding box center [422, 1373] width 810 height 37
click at [265, 65] on div "Sales Orders Quotation Hub" at bounding box center [171, 56] width 276 height 21
click at [265, 58] on span "Quotation Hub" at bounding box center [265, 56] width 52 height 11
click at [238, 147] on button "None" at bounding box center [296, 146] width 121 height 12
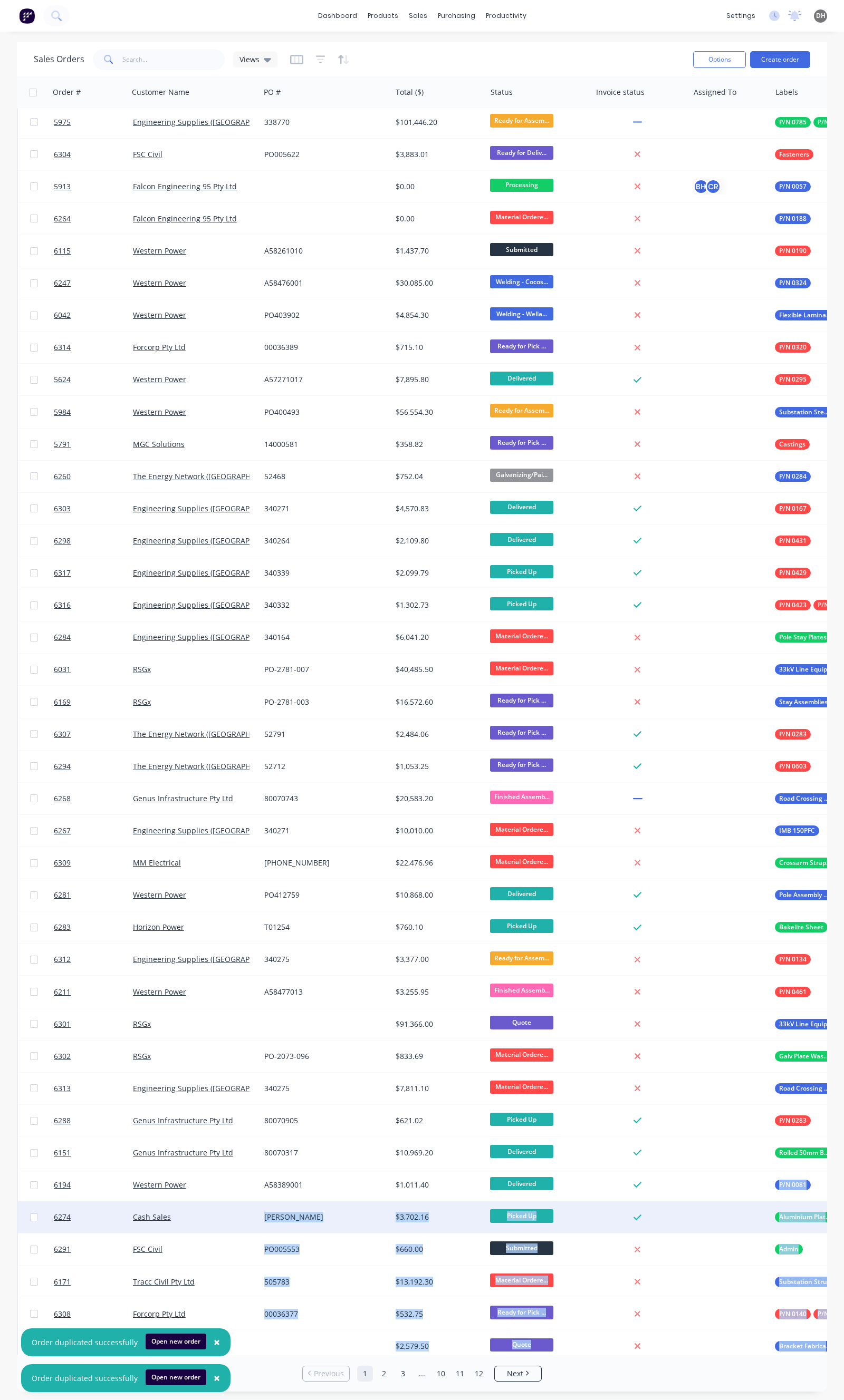
scroll to position [246, 0]
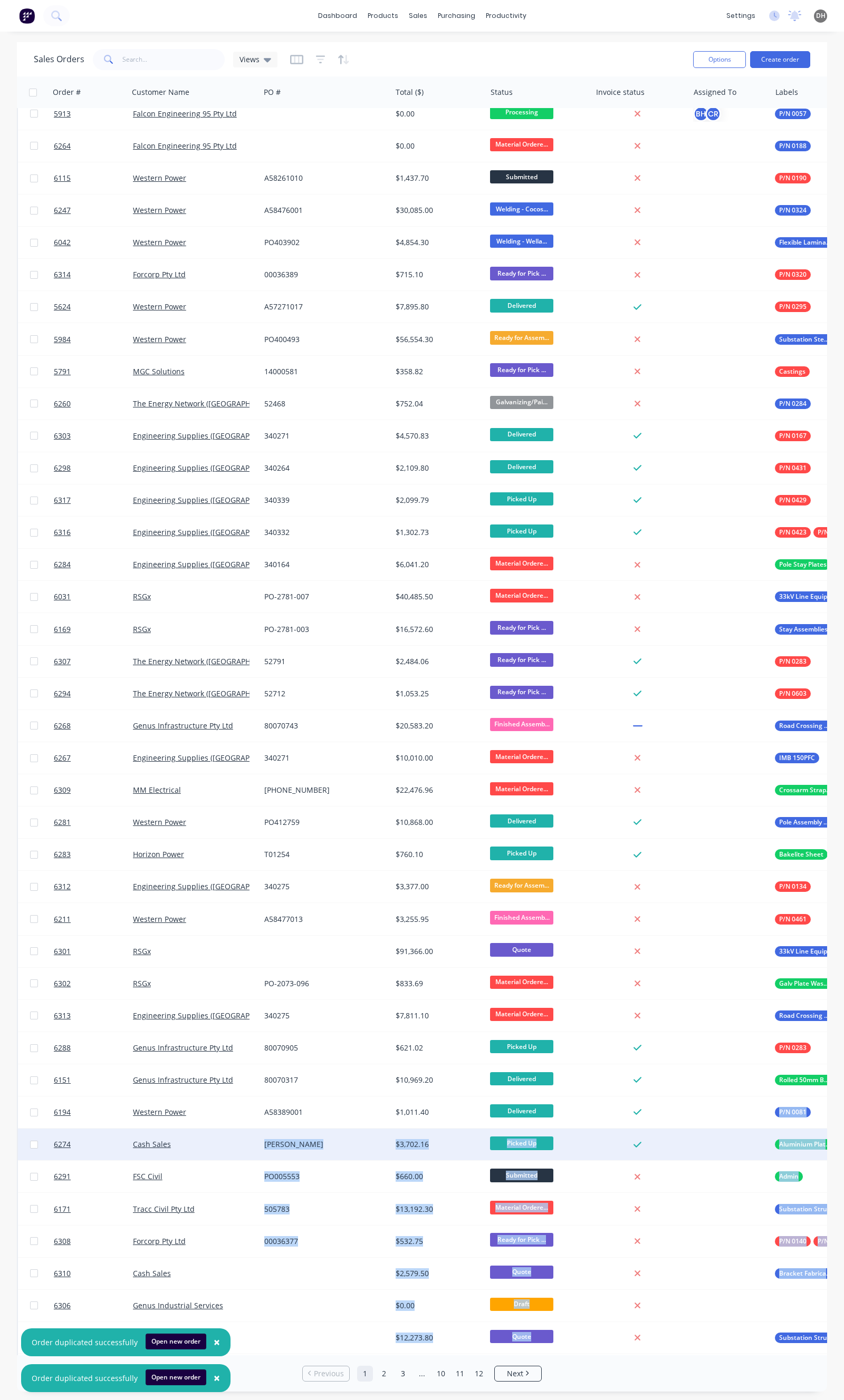
drag, startPoint x: 582, startPoint y: 1350, endPoint x: 614, endPoint y: 1350, distance: 32.0
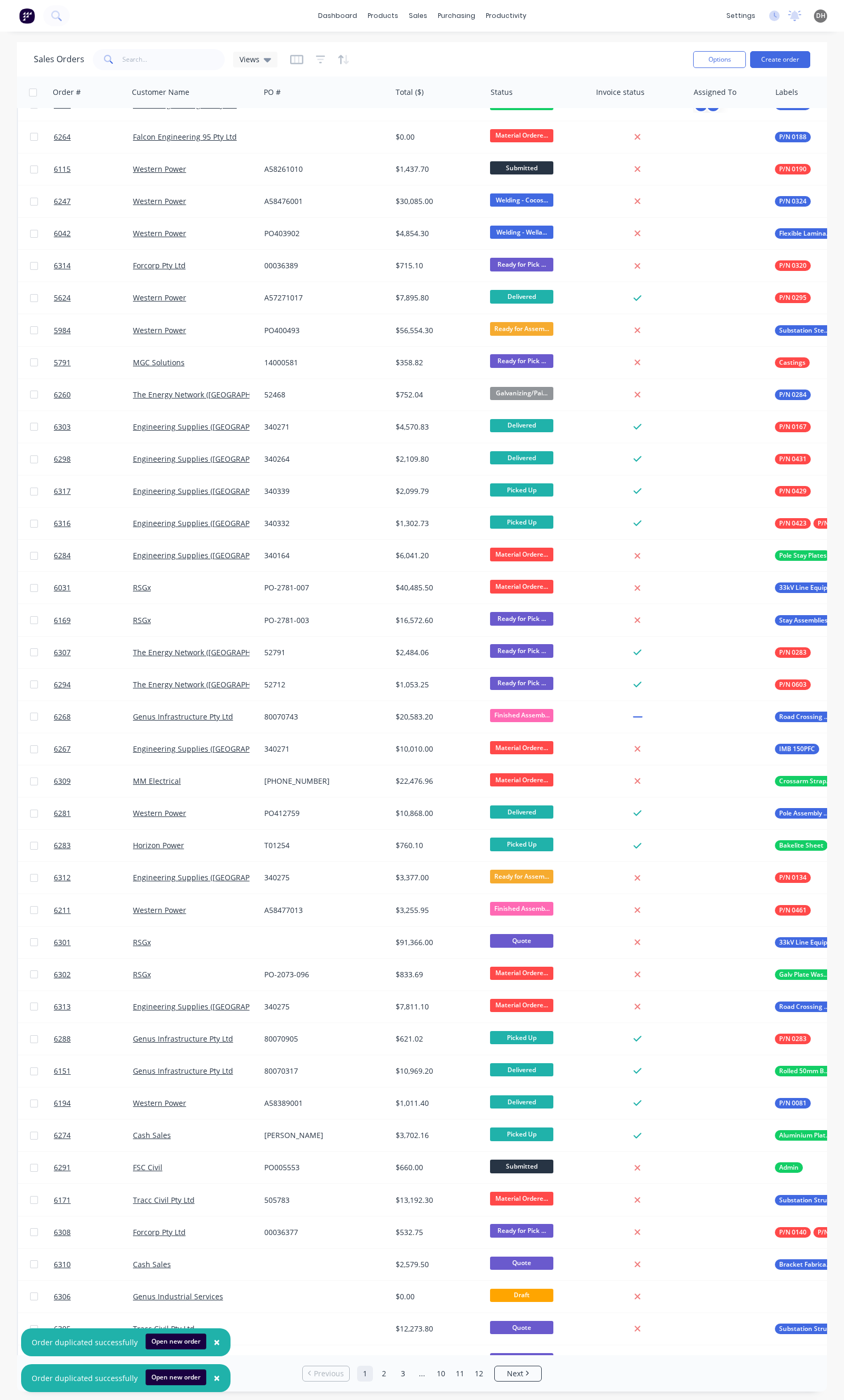
drag, startPoint x: 616, startPoint y: 1356, endPoint x: 763, endPoint y: 1356, distance: 147.0
click at [763, 1356] on div "Rows per page 100 Previous 1 2 3 ... 10 11 12 Next" at bounding box center [422, 1373] width 810 height 37
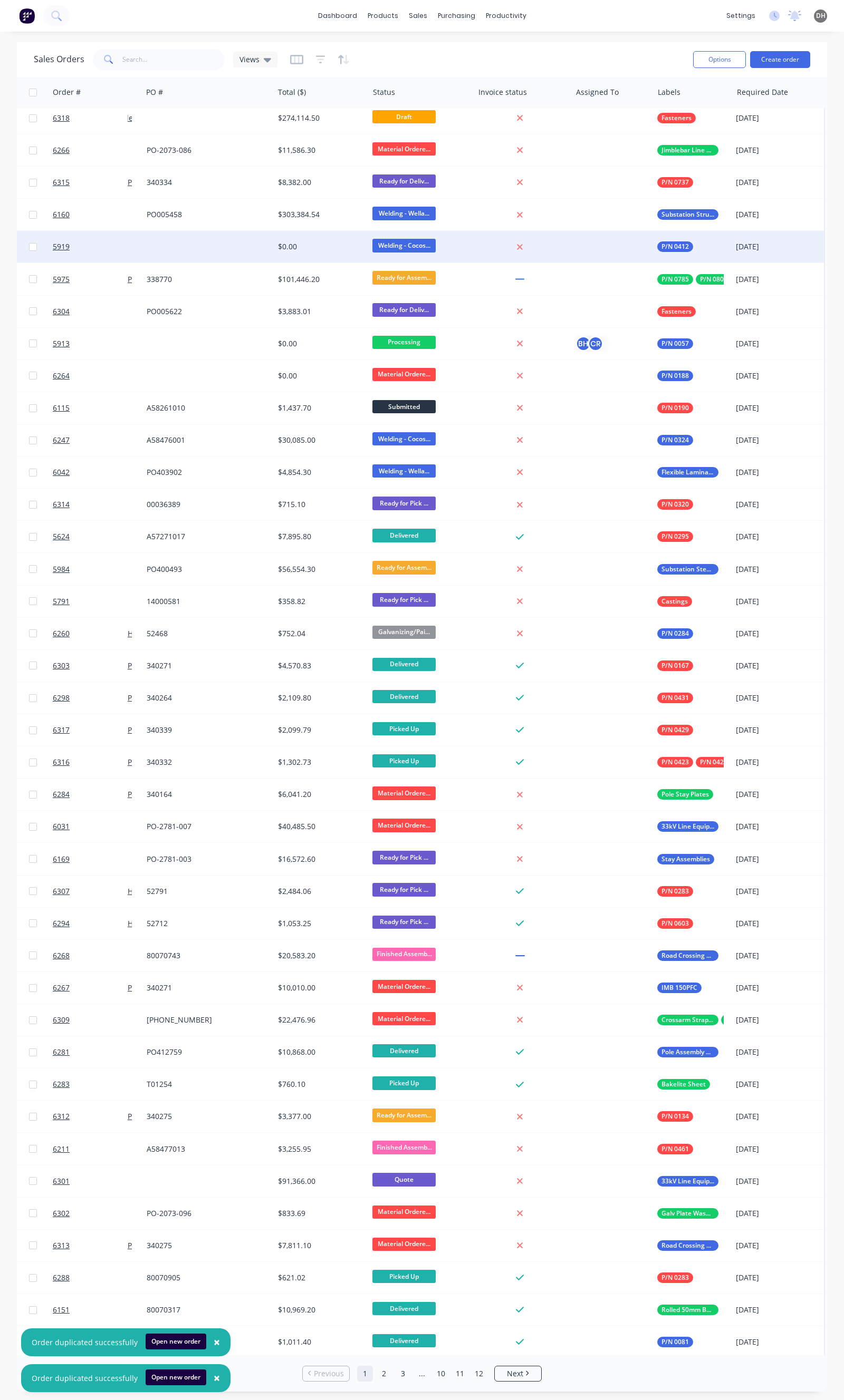
scroll to position [0, 123]
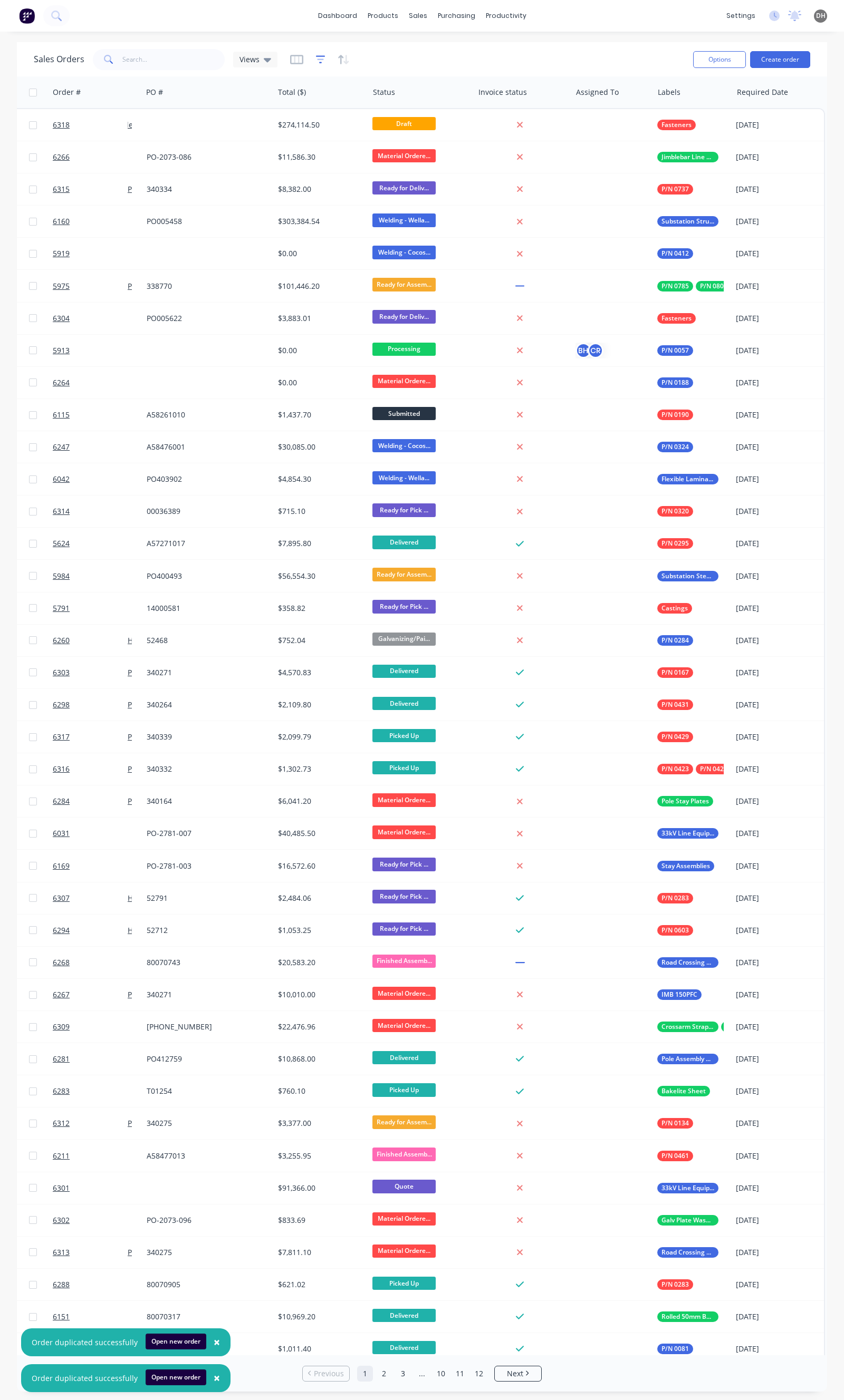
click at [316, 58] on icon "button" at bounding box center [321, 59] width 10 height 11
click at [331, 109] on button "add" at bounding box center [338, 109] width 27 height 9
click at [380, 119] on div at bounding box center [411, 114] width 95 height 13
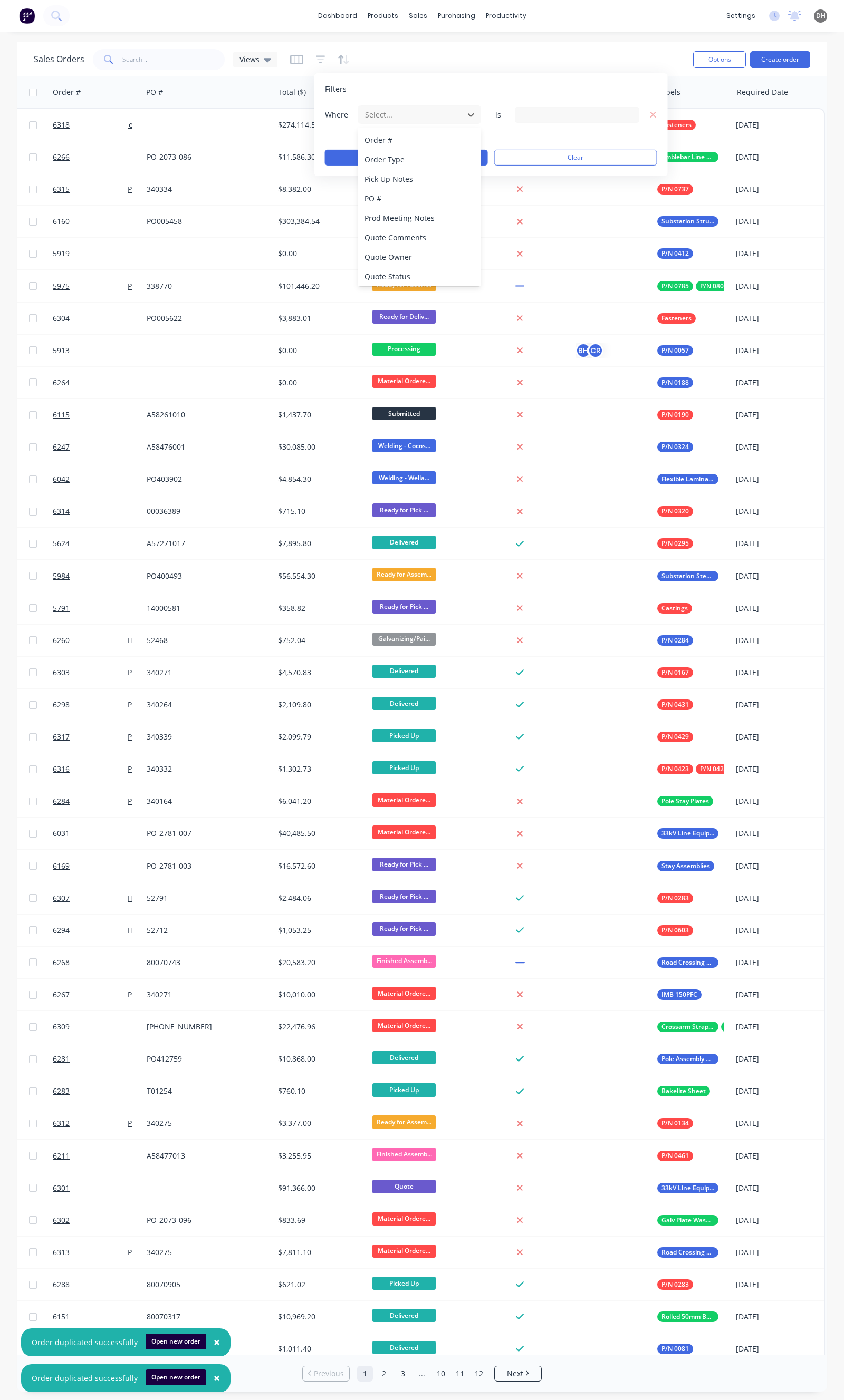
scroll to position [410, 0]
click at [373, 267] on div "Status" at bounding box center [419, 277] width 123 height 20
click at [521, 116] on div "14 Status selected" at bounding box center [568, 114] width 96 height 11
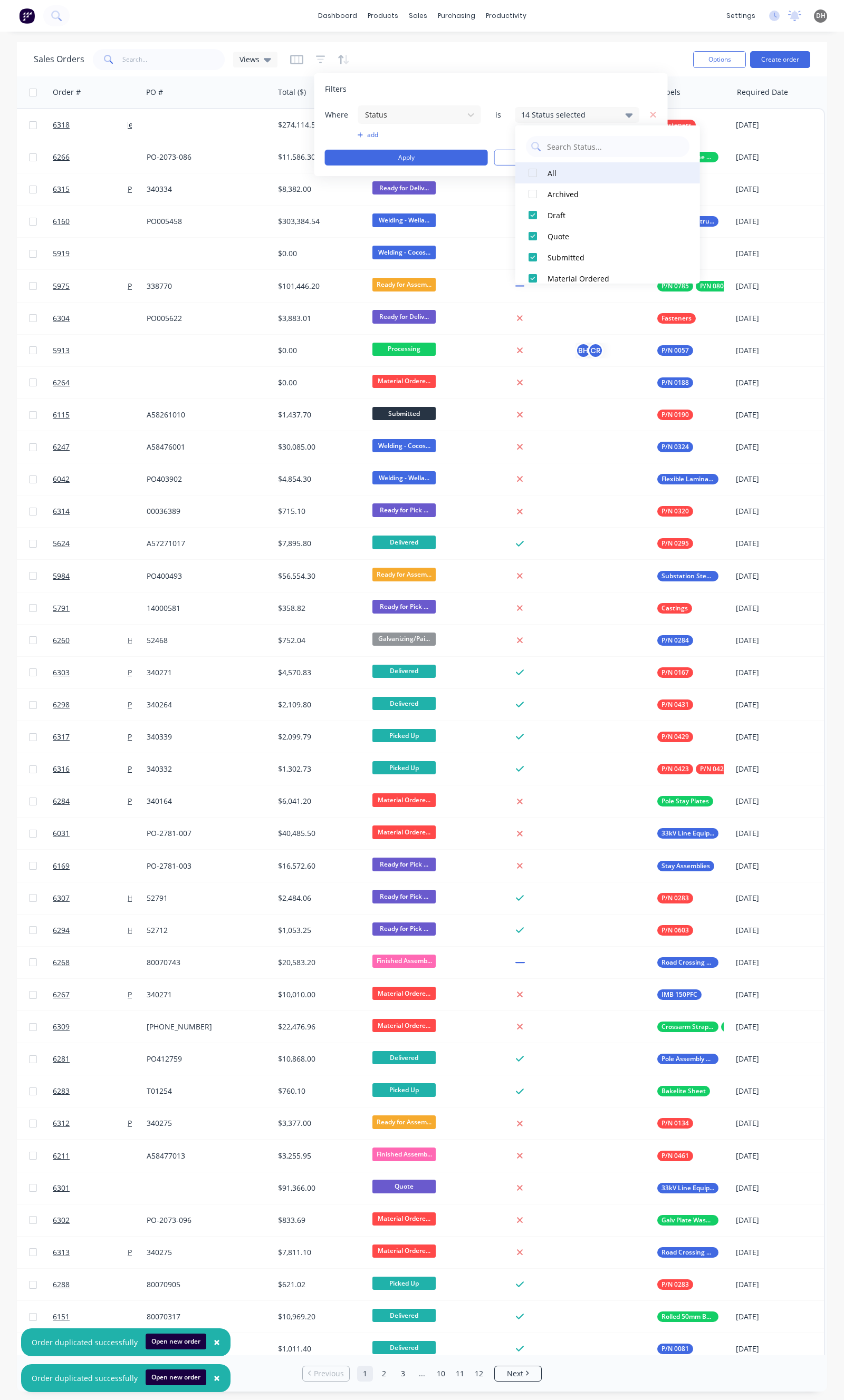
click at [531, 174] on div at bounding box center [532, 172] width 21 height 21
click at [531, 172] on div at bounding box center [532, 172] width 21 height 21
click at [536, 234] on div at bounding box center [532, 235] width 21 height 21
click at [386, 166] on div "Filters Where Status is 1 Status selected add Apply Clear" at bounding box center [491, 124] width 354 height 103
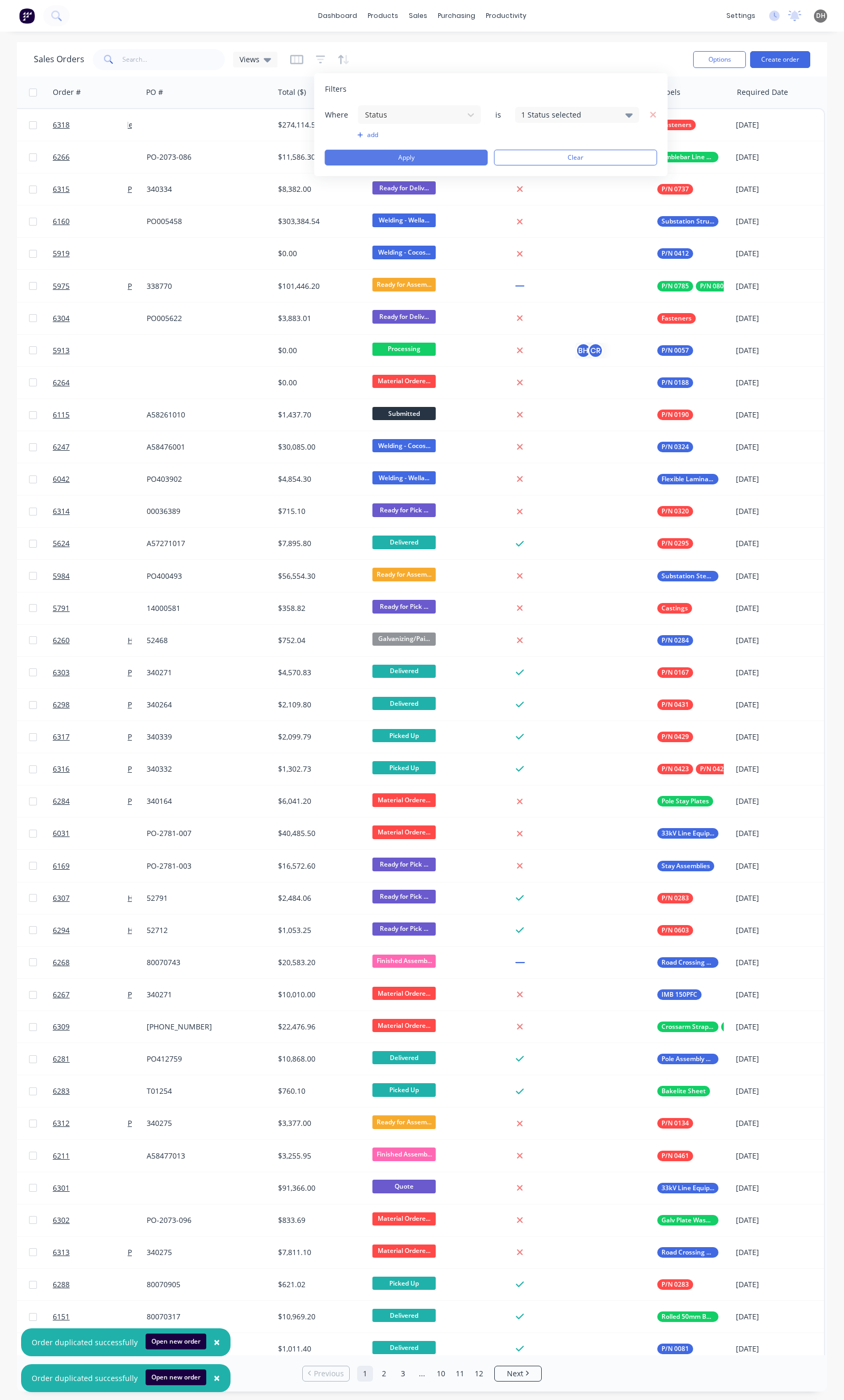
click at [387, 160] on button "Apply" at bounding box center [406, 158] width 163 height 16
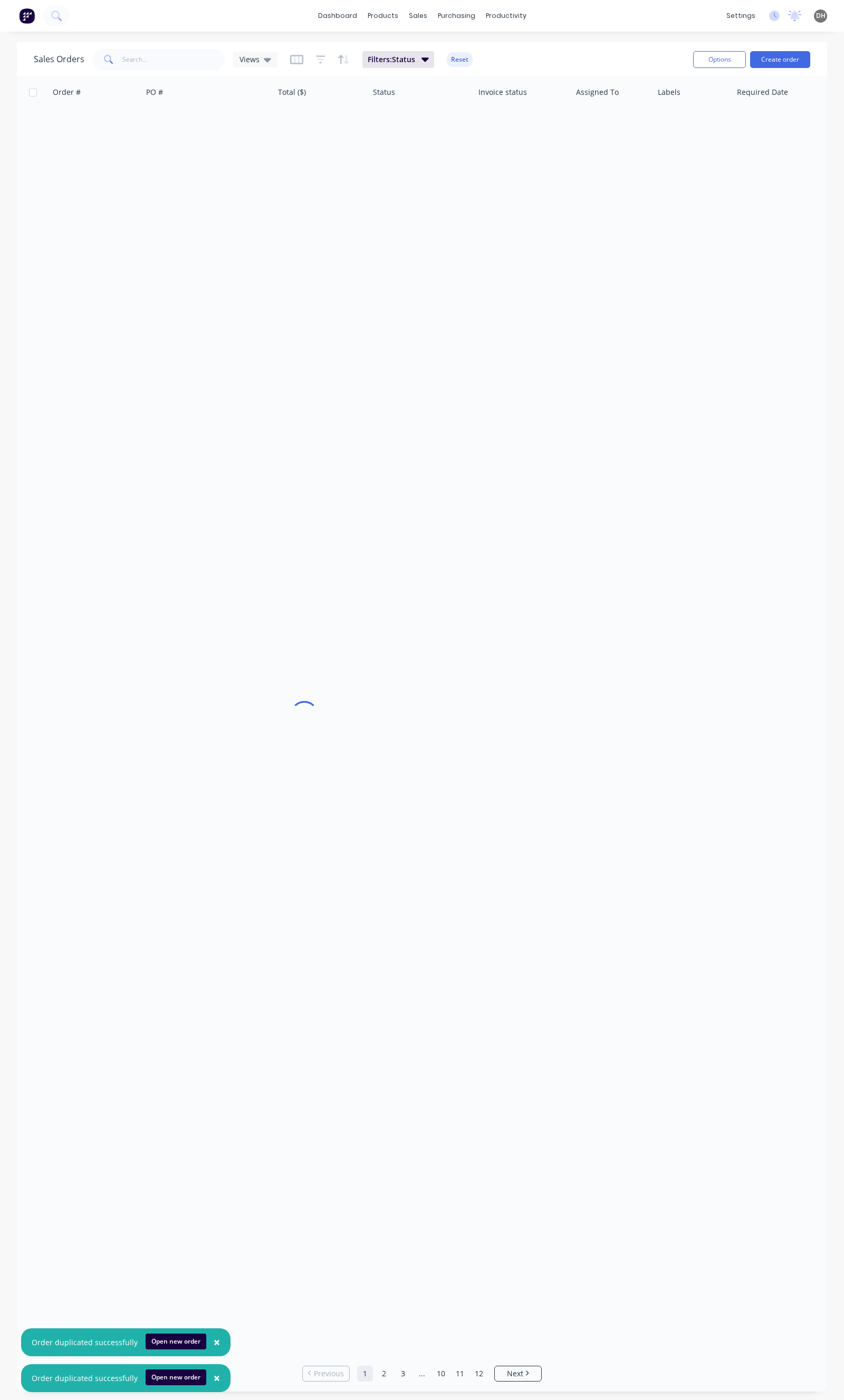
scroll to position [0, 118]
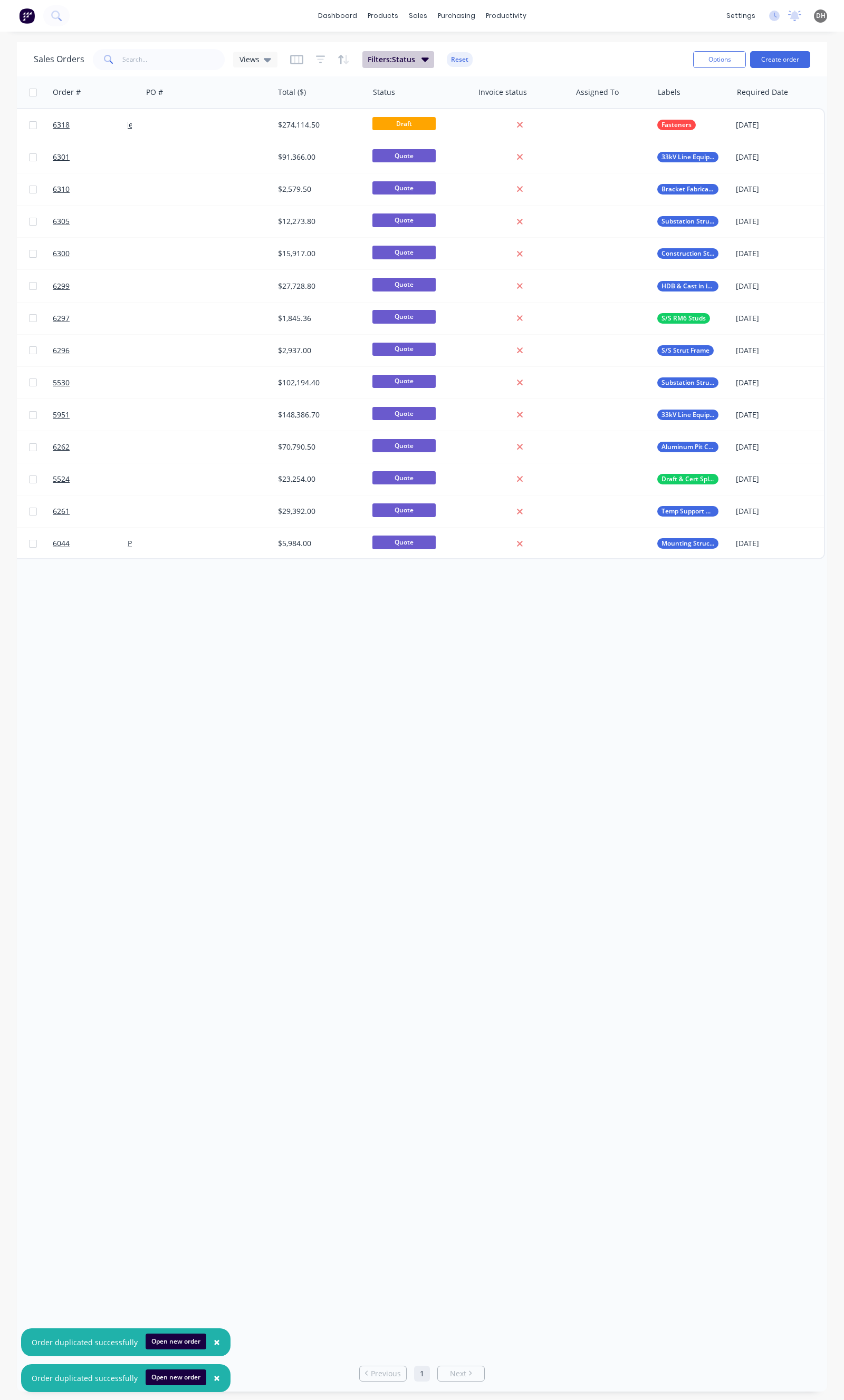
click at [425, 60] on icon "button" at bounding box center [424, 59] width 7 height 4
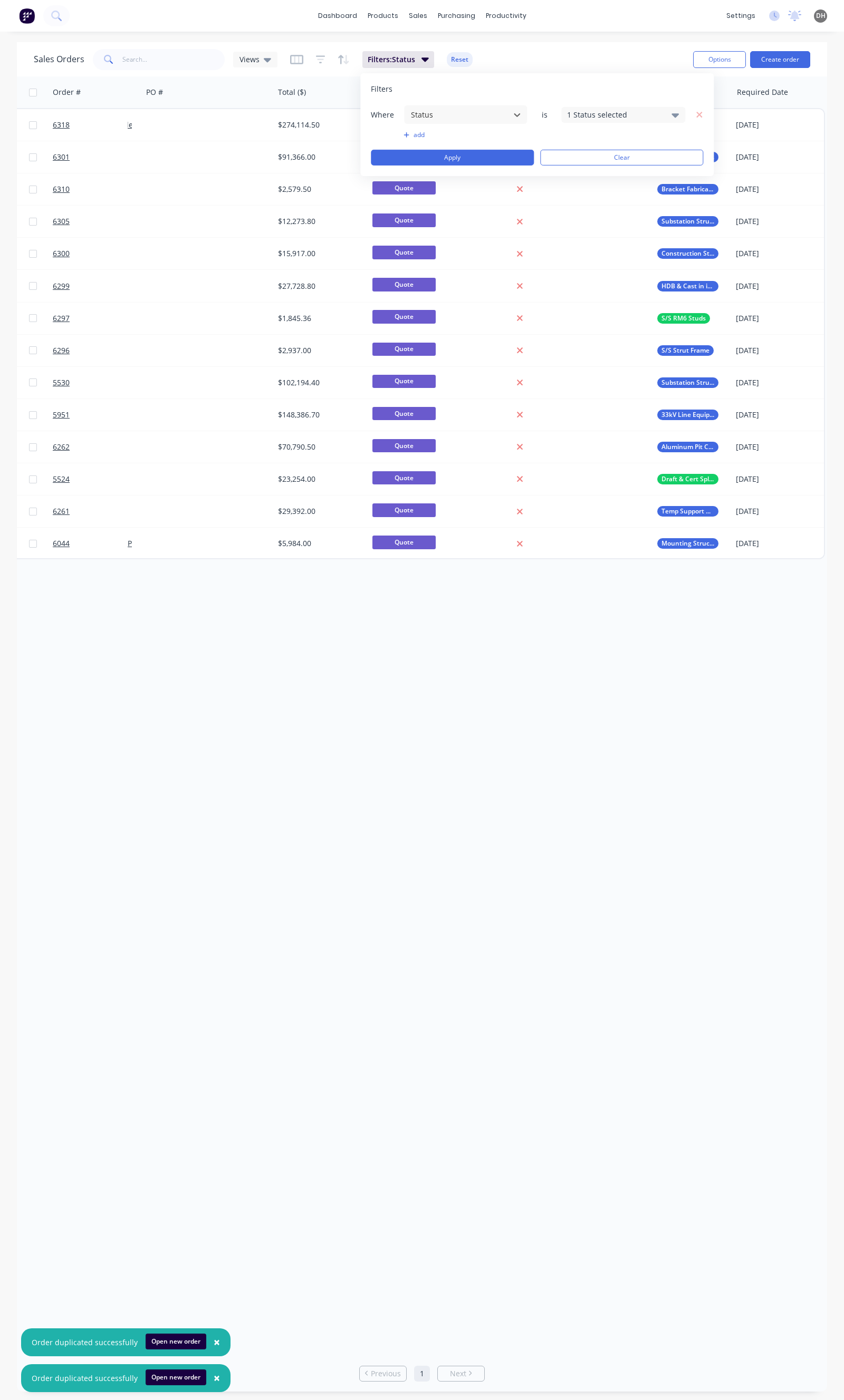
click at [612, 111] on div "1 Status selected" at bounding box center [615, 114] width 96 height 11
click at [588, 213] on div at bounding box center [578, 214] width 21 height 21
click at [588, 196] on div at bounding box center [578, 194] width 21 height 21
click at [581, 70] on div "Sales Orders Views Filters: Status Reset" at bounding box center [359, 59] width 650 height 26
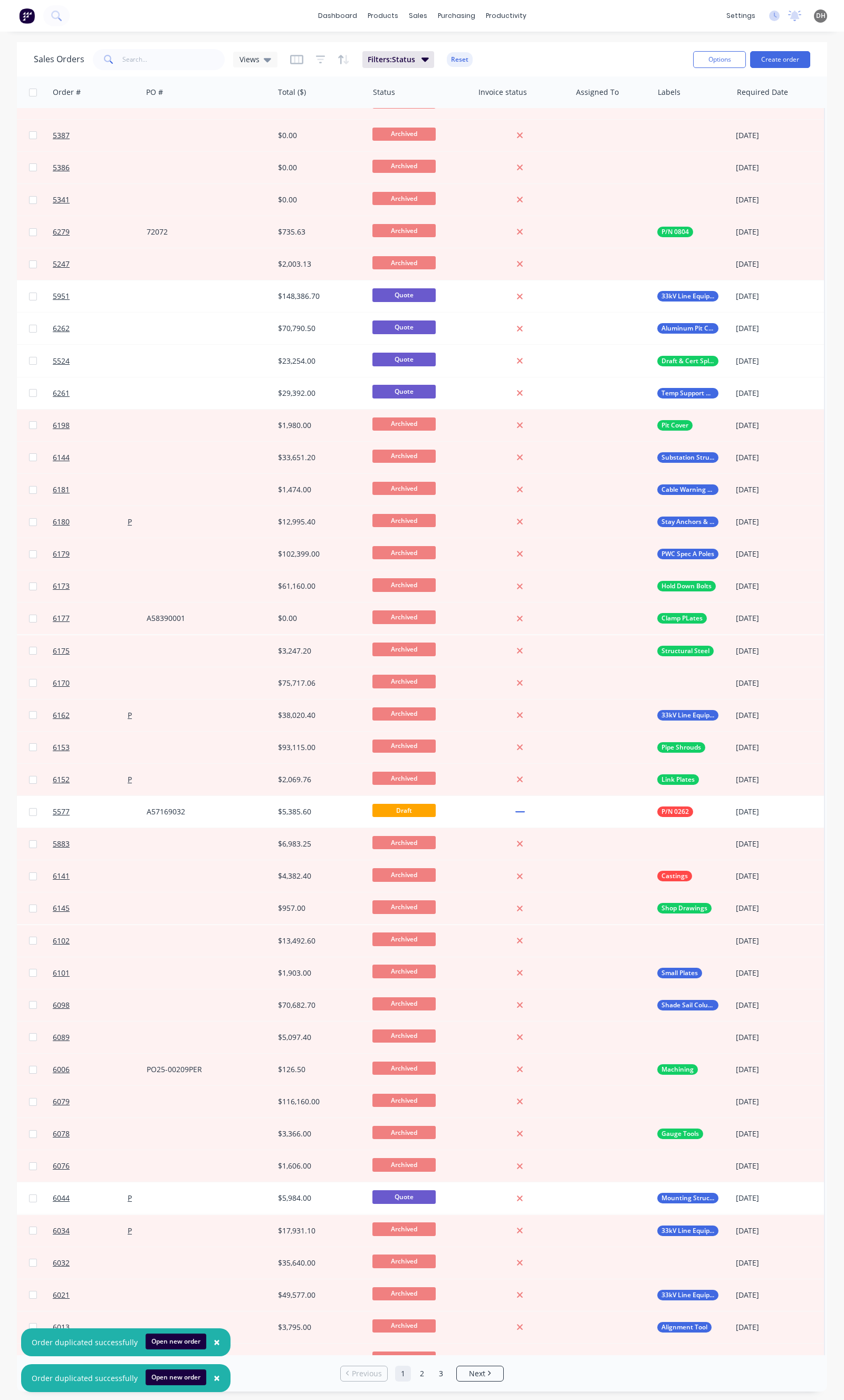
scroll to position [493, 118]
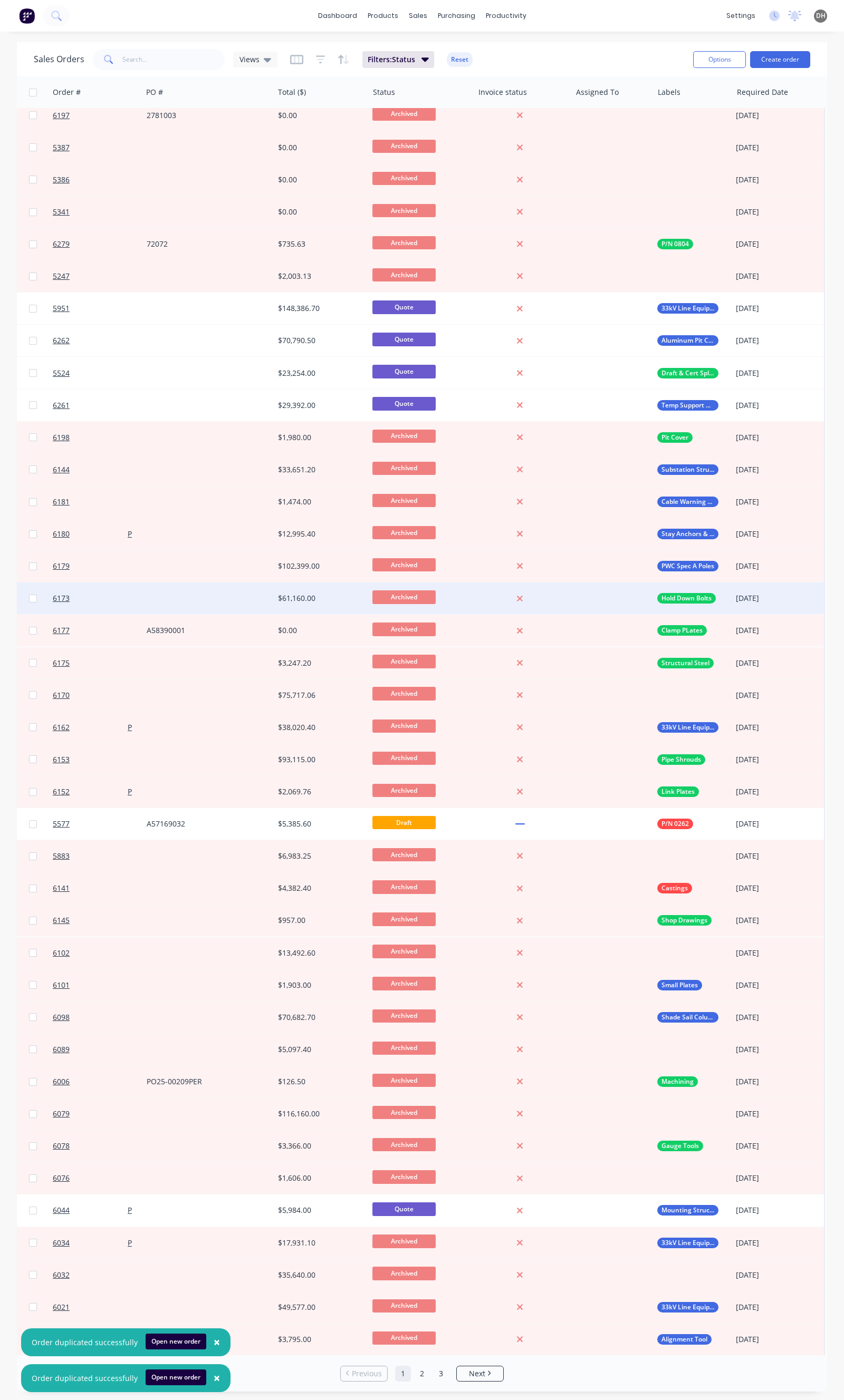
click at [608, 603] on div at bounding box center [612, 599] width 82 height 32
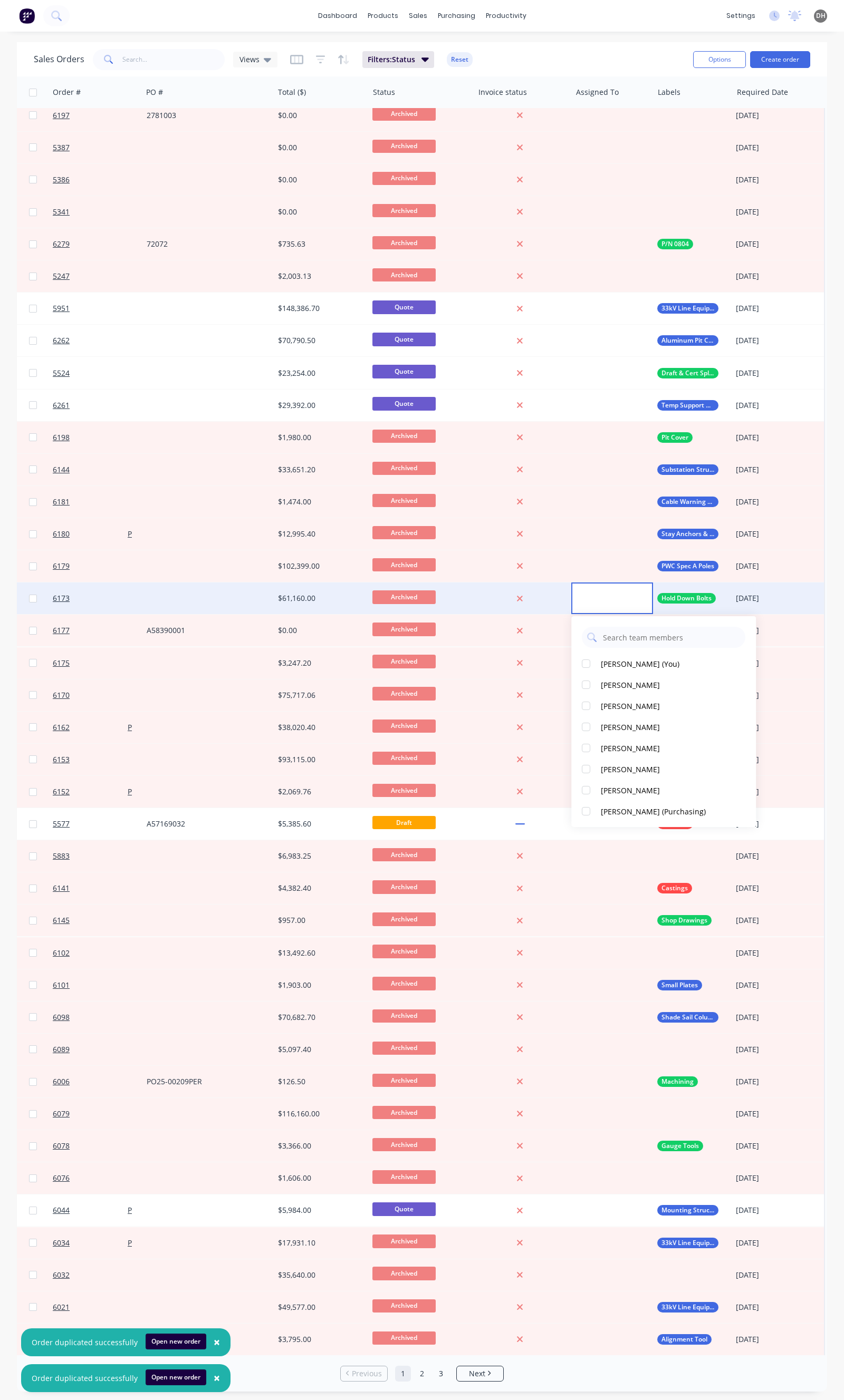
click at [342, 607] on div "$61,160.00" at bounding box center [321, 599] width 95 height 32
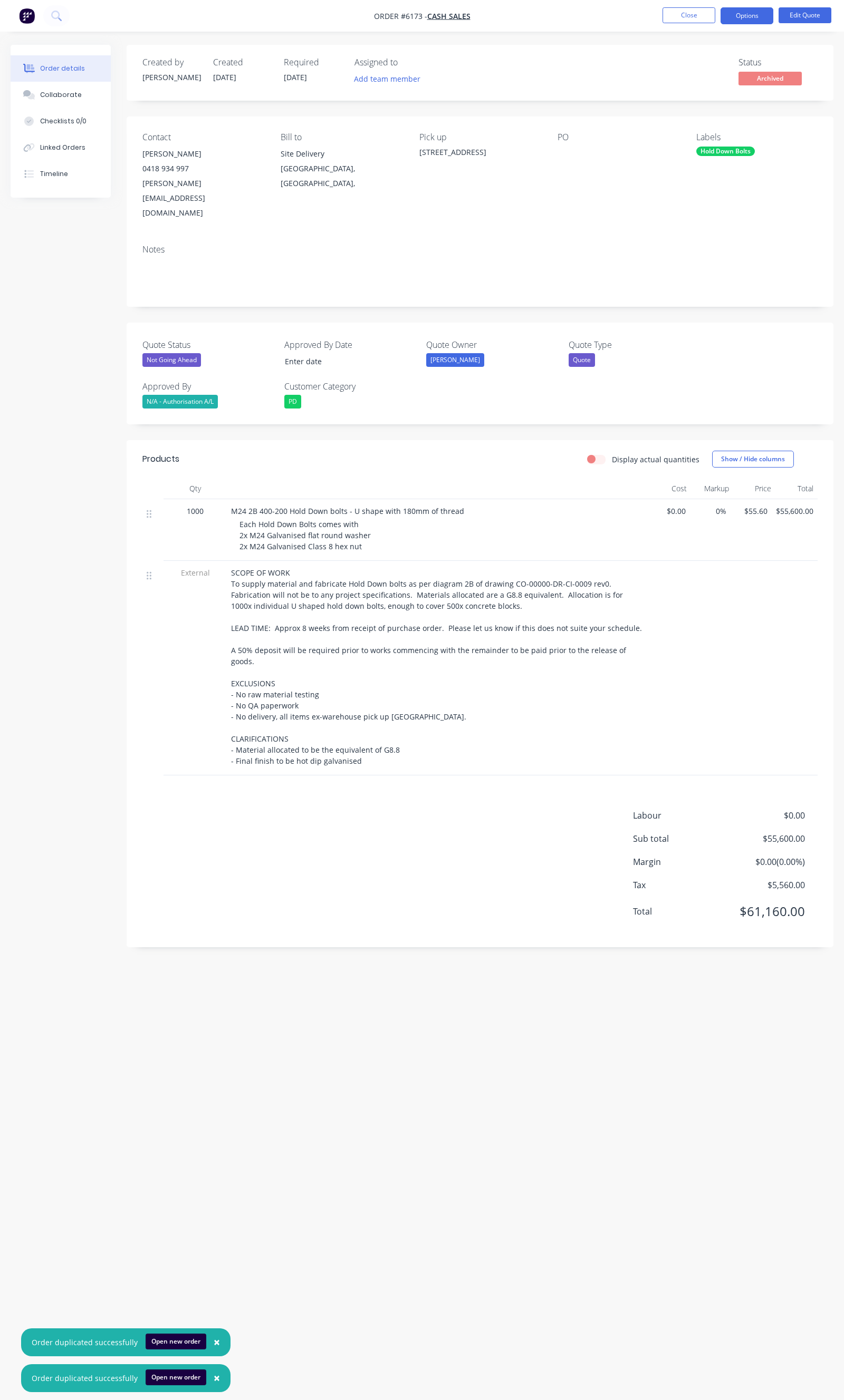
click at [387, 722] on div "SCOPE OF WORK To supply material and fabricate Hold Down bolts as per diagram 2…" at bounding box center [438, 667] width 413 height 200
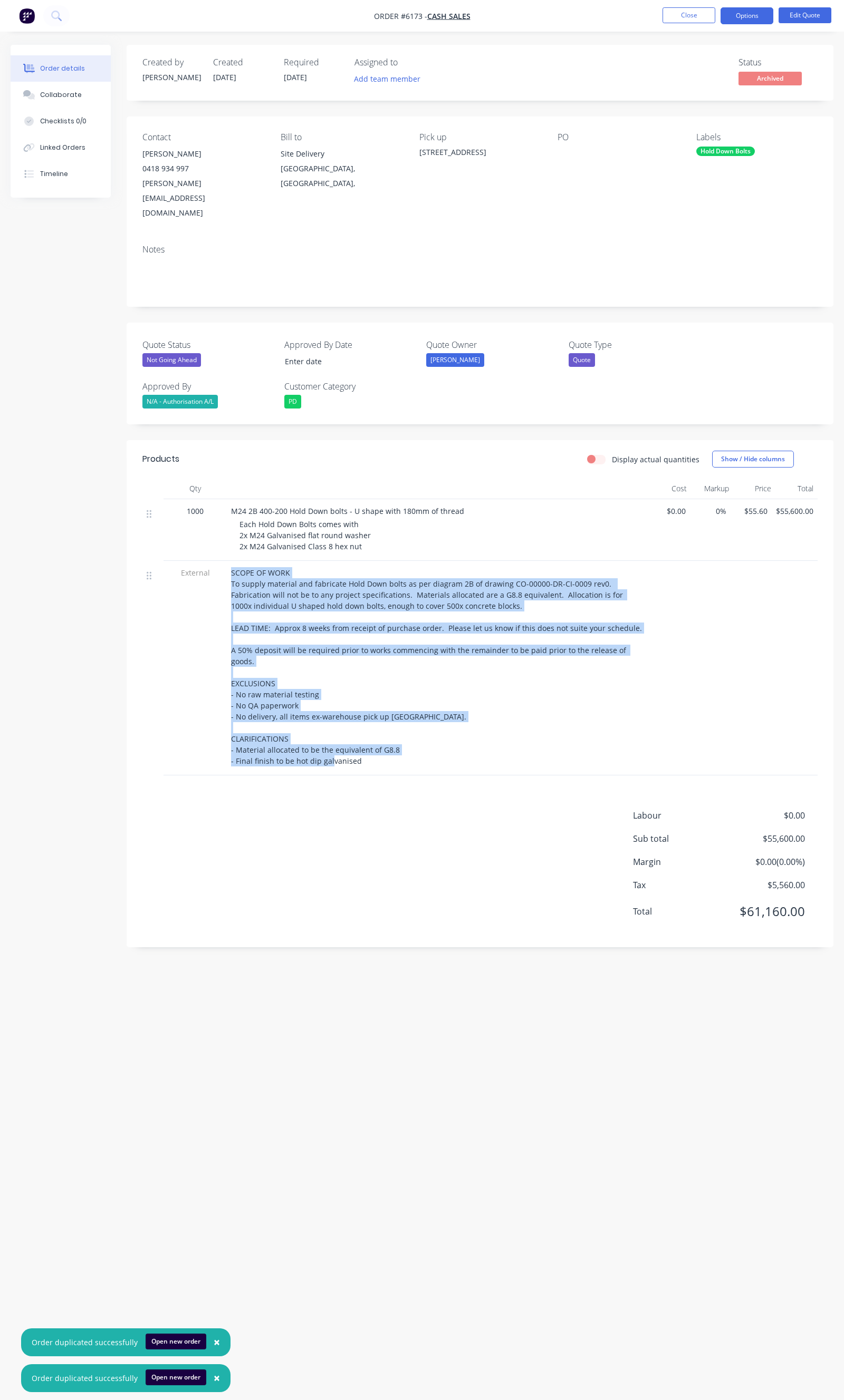
drag, startPoint x: 373, startPoint y: 718, endPoint x: 225, endPoint y: 551, distance: 223.1
click at [225, 561] on div "External SCOPE OF WORK To supply material and fabricate Hold Down bolts as per …" at bounding box center [479, 668] width 675 height 214
copy div "SCOPE OF WORK To supply material and fabricate Hold Down bolts as per diagram 2…"
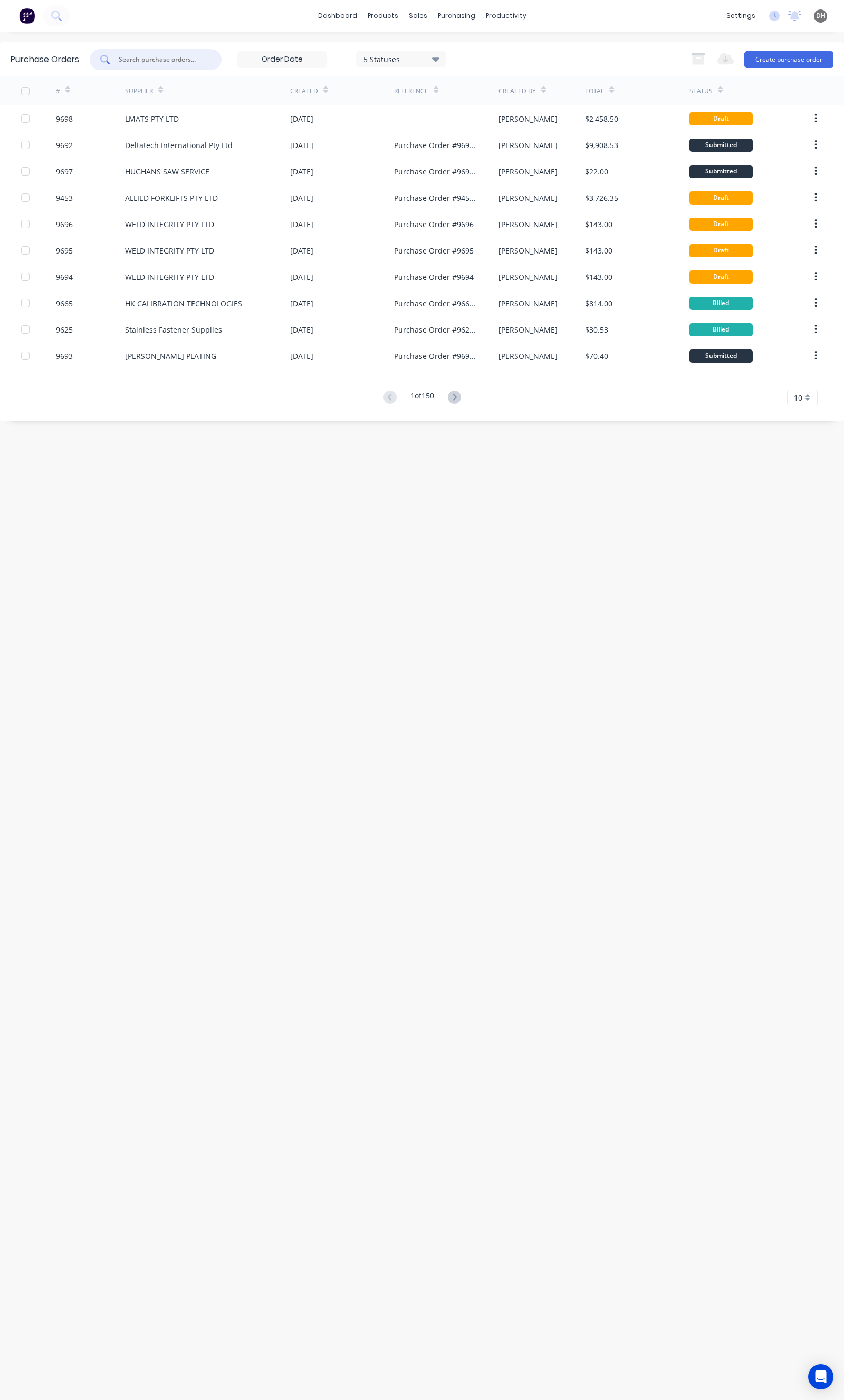
click at [142, 61] on input "text" at bounding box center [161, 59] width 88 height 11
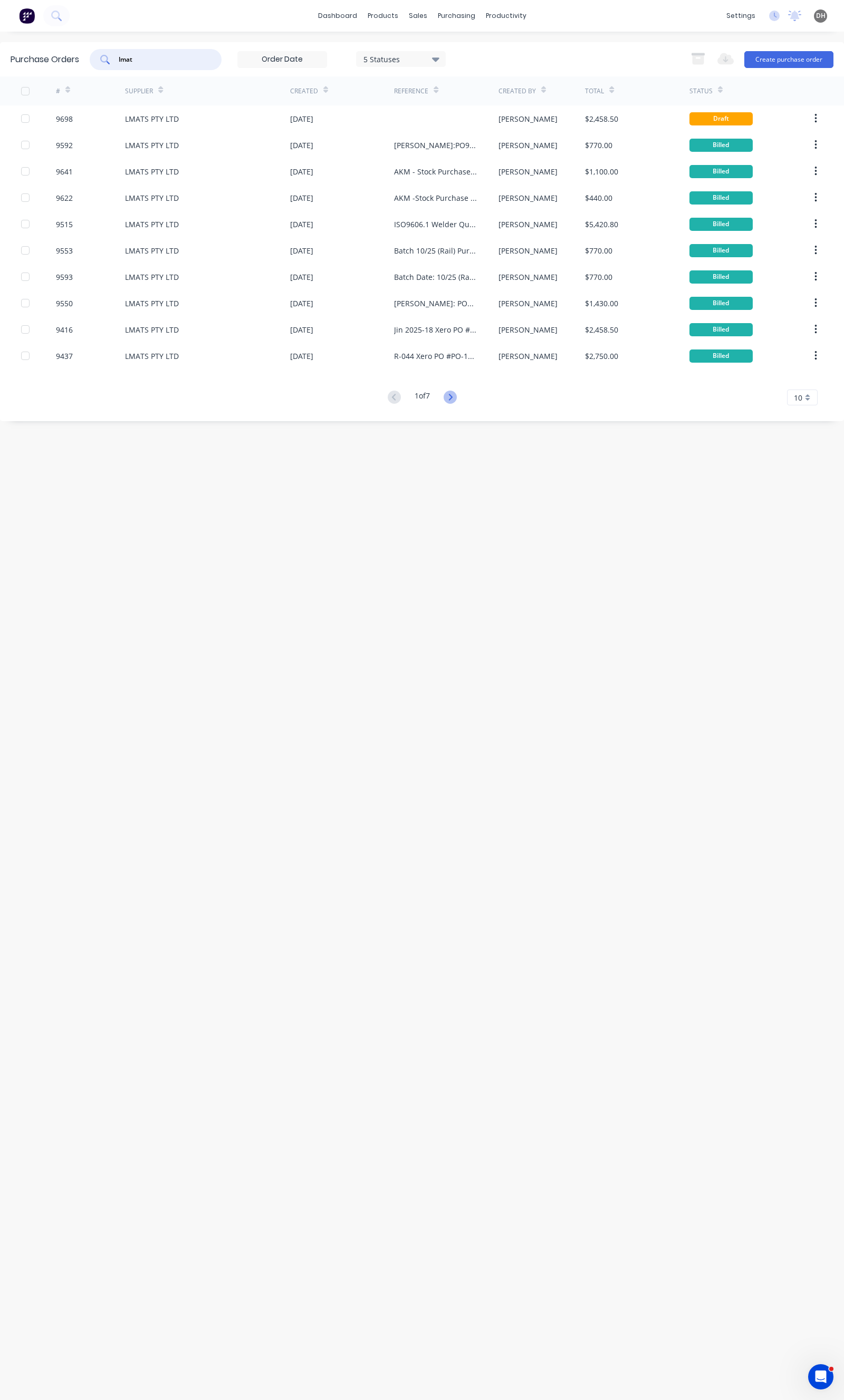
type input "lmat"
click at [452, 394] on icon at bounding box center [450, 396] width 13 height 13
click at [457, 391] on button at bounding box center [451, 397] width 20 height 15
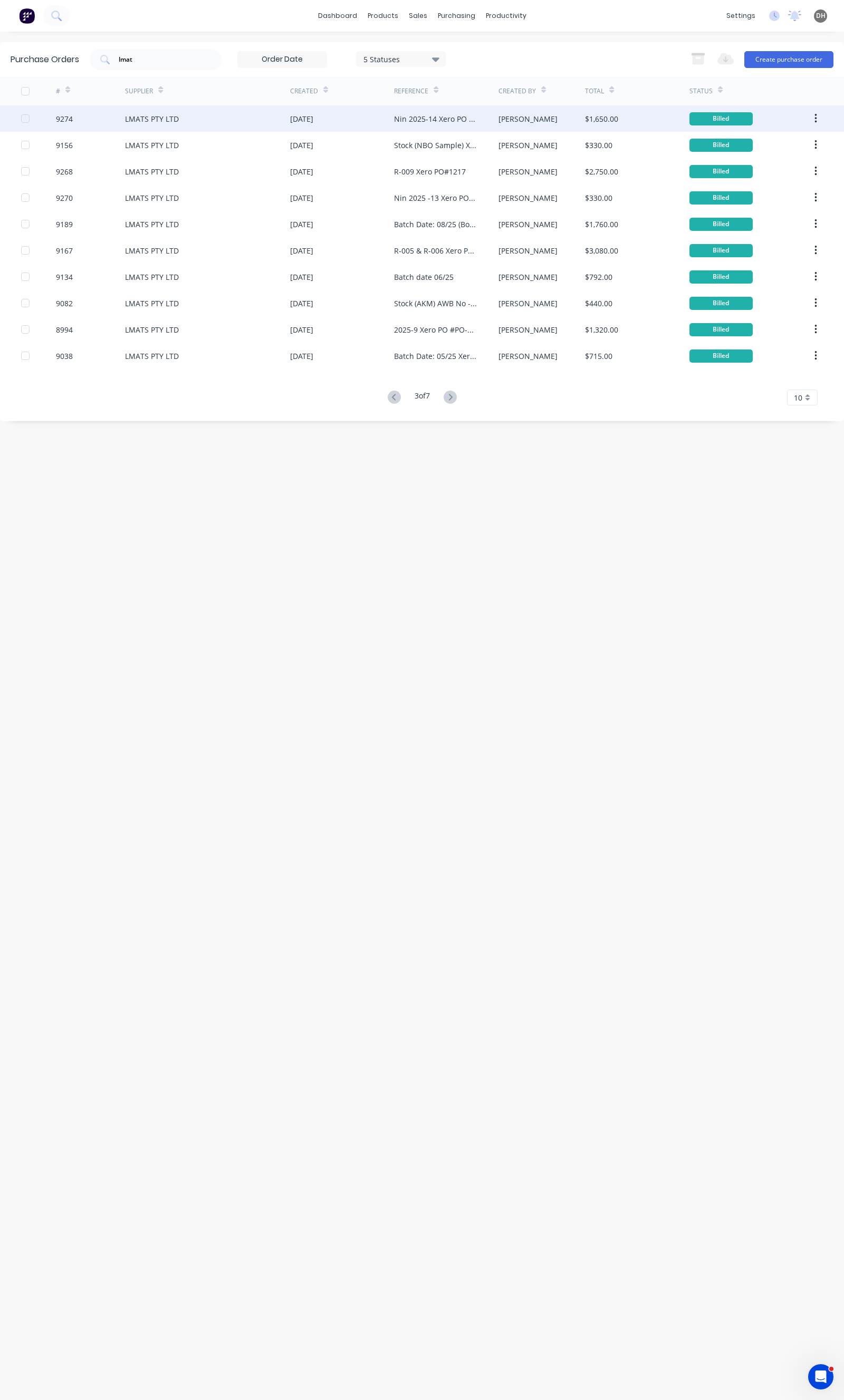
click at [404, 126] on div "Nin 2025-14 Xero PO #1231" at bounding box center [446, 119] width 104 height 27
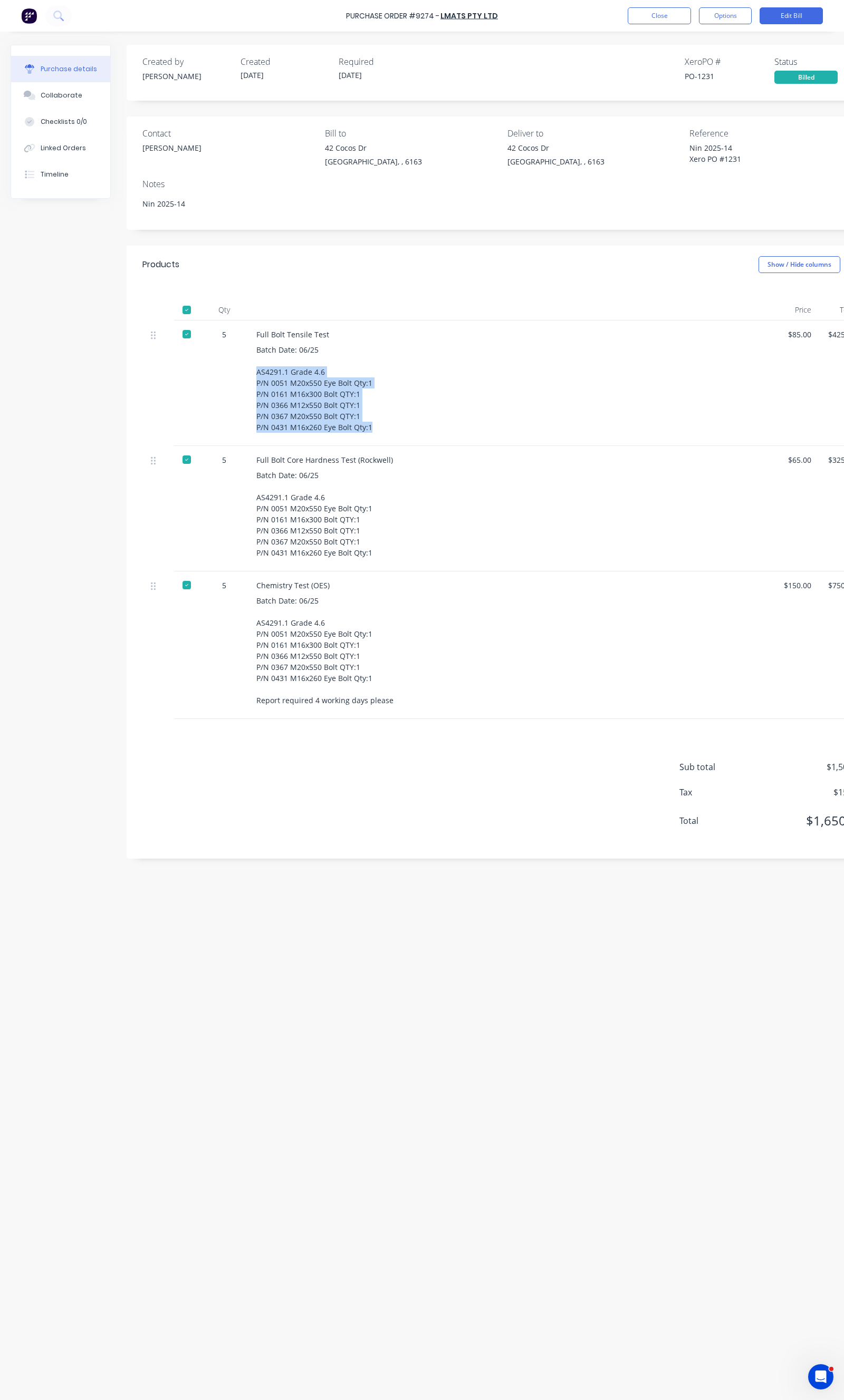
drag, startPoint x: 254, startPoint y: 371, endPoint x: 375, endPoint y: 431, distance: 135.1
click at [375, 431] on div "Full Bolt Tensile Test Batch Date: 06/25 AS4291.1 Grade 4.6 P/N 0051 M20x550 Ey…" at bounding box center [512, 382] width 528 height 125
drag, startPoint x: 257, startPoint y: 351, endPoint x: 393, endPoint y: 438, distance: 161.4
click at [393, 438] on div "Full Bolt Tensile Test Batch Date: 06/25 AS4291.1 Grade 4.6 P/N 0051 M20x550 Ey…" at bounding box center [512, 382] width 528 height 125
copy div "Batch Date: 06/25 AS4291.1 Grade 4.6 P/N 0051 M20x550 Eye Bolt Qty:1 P/N 0161 M…"
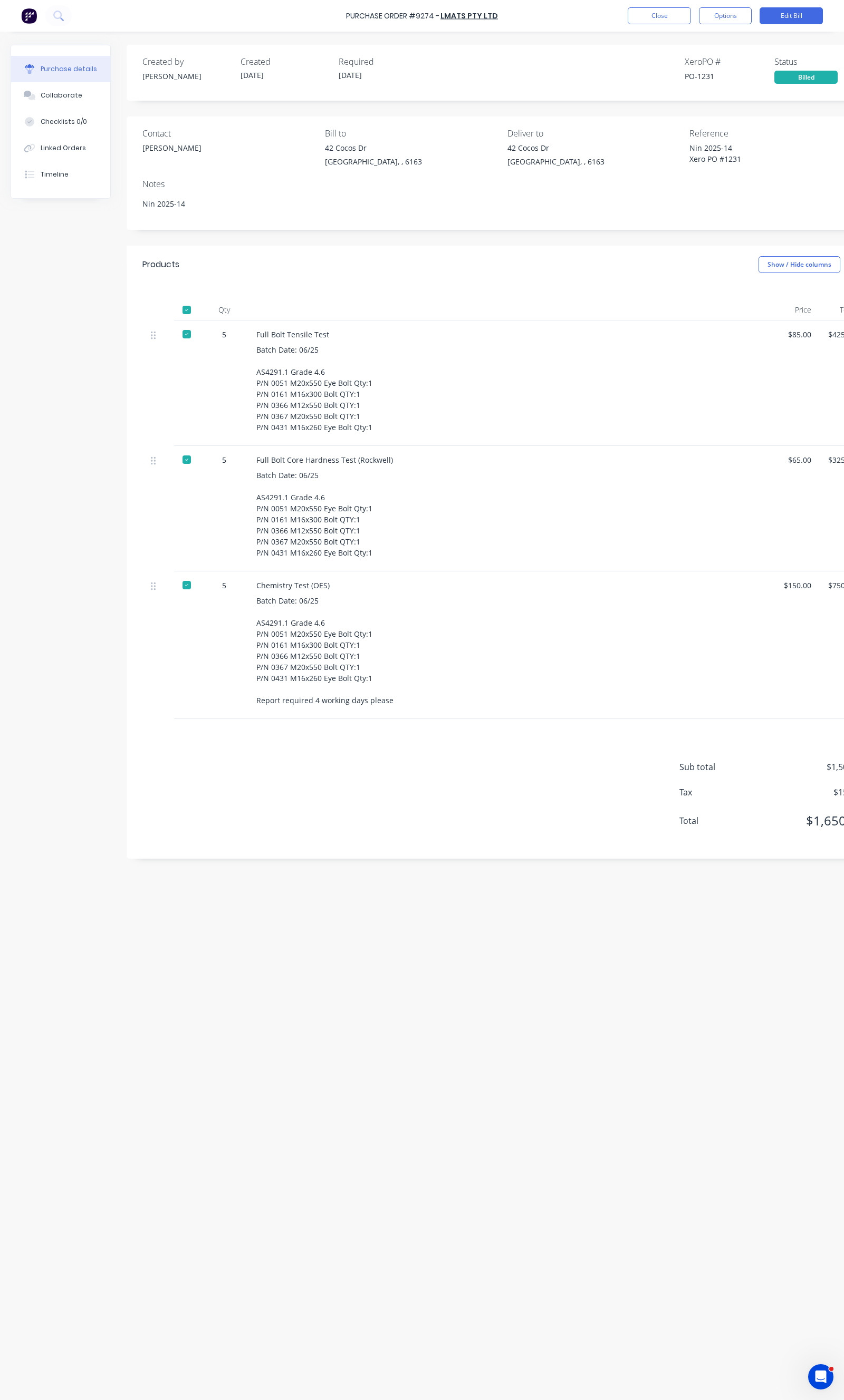
click at [339, 668] on div "Batch Date: 06/25 AS4291.1 Grade 4.6 P/N 0051 M20x550 Eye Bolt Qty:1 P/N 0161 M…" at bounding box center [511, 650] width 511 height 111
drag, startPoint x: 372, startPoint y: 681, endPoint x: 268, endPoint y: 623, distance: 119.1
click at [268, 623] on div "Batch Date: 06/25 AS4291.1 Grade 4.6 P/N 0051 M20x550 Eye Bolt Qty:1 P/N 0161 M…" at bounding box center [511, 650] width 511 height 111
click at [346, 636] on div "Batch Date: 06/25 AS4291.1 Grade 4.6 P/N 0051 M20x550 Eye Bolt Qty:1 P/N 0161 M…" at bounding box center [511, 650] width 511 height 111
drag, startPoint x: 371, startPoint y: 634, endPoint x: 335, endPoint y: 634, distance: 36.0
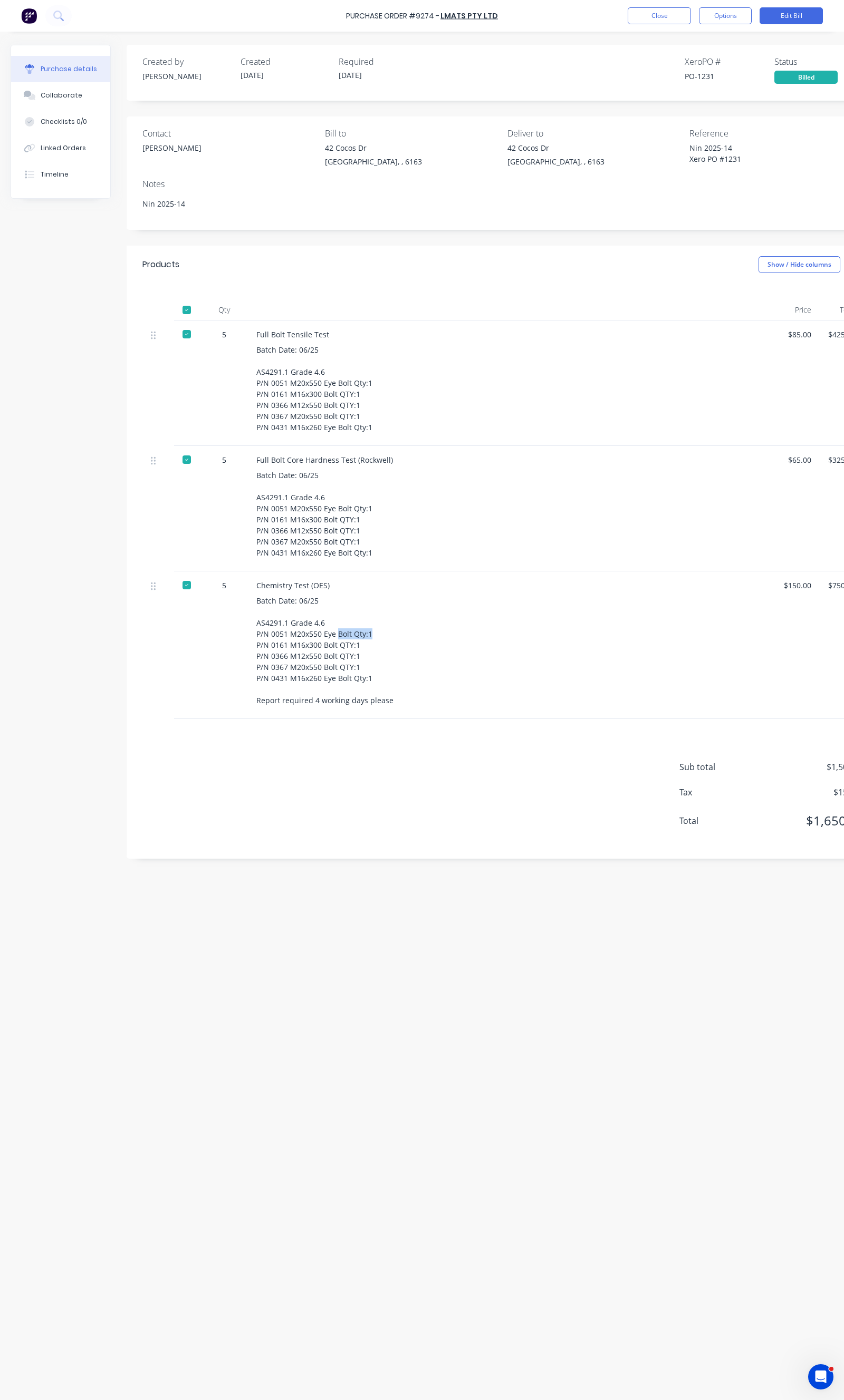
click at [335, 634] on div "Batch Date: 06/25 AS4291.1 Grade 4.6 P/N 0051 M20x550 Eye Bolt Qty:1 P/N 0161 M…" at bounding box center [511, 650] width 511 height 111
drag, startPoint x: 357, startPoint y: 646, endPoint x: 249, endPoint y: 625, distance: 110.0
click at [249, 625] on div "Chemistry Test (OES) Batch Date: 06/25 AS4291.1 Grade 4.6 P/N 0051 M20x550 Eye …" at bounding box center [512, 644] width 528 height 147
copy div "AS4291.1 Grade 4.6 P/N 0051 M20x550 Eye Bolt Qty:1 P/N 0161 M16x300 Bolt QTY:1"
click at [233, 610] on div "5" at bounding box center [224, 644] width 47 height 147
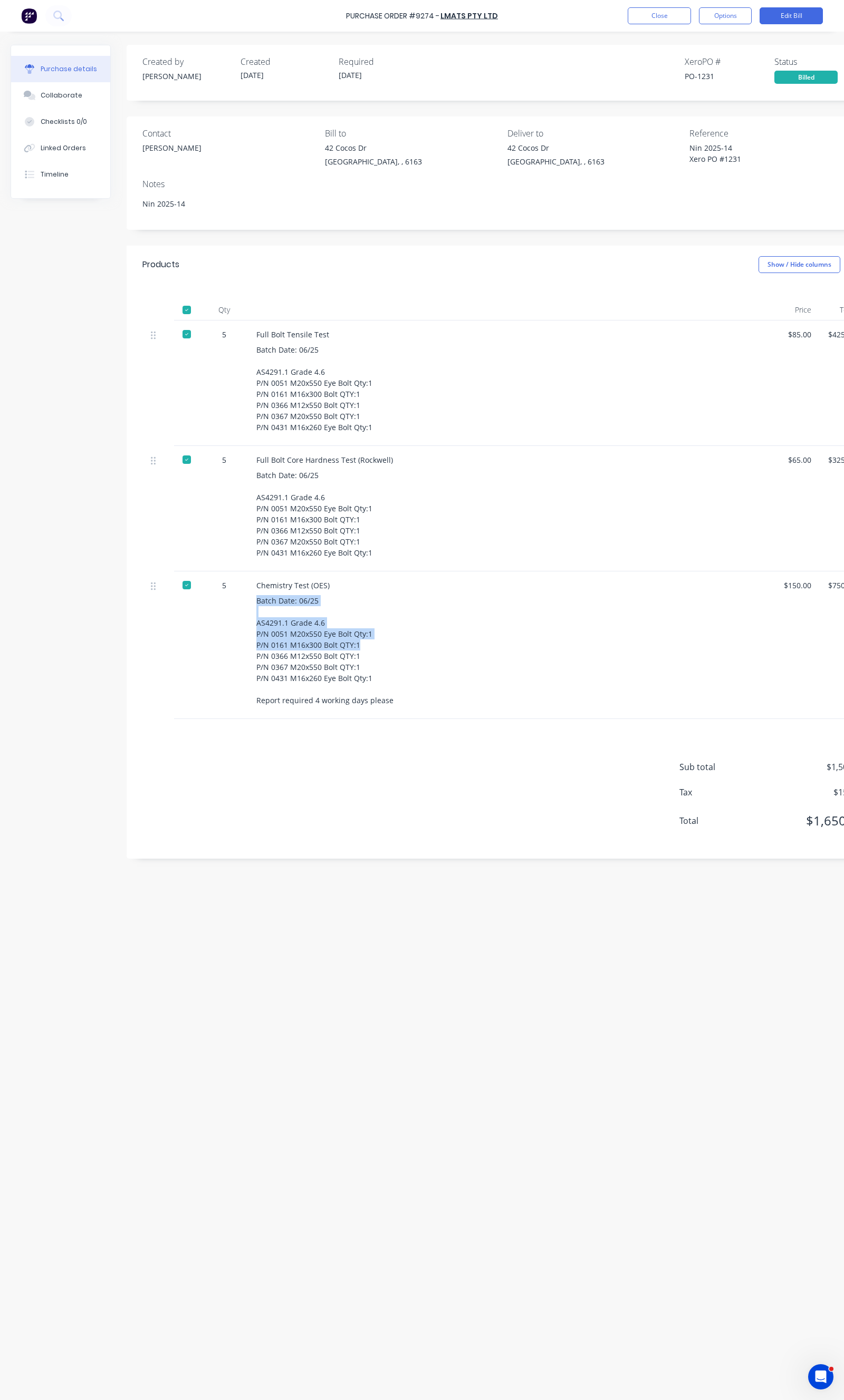
drag, startPoint x: 256, startPoint y: 598, endPoint x: 371, endPoint y: 643, distance: 123.5
click at [371, 643] on div "Batch Date: 06/25 AS4291.1 Grade 4.6 P/N 0051 M20x550 Eye Bolt Qty:1 P/N 0161 M…" at bounding box center [511, 650] width 511 height 111
copy div "Batch Date: 06/25 AS4291.1 Grade 4.6 P/N 0051 M20x550 Eye Bolt Qty:1 P/N 0161 M…"
drag, startPoint x: 323, startPoint y: 473, endPoint x: 253, endPoint y: 454, distance: 72.5
click at [253, 454] on div "Full Bolt Core Hardness Test (Rockwell) Batch Date: 06/25 AS4291.1 Grade 4.6 P/…" at bounding box center [512, 508] width 528 height 125
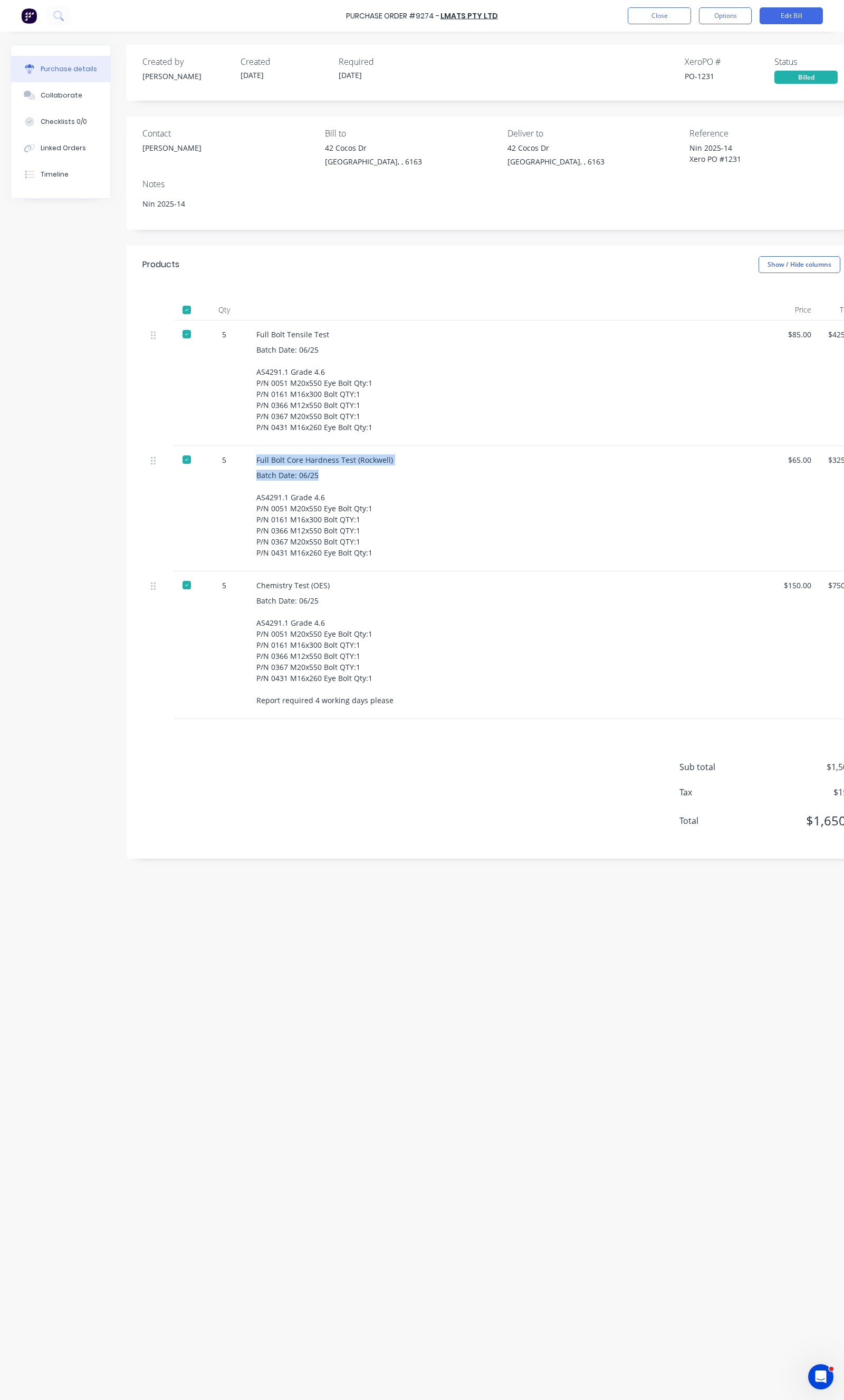
copy div "Full Bolt Core Hardness Test (Rockwell) Batch Date: 06/25"
click at [324, 349] on div "Batch Date: 06/25 AS4291.1 Grade 4.6 P/N 0051 M20x550 Eye Bolt Qty:1 P/N 0161 M…" at bounding box center [511, 388] width 511 height 89
drag, startPoint x: 320, startPoint y: 352, endPoint x: 252, endPoint y: 334, distance: 70.3
click at [252, 334] on div "Full Bolt Tensile Test Batch Date: 06/25 AS4291.1 Grade 4.6 P/N 0051 M20x550 Ey…" at bounding box center [512, 382] width 528 height 125
copy div "Full Bolt Tensile Test Batch Date: 06/25"
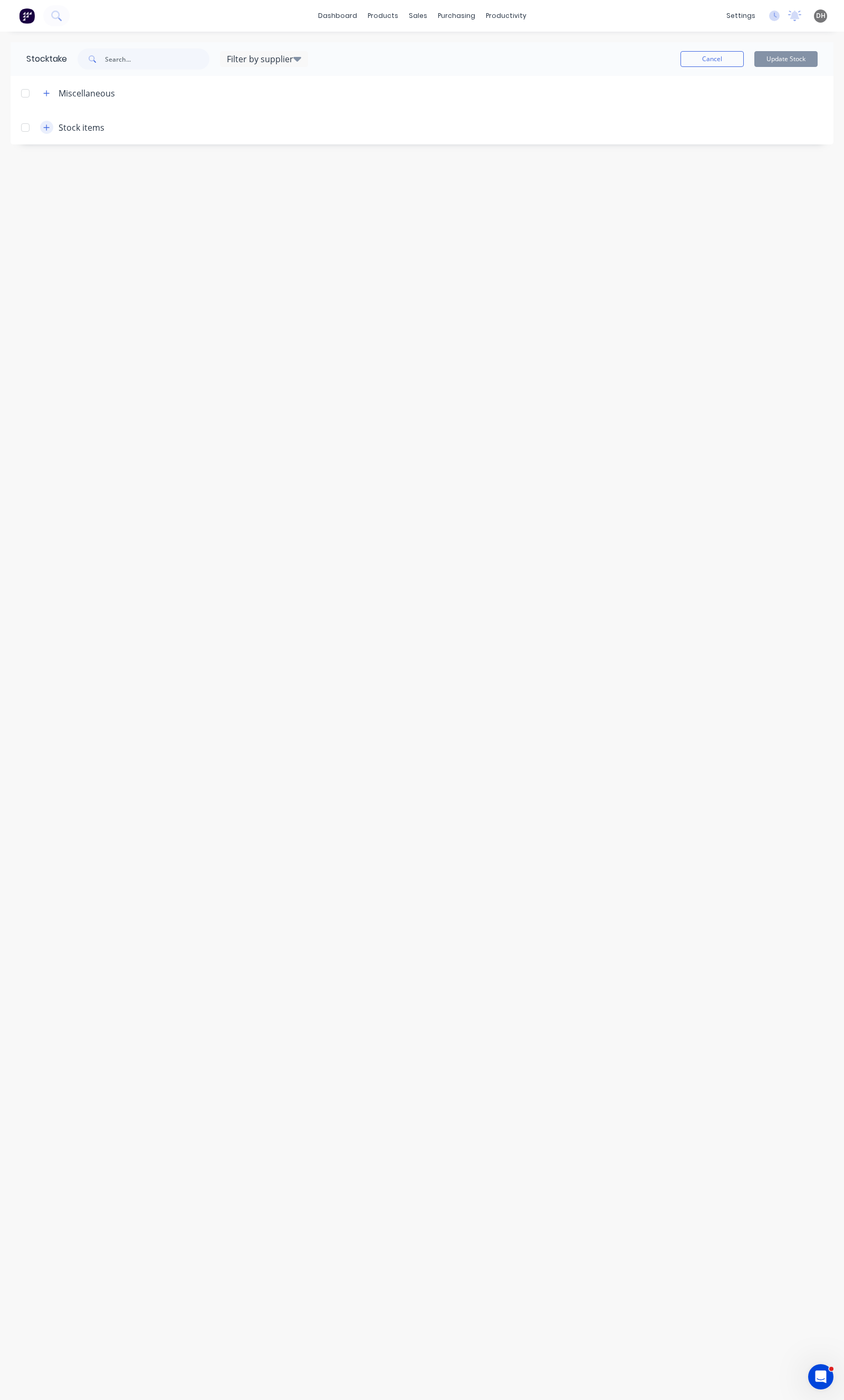
click at [48, 130] on button "button" at bounding box center [46, 126] width 13 height 13
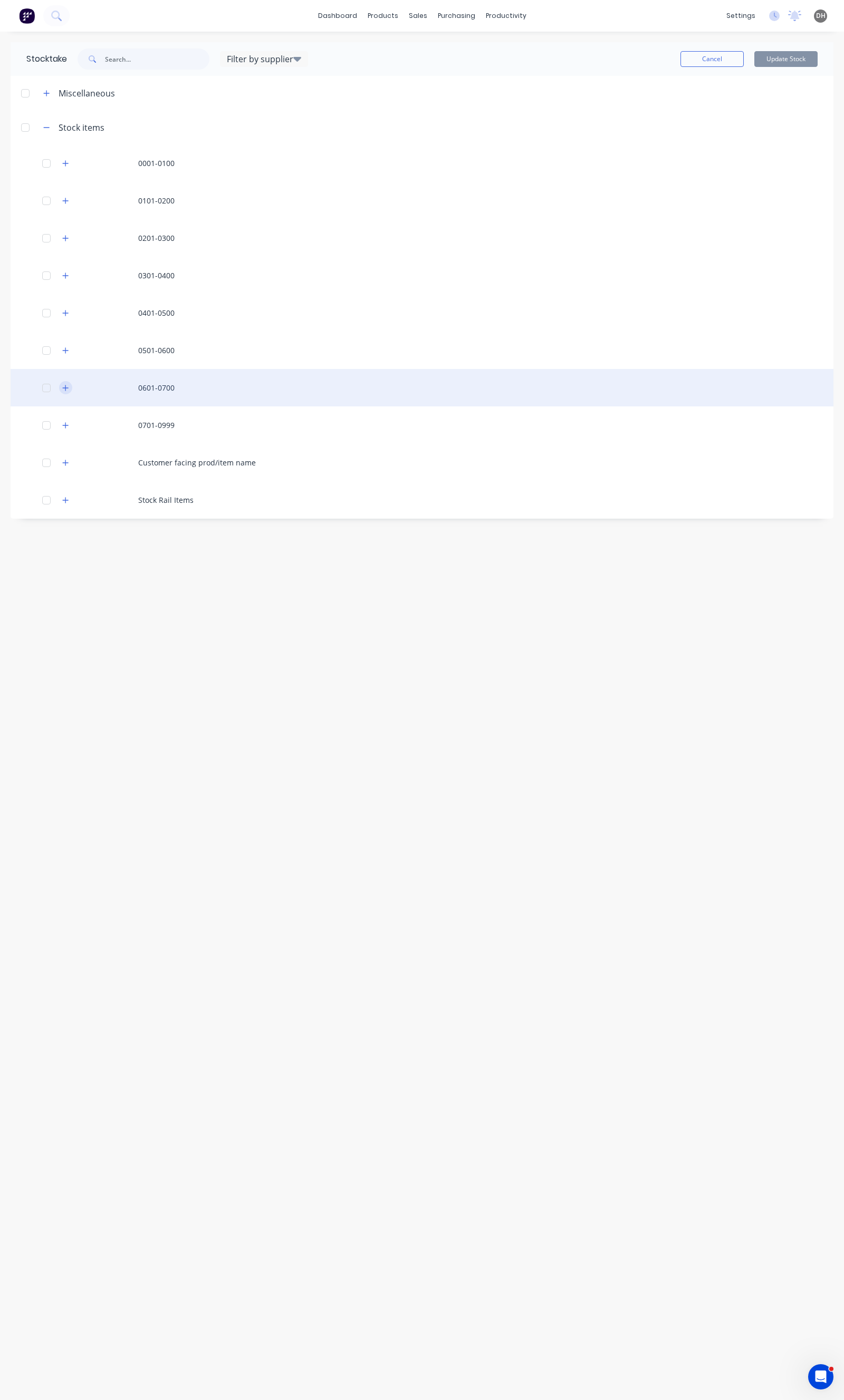
click at [66, 388] on icon "button" at bounding box center [65, 387] width 6 height 7
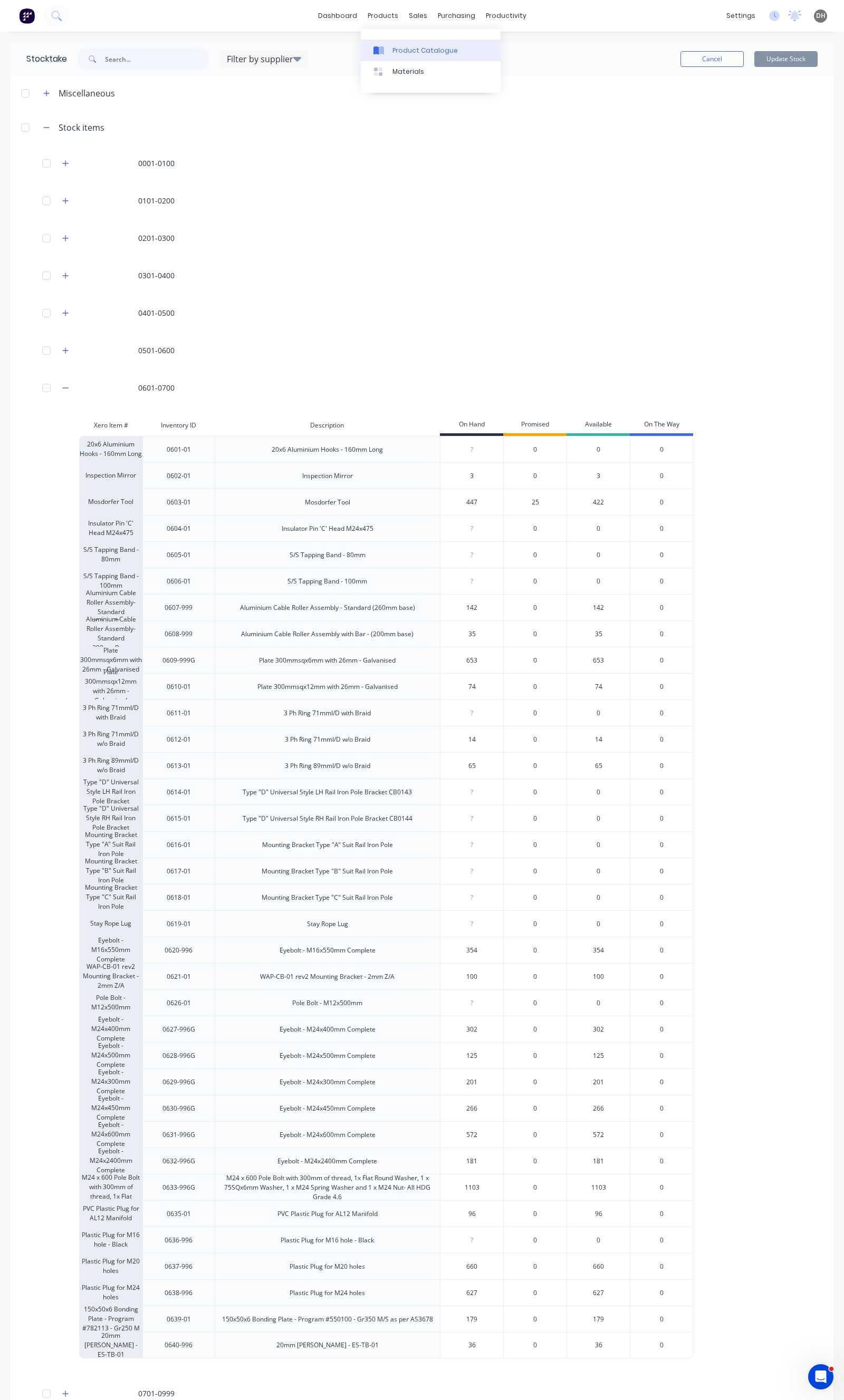
click at [393, 45] on div "Product Catalogue" at bounding box center [425, 50] width 65 height 10
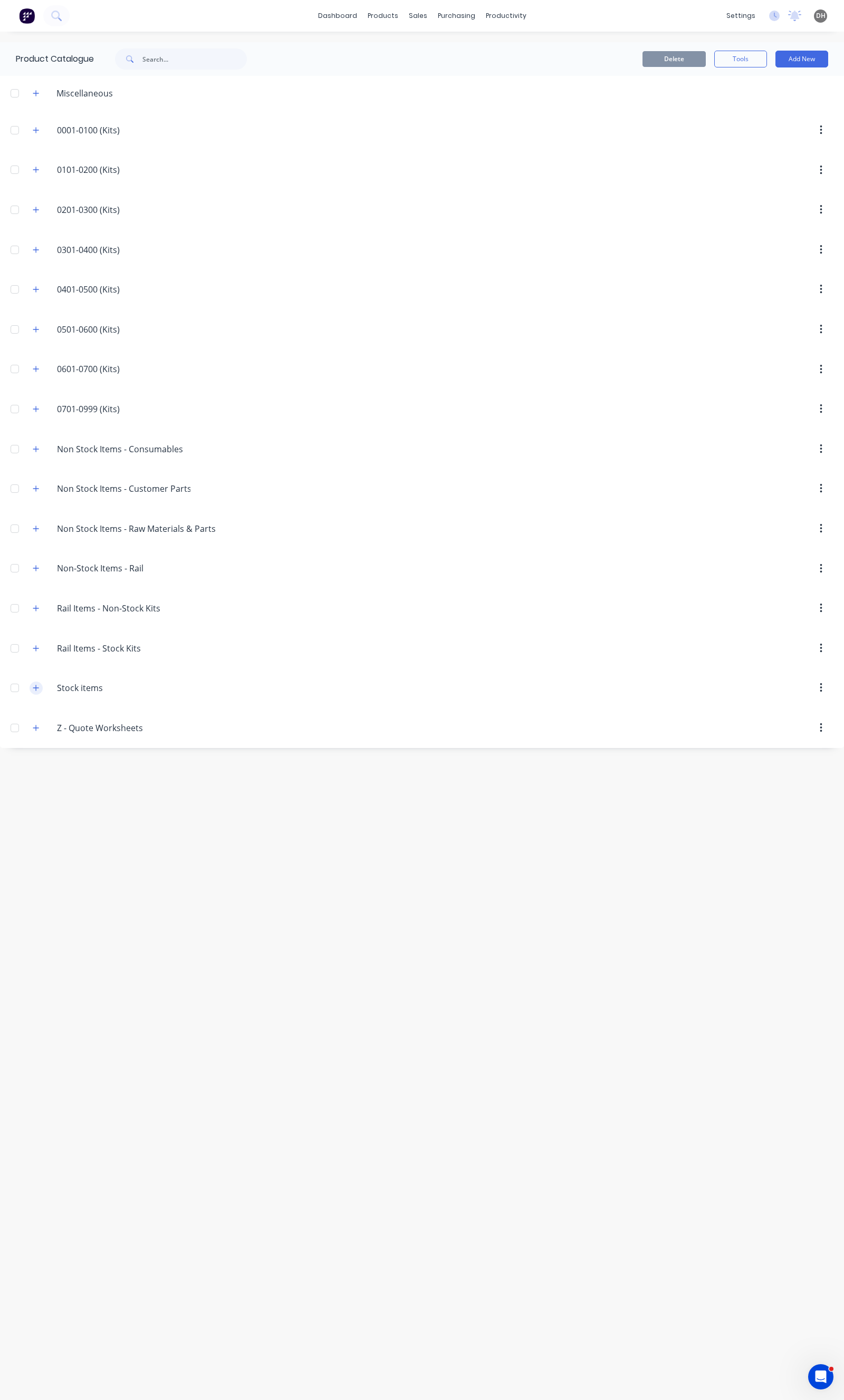
click at [32, 688] on button "button" at bounding box center [36, 688] width 13 height 13
click at [37, 371] on icon "button" at bounding box center [36, 369] width 6 height 7
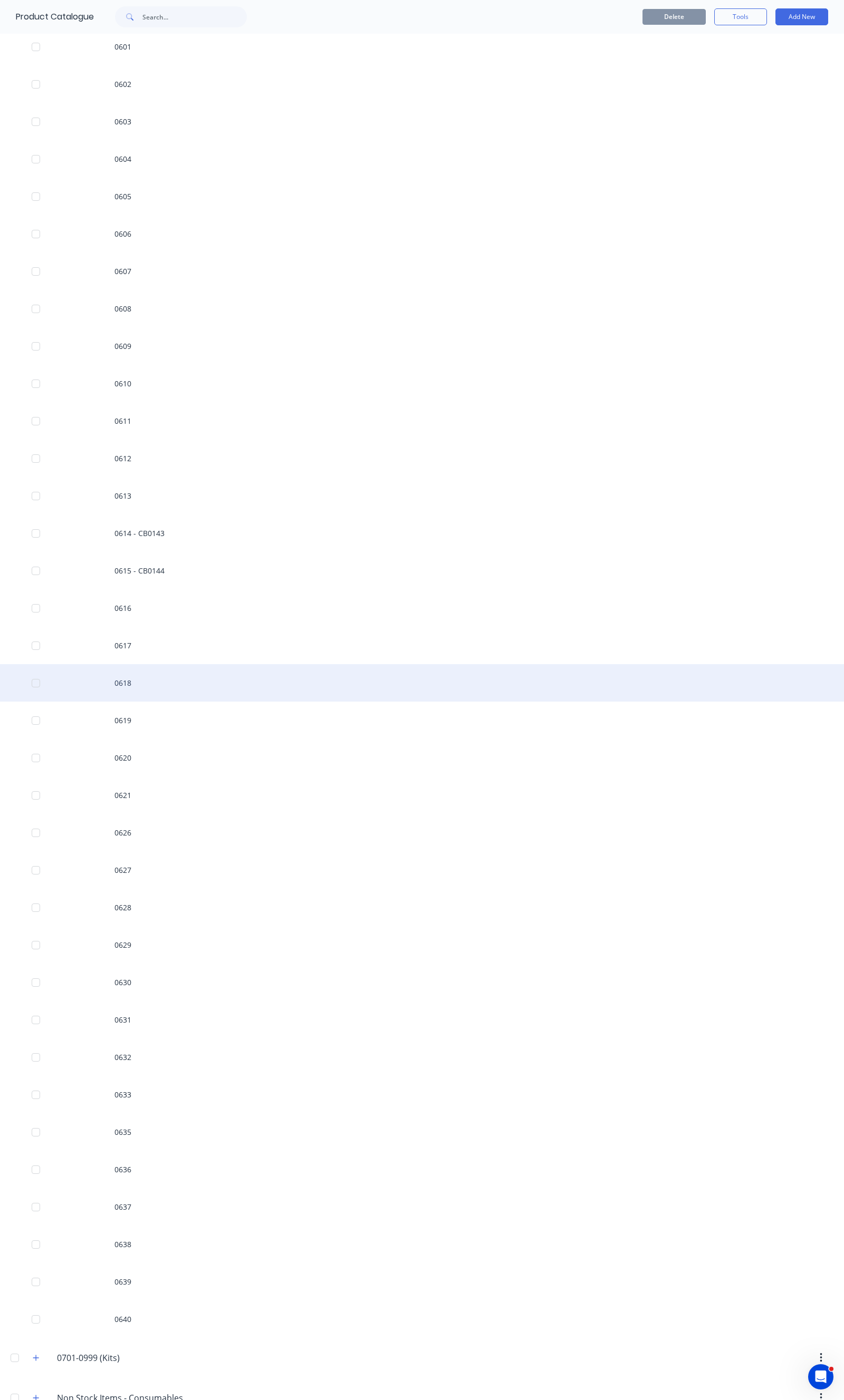
scroll to position [351, 0]
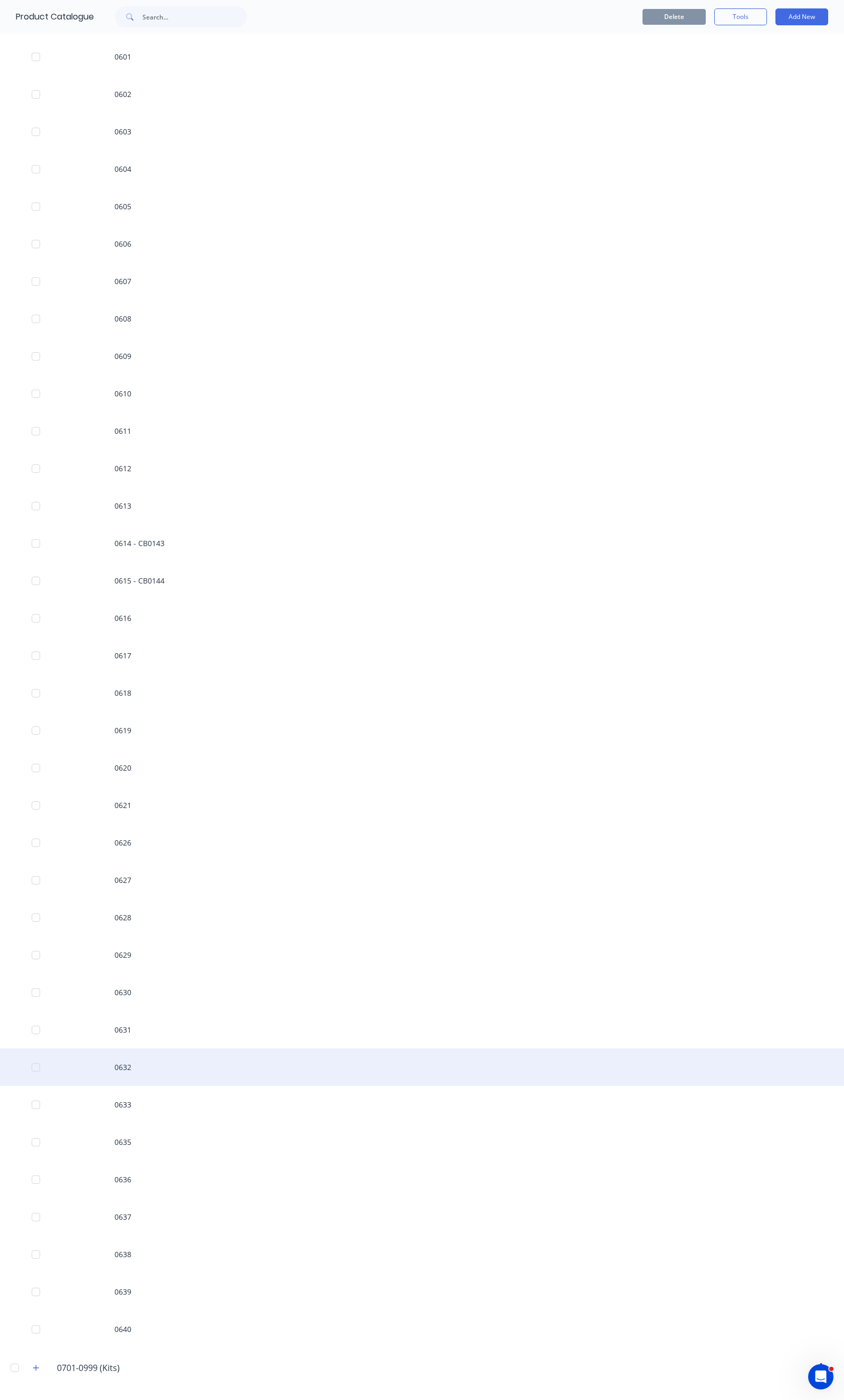
click at [171, 1056] on div "0632" at bounding box center [422, 1067] width 844 height 38
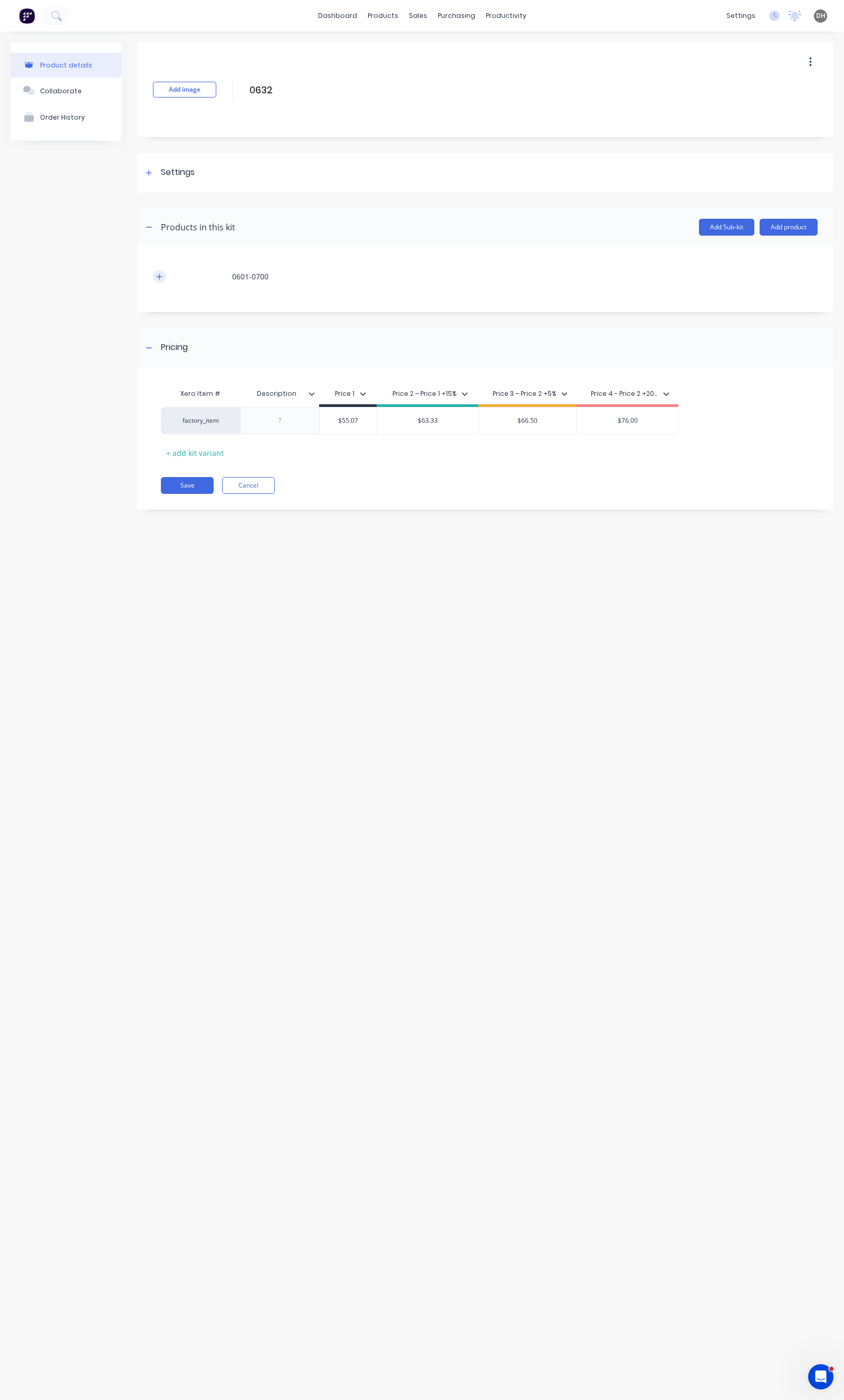
click at [159, 276] on icon "button" at bounding box center [159, 276] width 6 height 7
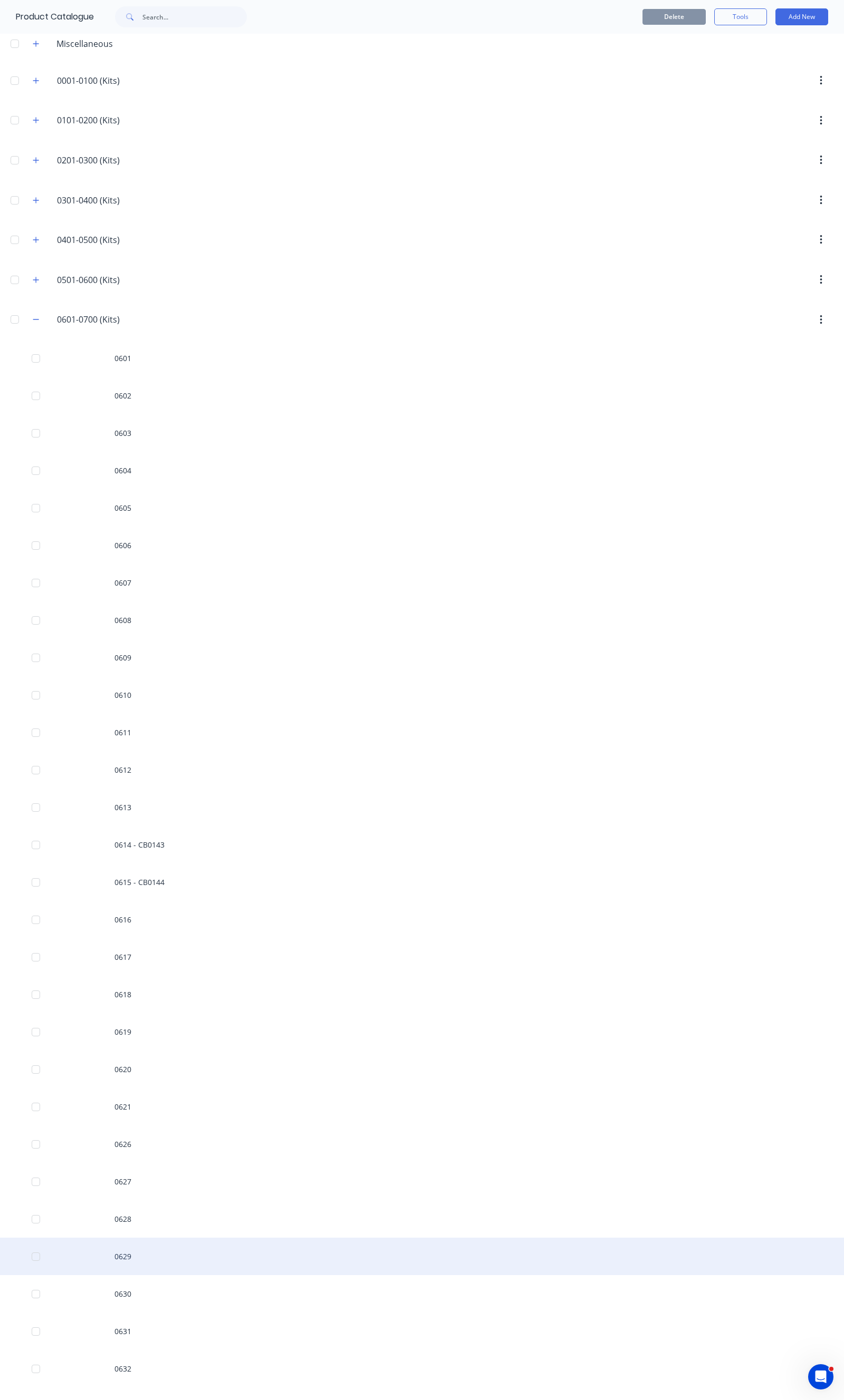
scroll to position [117, 0]
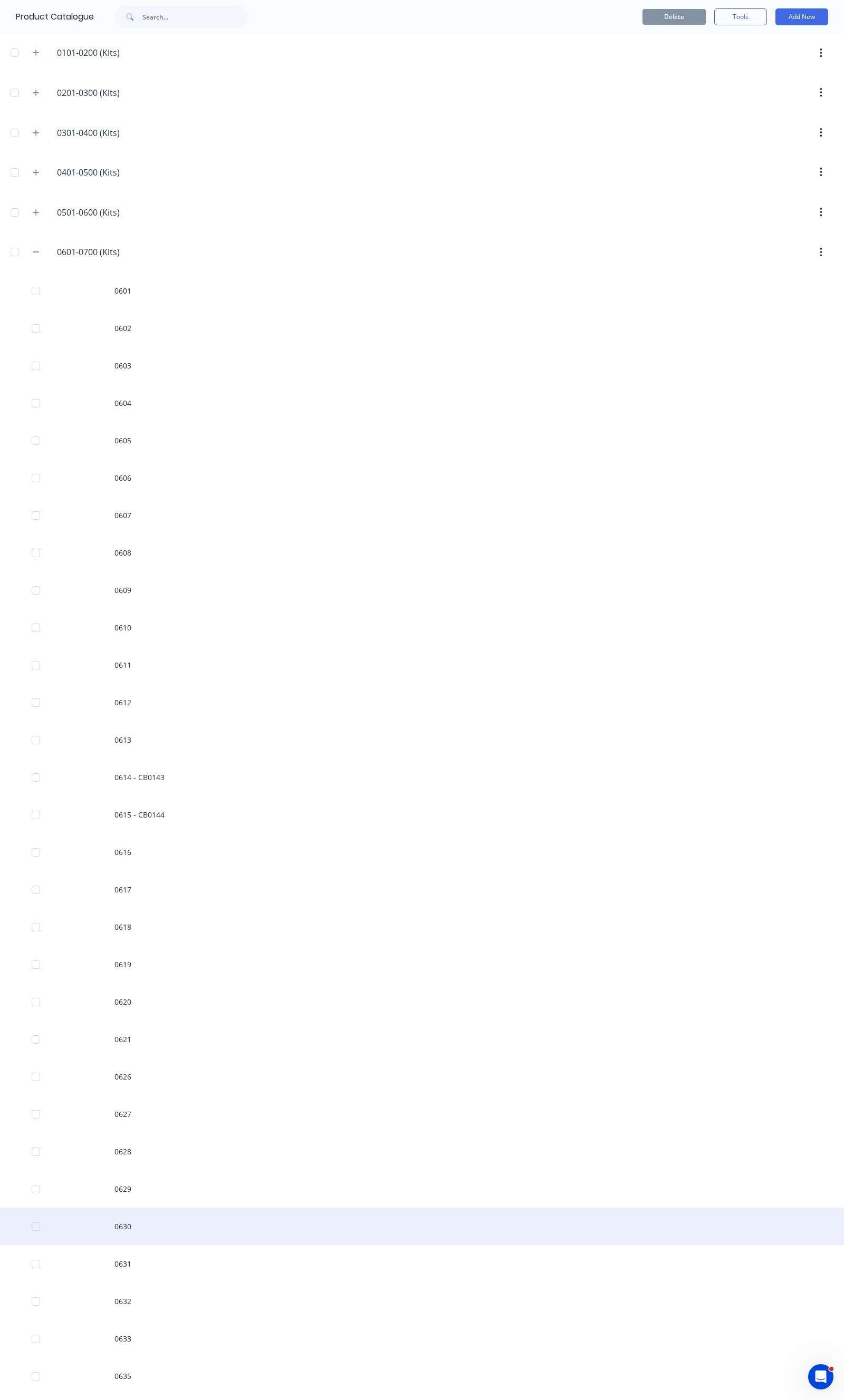
click at [129, 1230] on div "0630" at bounding box center [422, 1226] width 844 height 38
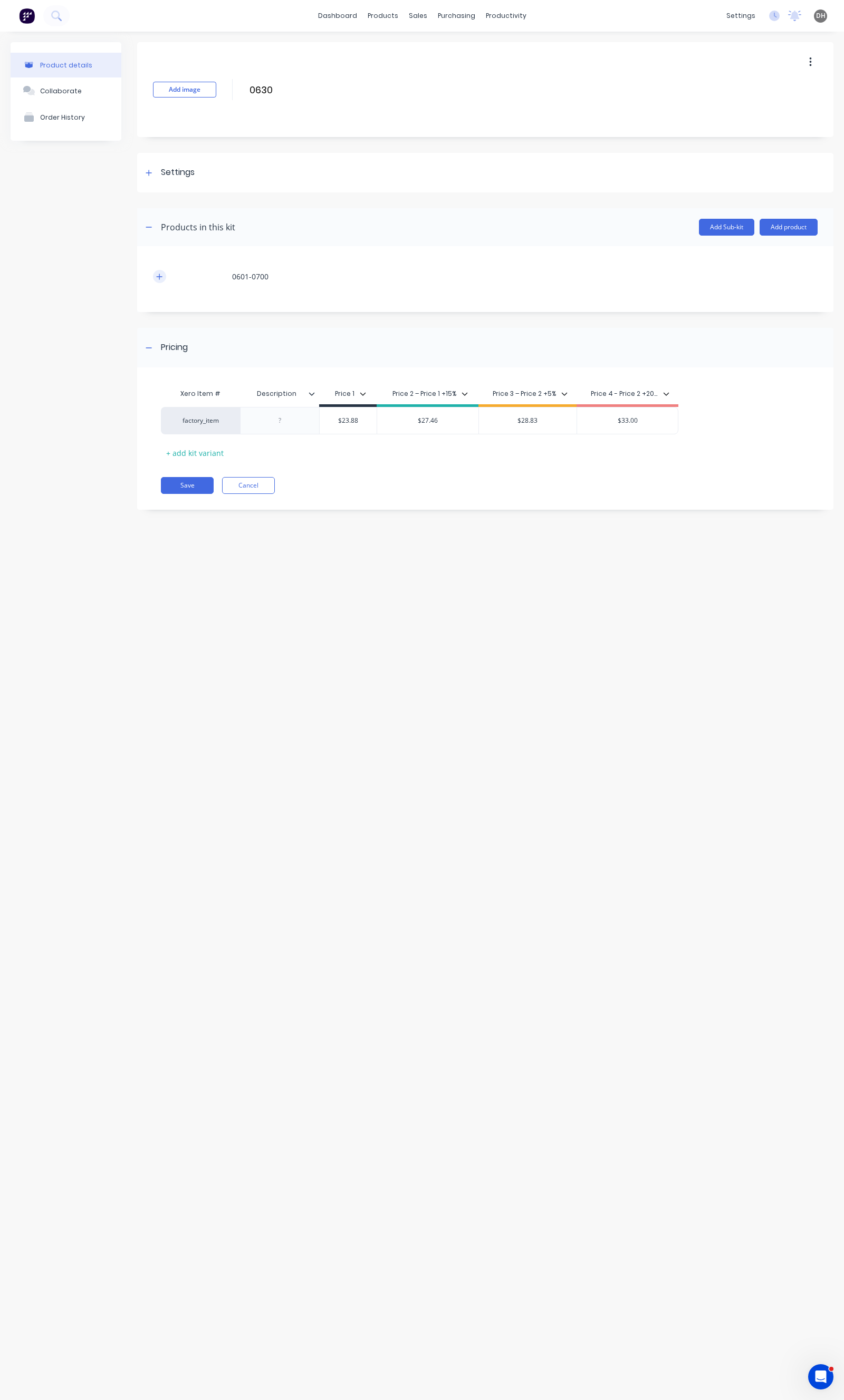
click at [162, 271] on button "button" at bounding box center [159, 276] width 13 height 13
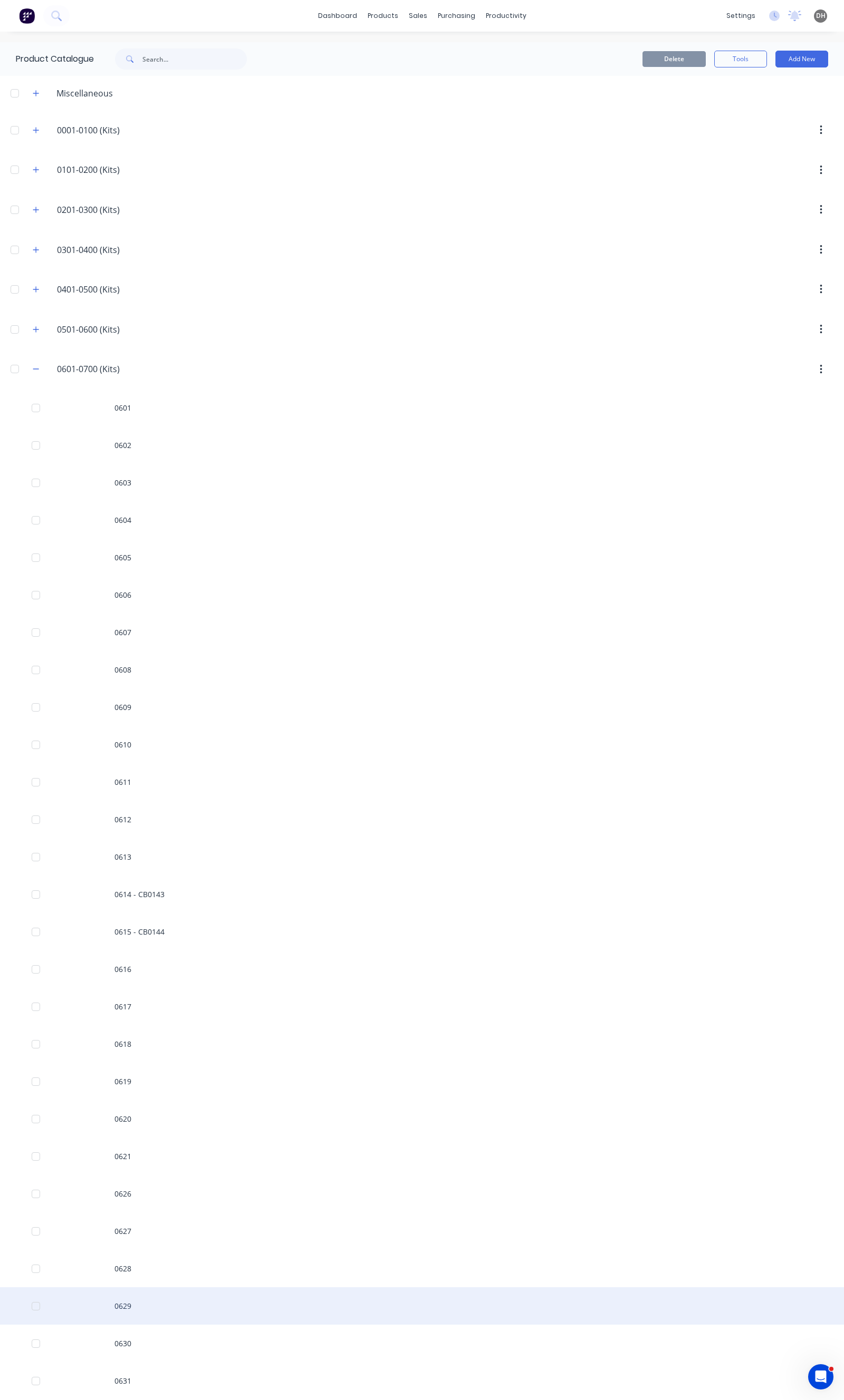
click at [132, 1299] on div "0629" at bounding box center [422, 1306] width 844 height 38
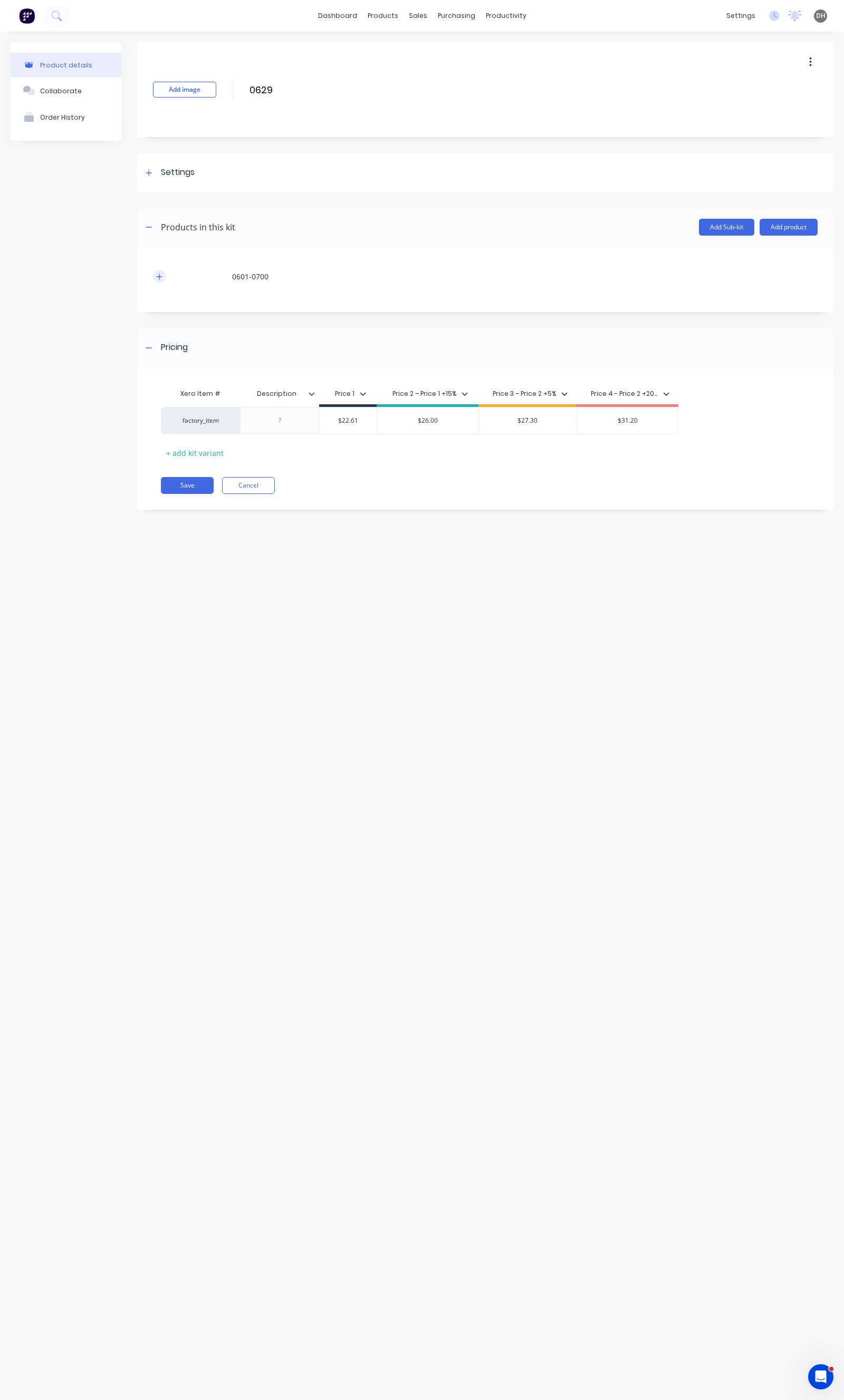
click at [162, 279] on icon "button" at bounding box center [159, 276] width 6 height 7
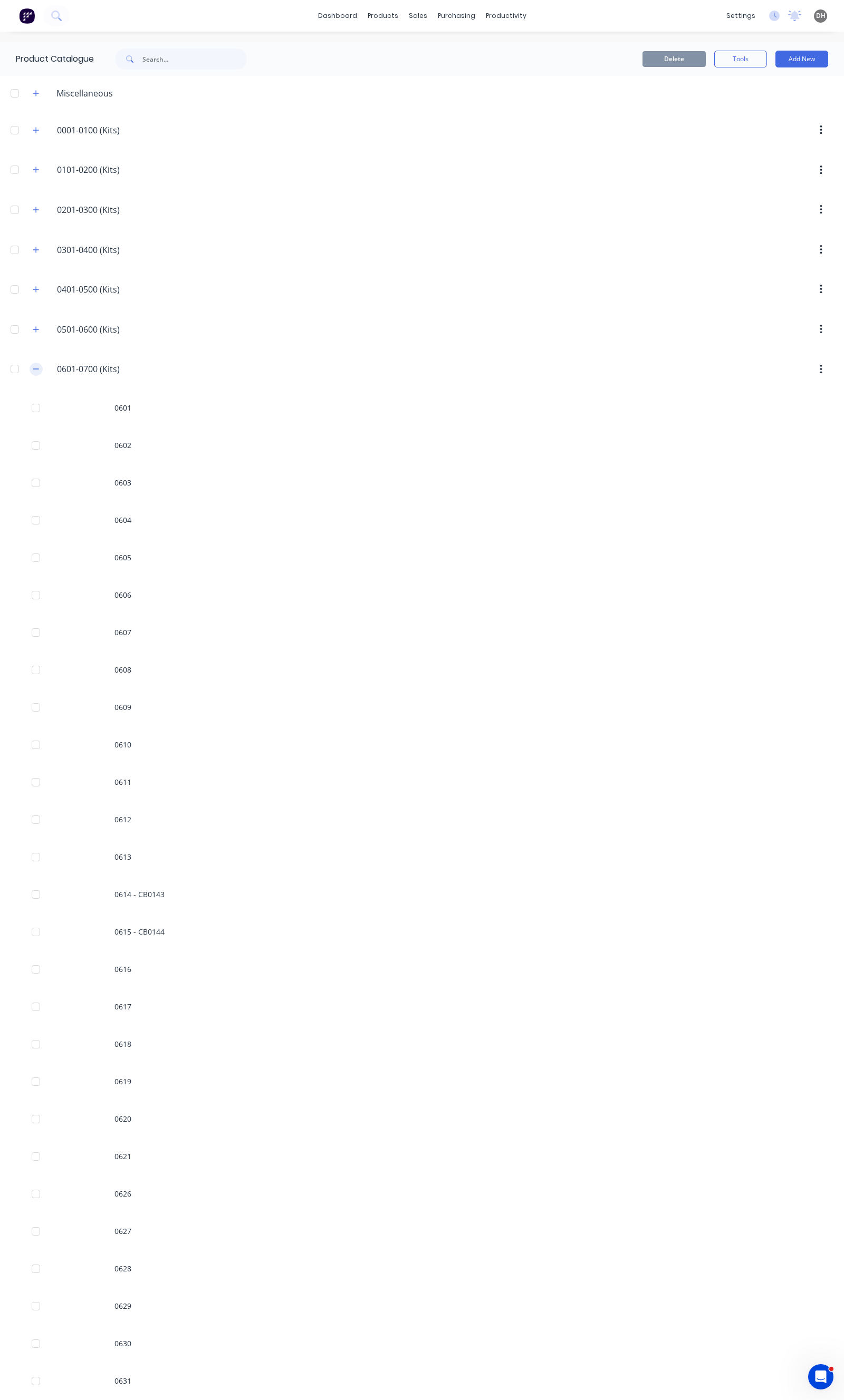
click at [38, 372] on icon "button" at bounding box center [36, 369] width 6 height 7
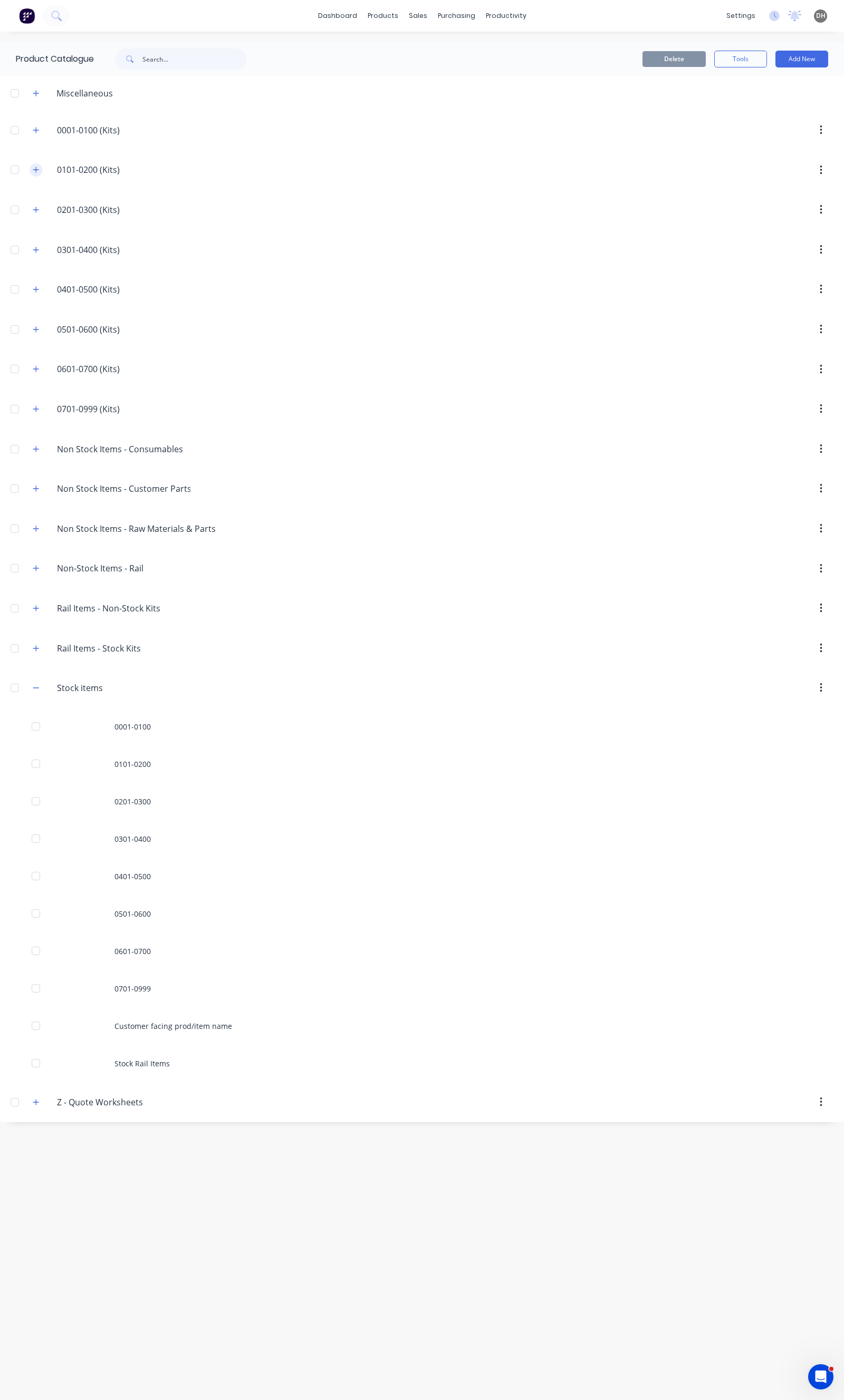
click at [37, 171] on icon "button" at bounding box center [36, 169] width 6 height 7
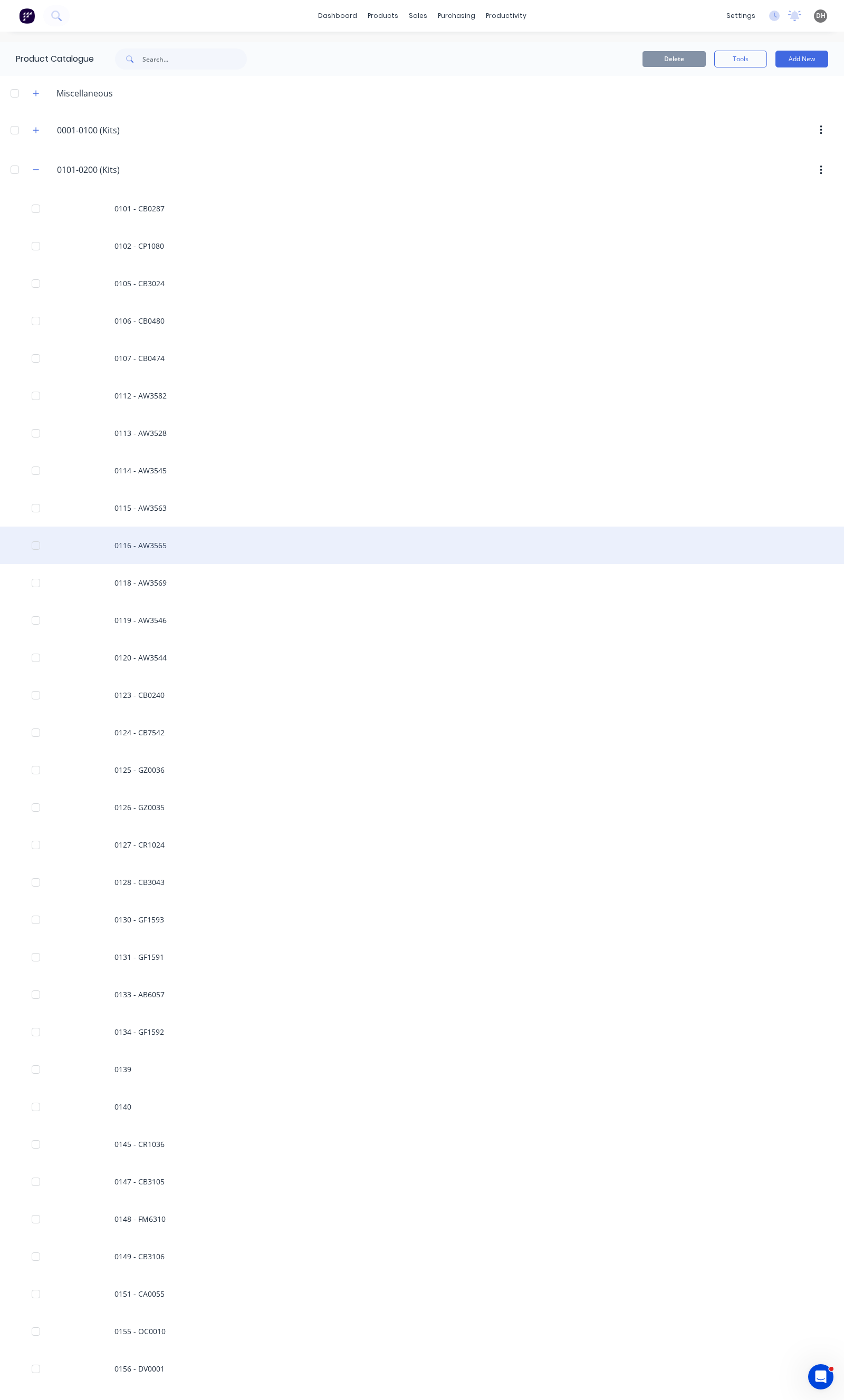
click at [123, 546] on div "0116 - AW3565" at bounding box center [422, 545] width 844 height 38
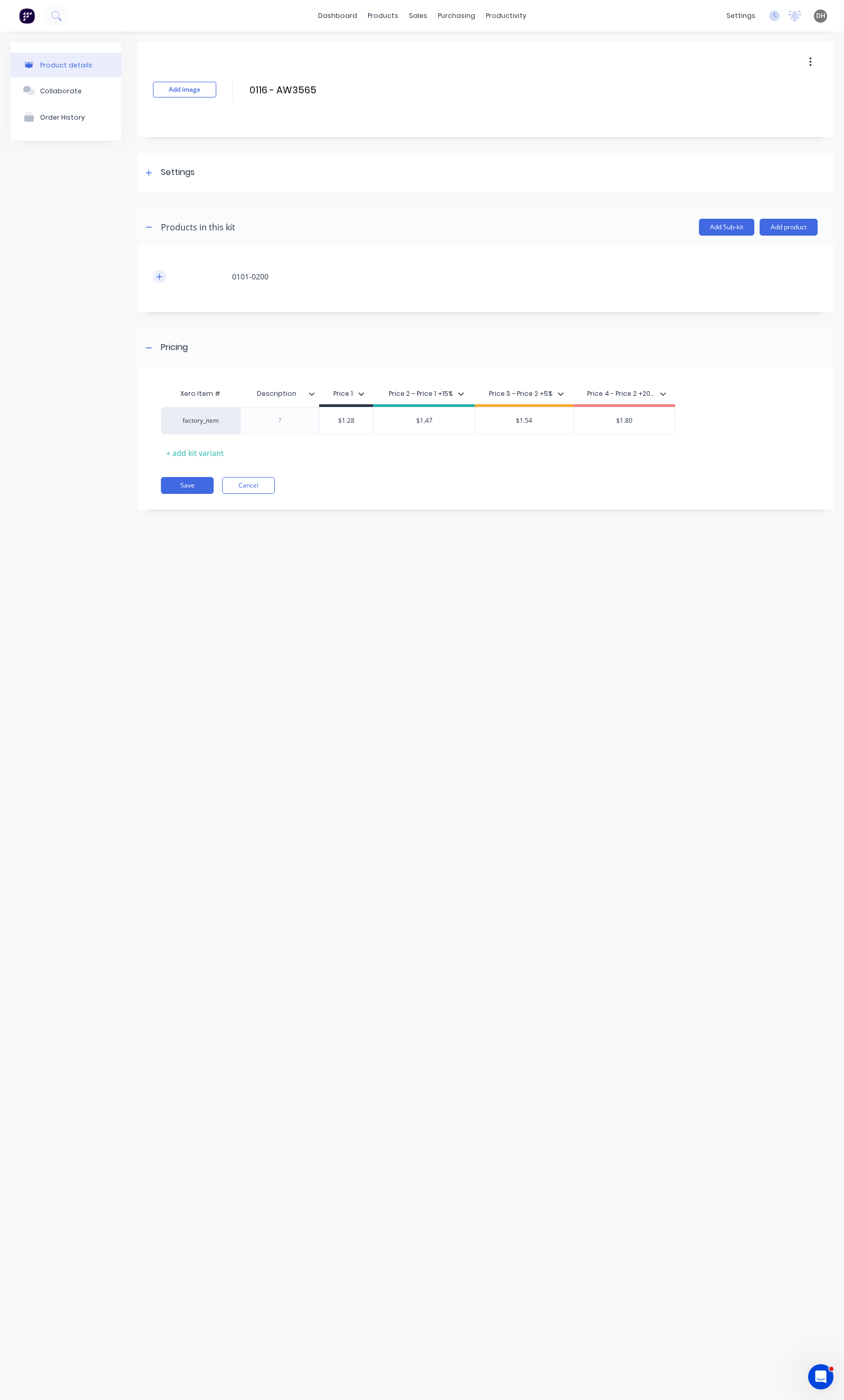
click at [153, 276] on button "button" at bounding box center [159, 276] width 13 height 13
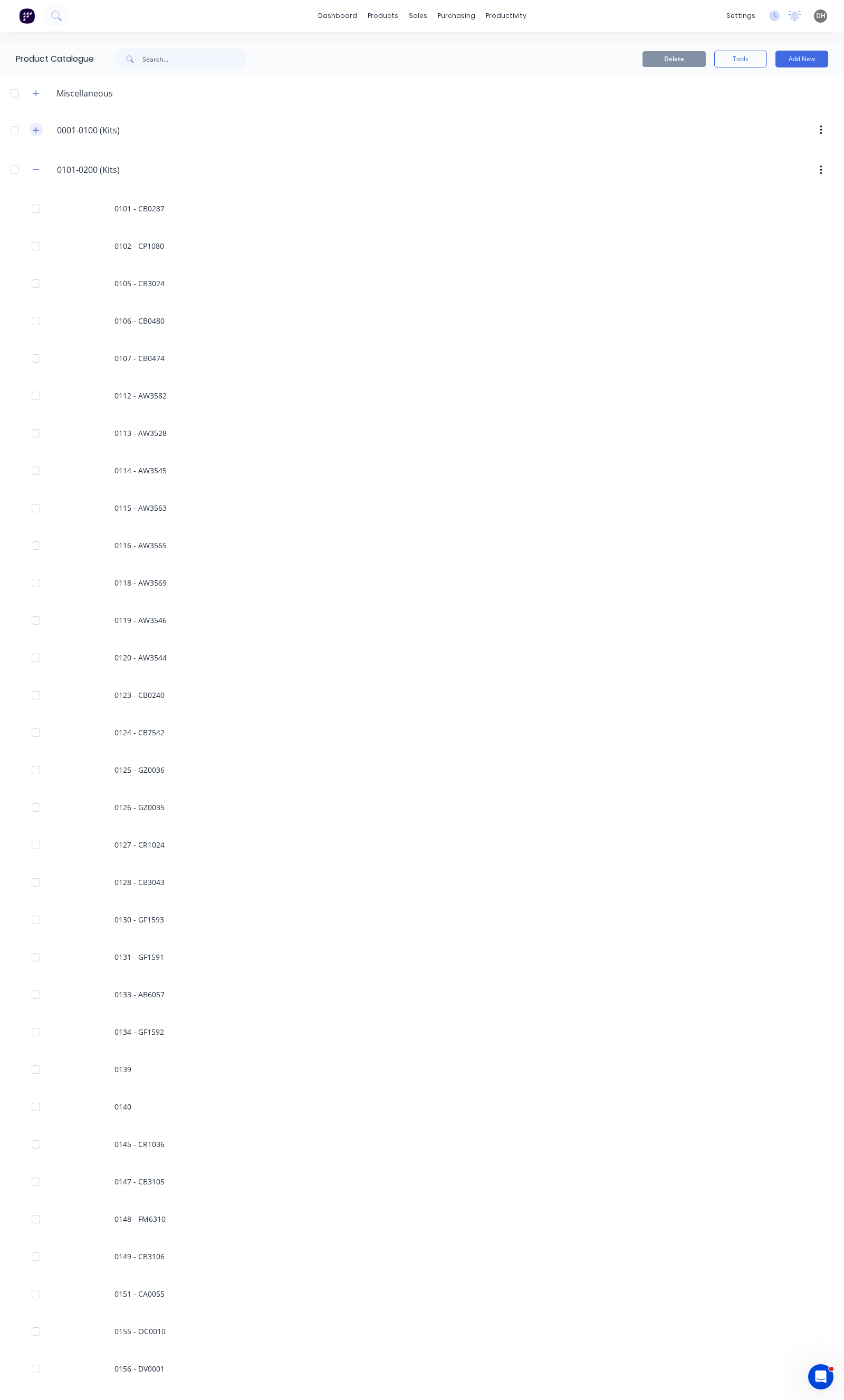
click at [33, 127] on button "button" at bounding box center [36, 129] width 13 height 13
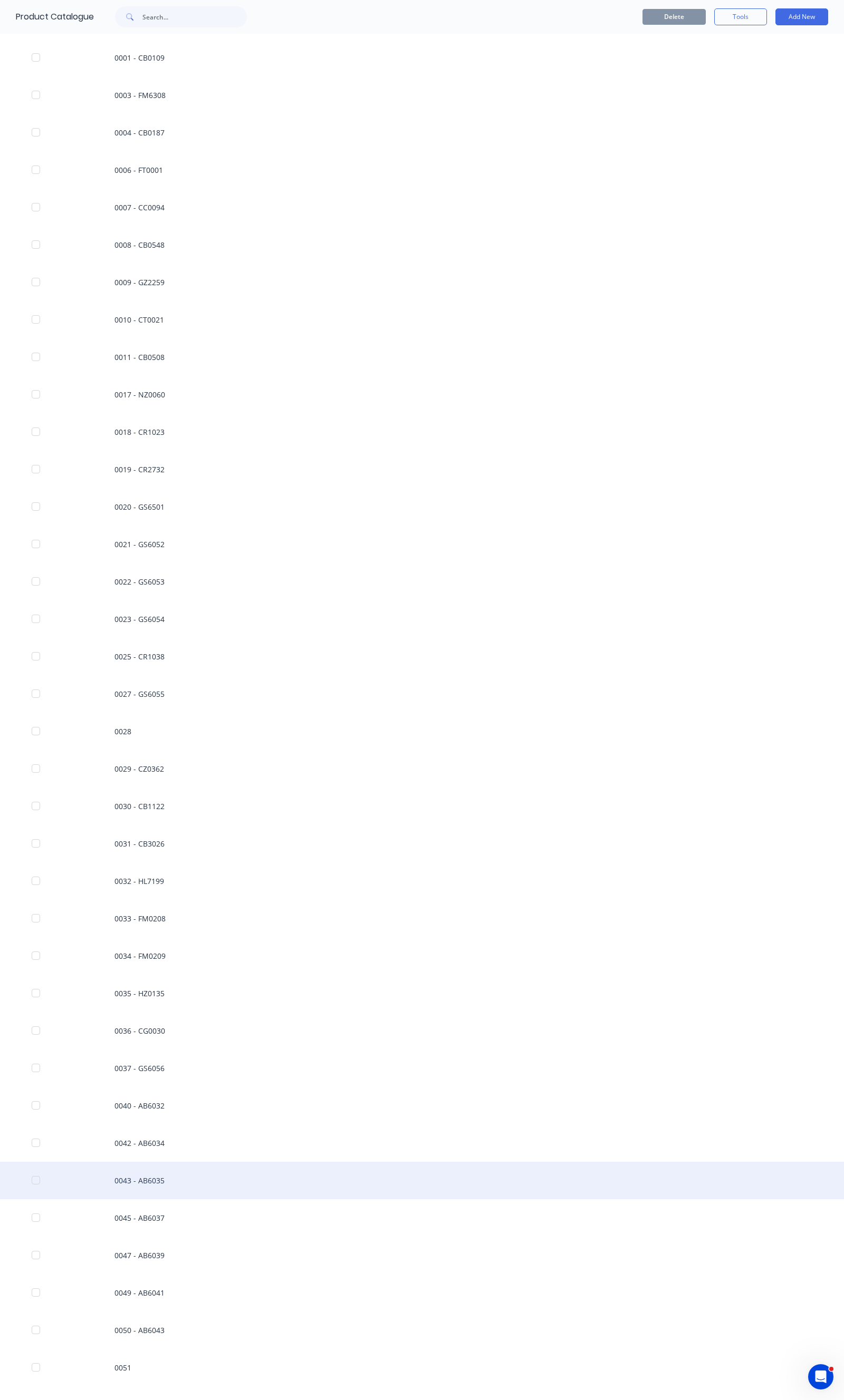
scroll to position [117, 0]
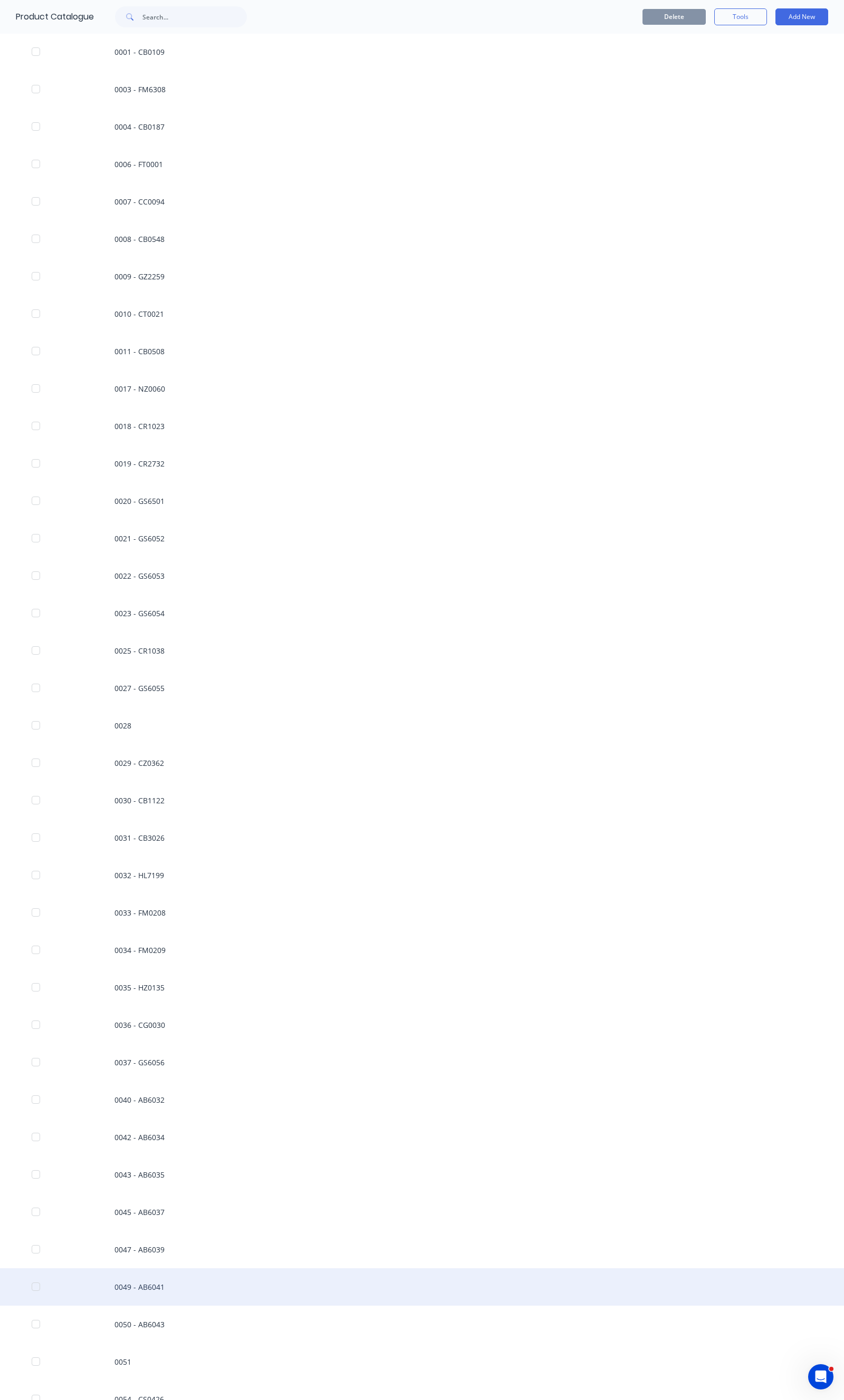
click at [130, 1275] on div "0049 - AB6041" at bounding box center [422, 1287] width 844 height 38
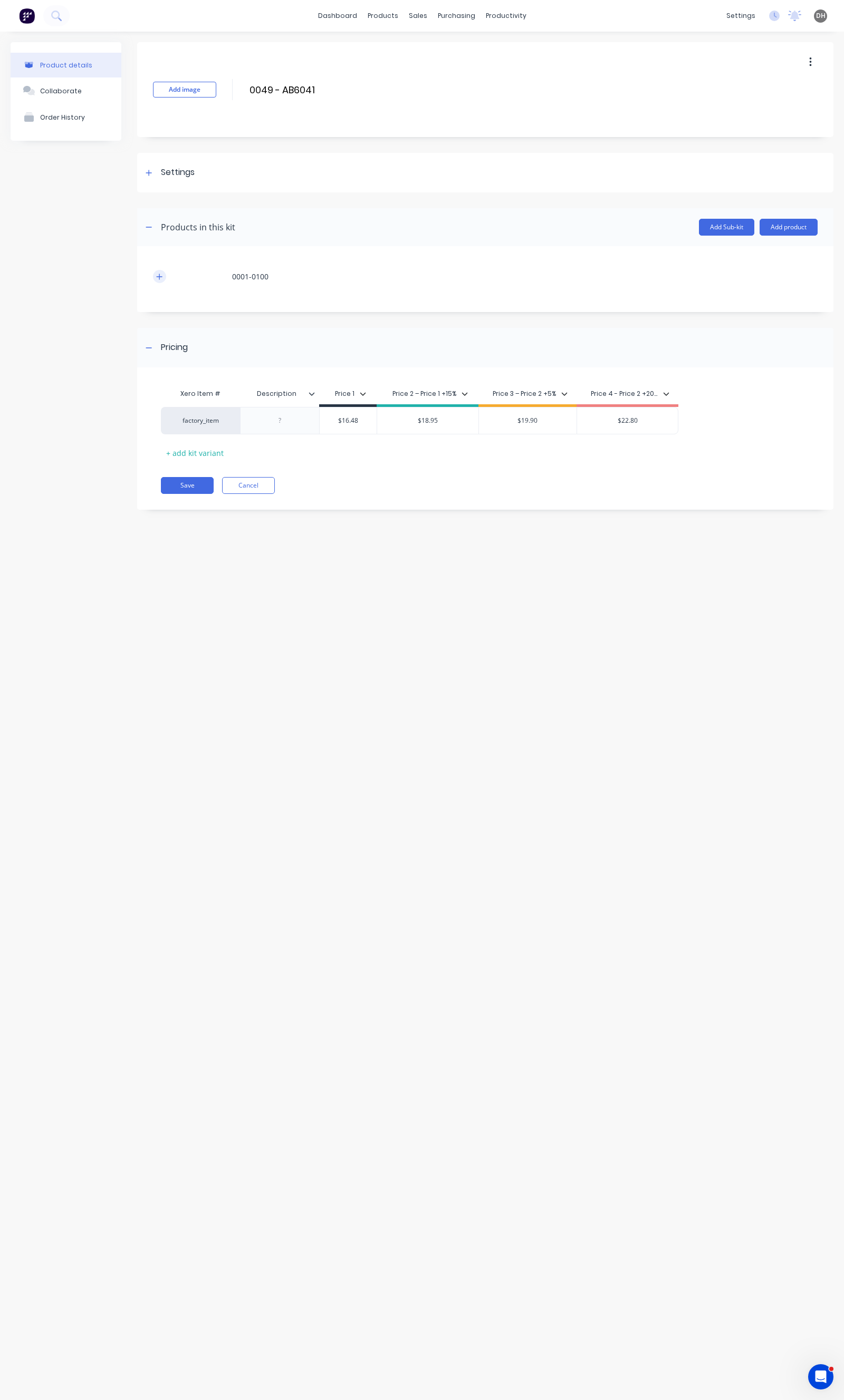
click at [163, 278] on button "button" at bounding box center [159, 276] width 13 height 13
